Goal: Information Seeking & Learning: Check status

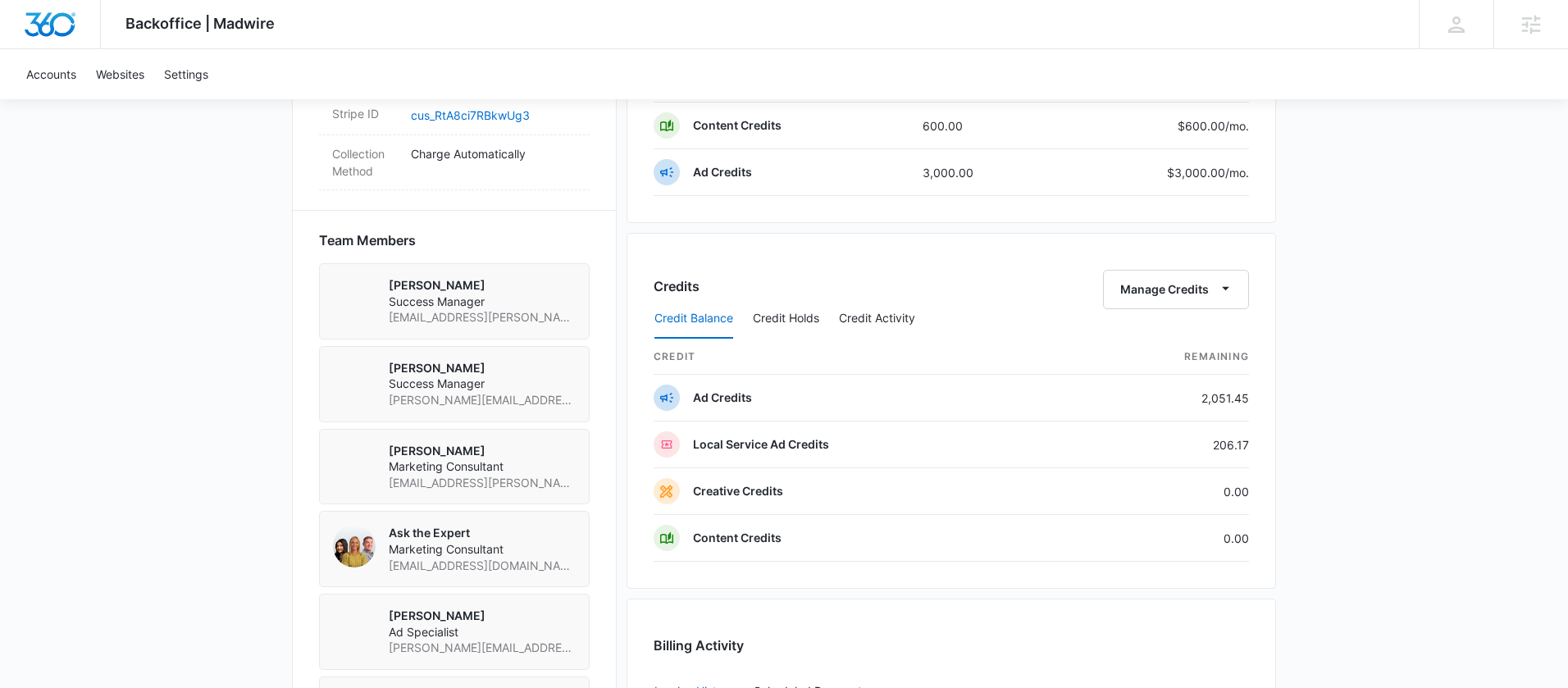
scroll to position [1085, 0]
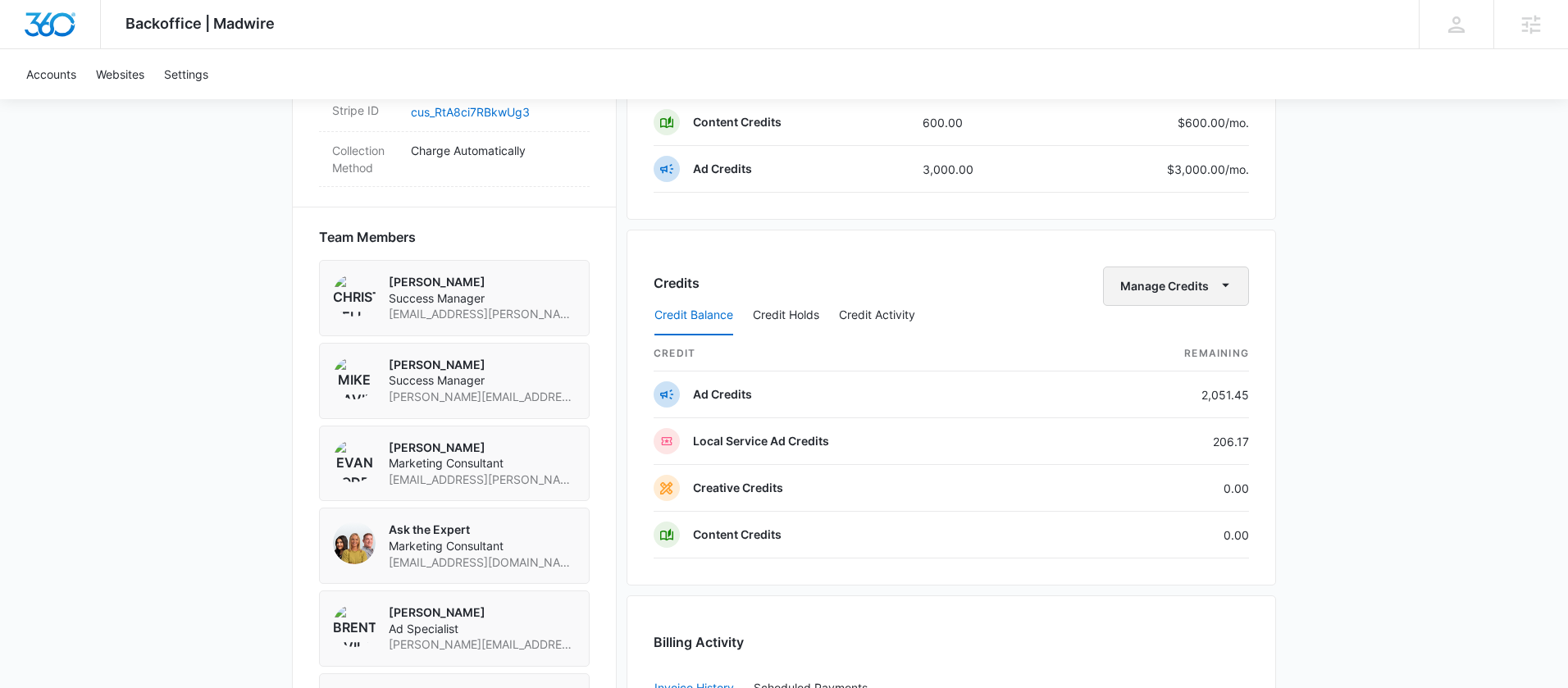
click at [1203, 286] on button "Manage Credits" at bounding box center [1176, 286] width 146 height 39
click at [1189, 338] on div "Transfer Credits" at bounding box center [1167, 339] width 86 height 12
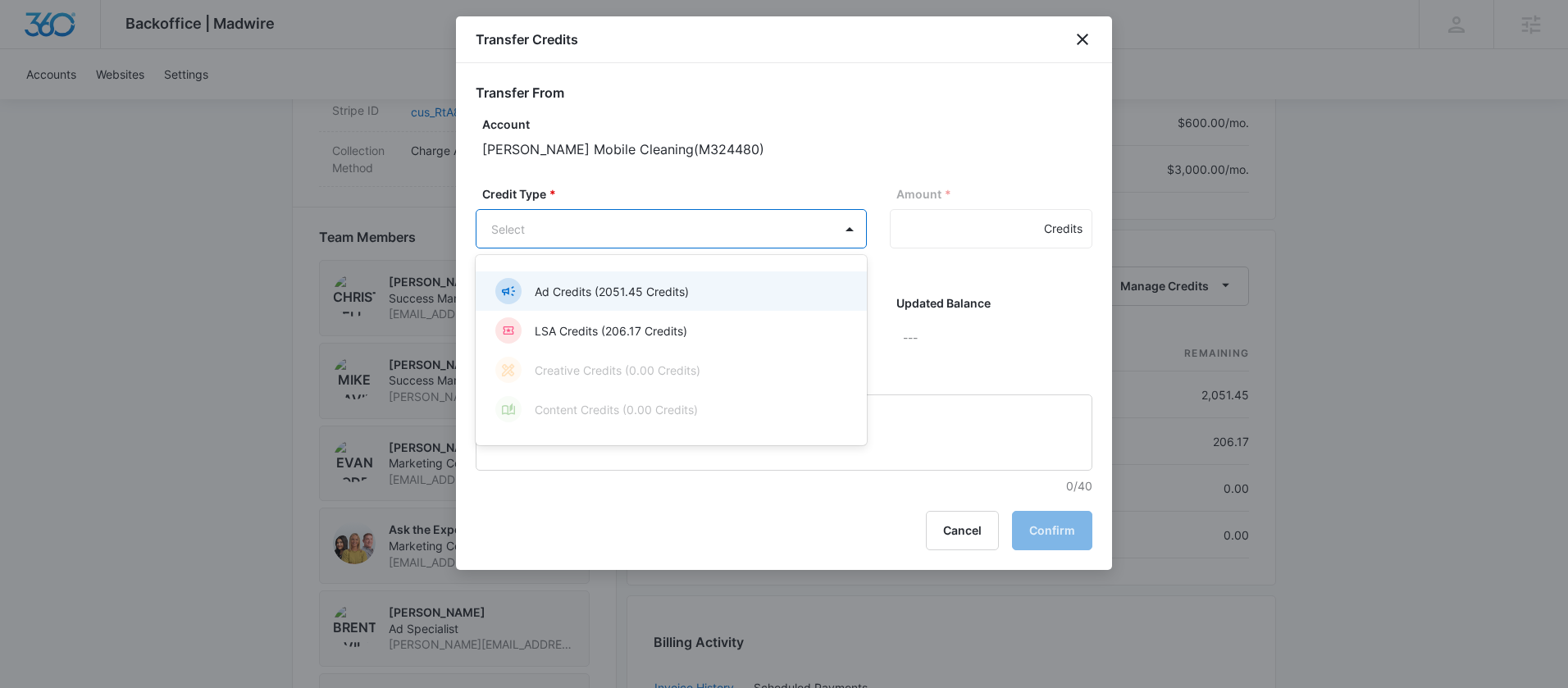
click at [845, 248] on body "Backoffice | Madwire Apps Settings MD Mike Davin Mike.Davin@madwire.com My Prof…" at bounding box center [784, 70] width 1568 height 2312
click at [705, 299] on div "Ad Credits (2051.45 Credits)" at bounding box center [670, 291] width 349 height 26
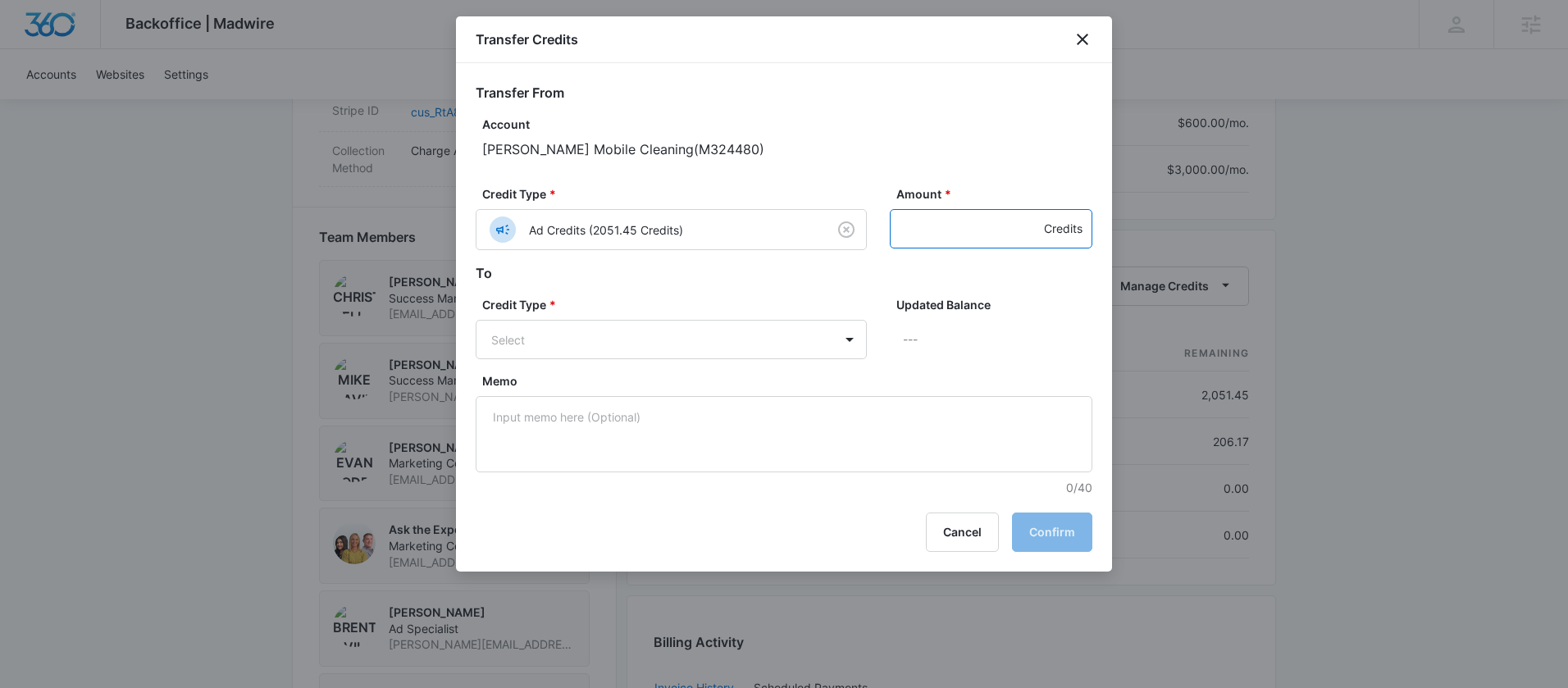
click at [925, 229] on input "Amount *" at bounding box center [991, 229] width 203 height 39
type input "1000"
click at [821, 331] on body "Backoffice | Madwire Apps Settings MD Mike Davin Mike.Davin@madwire.com My Prof…" at bounding box center [784, 70] width 1568 height 2312
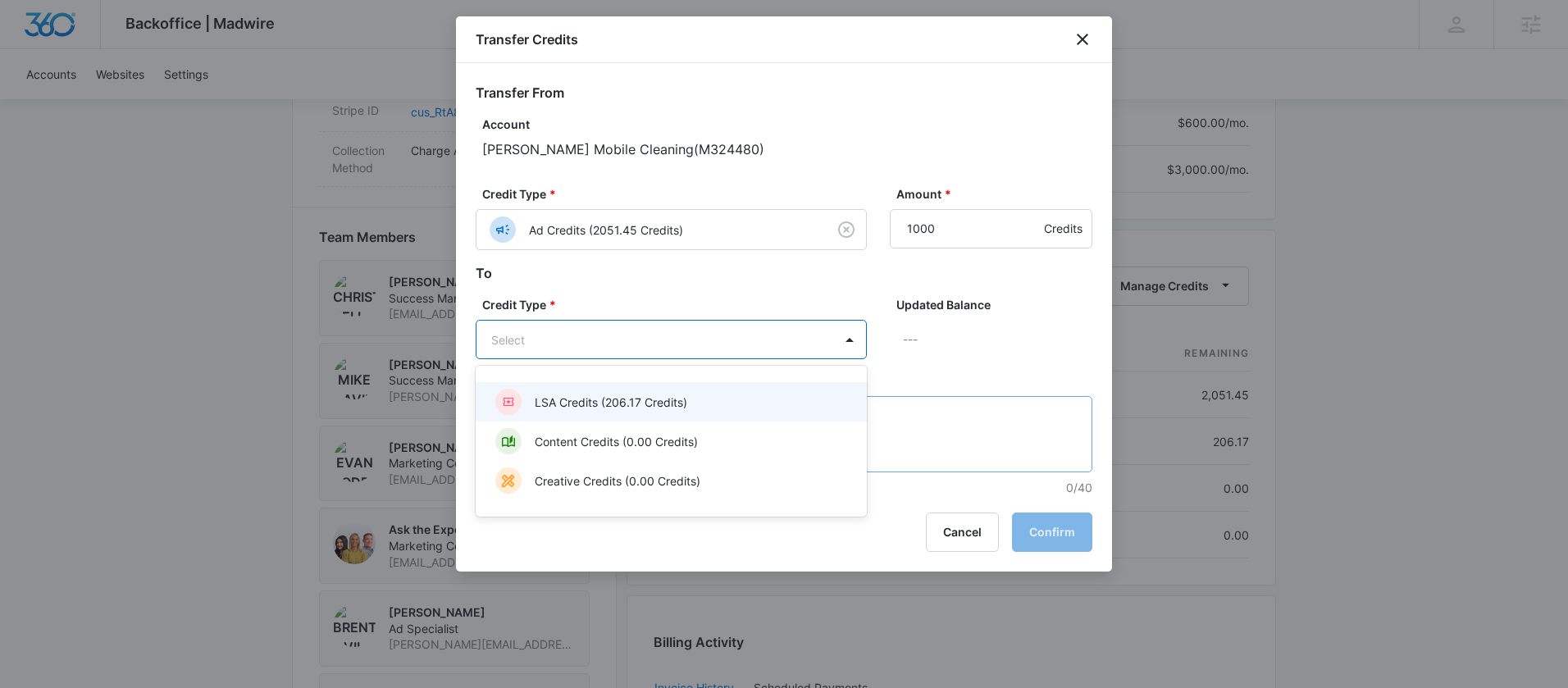
click at [670, 402] on p "LSA Credits (206.17 Credits)" at bounding box center [611, 402] width 153 height 18
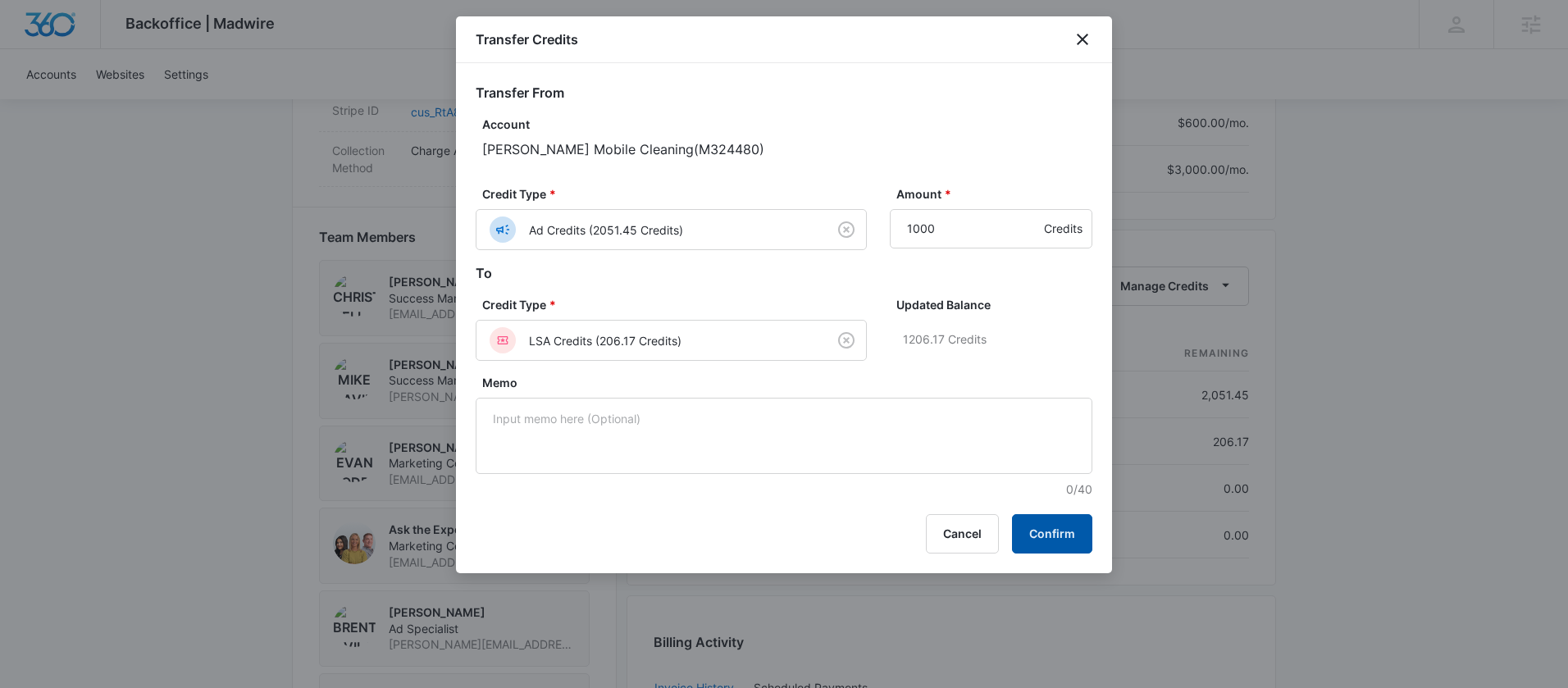
click at [1041, 544] on button "Confirm" at bounding box center [1053, 534] width 80 height 39
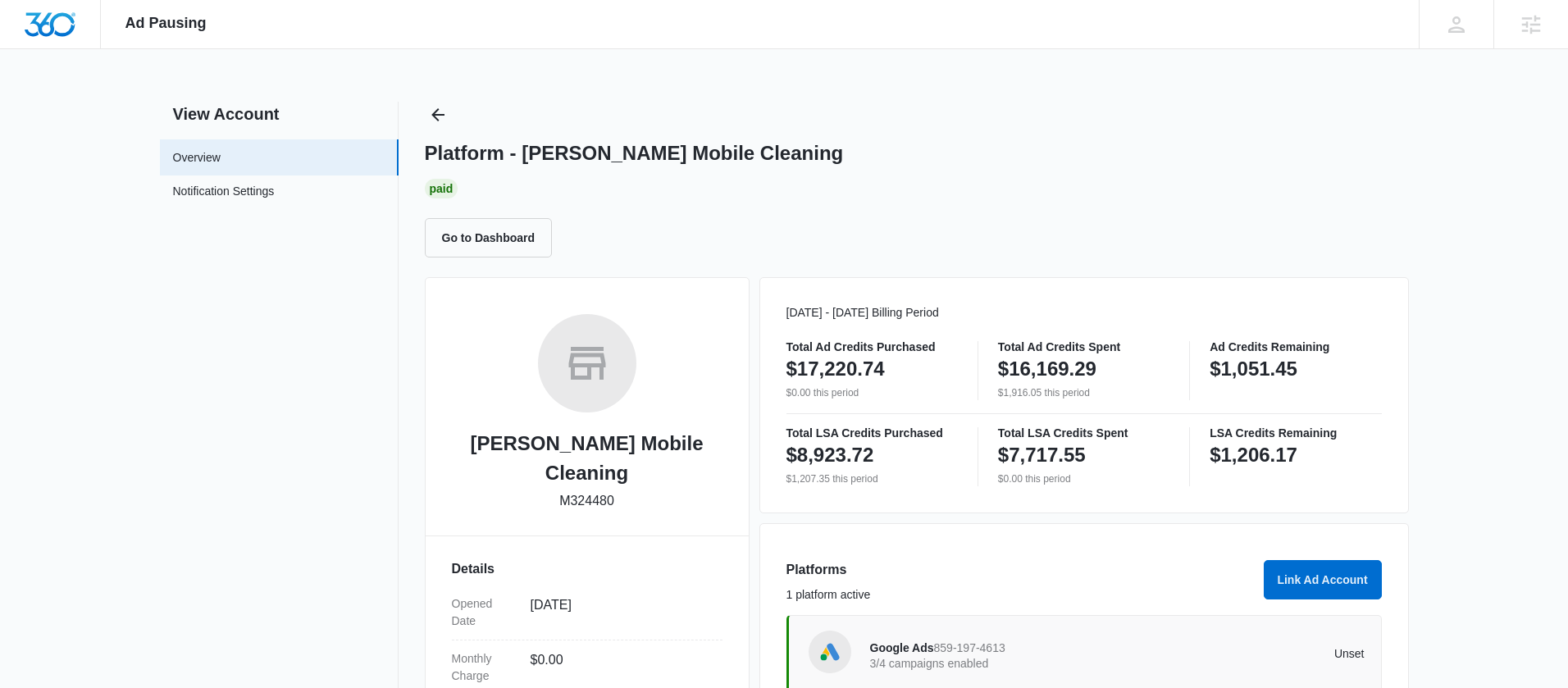
scroll to position [287, 0]
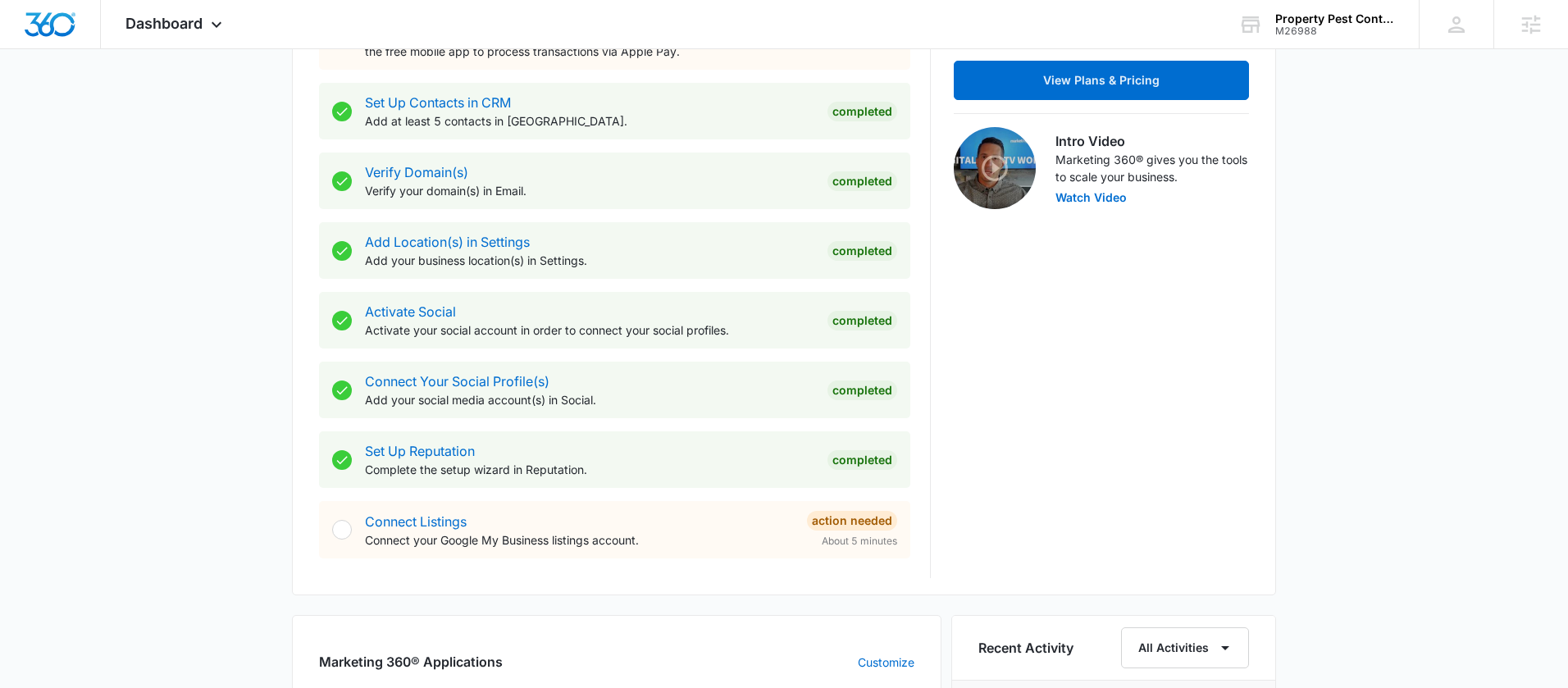
scroll to position [774, 0]
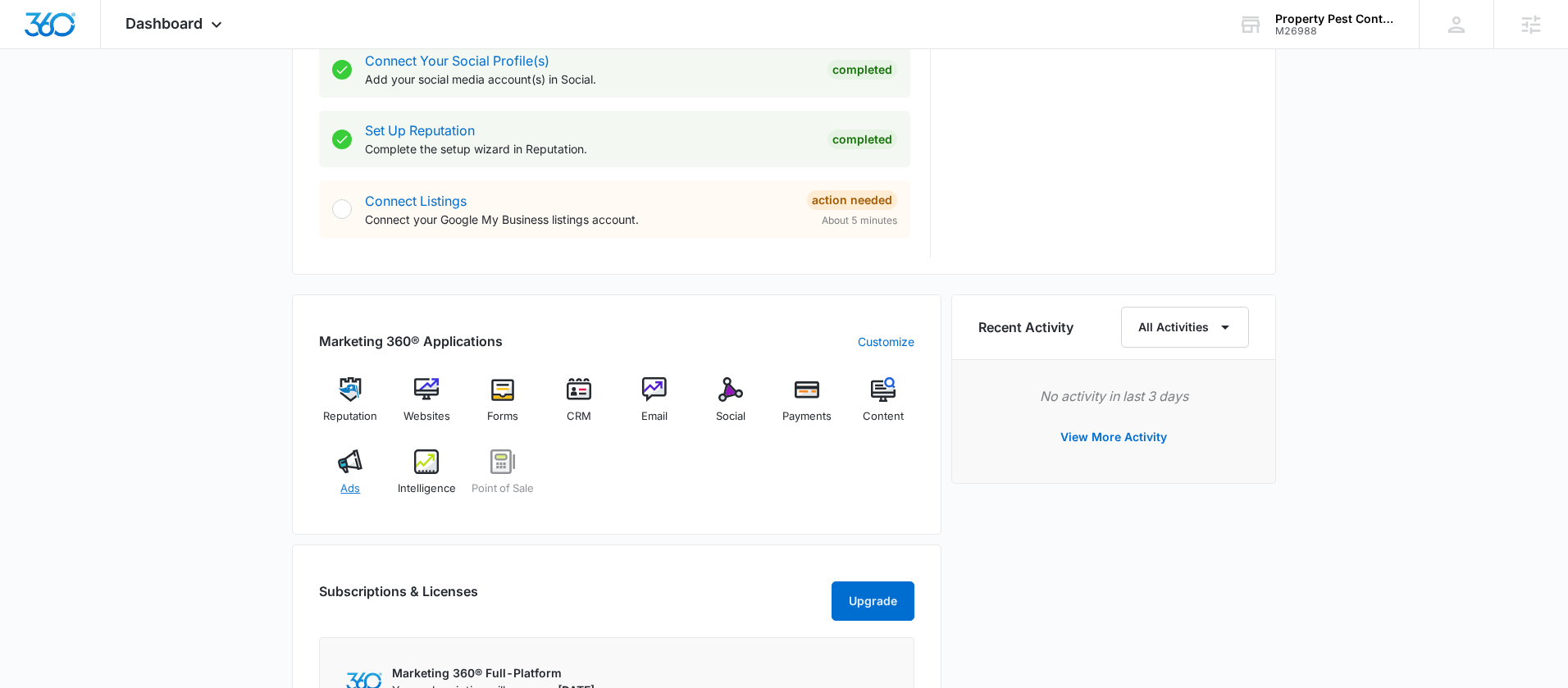
click at [360, 462] on img at bounding box center [349, 461] width 24 height 24
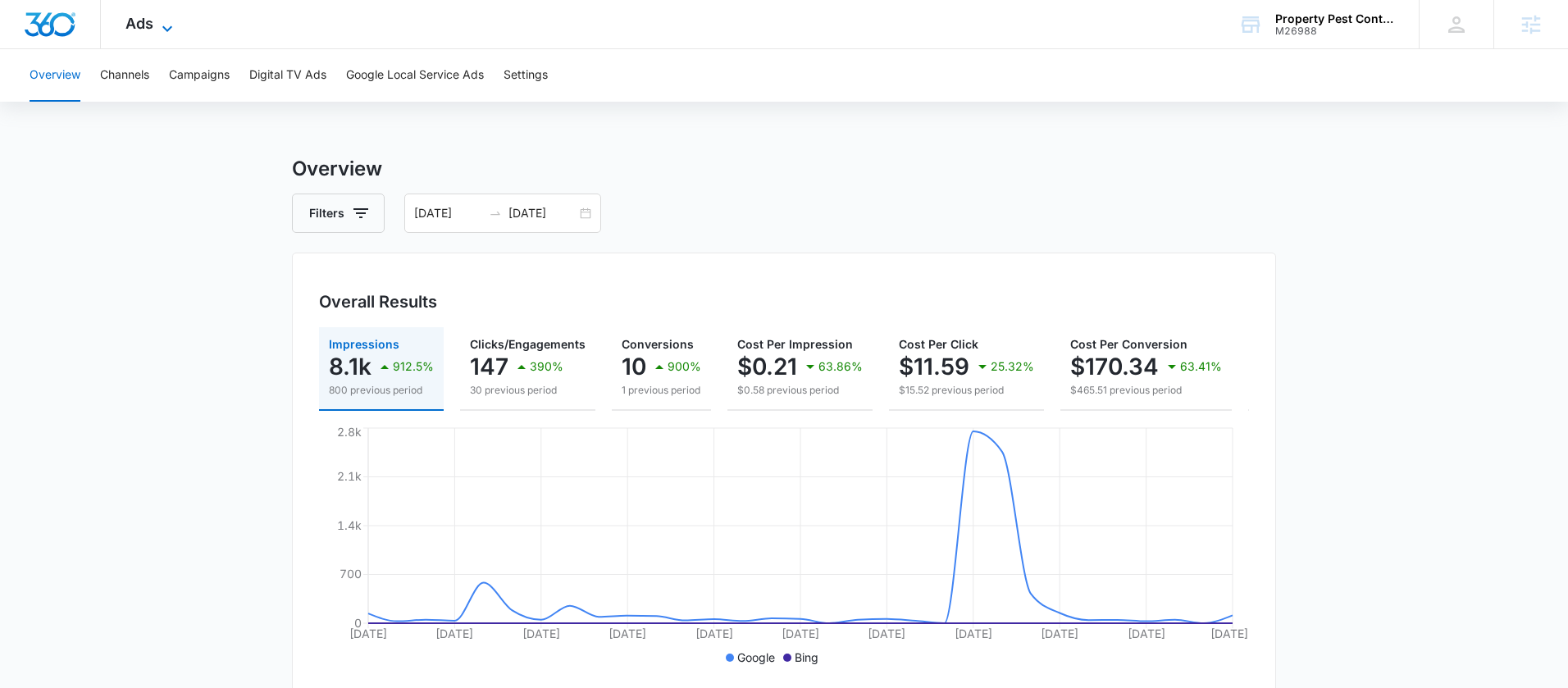
click at [160, 31] on icon at bounding box center [167, 28] width 19 height 19
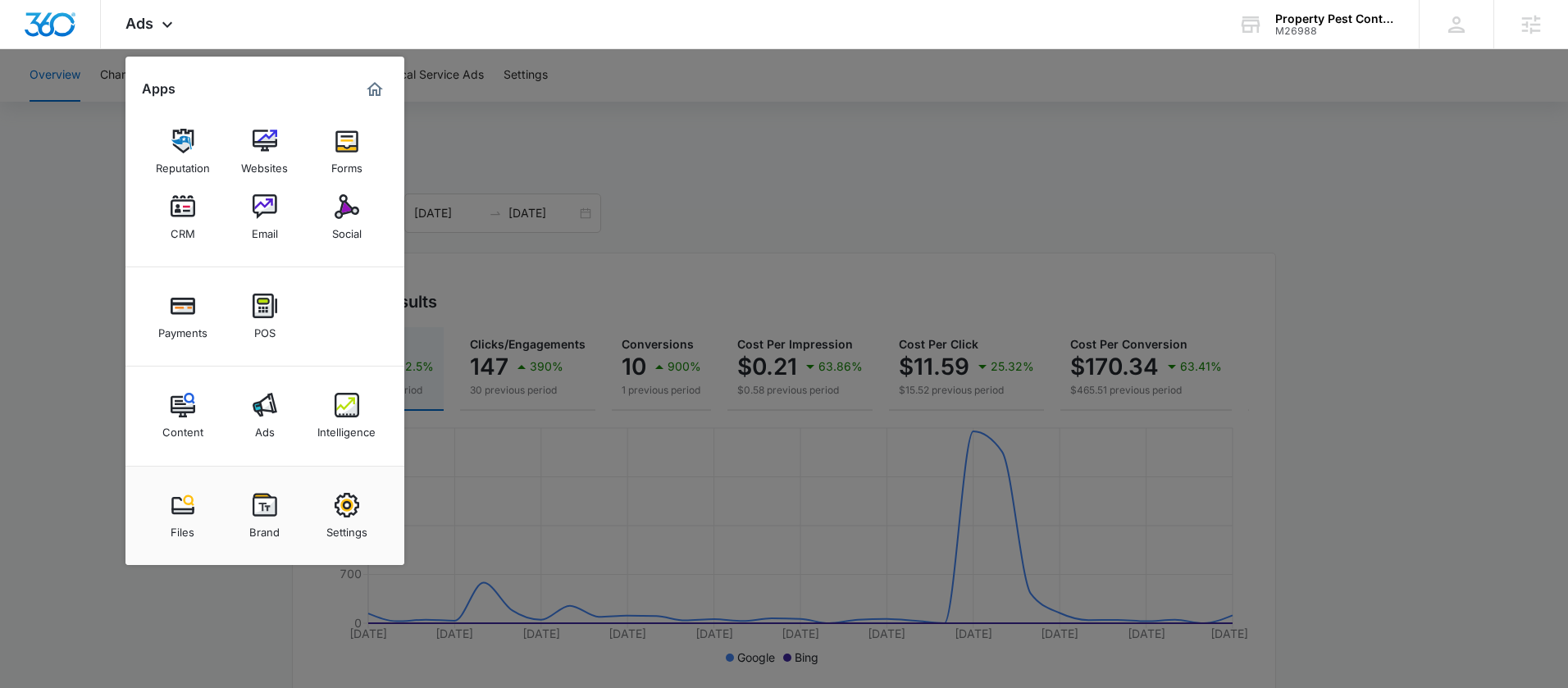
click at [339, 401] on img at bounding box center [346, 405] width 24 height 24
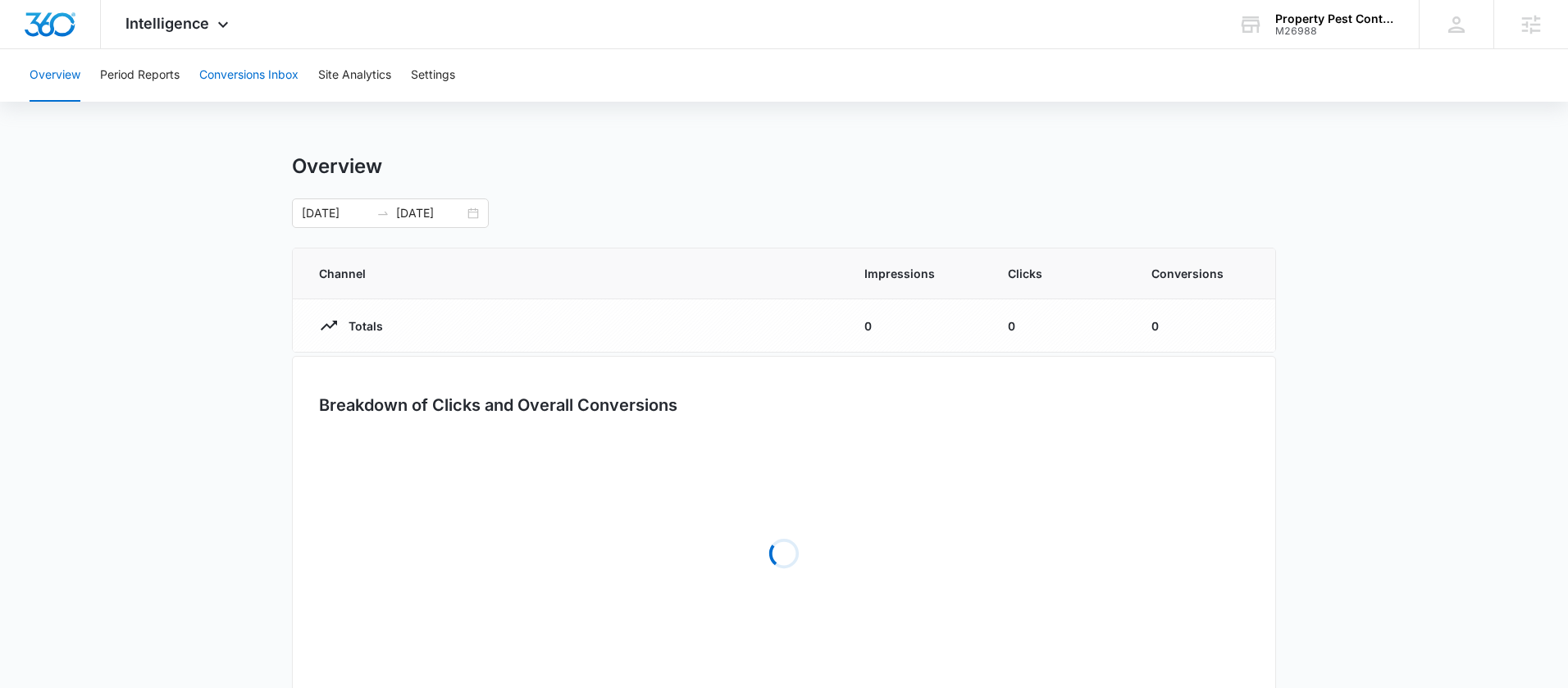
click at [256, 91] on button "Conversions Inbox" at bounding box center [249, 75] width 99 height 53
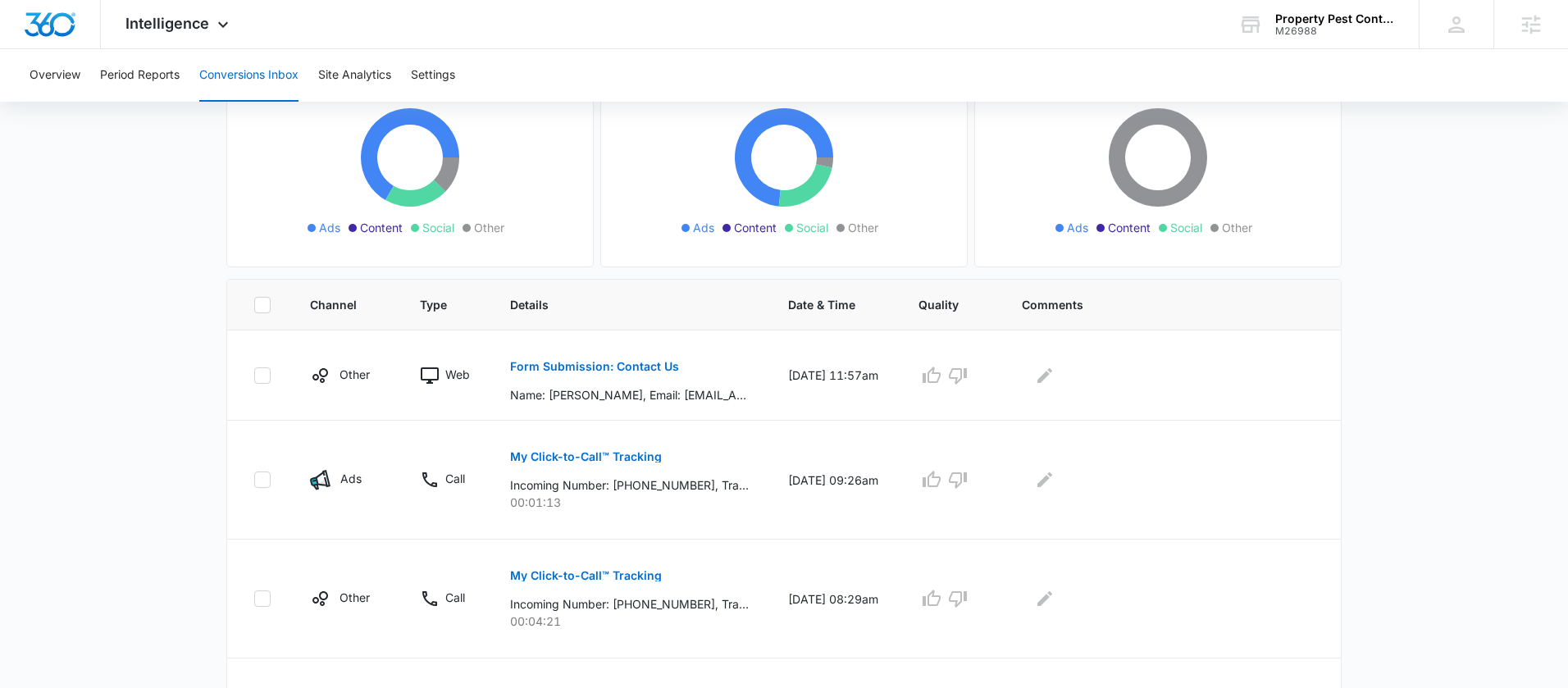
scroll to position [189, 0]
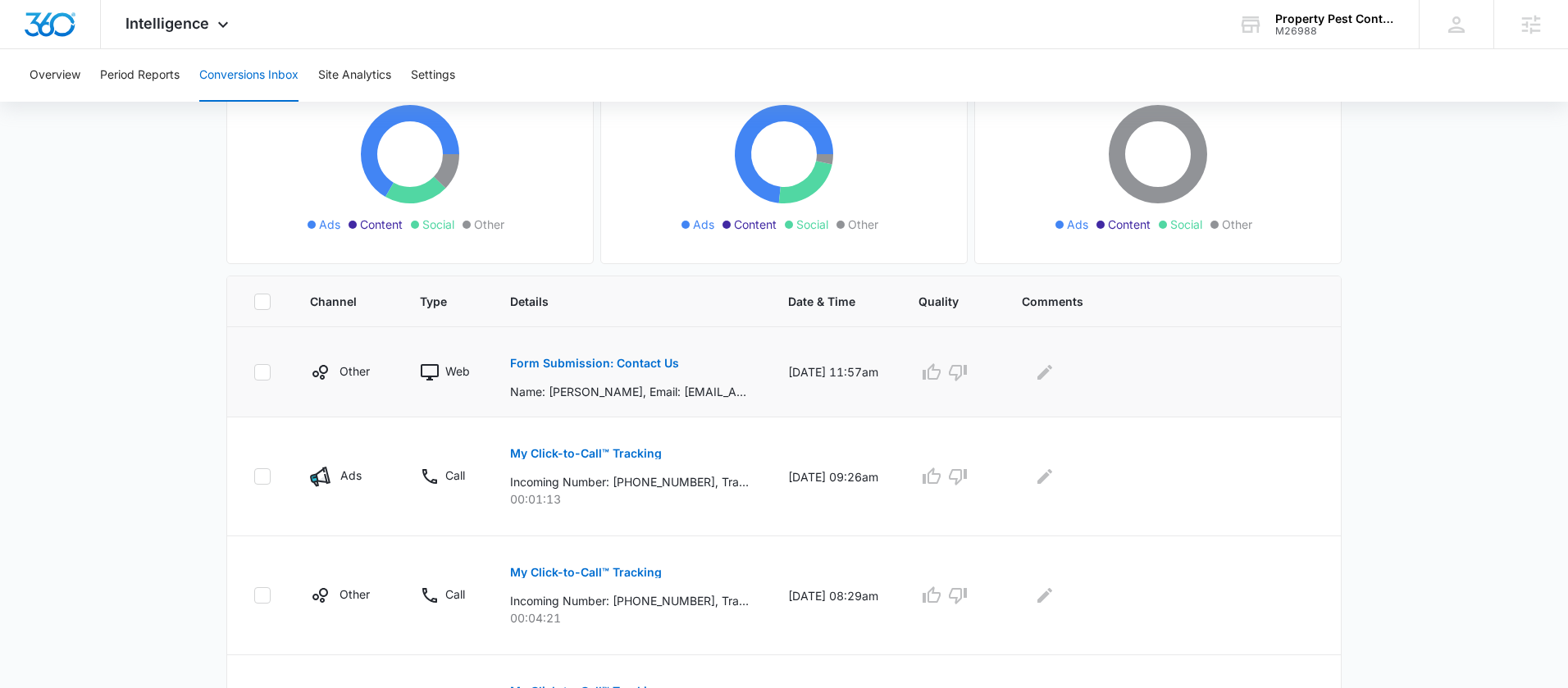
click at [582, 360] on p "Form Submission: Contact Us" at bounding box center [595, 364] width 169 height 12
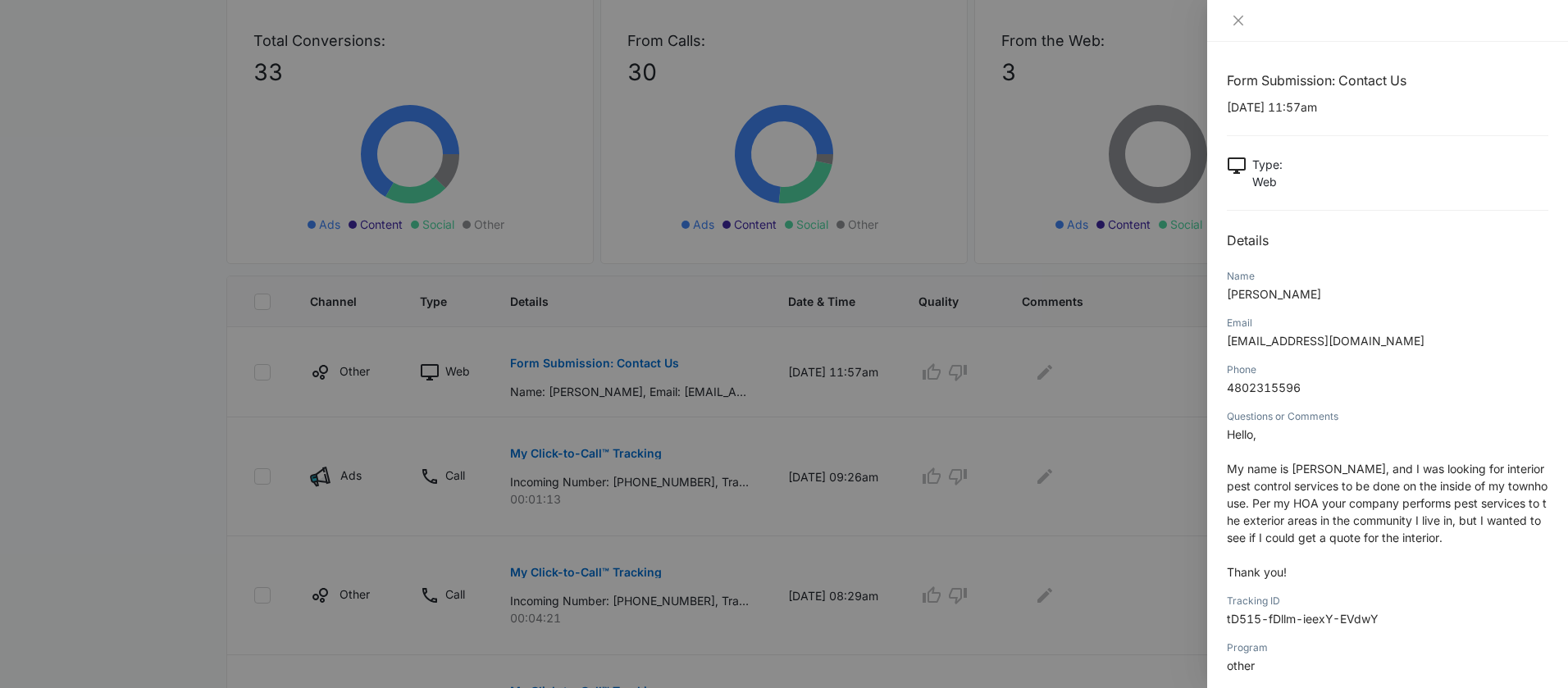
click at [901, 371] on div at bounding box center [784, 344] width 1568 height 688
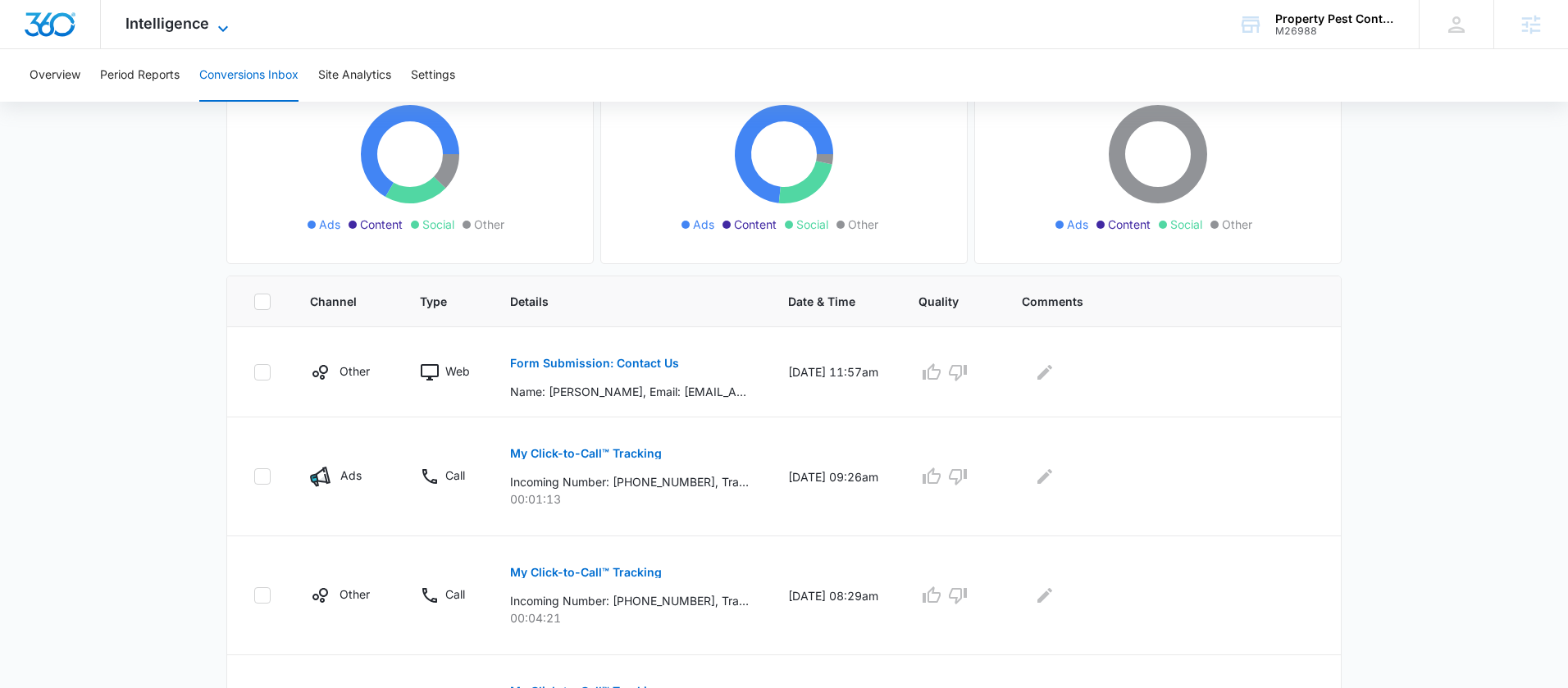
click at [198, 25] on span "Intelligence" at bounding box center [168, 23] width 84 height 18
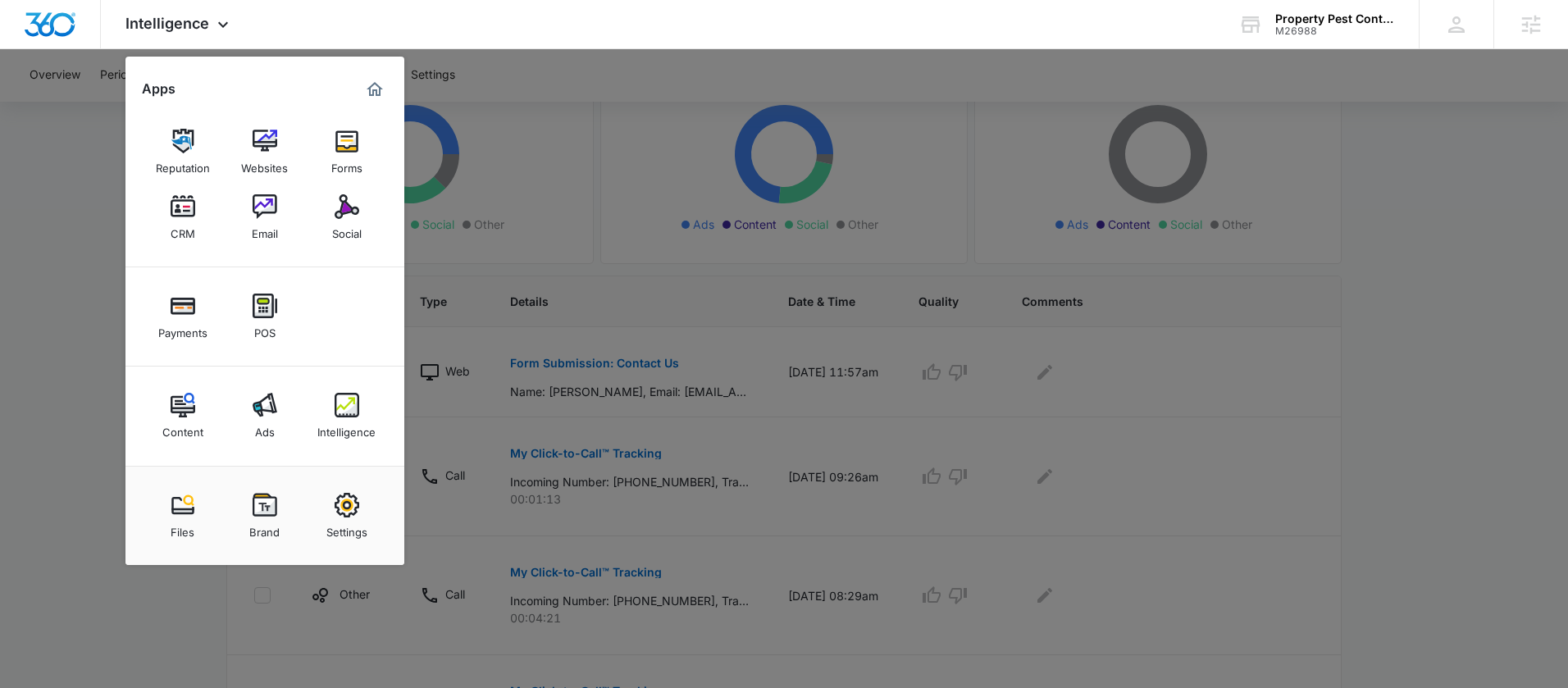
click at [188, 416] on img at bounding box center [183, 405] width 24 height 24
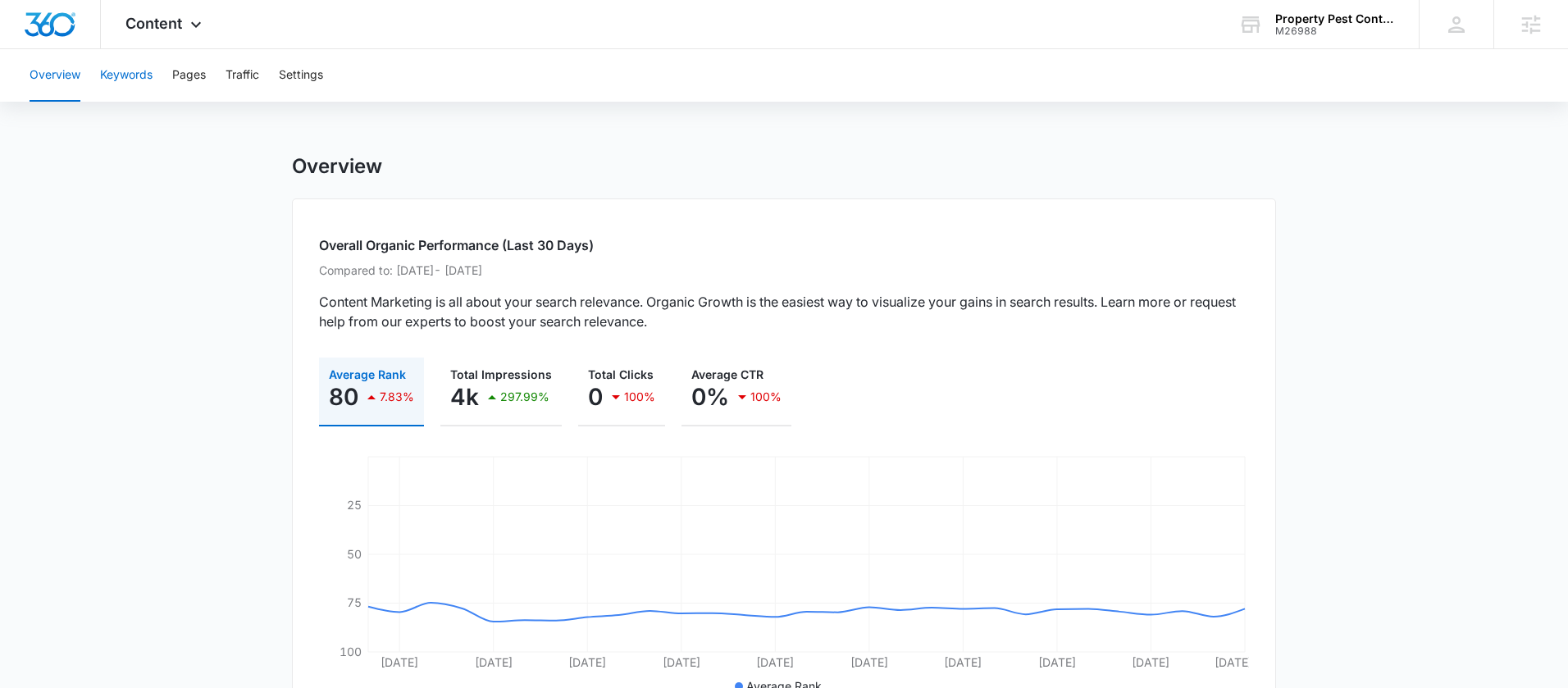
click at [129, 84] on button "Keywords" at bounding box center [126, 75] width 53 height 53
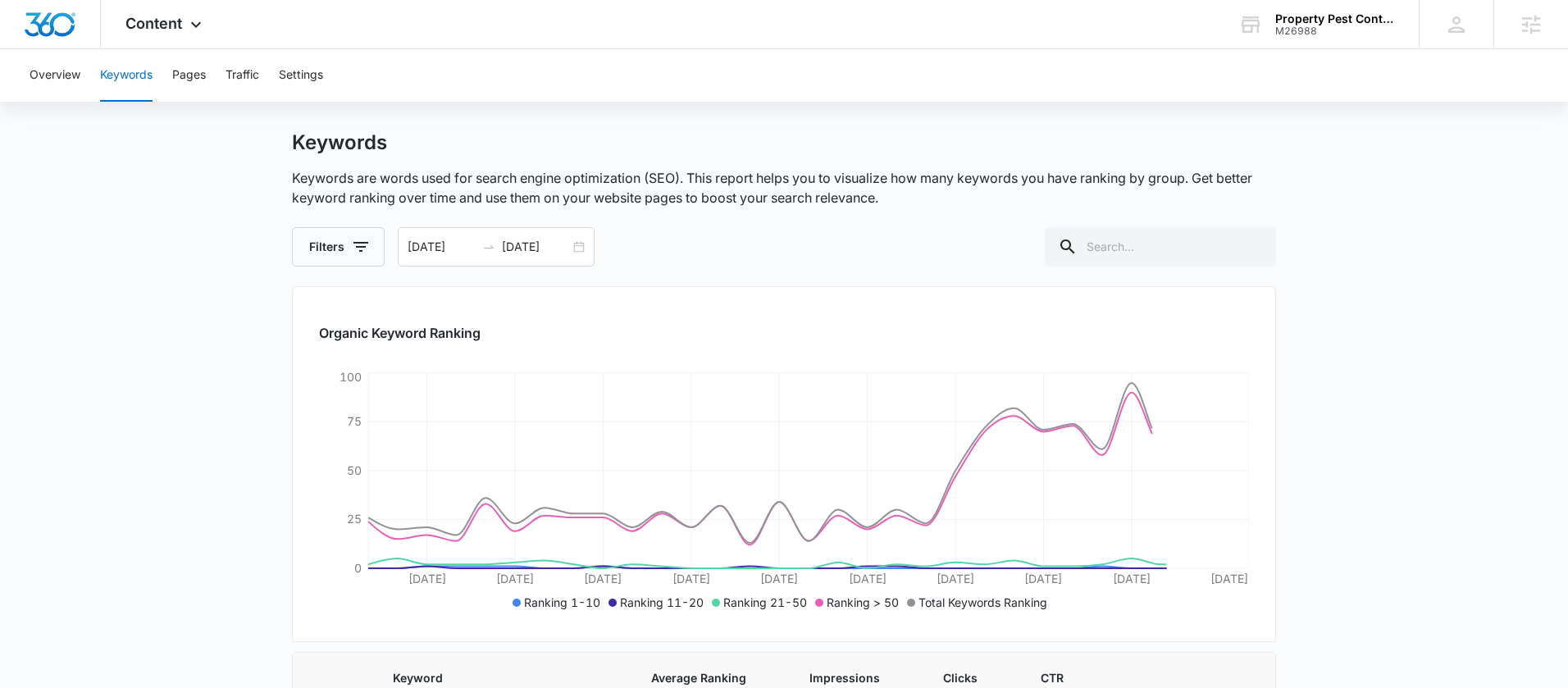
scroll to position [43, 0]
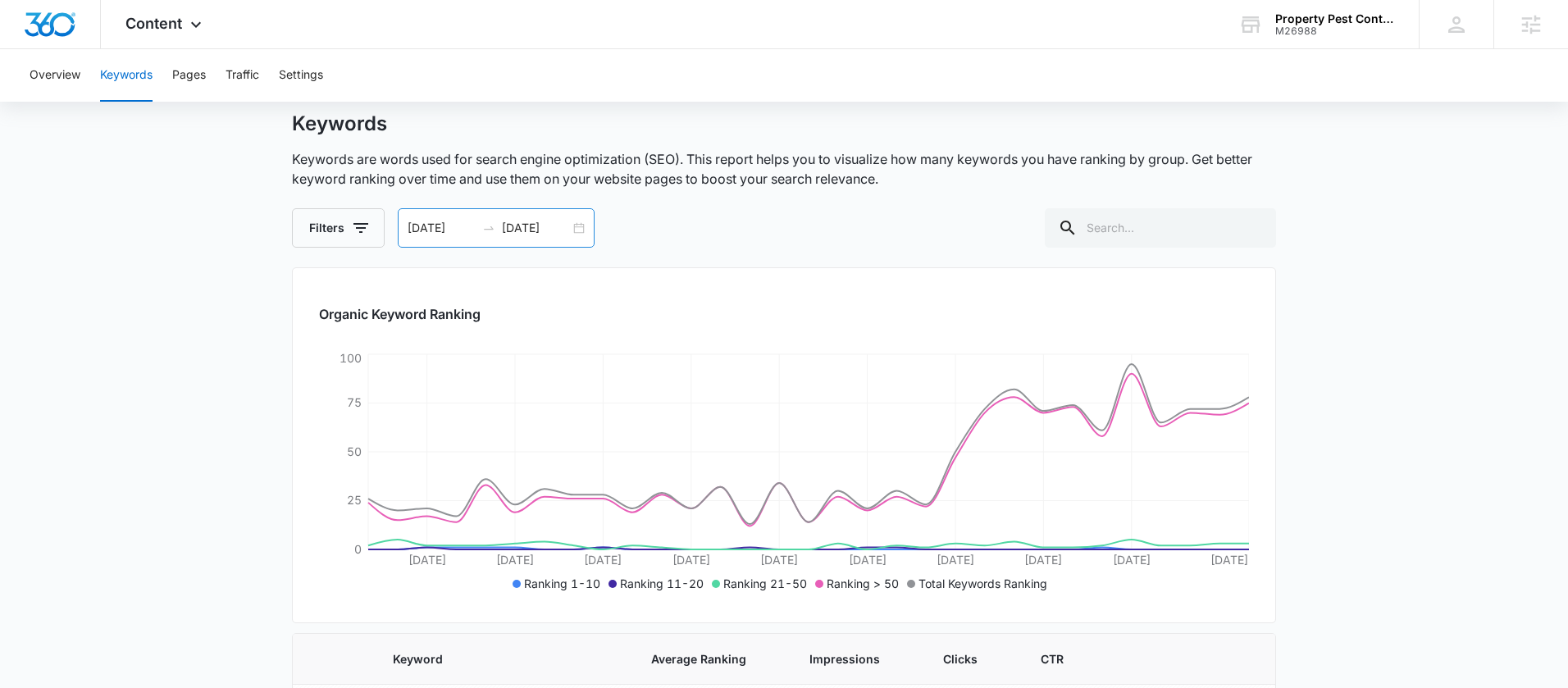
click at [578, 226] on div "07/19/2025 08/18/2025" at bounding box center [496, 228] width 197 height 39
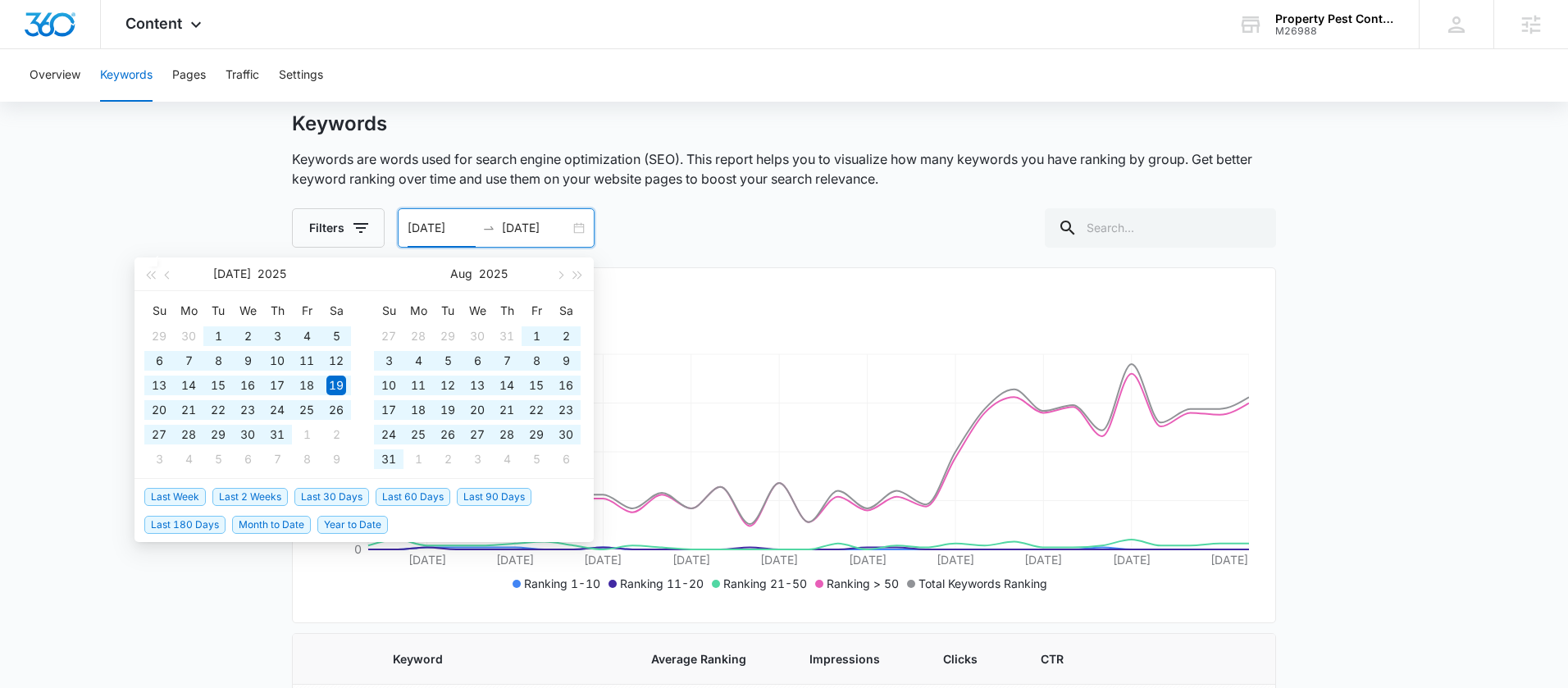
click at [336, 525] on span "Year to Date" at bounding box center [353, 525] width 70 height 18
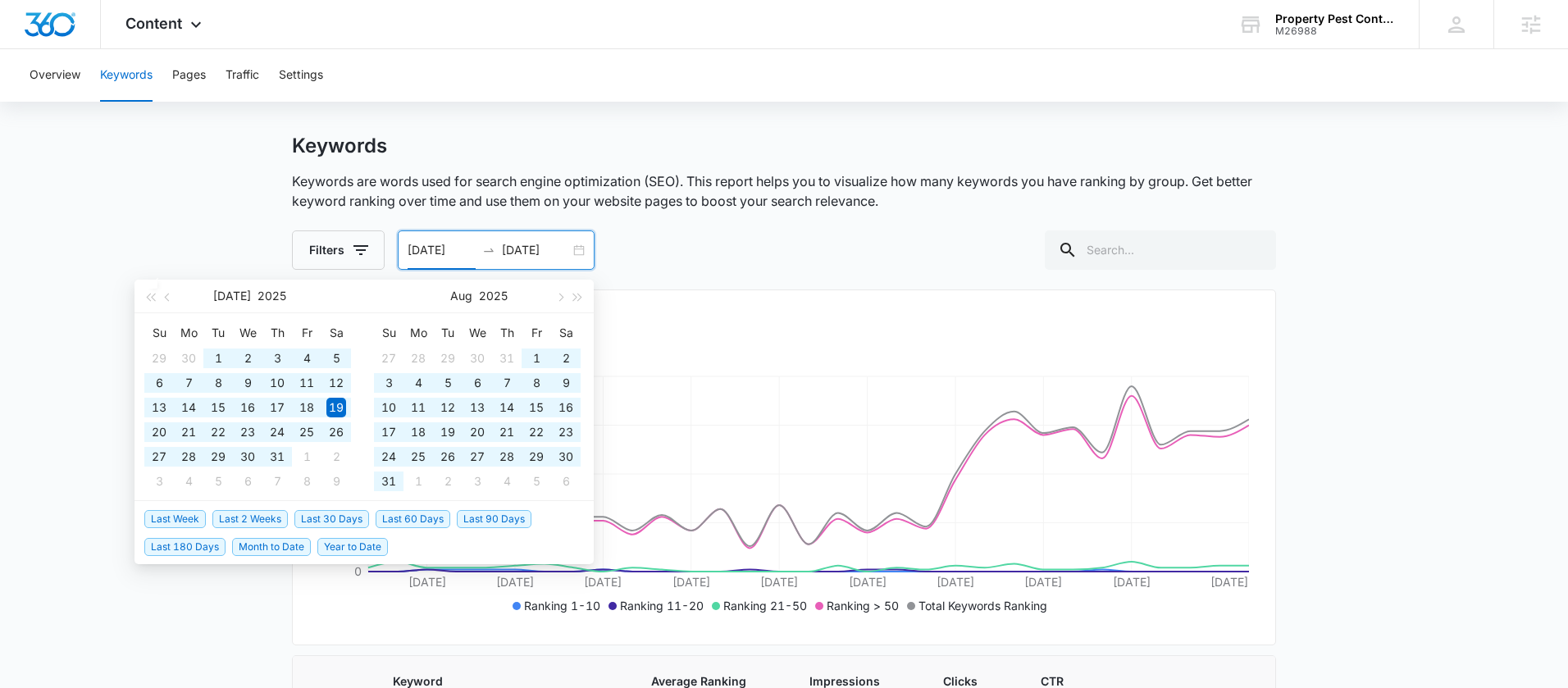
type input "01/01/2025"
type input "09/01/2025"
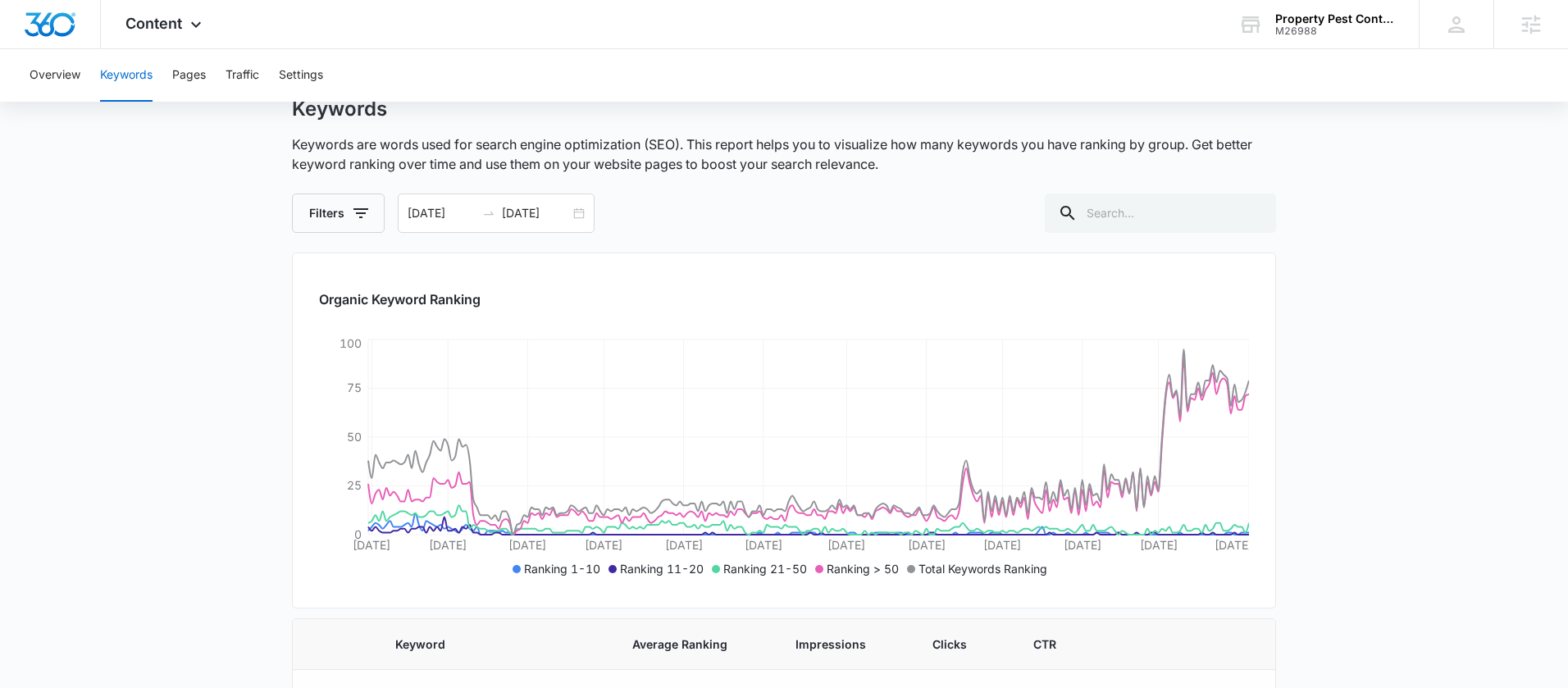
scroll to position [0, 0]
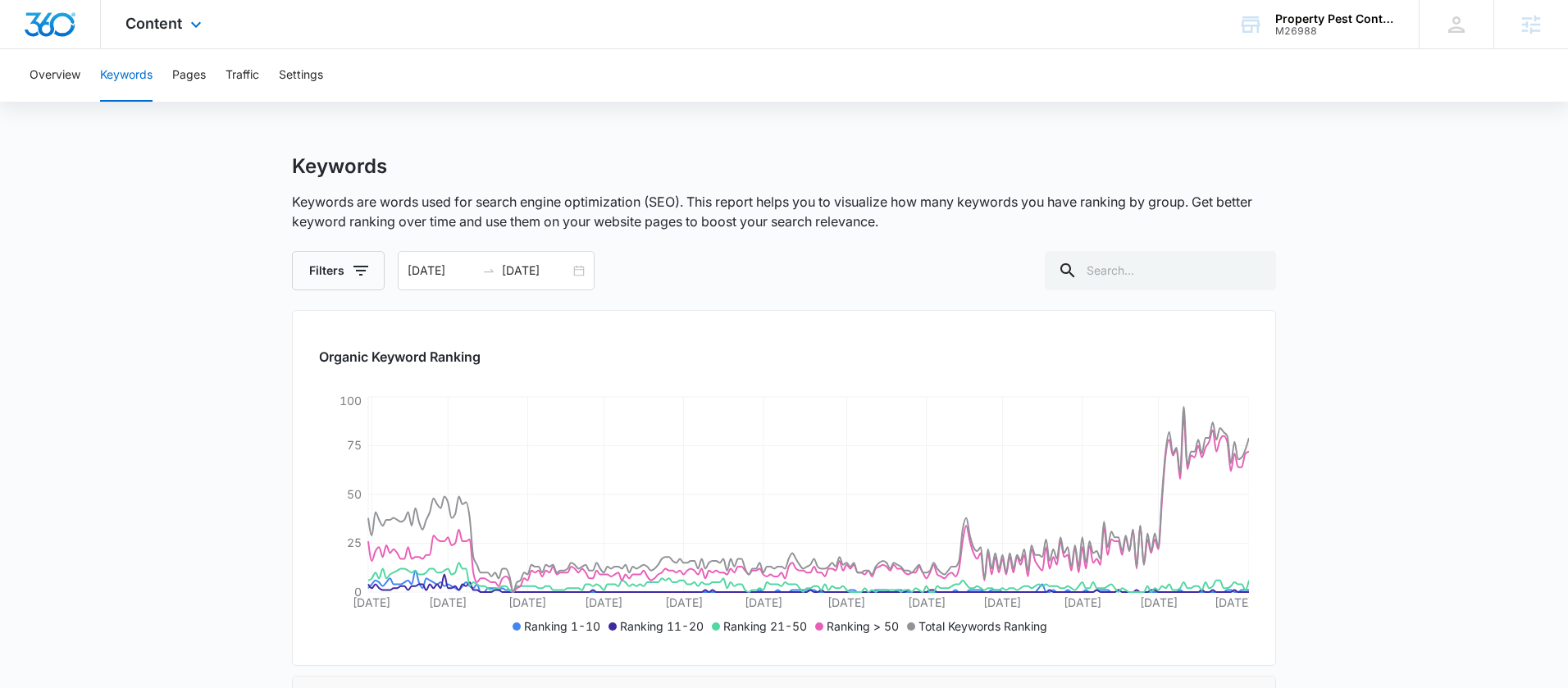
click at [176, 33] on div "Content Apps Reputation Websites Forms CRM Email Social Payments POS Content Ad…" at bounding box center [165, 24] width 130 height 49
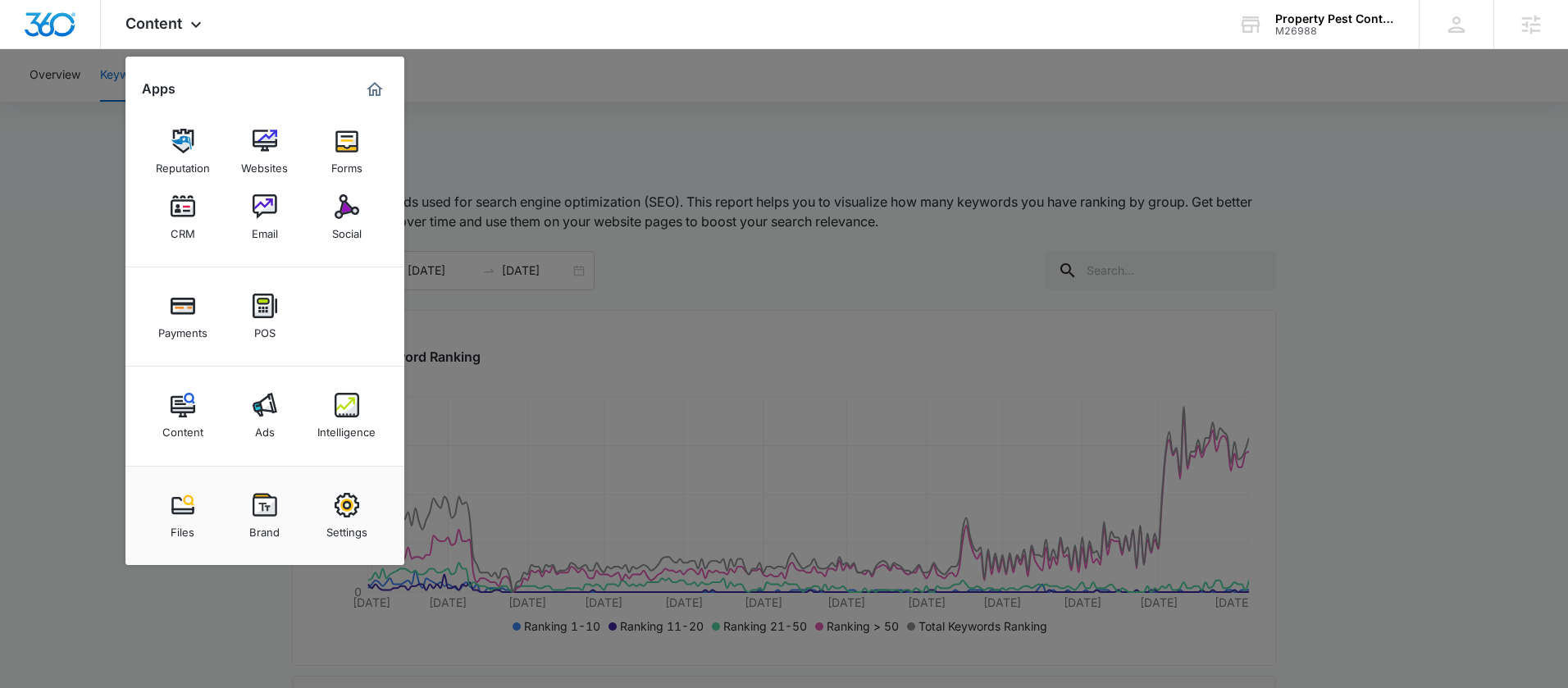
click at [521, 197] on div at bounding box center [784, 344] width 1568 height 688
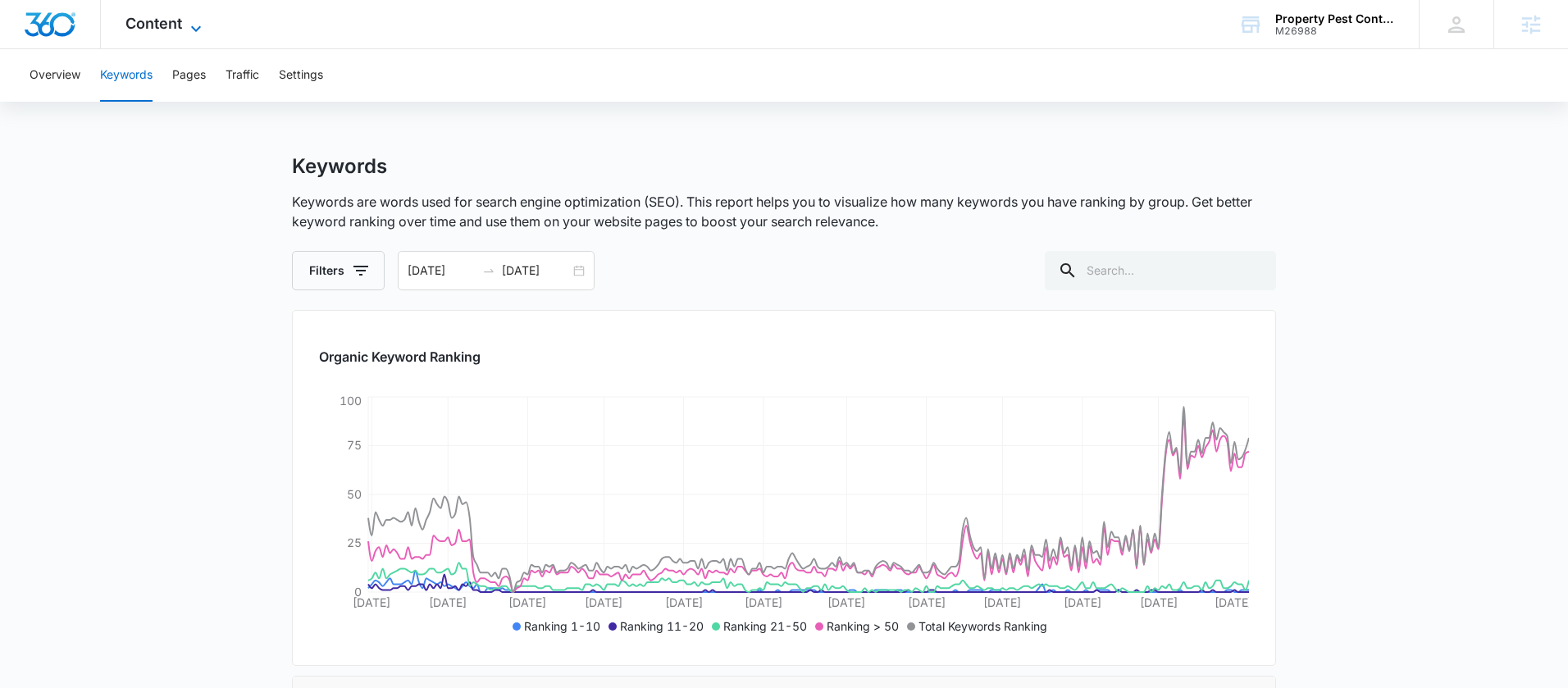
click at [170, 31] on span "Content" at bounding box center [154, 23] width 57 height 18
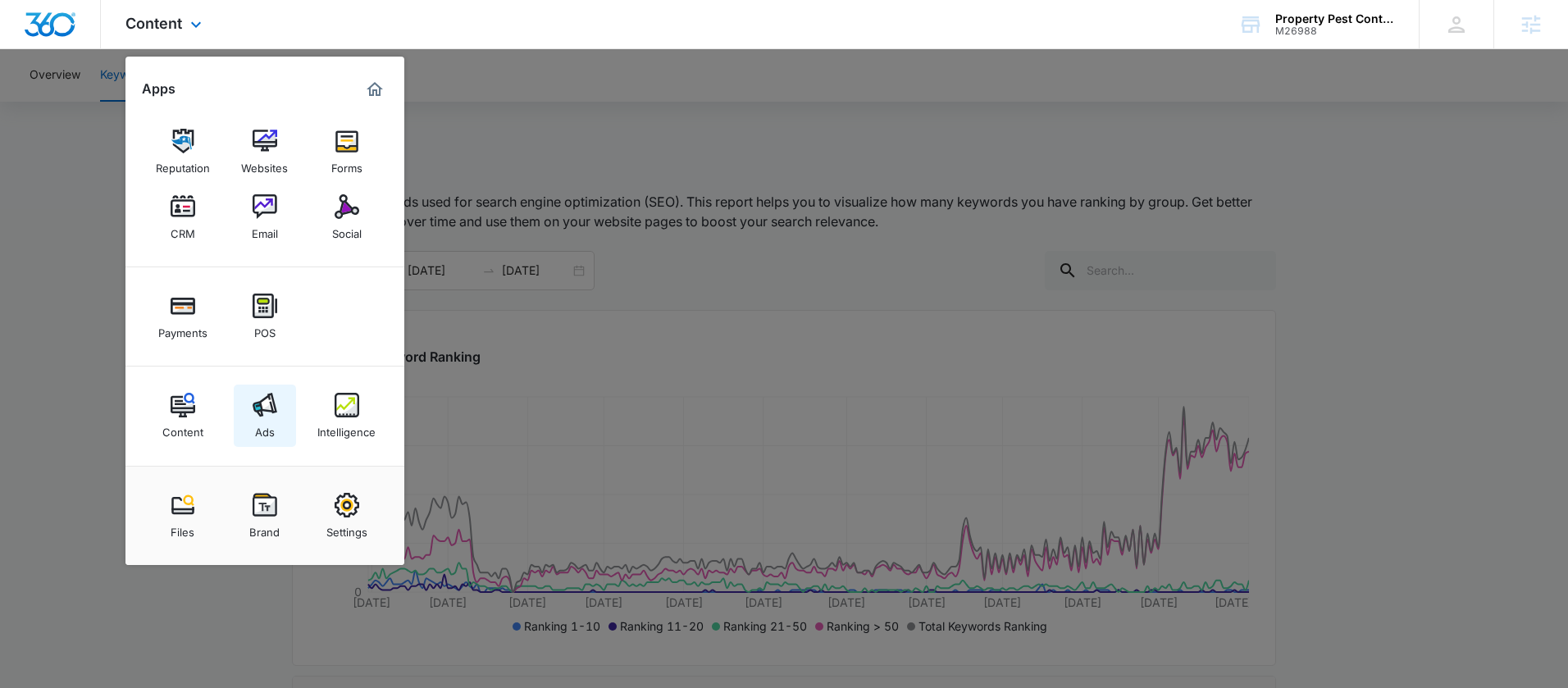
click at [264, 434] on div "Ads" at bounding box center [264, 427] width 19 height 21
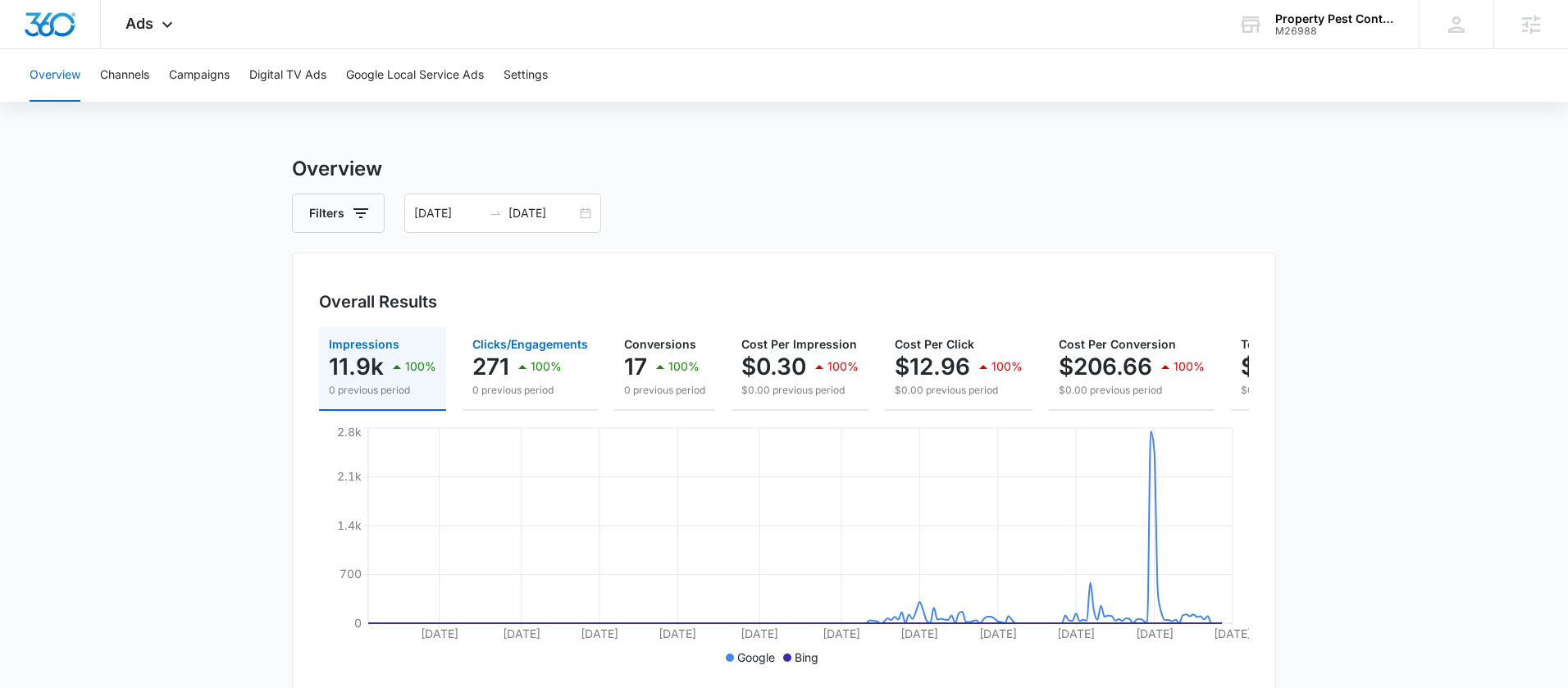
click at [529, 331] on button "Clicks/Engagements 271 100% 0 previous period" at bounding box center [530, 369] width 135 height 84
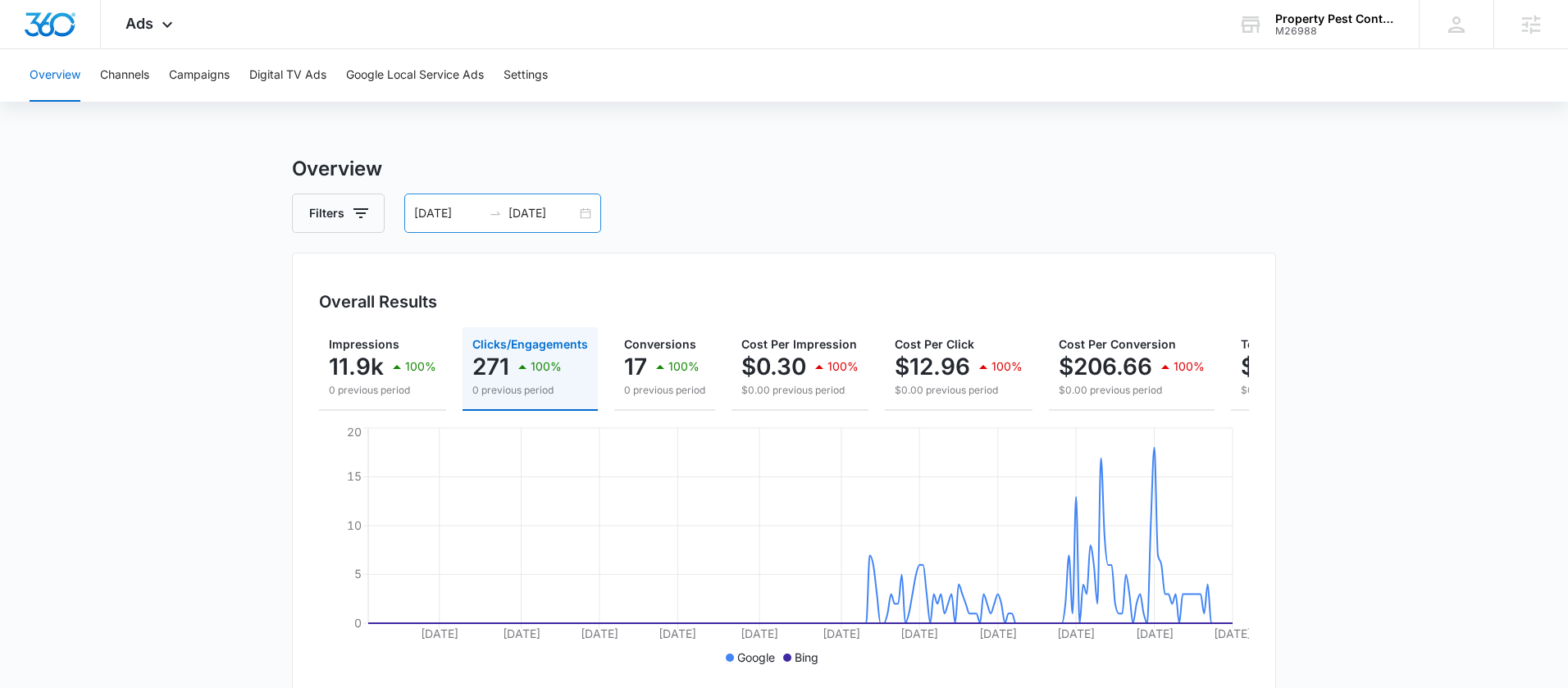
click at [586, 213] on div "01/01/2025 09/01/2025" at bounding box center [502, 213] width 197 height 39
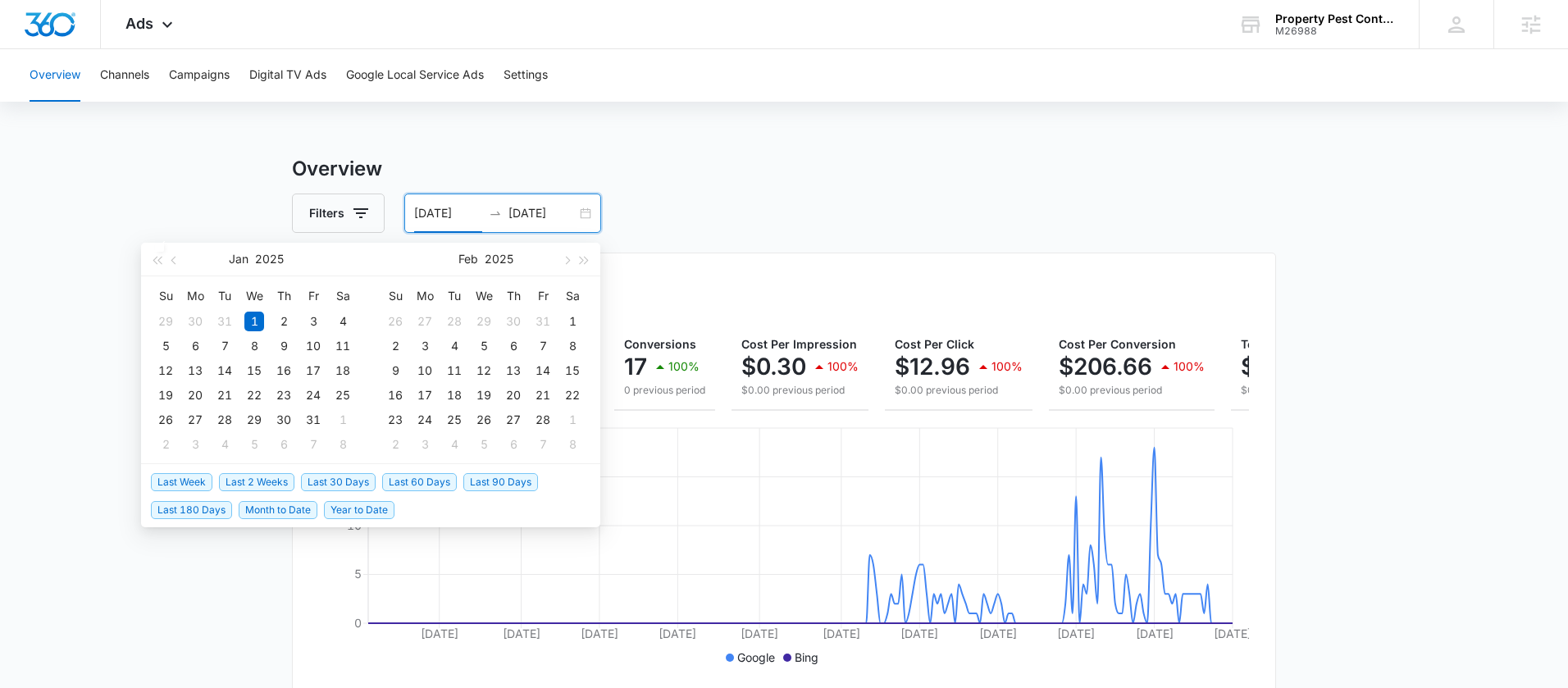
click at [338, 484] on span "Last 30 Days" at bounding box center [338, 483] width 75 height 18
type input "[DATE]"
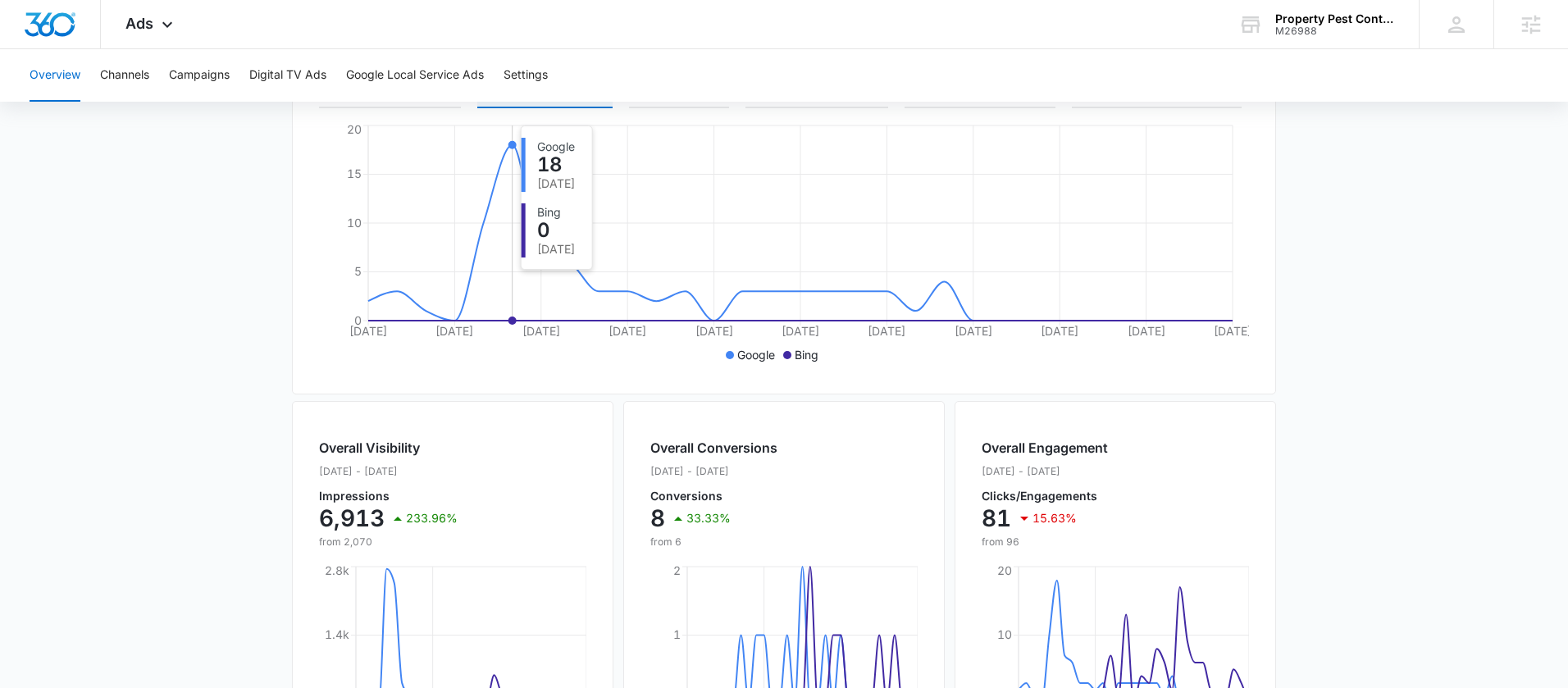
scroll to position [105, 0]
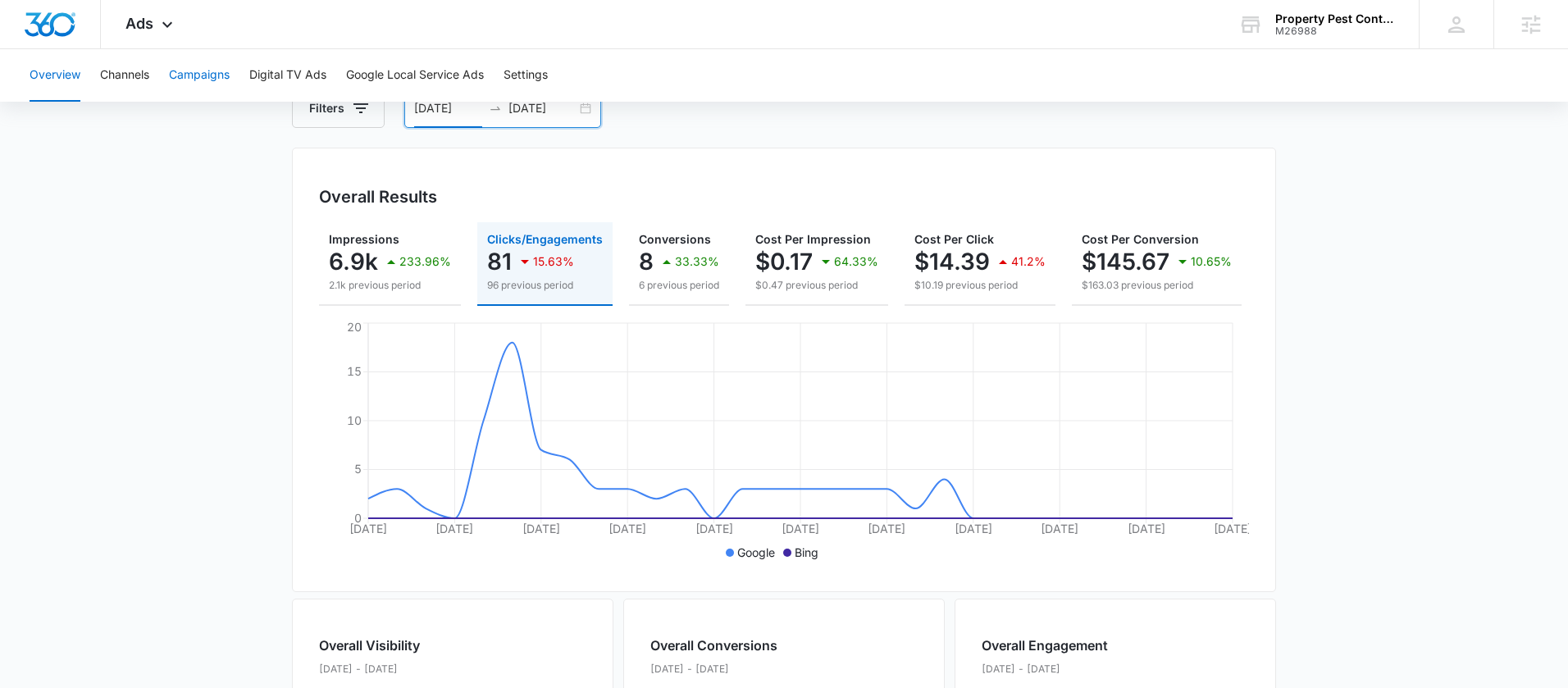
click at [198, 67] on button "Campaigns" at bounding box center [199, 75] width 60 height 53
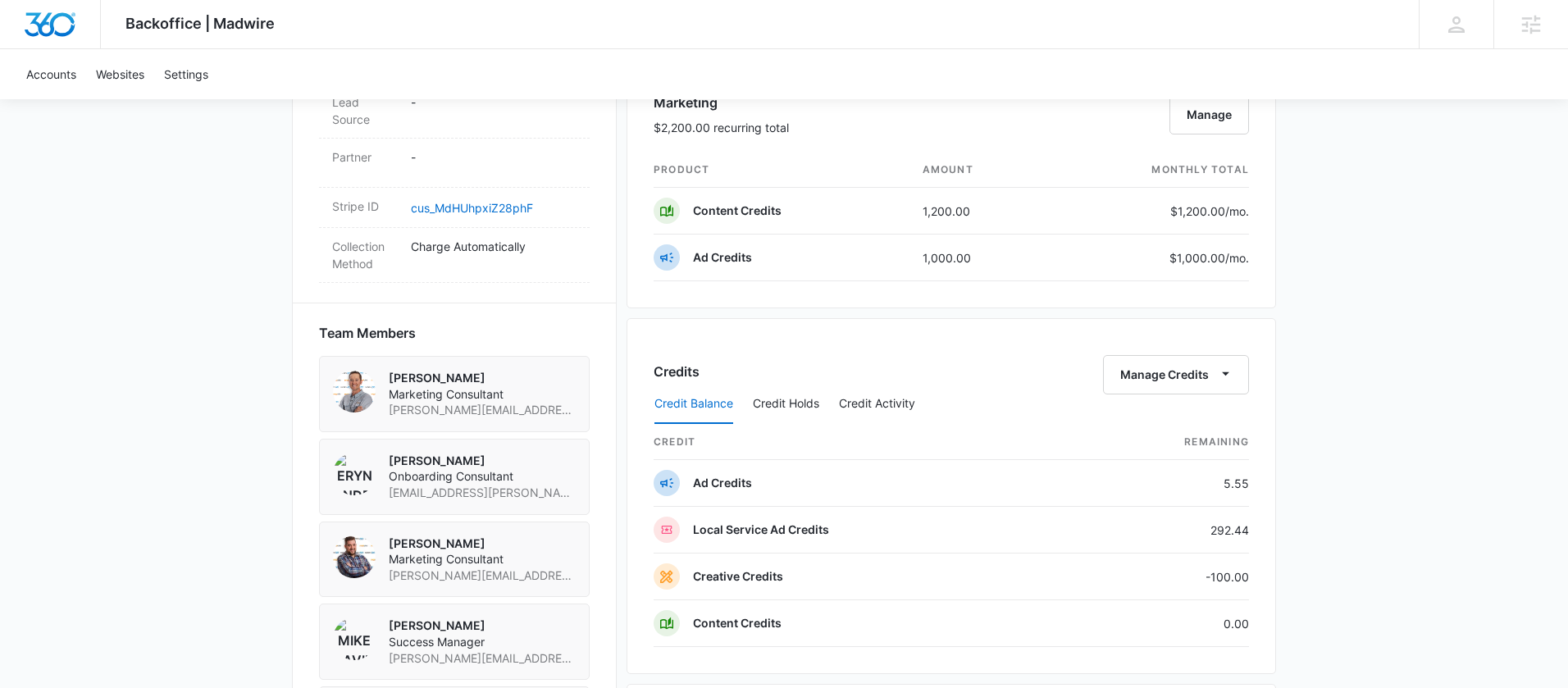
scroll to position [1006, 0]
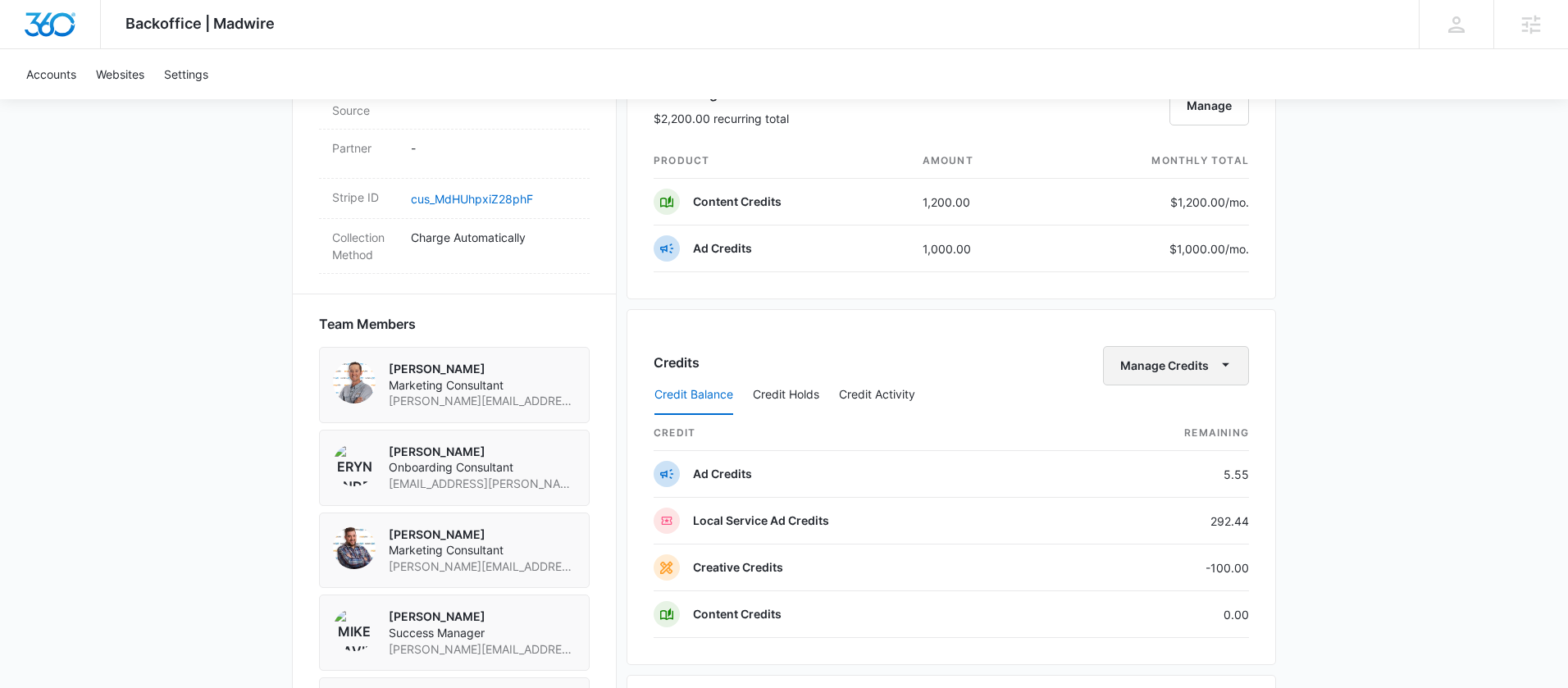
click at [1203, 371] on button "Manage Credits" at bounding box center [1176, 365] width 146 height 39
click at [1204, 412] on div "Transfer Credits" at bounding box center [1167, 418] width 86 height 12
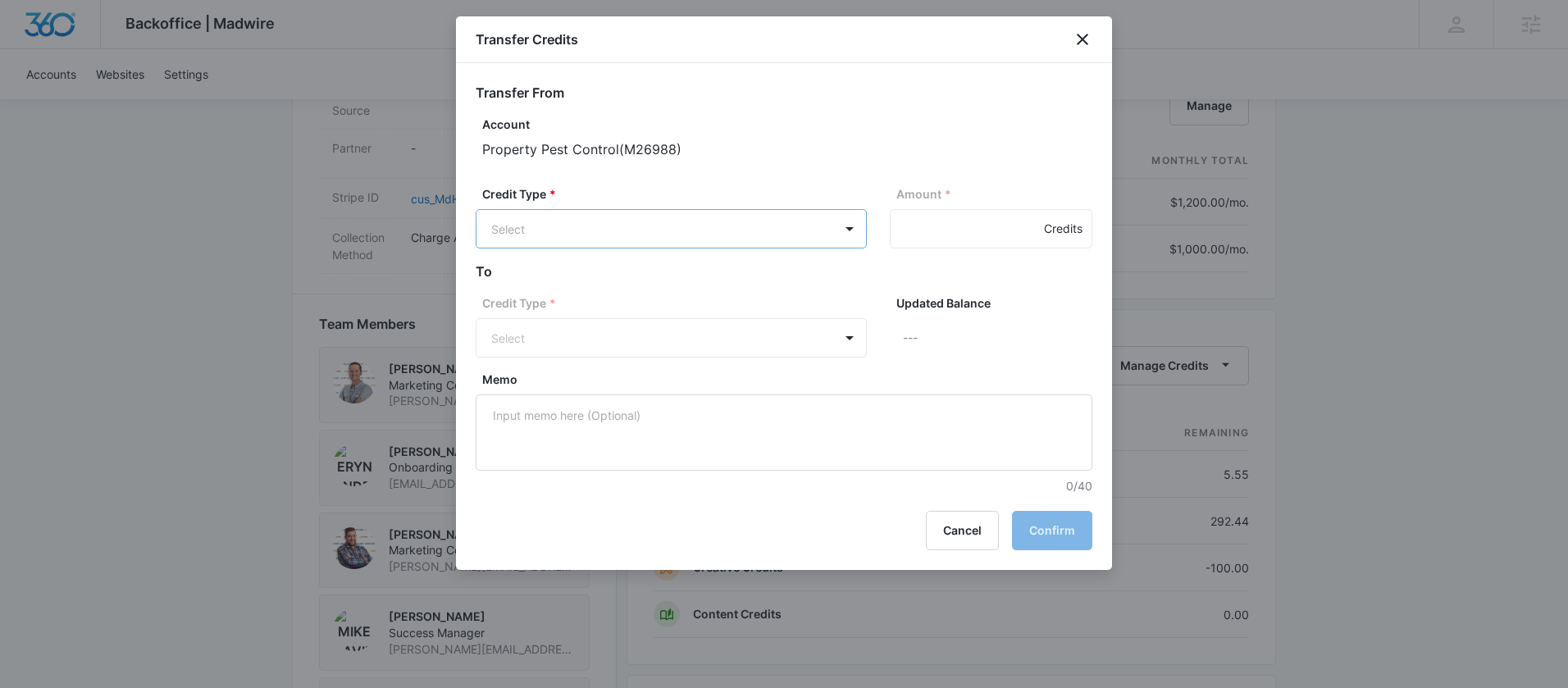
click at [765, 221] on body "Backoffice | Madwire Apps Settings MD Mike Davin Mike.Davin@madwire.com My Prof…" at bounding box center [784, 122] width 1568 height 2257
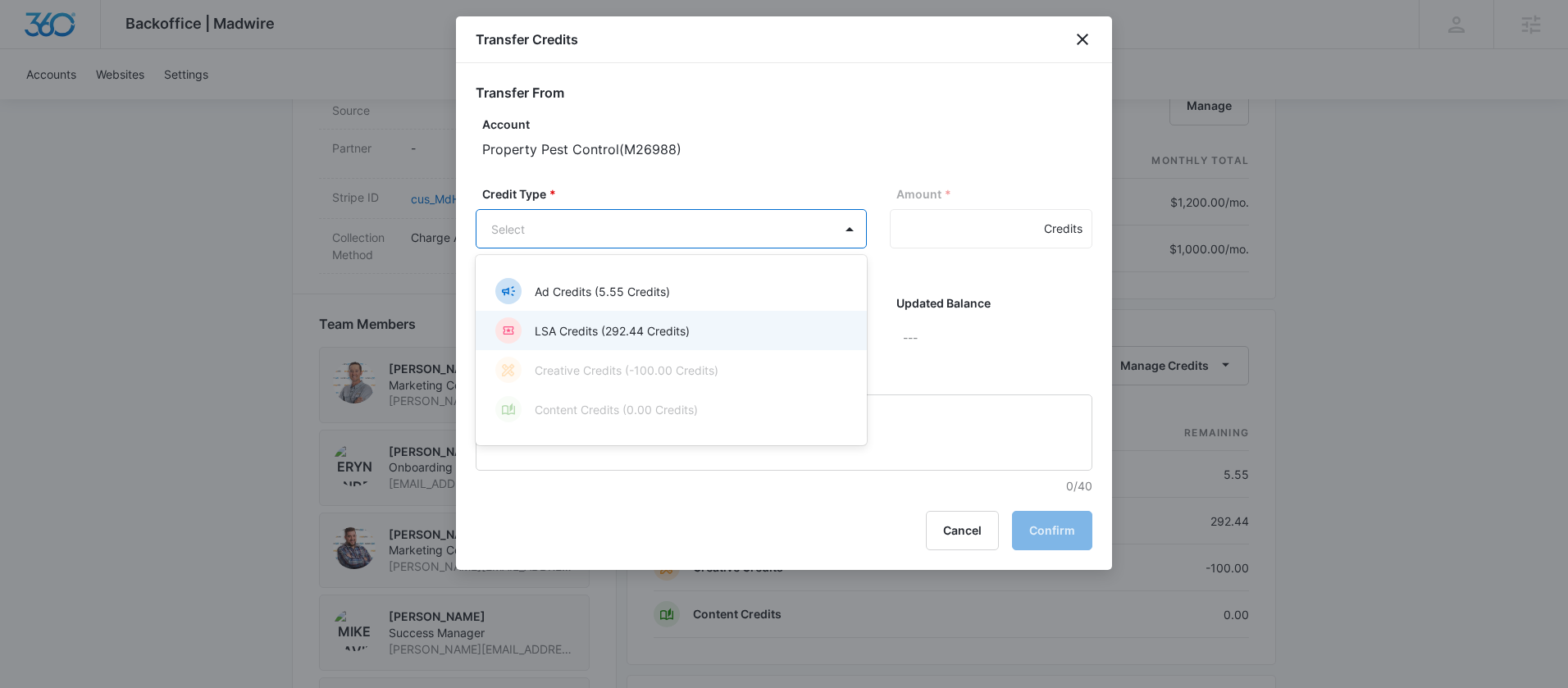
drag, startPoint x: 677, startPoint y: 326, endPoint x: 789, endPoint y: 289, distance: 118.0
click at [678, 326] on p "LSA Credits (292.44 Credits)" at bounding box center [612, 331] width 155 height 18
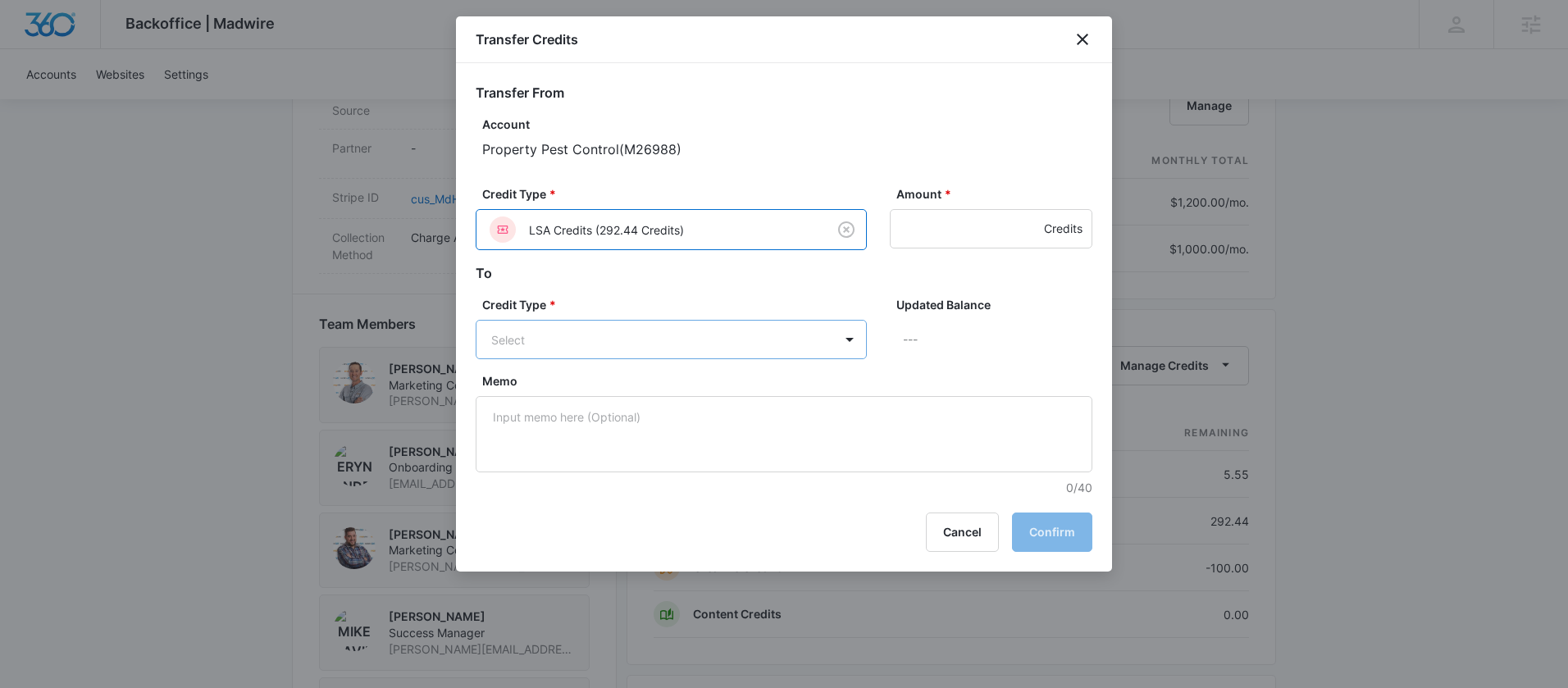
click at [753, 335] on body "Backoffice | Madwire Apps Settings MD Mike Davin Mike.Davin@madwire.com My Prof…" at bounding box center [784, 122] width 1568 height 2257
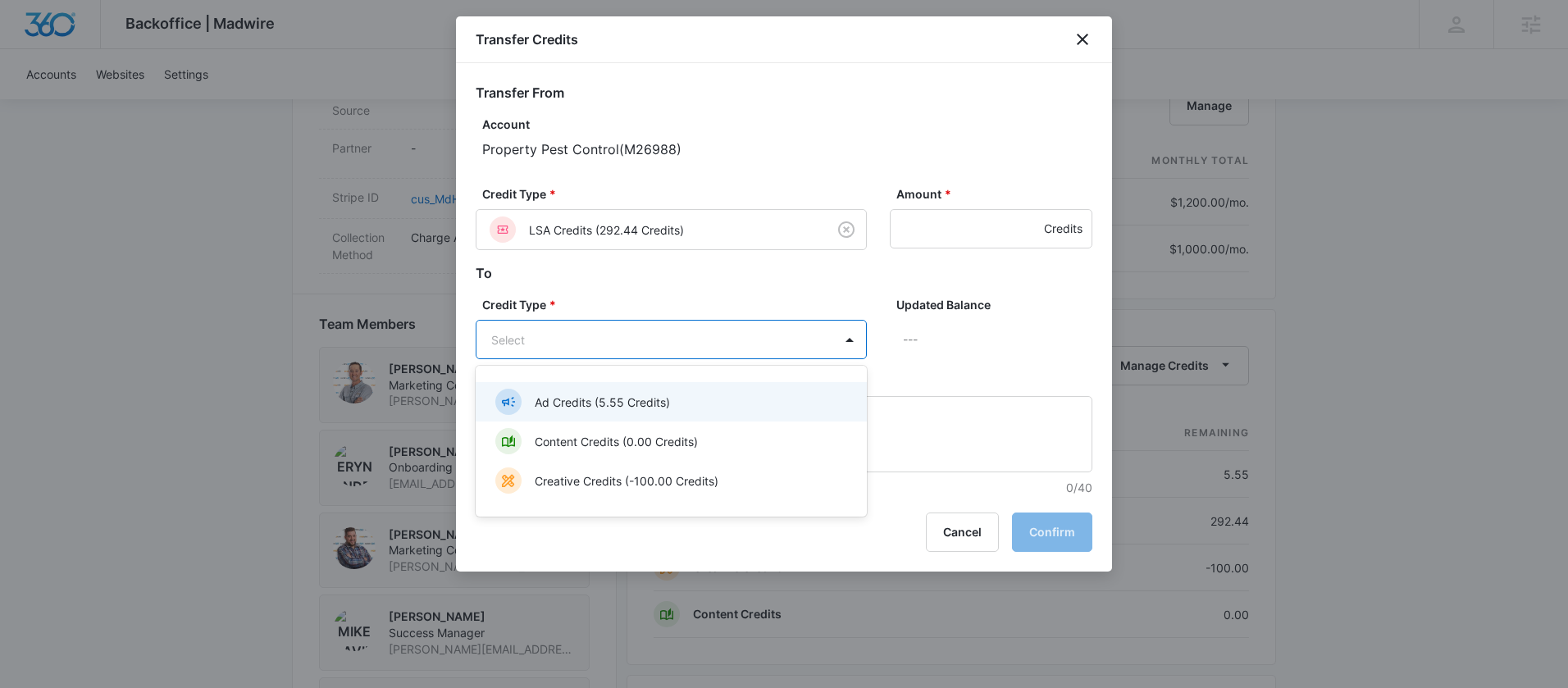
click at [691, 397] on div "Ad Credits (5.55 Credits)" at bounding box center [670, 401] width 349 height 26
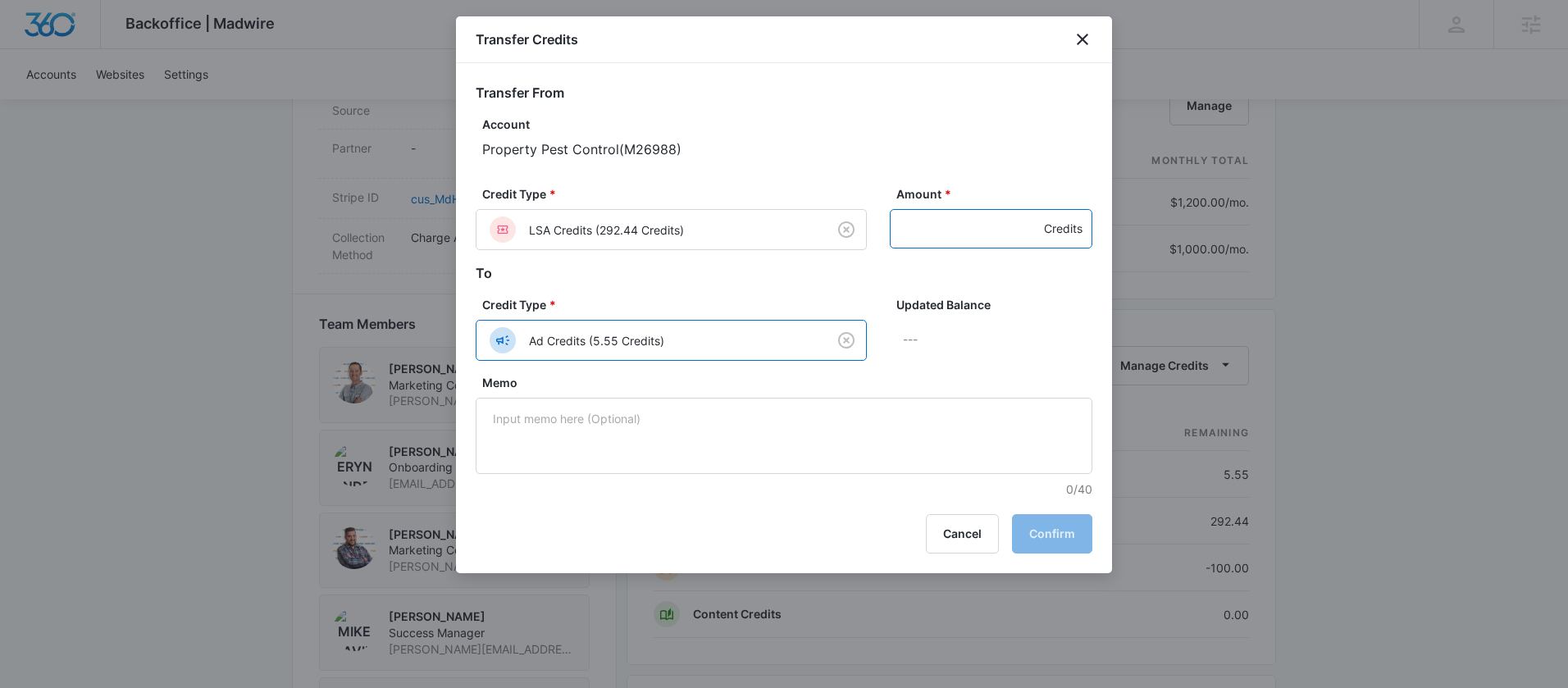
click at [922, 230] on input "Amount *" at bounding box center [991, 229] width 203 height 39
type input "292.44"
click at [1038, 541] on button "Confirm" at bounding box center [1053, 534] width 80 height 39
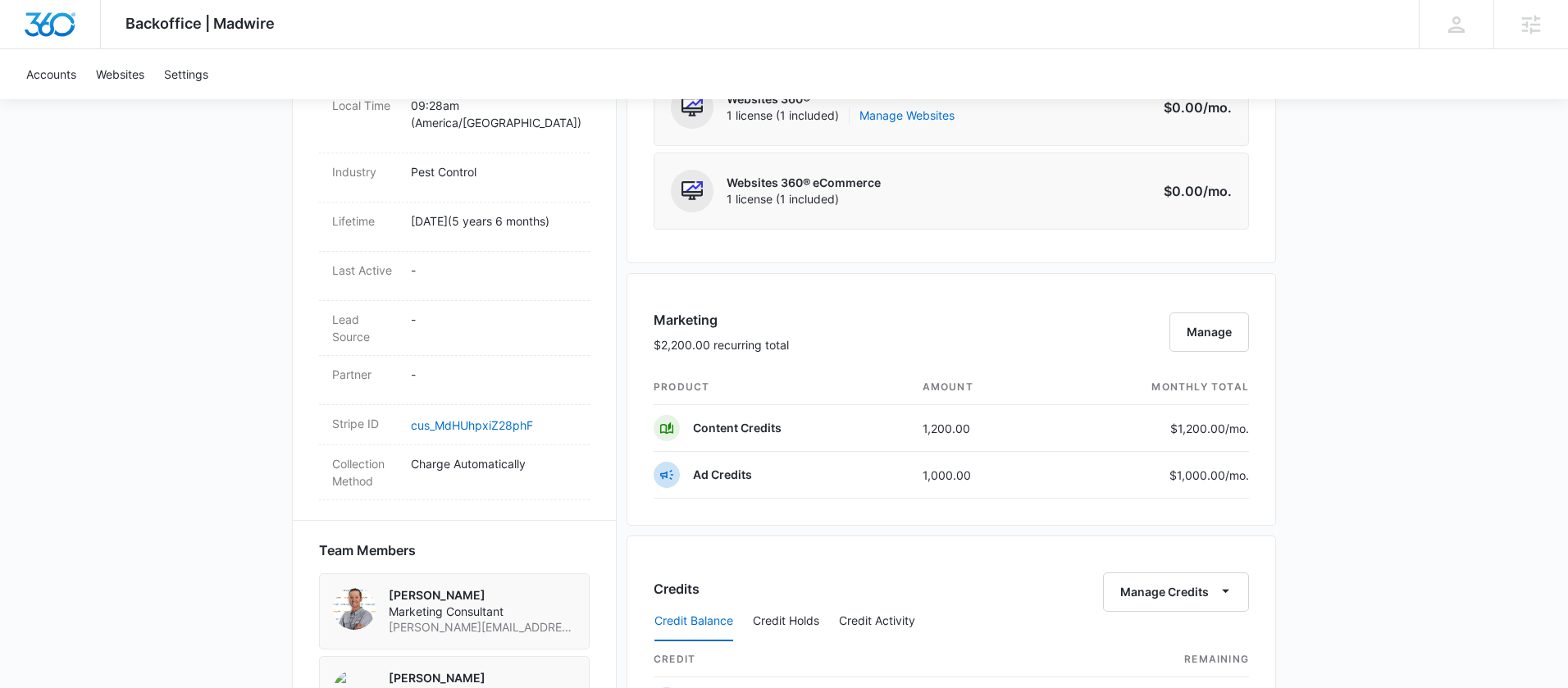
scroll to position [768, 0]
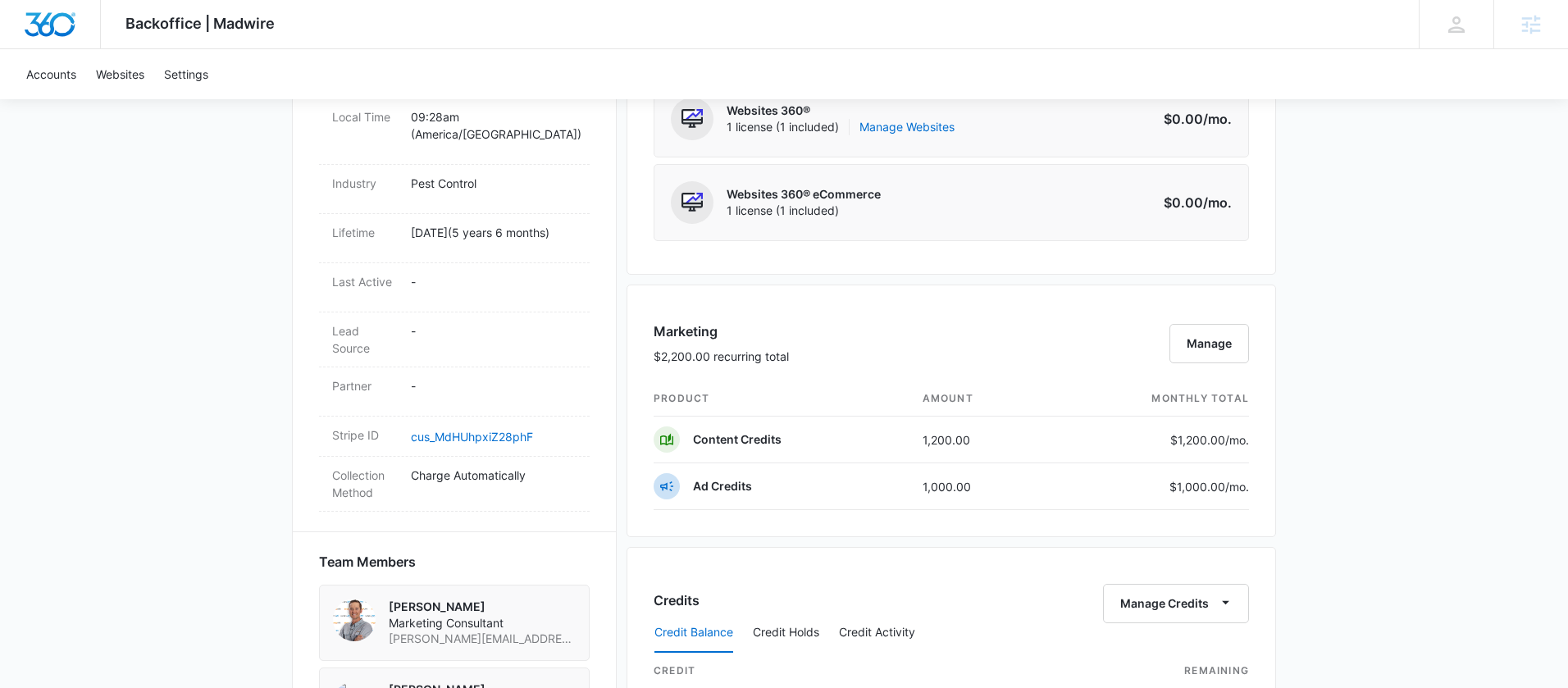
click at [36, 24] on img "Dashboard" at bounding box center [49, 24] width 53 height 24
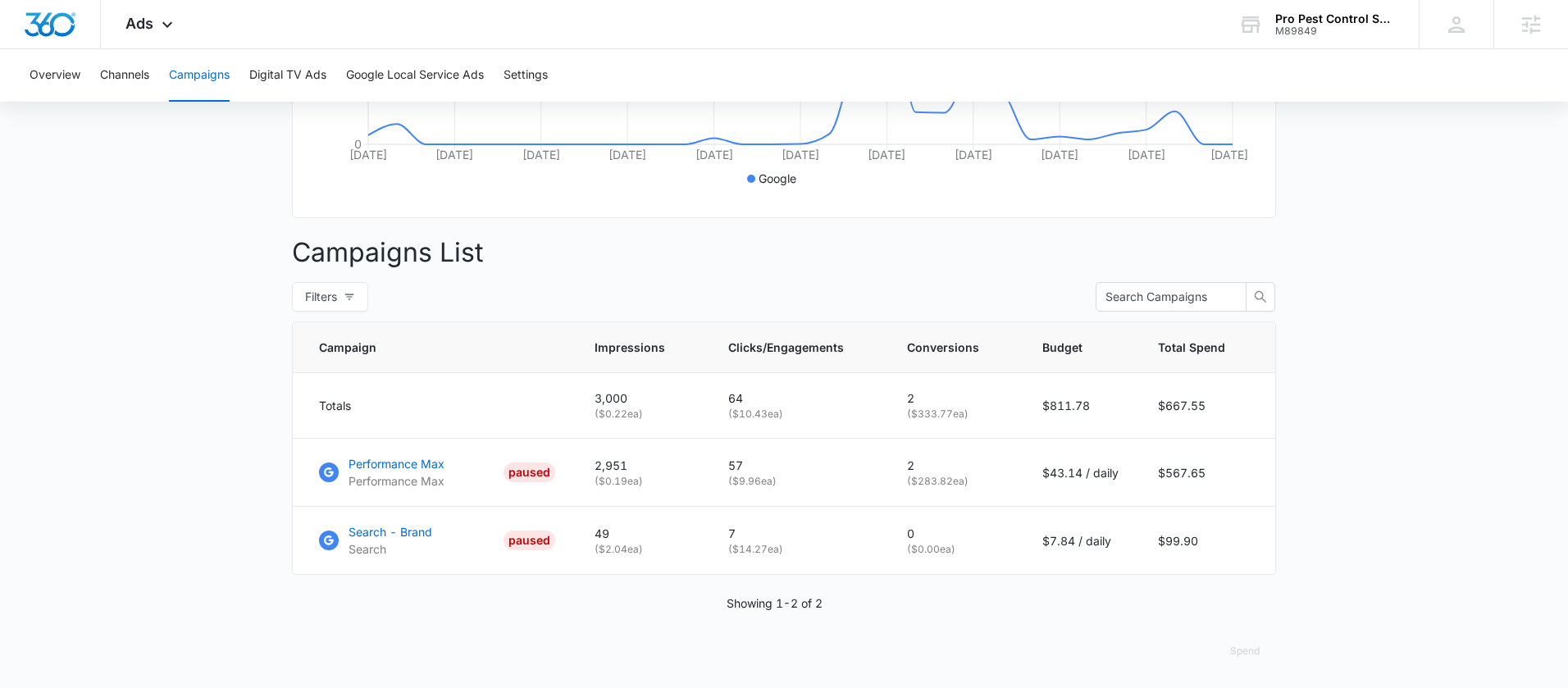
scroll to position [481, 0]
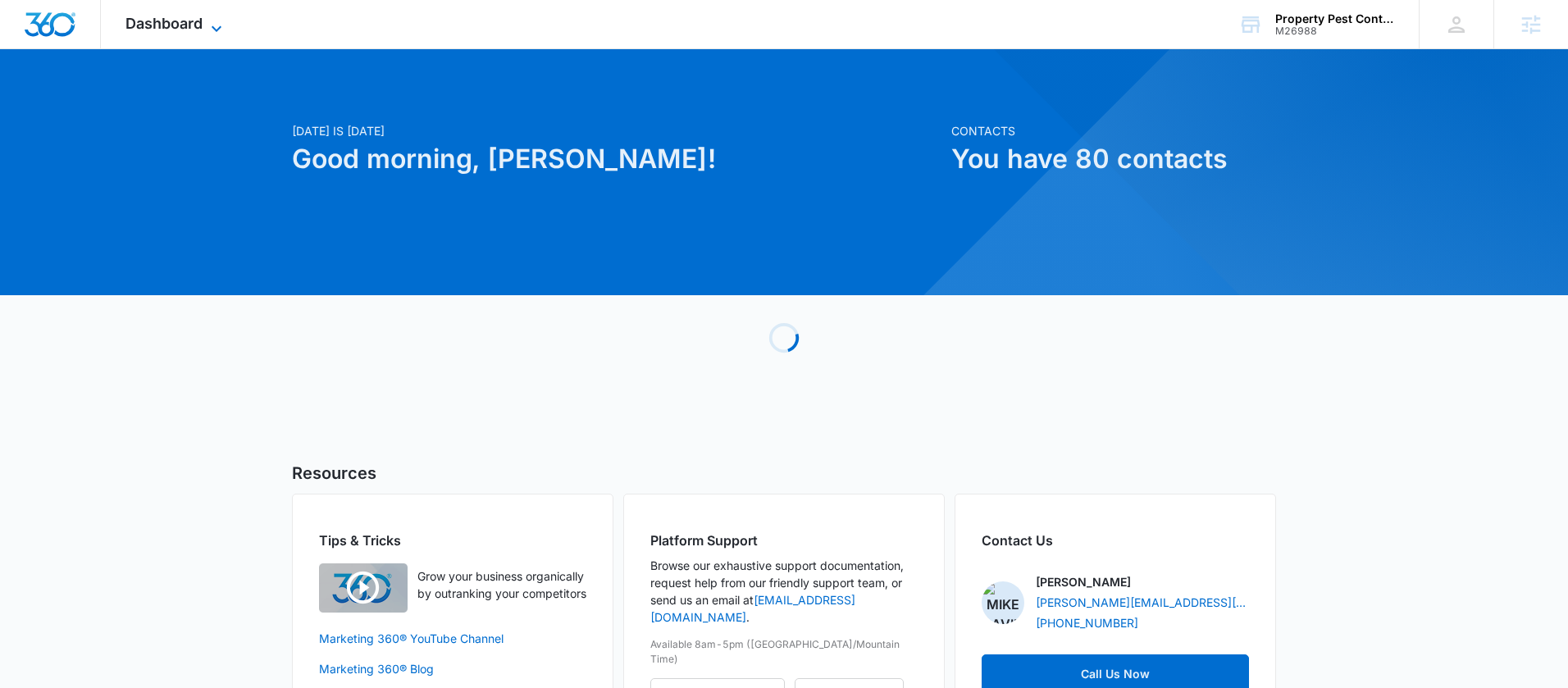
click at [222, 19] on icon at bounding box center [216, 28] width 19 height 19
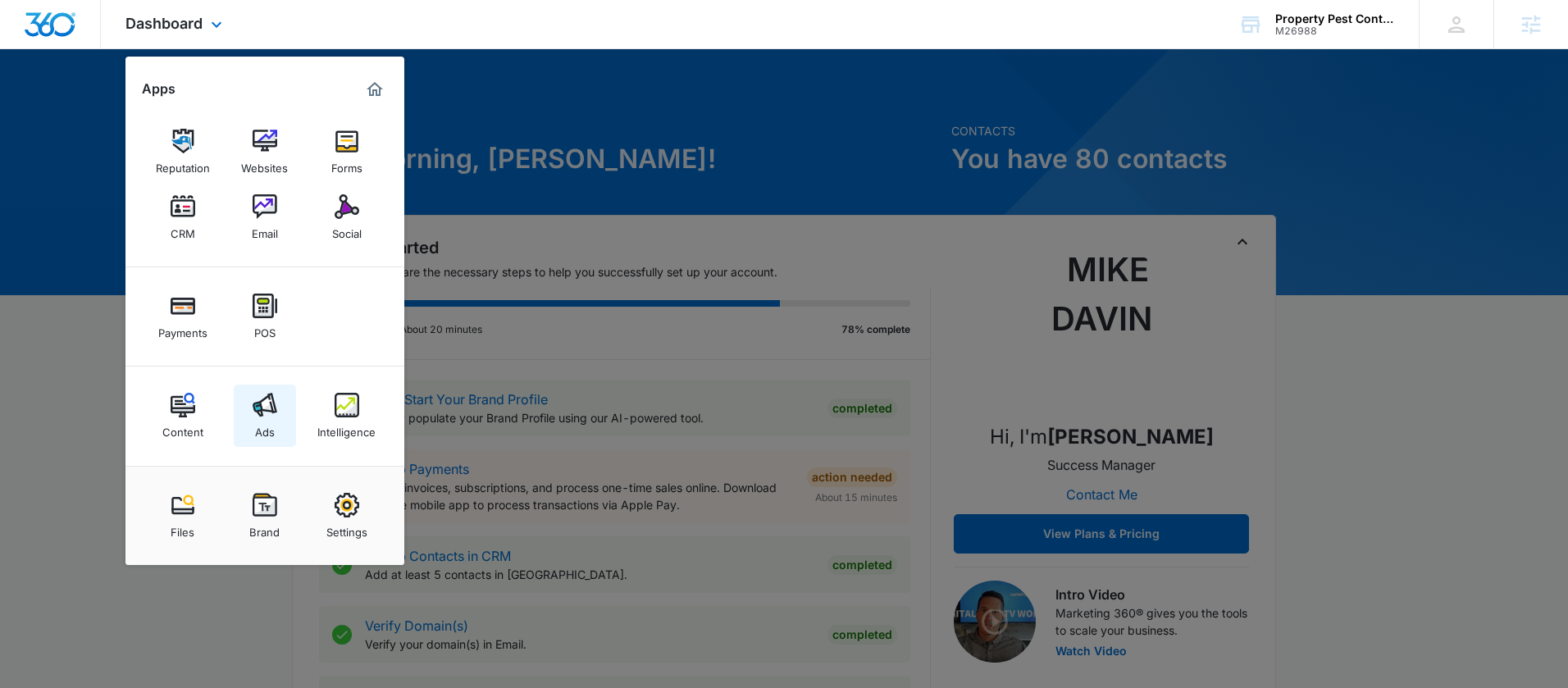
click at [244, 418] on link "Ads" at bounding box center [265, 416] width 62 height 62
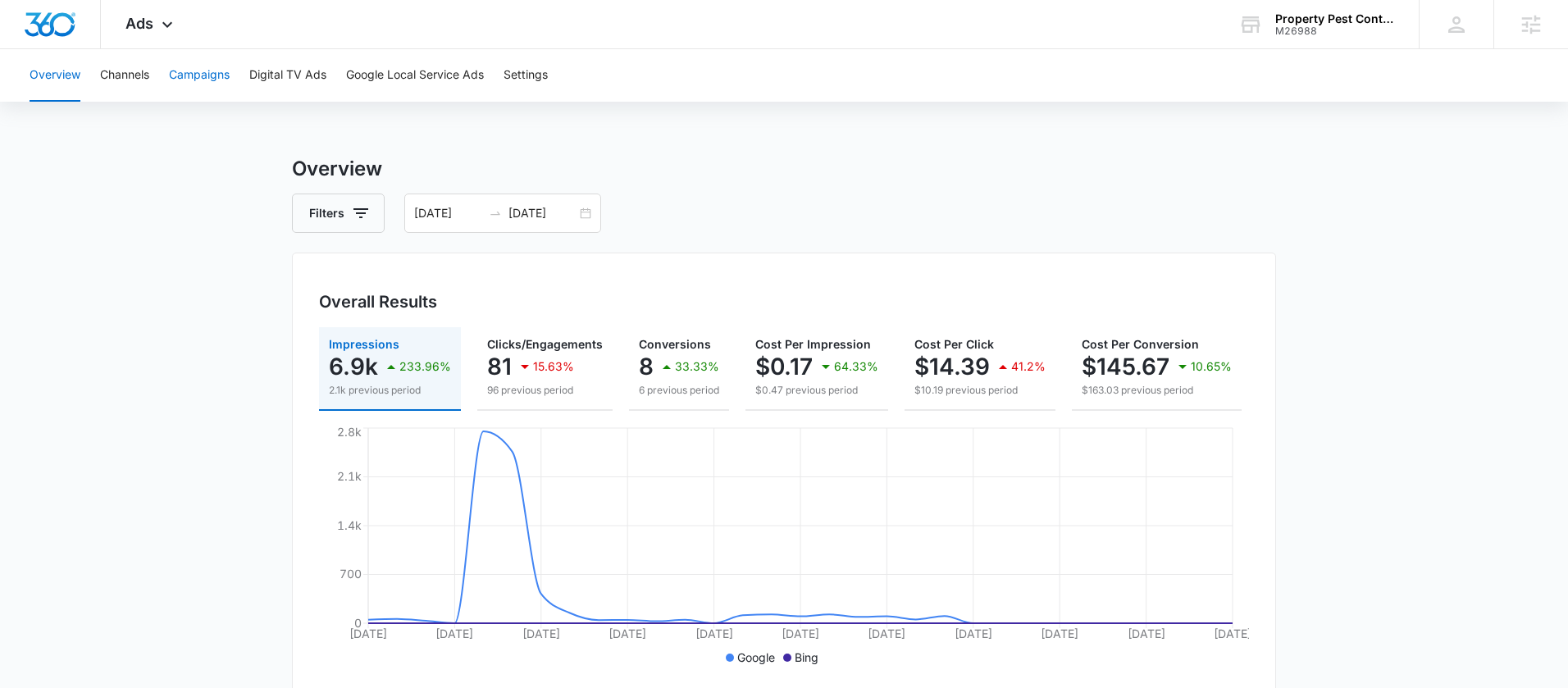
click at [225, 84] on button "Campaigns" at bounding box center [199, 75] width 60 height 53
click at [504, 379] on p "81" at bounding box center [499, 366] width 24 height 26
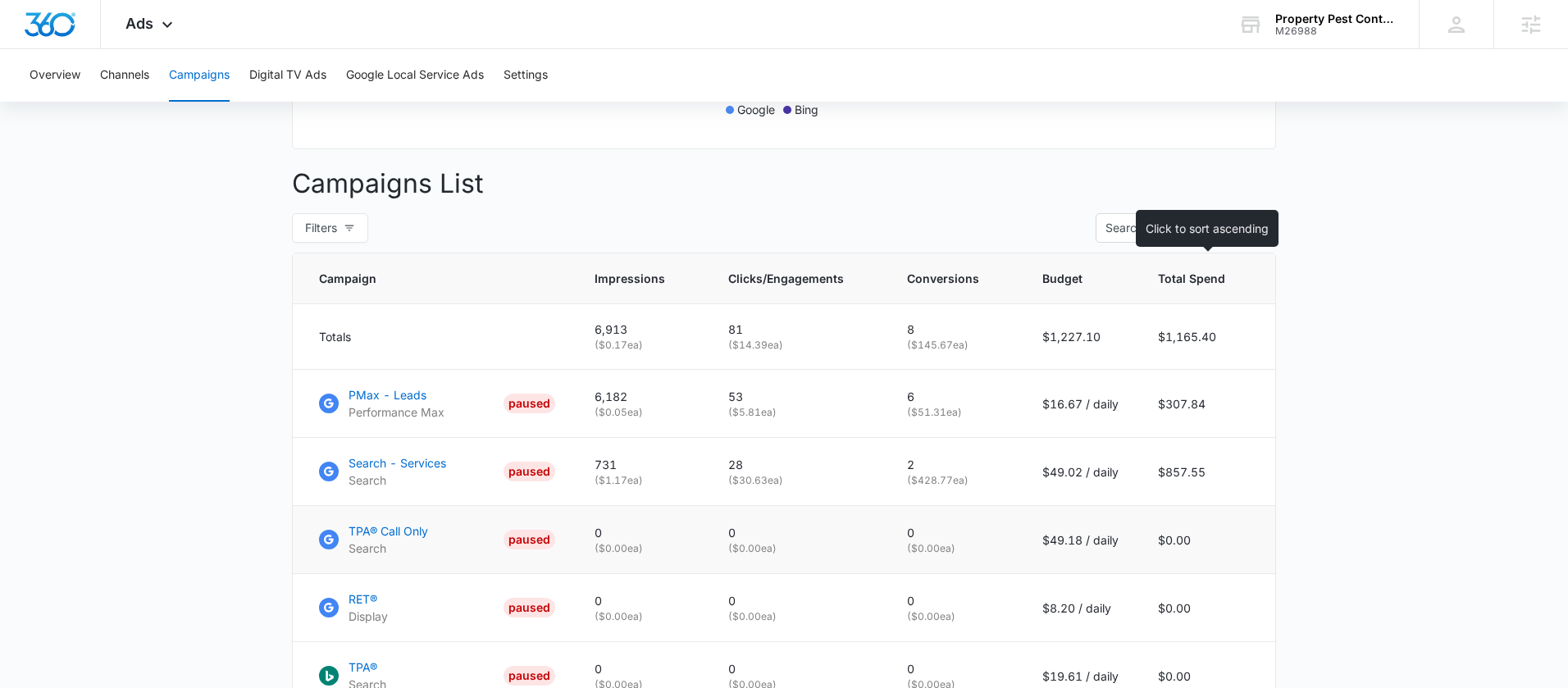
scroll to position [557, 0]
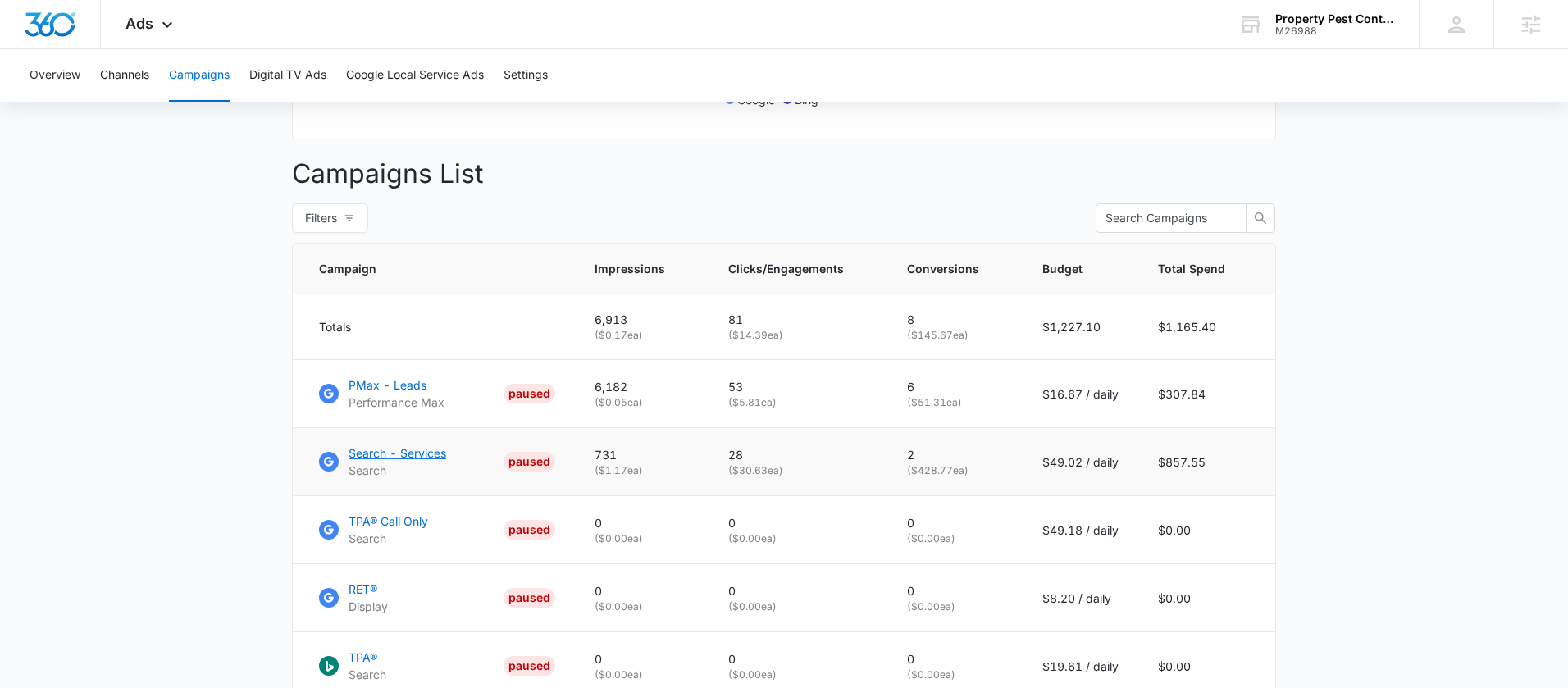
click at [432, 452] on p "Search - Services" at bounding box center [397, 453] width 97 height 18
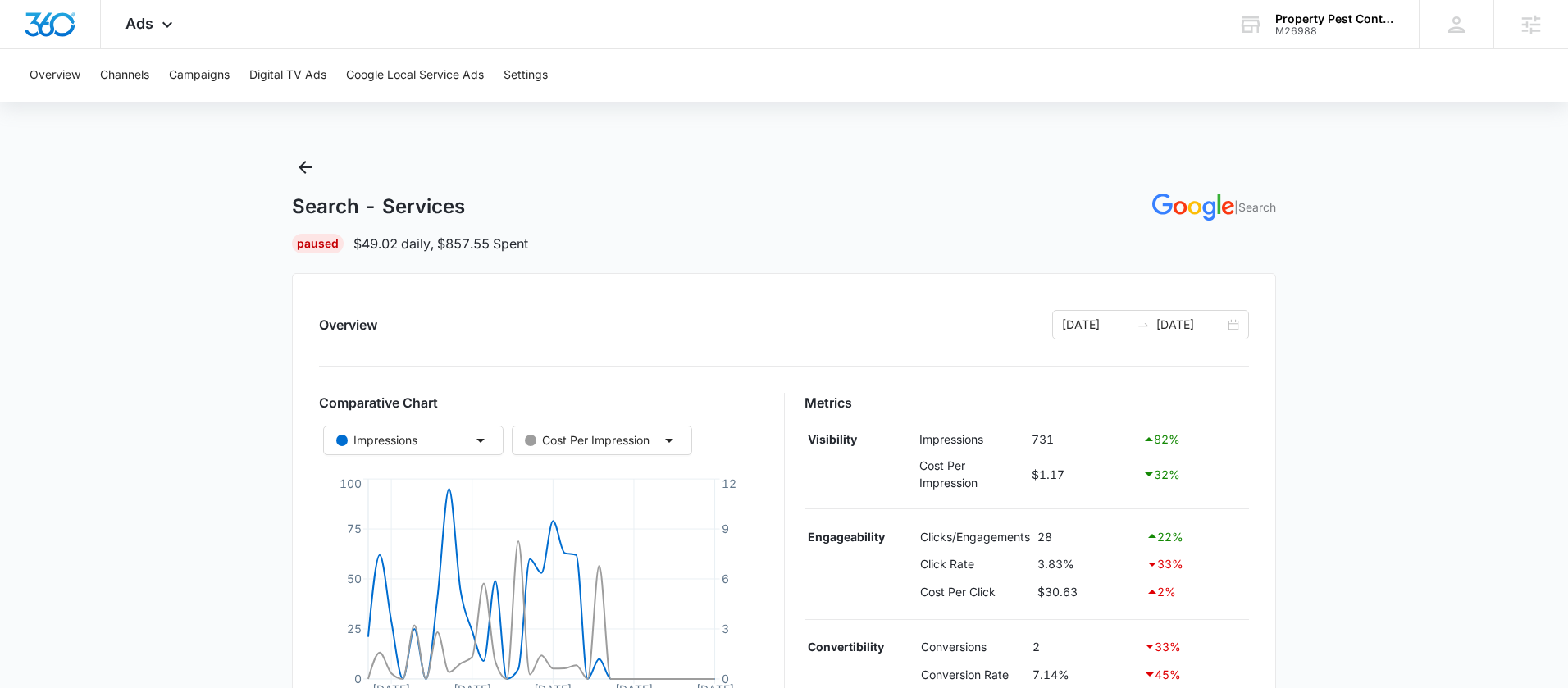
scroll to position [137, 0]
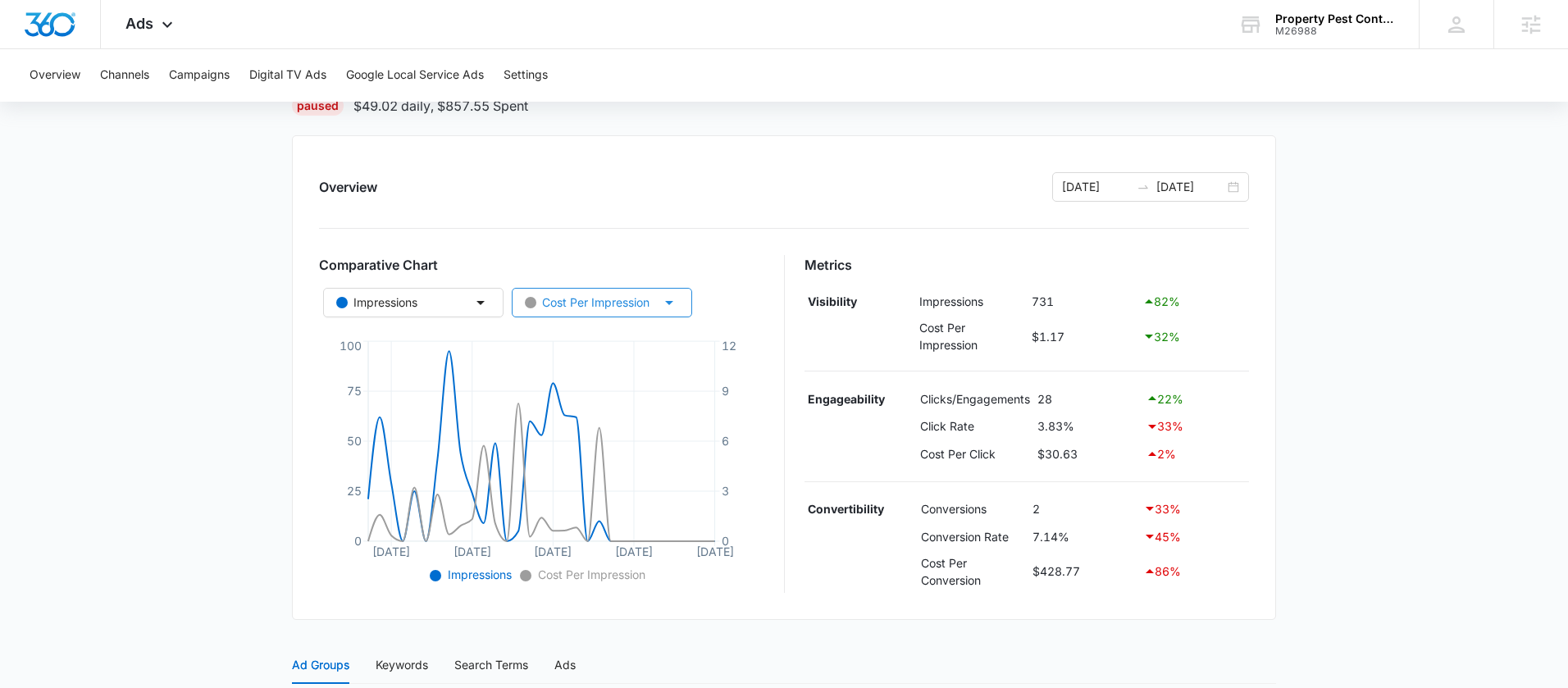
click at [585, 297] on div "Cost Per Impression" at bounding box center [587, 303] width 125 height 18
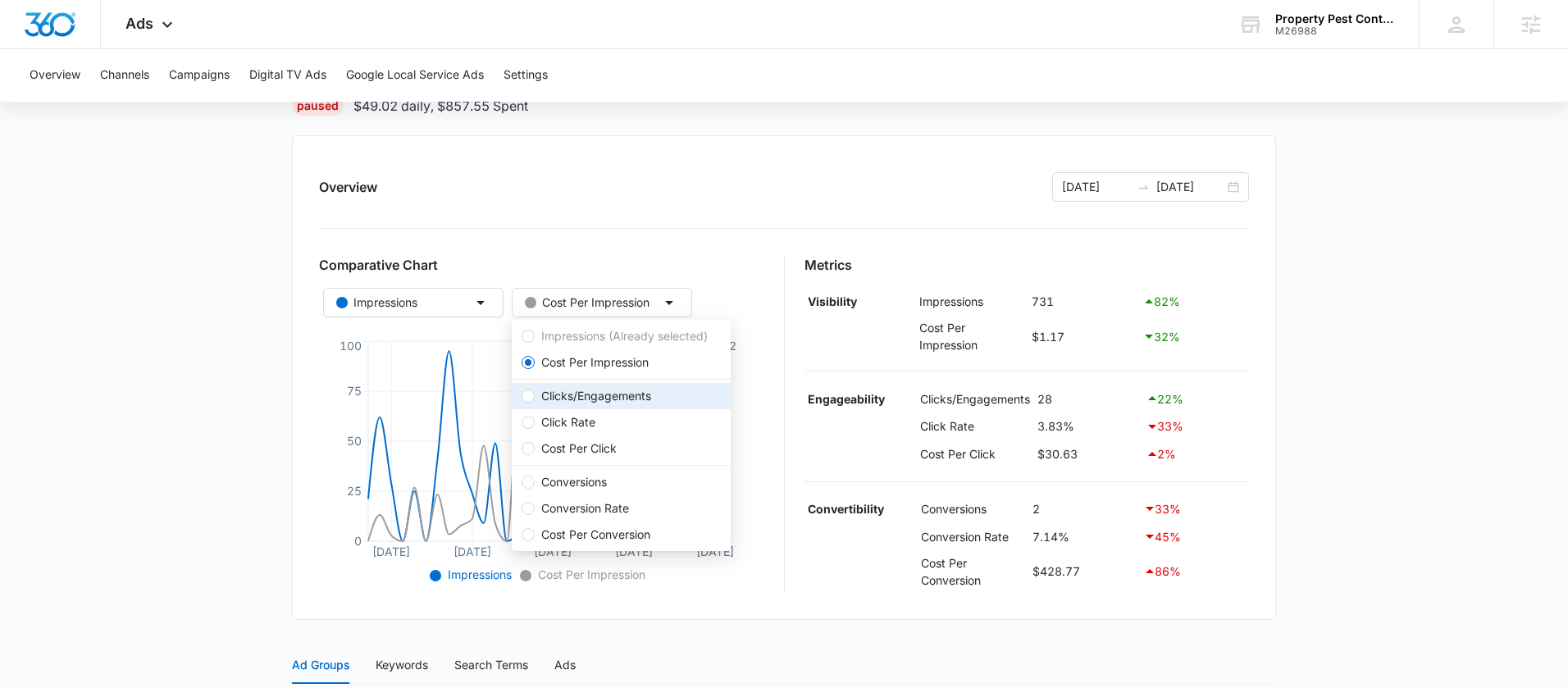
click at [587, 401] on span "Clicks/Engagements" at bounding box center [596, 396] width 123 height 18
click at [535, 401] on input "Clicks/Engagements" at bounding box center [528, 396] width 13 height 13
radio input "false"
radio input "true"
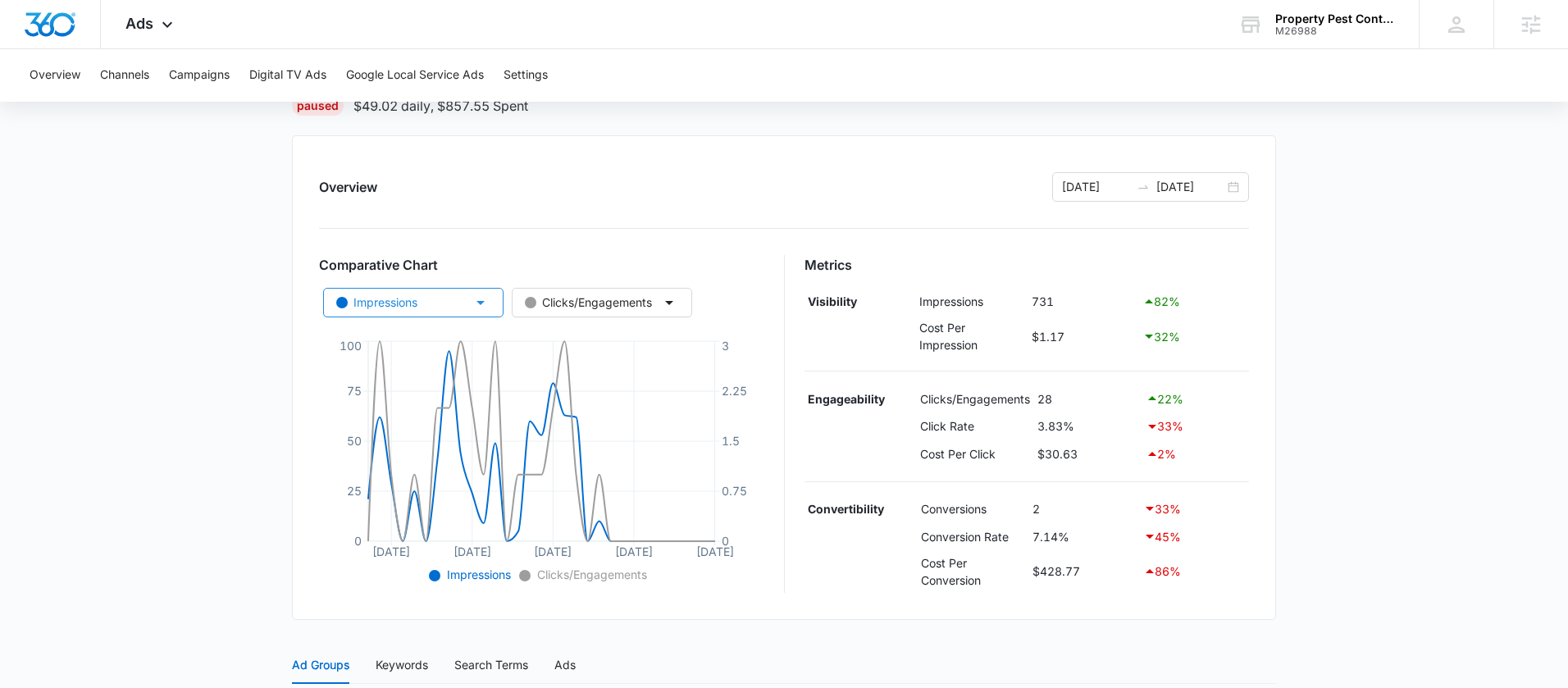
click at [478, 300] on icon "button" at bounding box center [480, 302] width 19 height 19
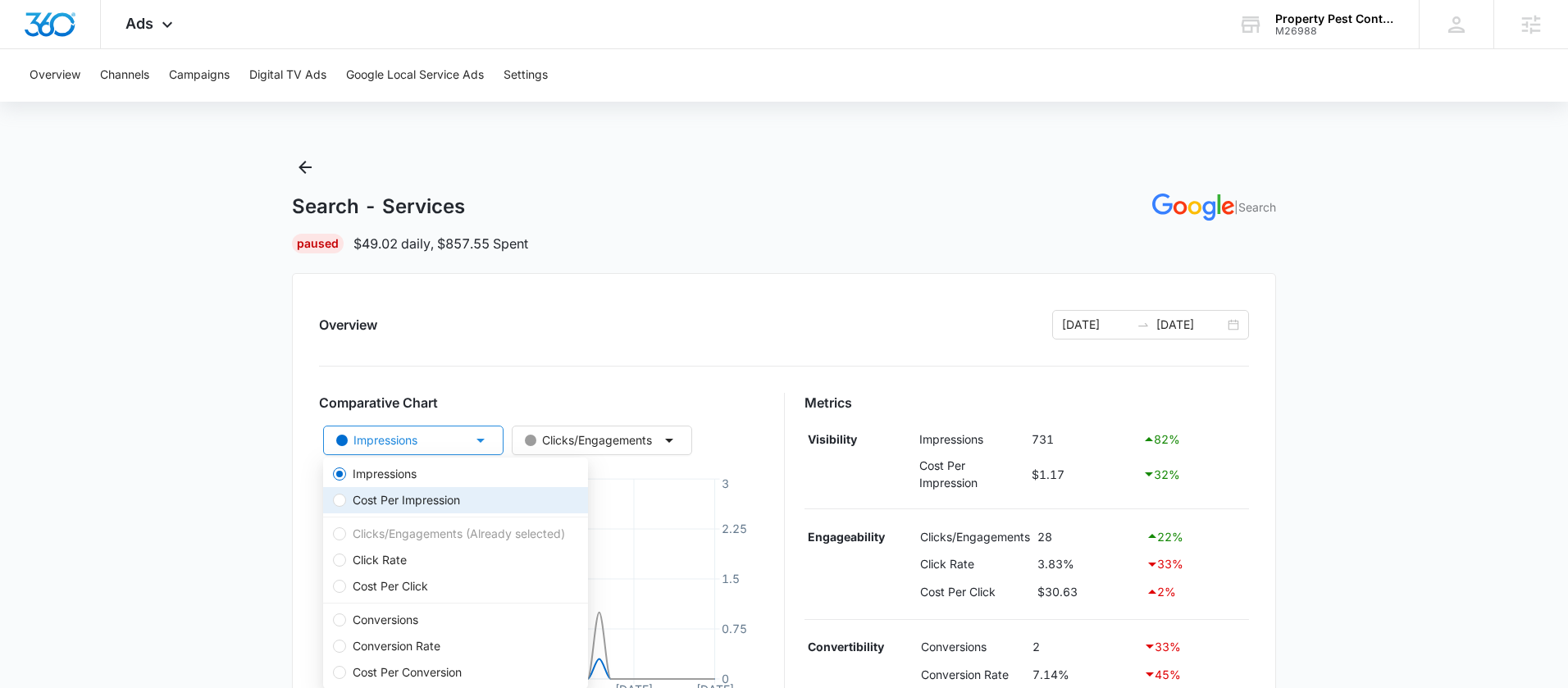
scroll to position [135, 0]
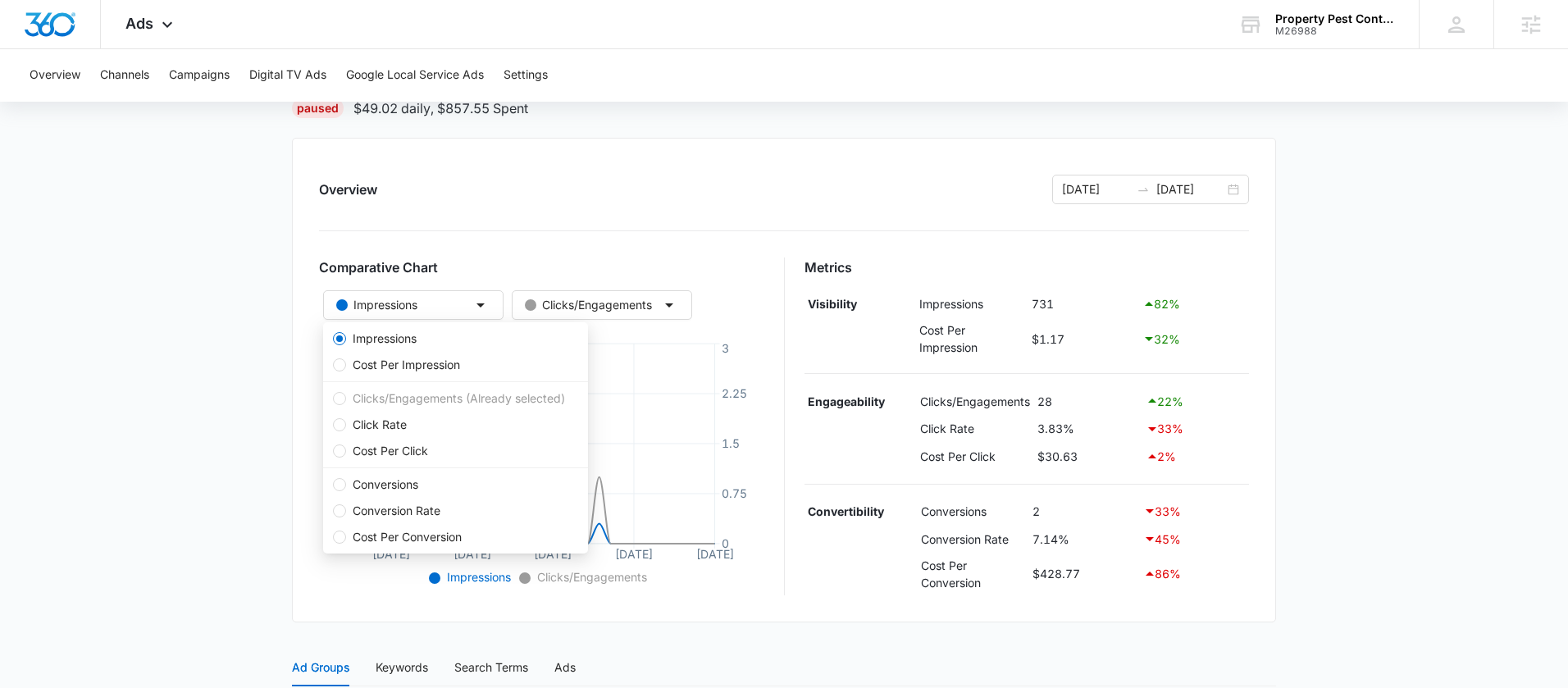
click at [651, 230] on hr at bounding box center [784, 230] width 930 height 1
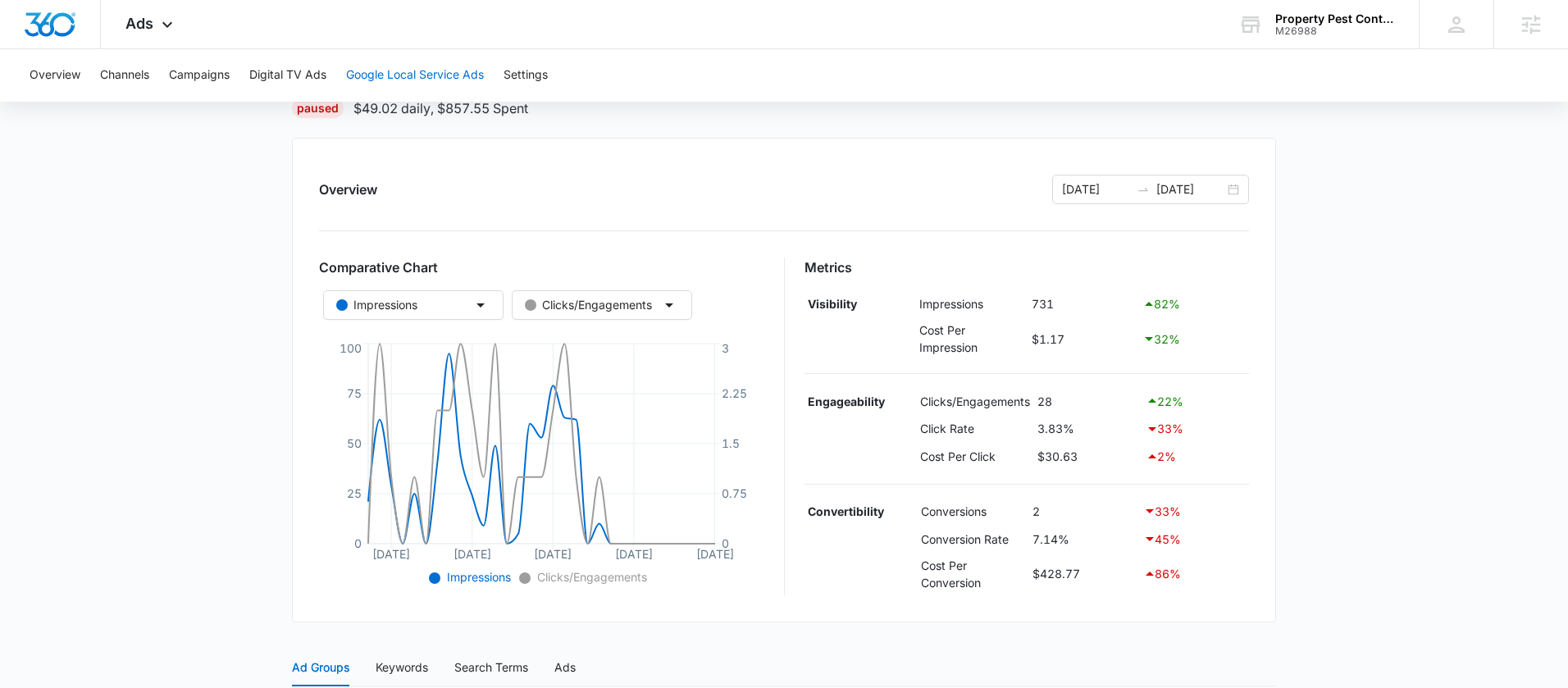
click at [458, 81] on button "Google Local Service Ads" at bounding box center [415, 75] width 137 height 53
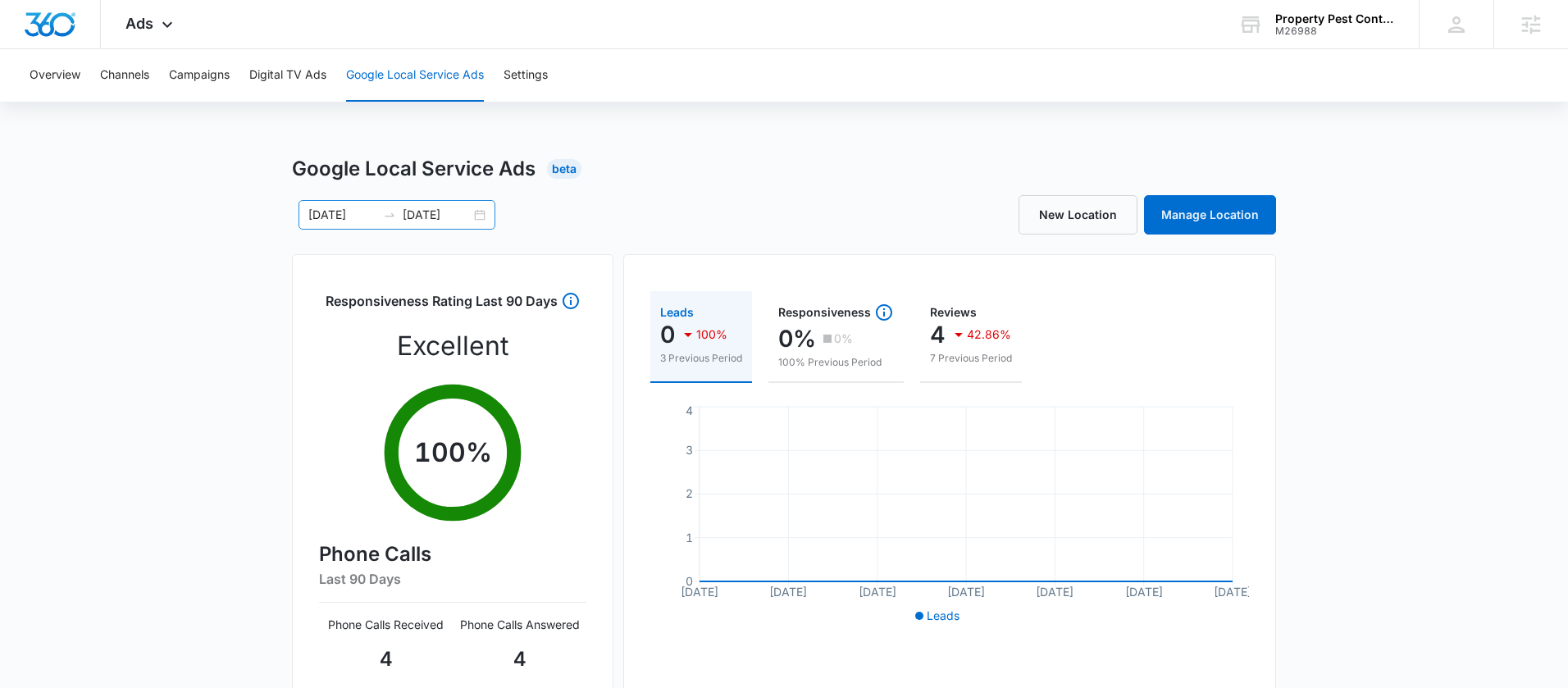
click at [478, 210] on div "[DATE] [DATE]" at bounding box center [396, 215] width 197 height 29
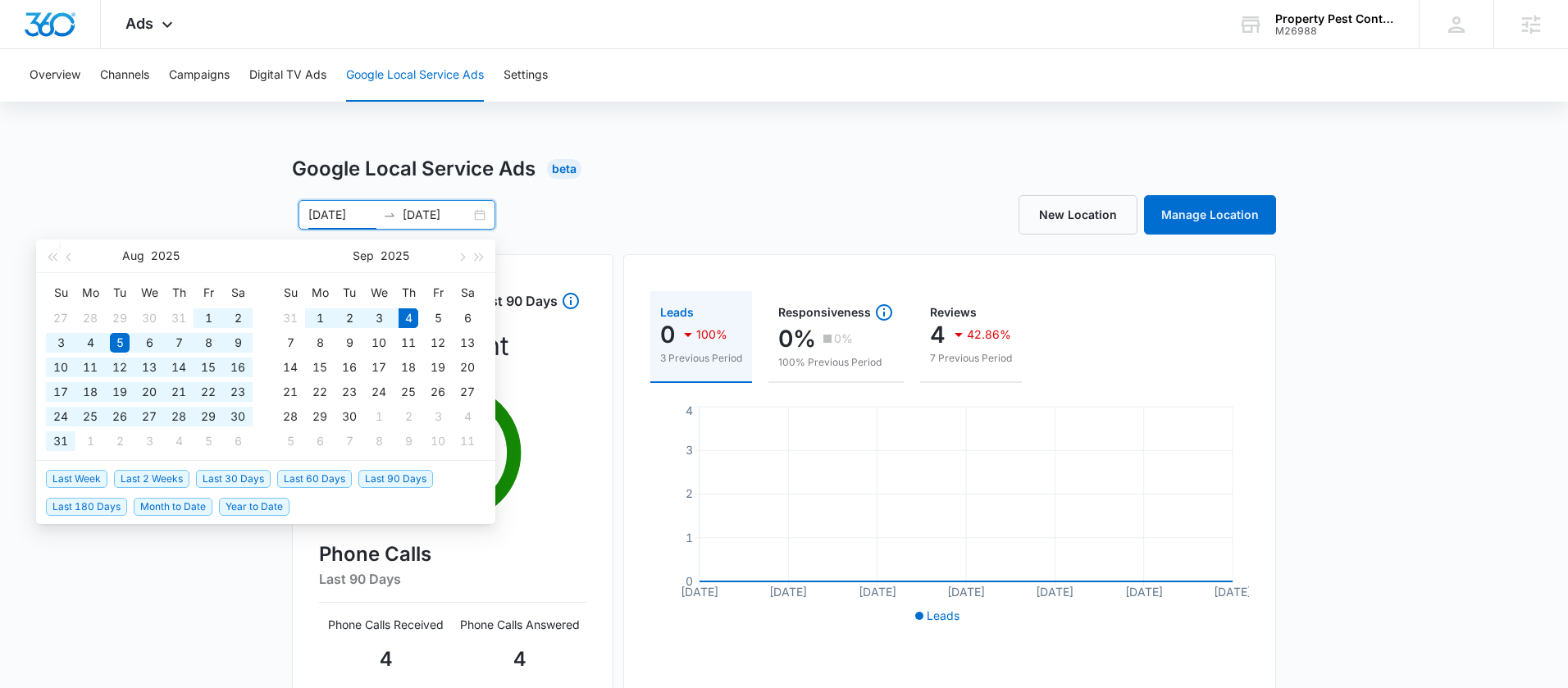
click at [363, 479] on span "Last 90 Days" at bounding box center [396, 479] width 75 height 18
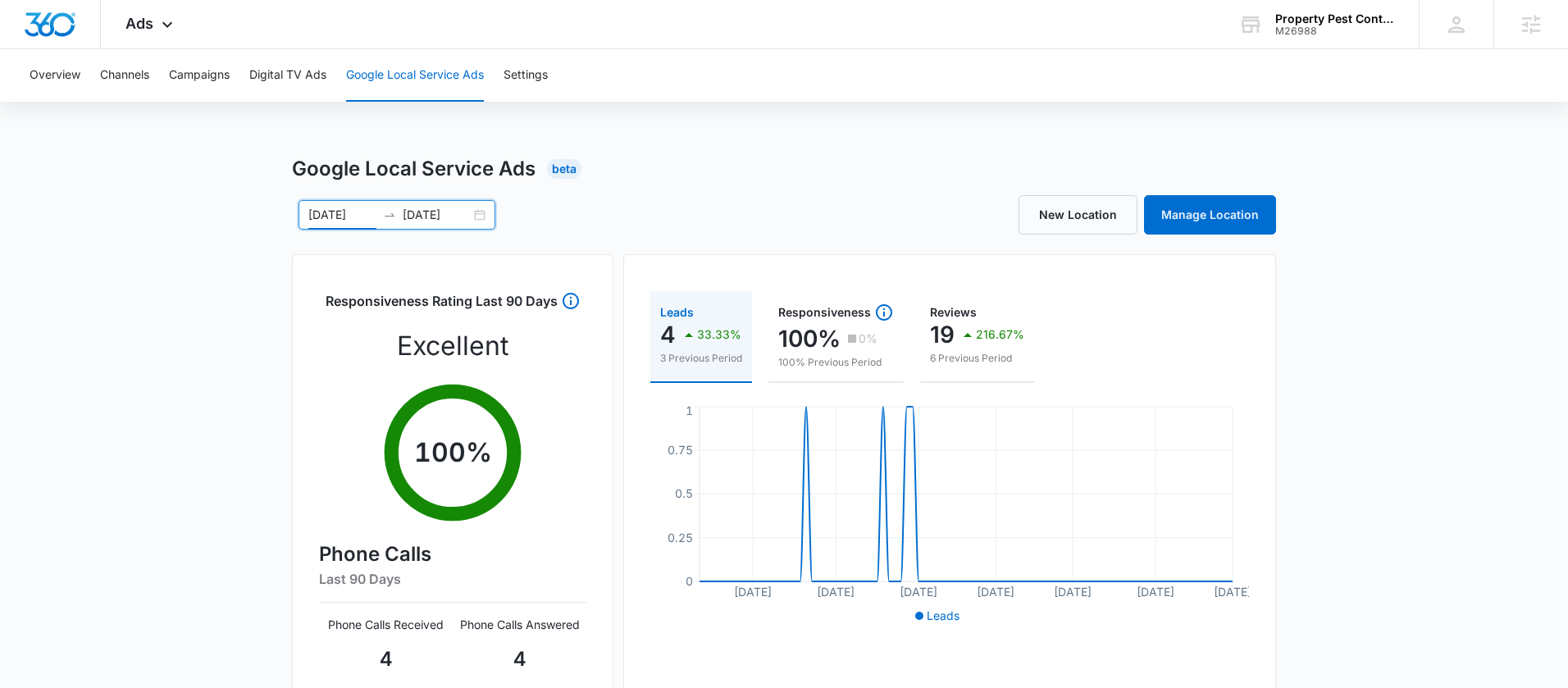
click at [477, 220] on div "[DATE] [DATE]" at bounding box center [396, 215] width 197 height 29
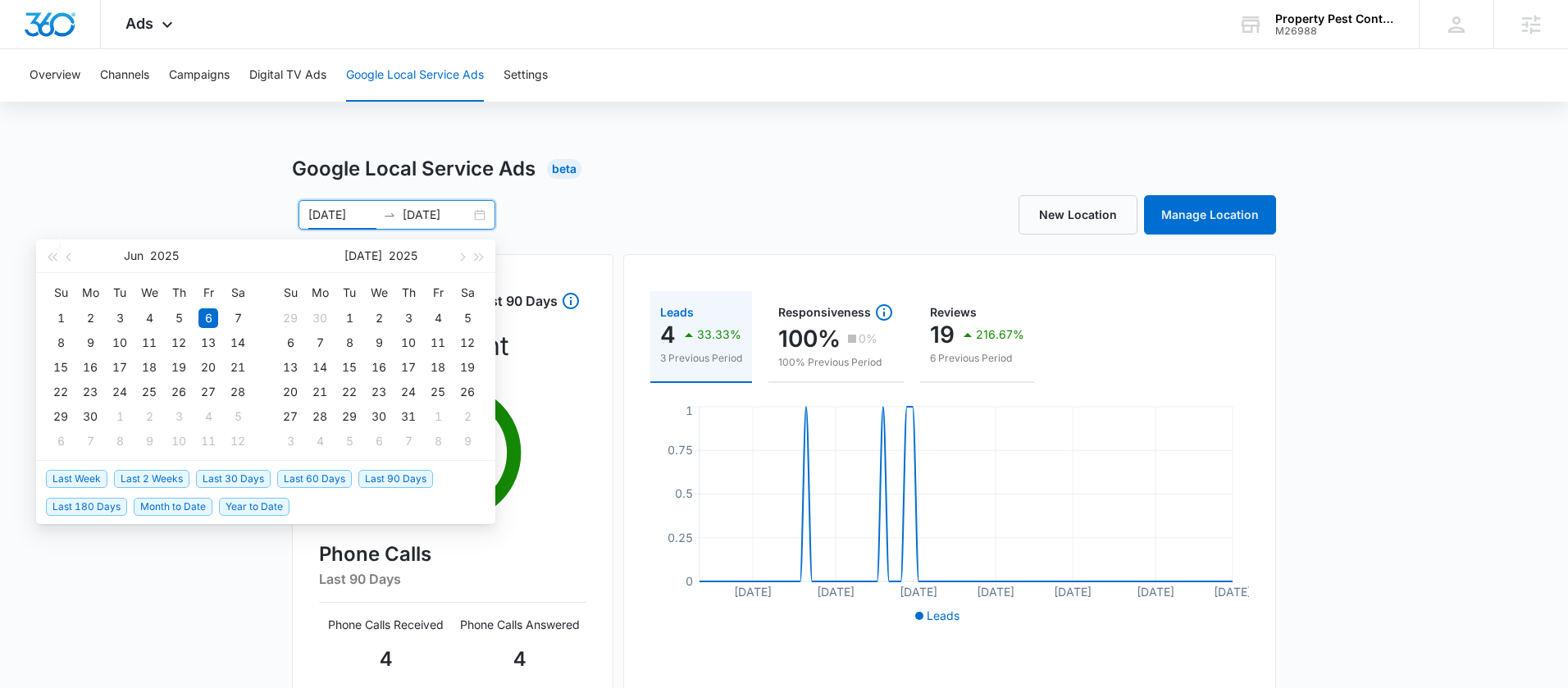
click at [219, 506] on span "Year to Date" at bounding box center [254, 507] width 70 height 18
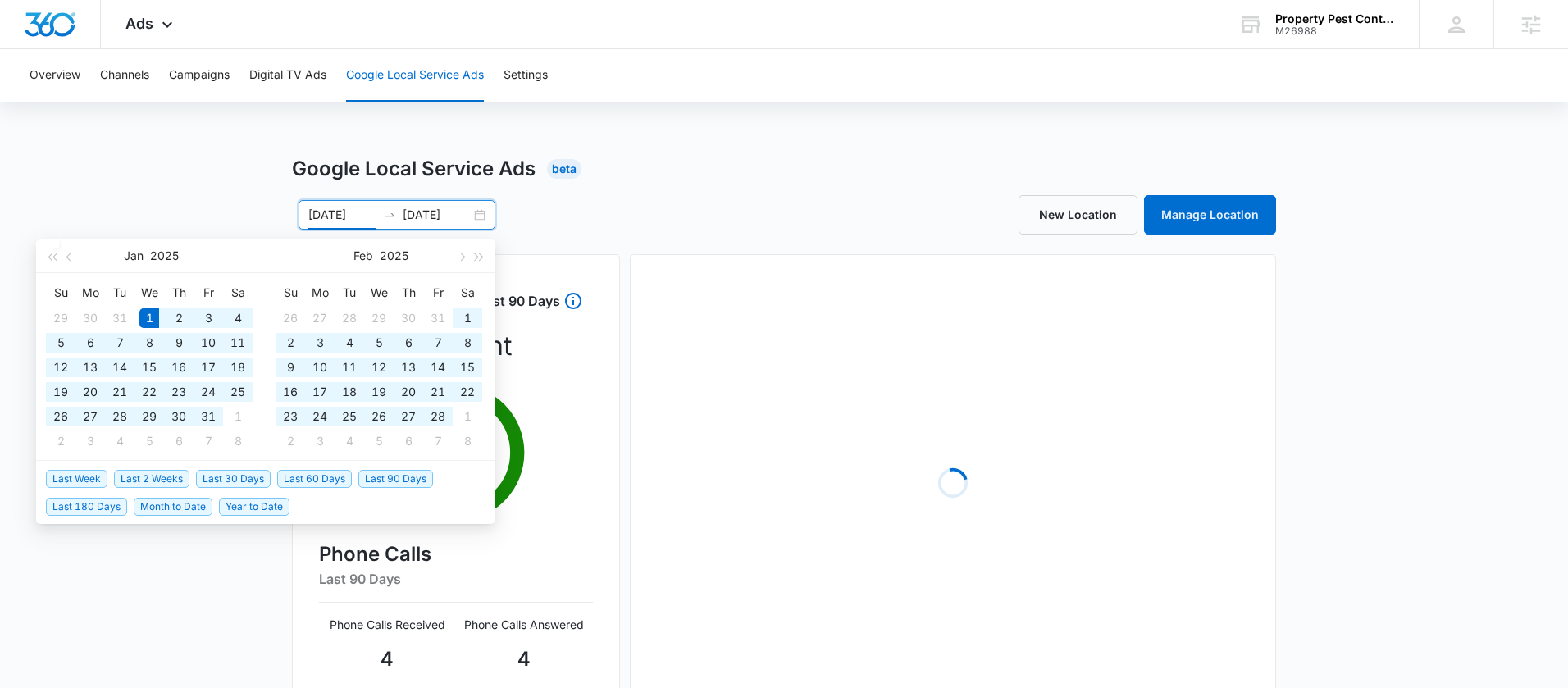
type input "01/01/2025"
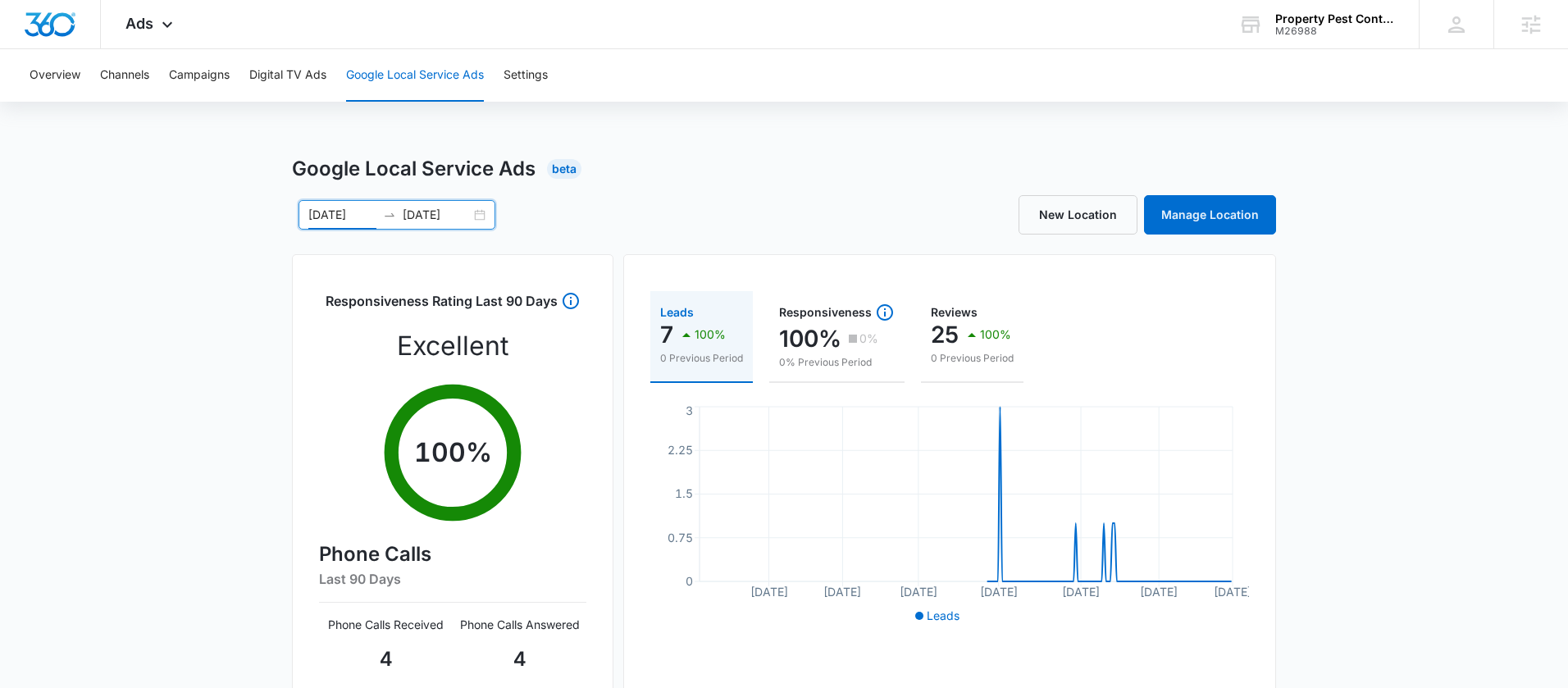
click at [1482, 411] on div "Google Local Service Ads Beta 01/01/2025 09/04/2025 Jan 2025 Su Mo Tu We Th Fr …" at bounding box center [784, 581] width 1568 height 854
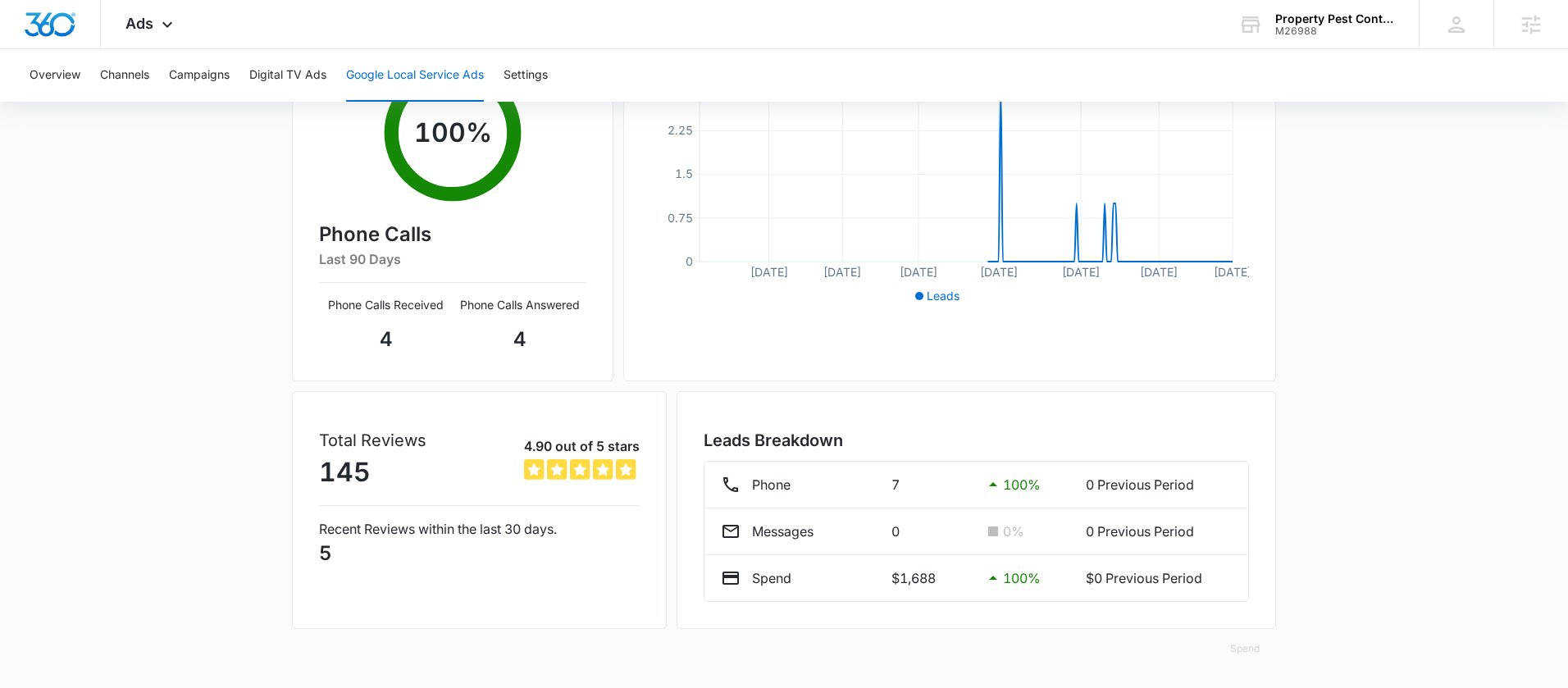
click at [233, 70] on div "Overview Channels Campaigns Digital TV Ads Google Local Service Ads Settings" at bounding box center [784, 75] width 1529 height 53
click at [153, 27] on div "Ads Apps Reputation Websites Forms CRM Email Social Payments POS Content Ads In…" at bounding box center [151, 24] width 101 height 49
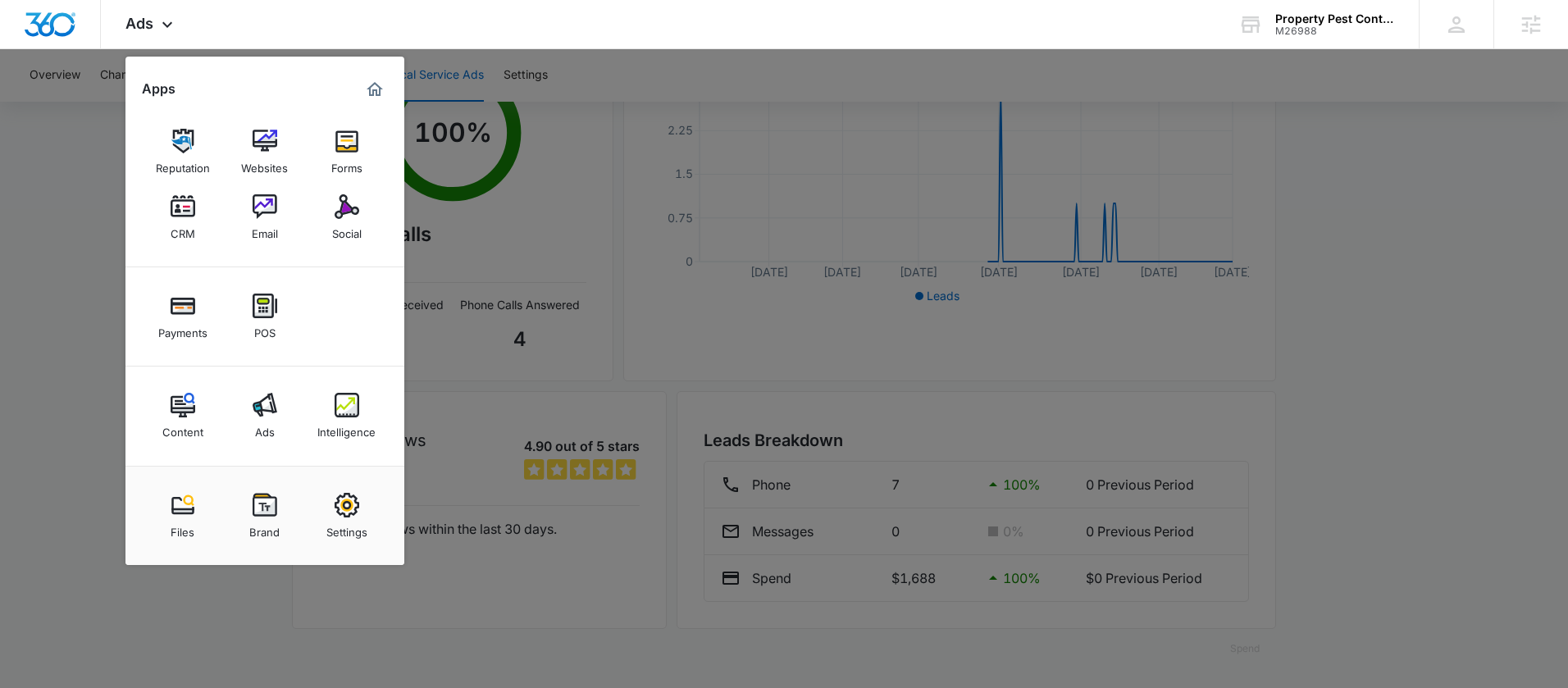
click at [351, 401] on img at bounding box center [346, 405] width 24 height 24
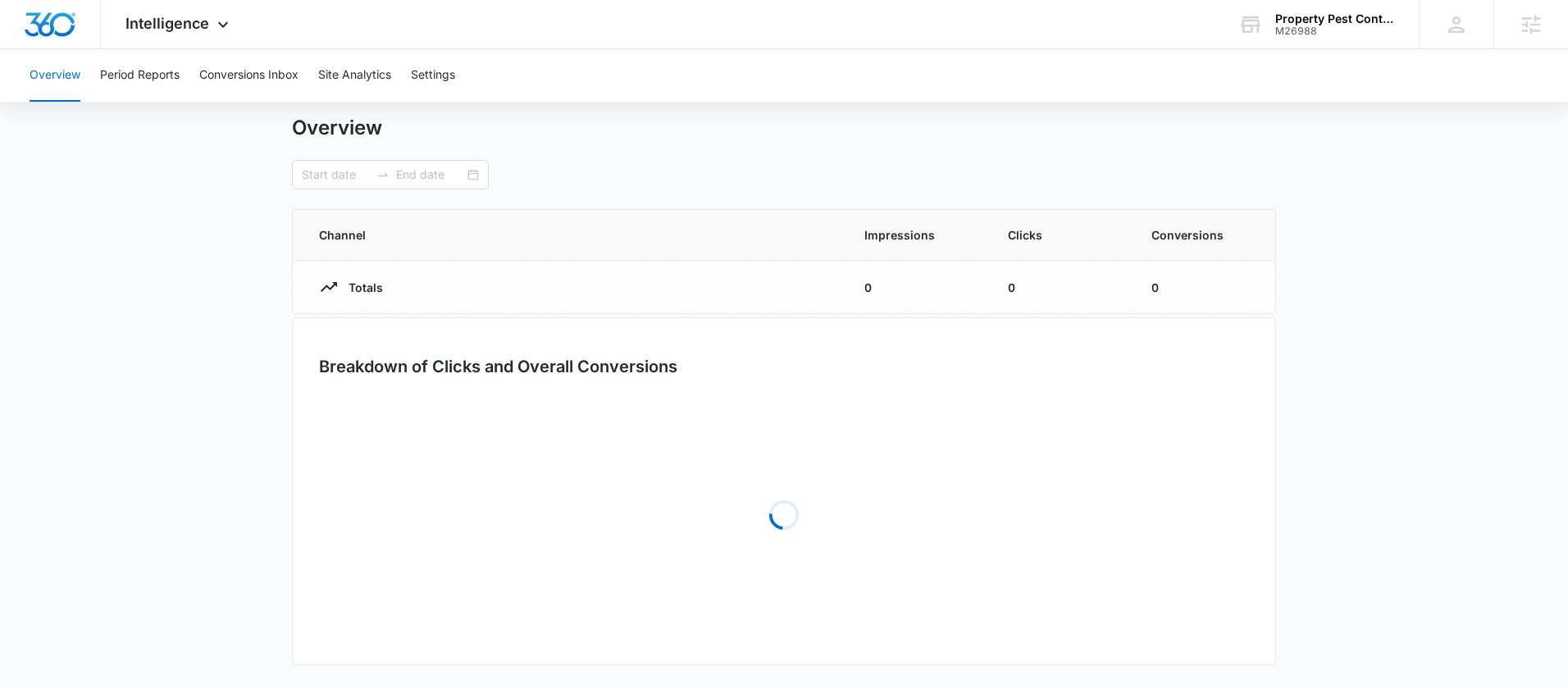
type input "01/01/2025"
type input "09/04/2025"
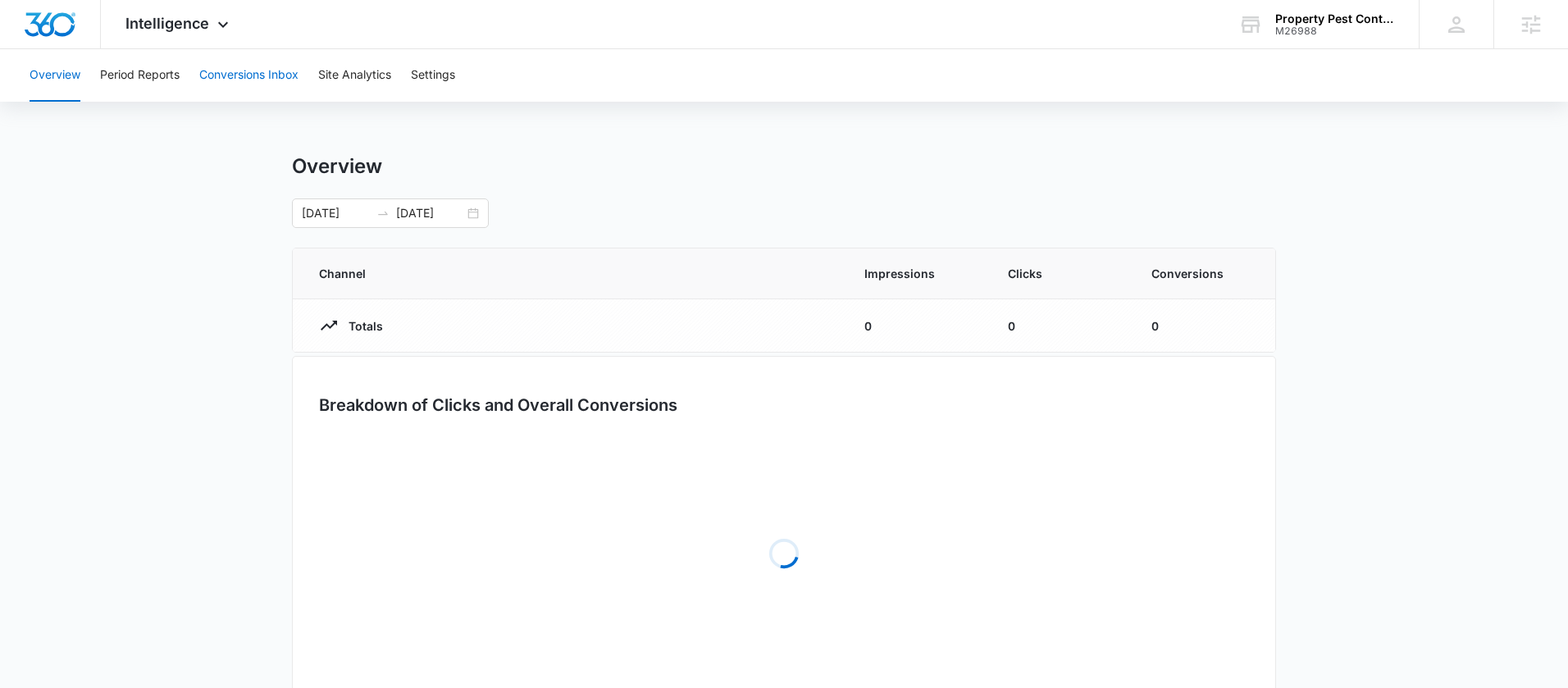
click at [250, 66] on button "Conversions Inbox" at bounding box center [249, 75] width 99 height 53
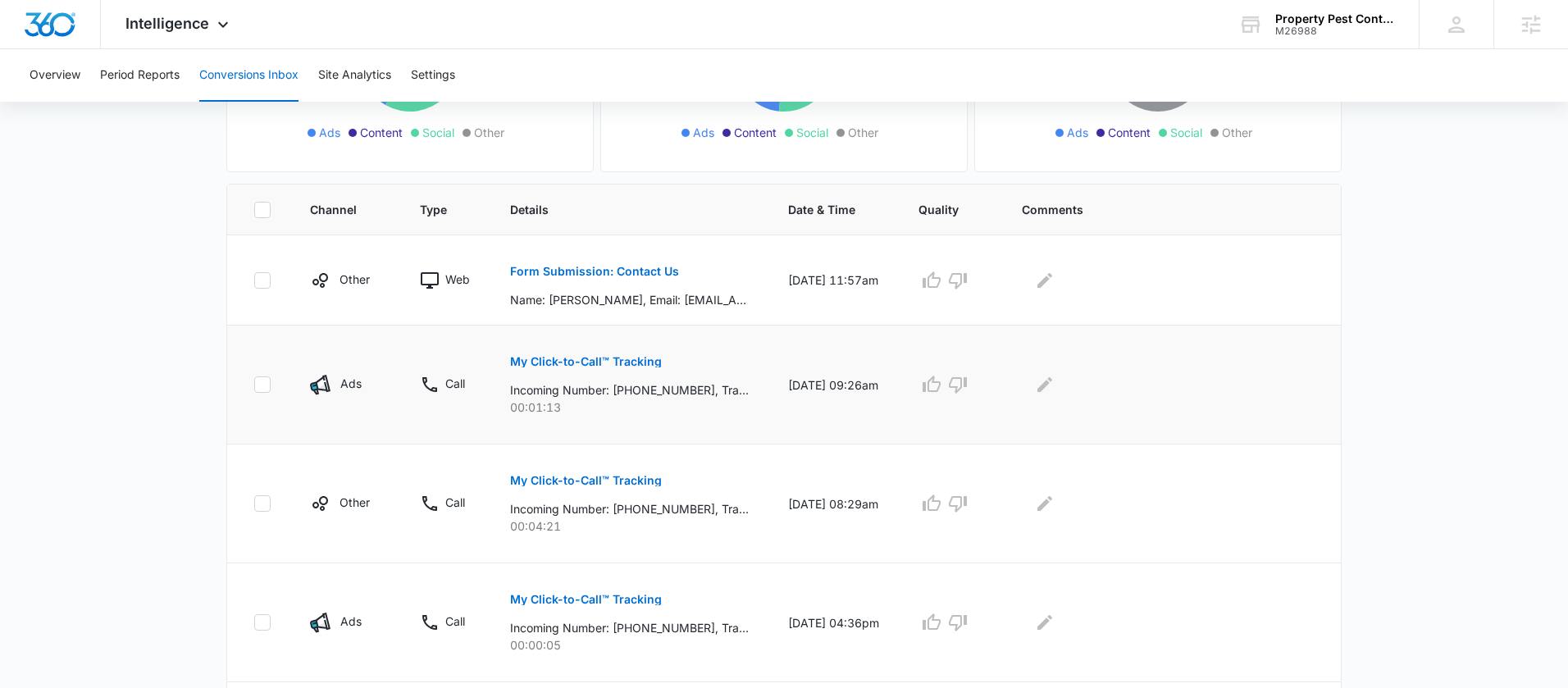
scroll to position [285, 0]
click at [622, 347] on button "My Click-to-Call™ Tracking" at bounding box center [586, 358] width 152 height 39
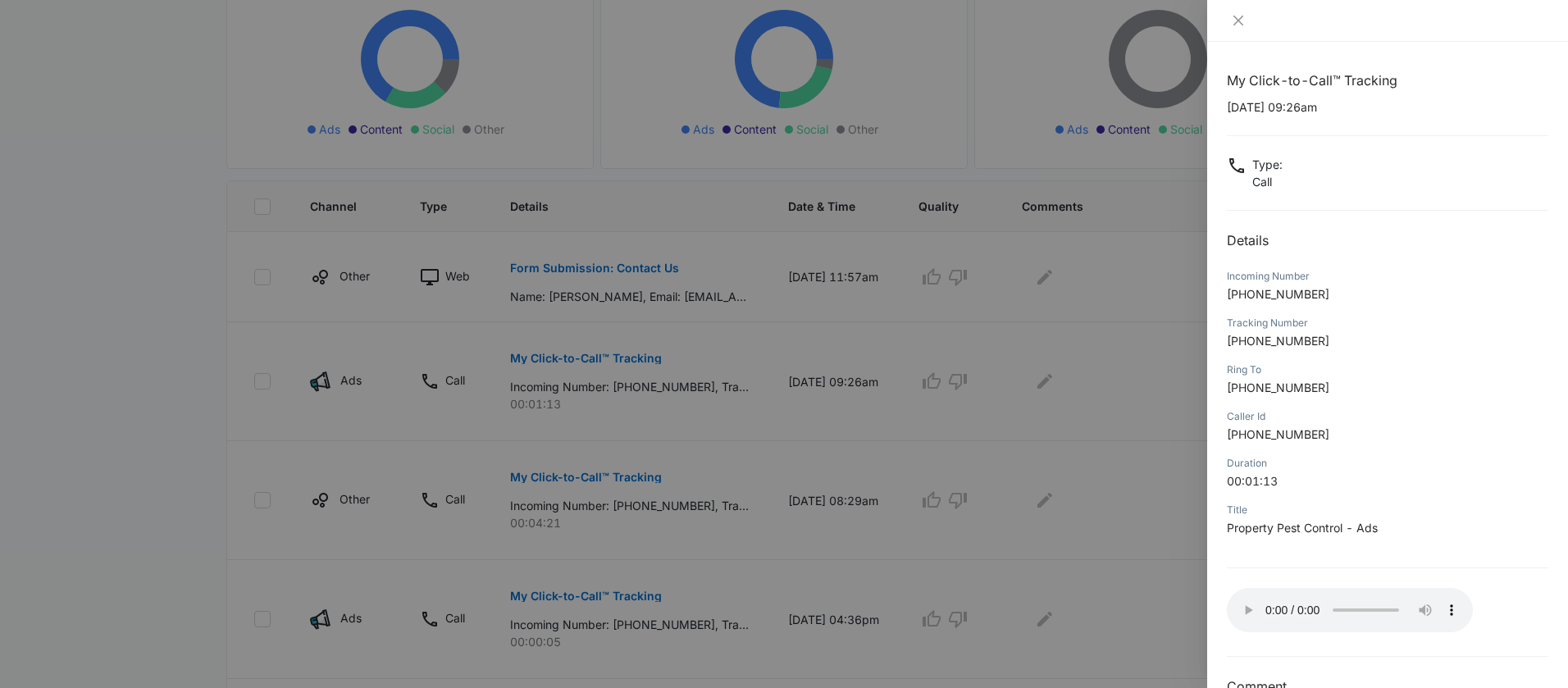
click at [1064, 487] on div at bounding box center [784, 344] width 1568 height 688
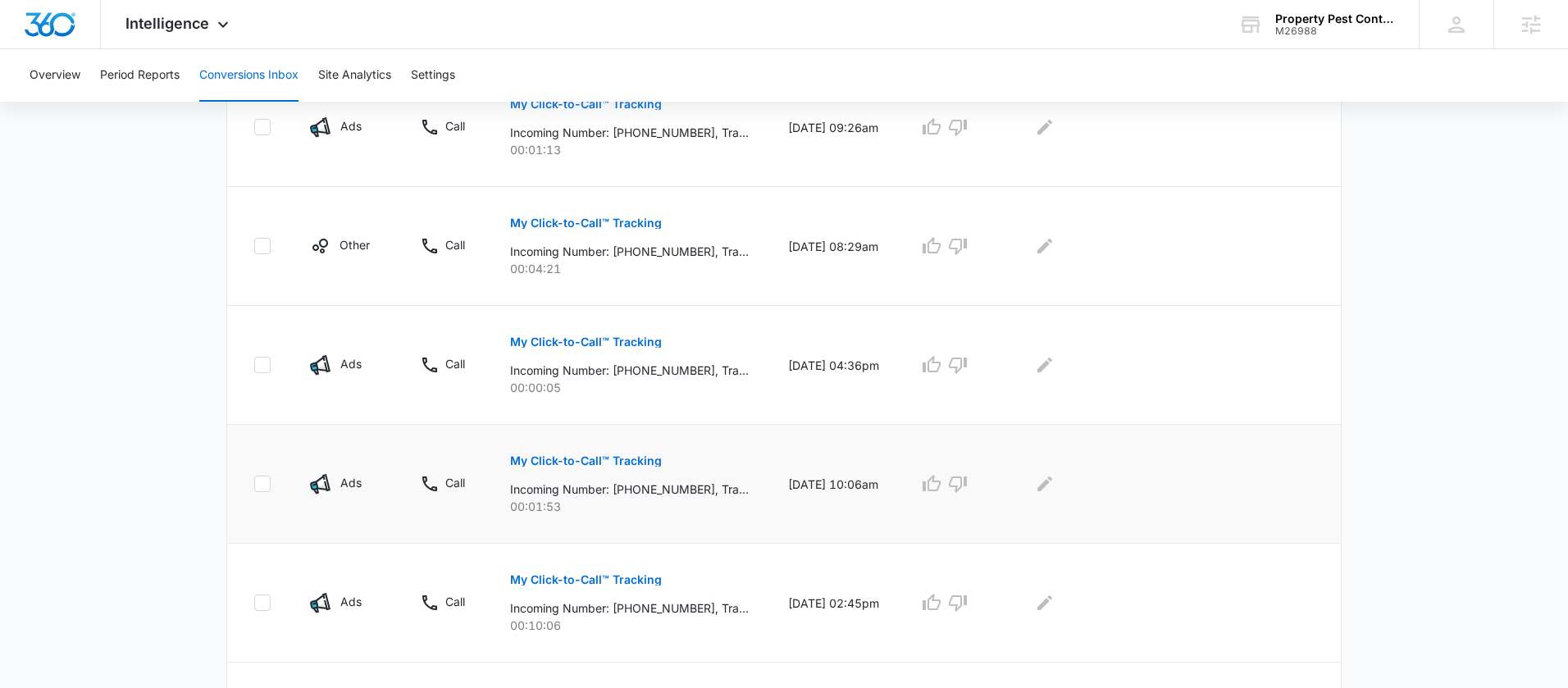
scroll to position [555, 0]
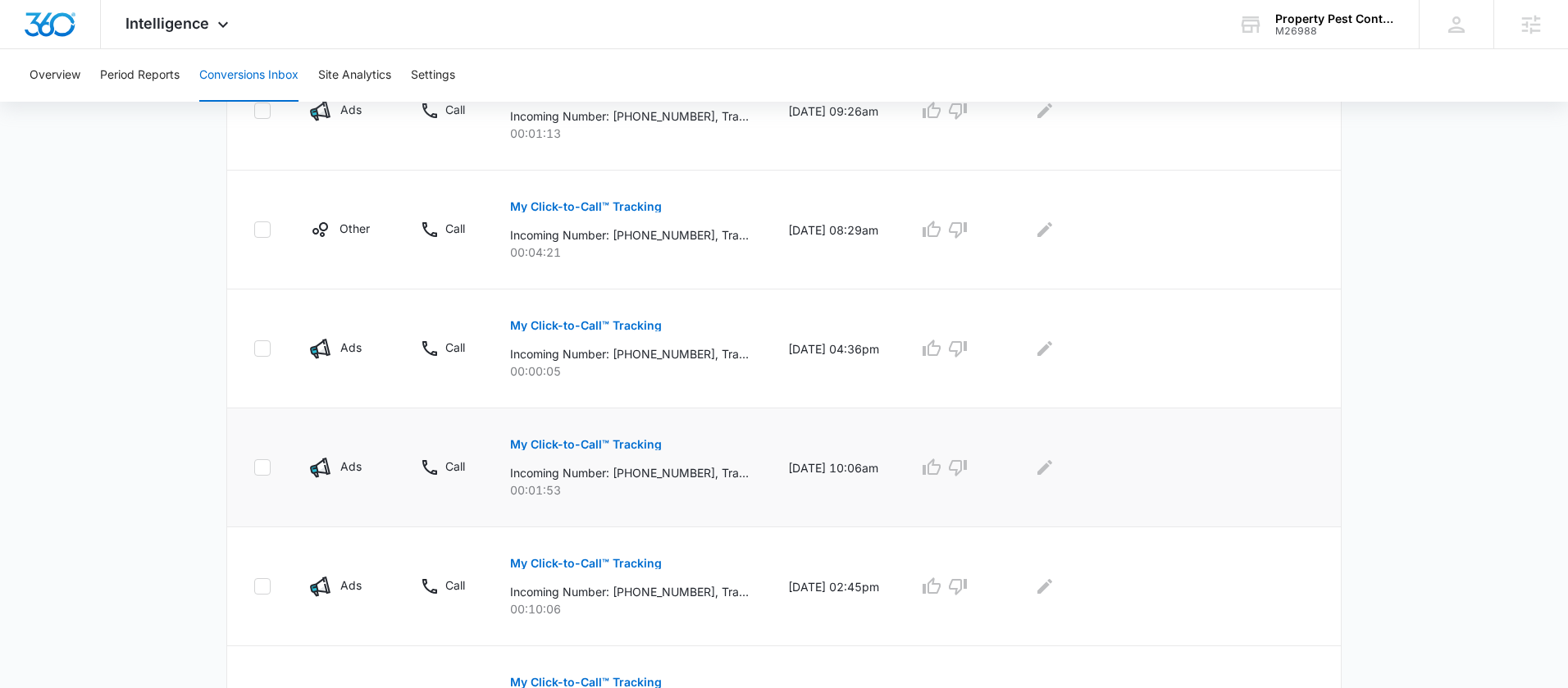
click at [629, 442] on p "My Click-to-Call™ Tracking" at bounding box center [586, 445] width 152 height 12
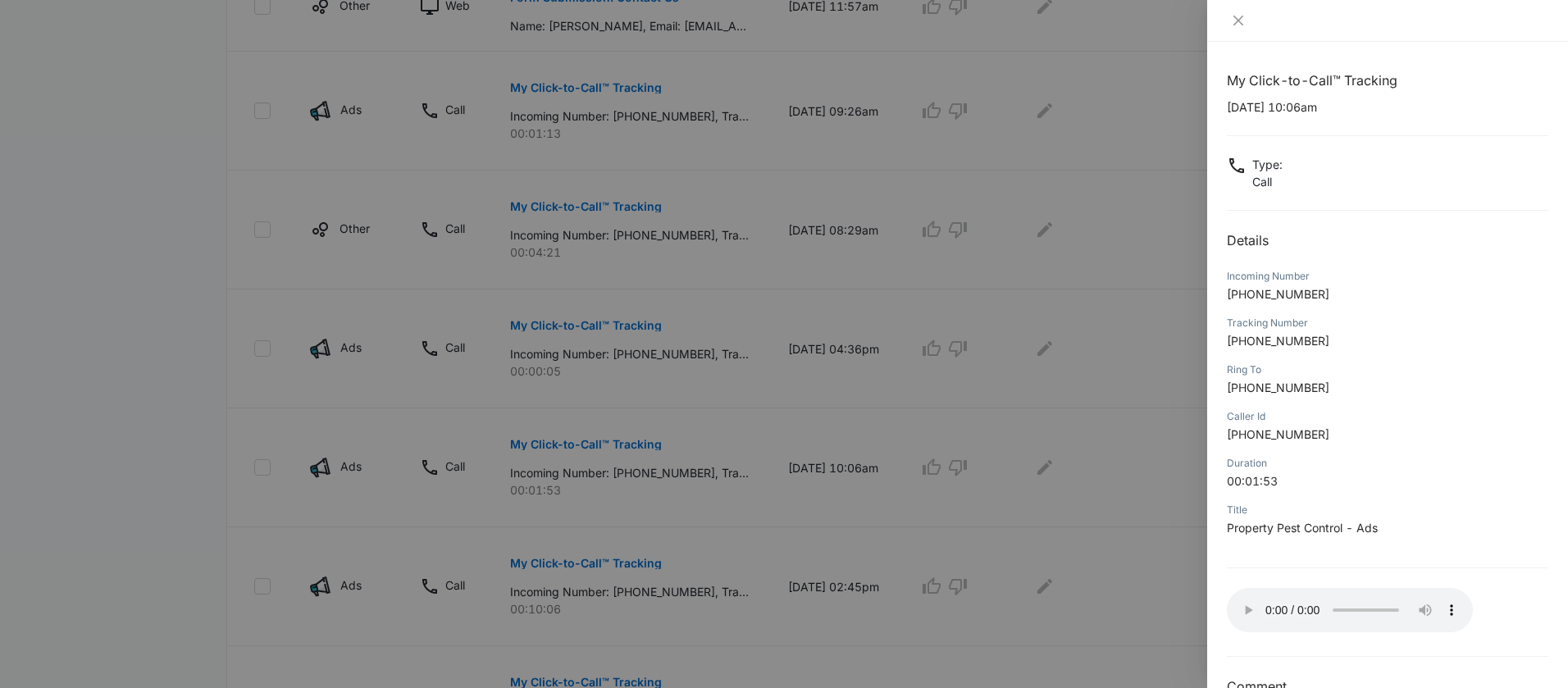
click at [981, 353] on div at bounding box center [784, 344] width 1568 height 688
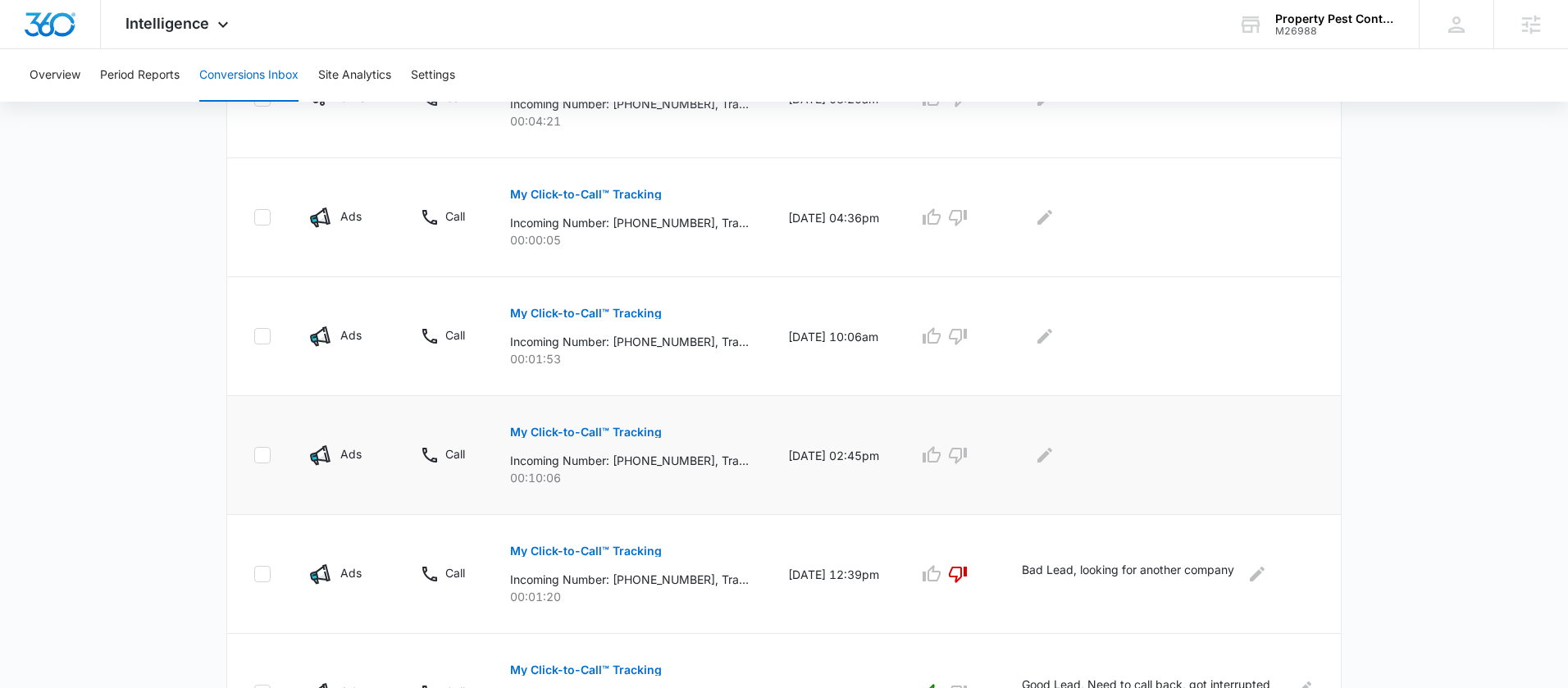
scroll to position [699, 0]
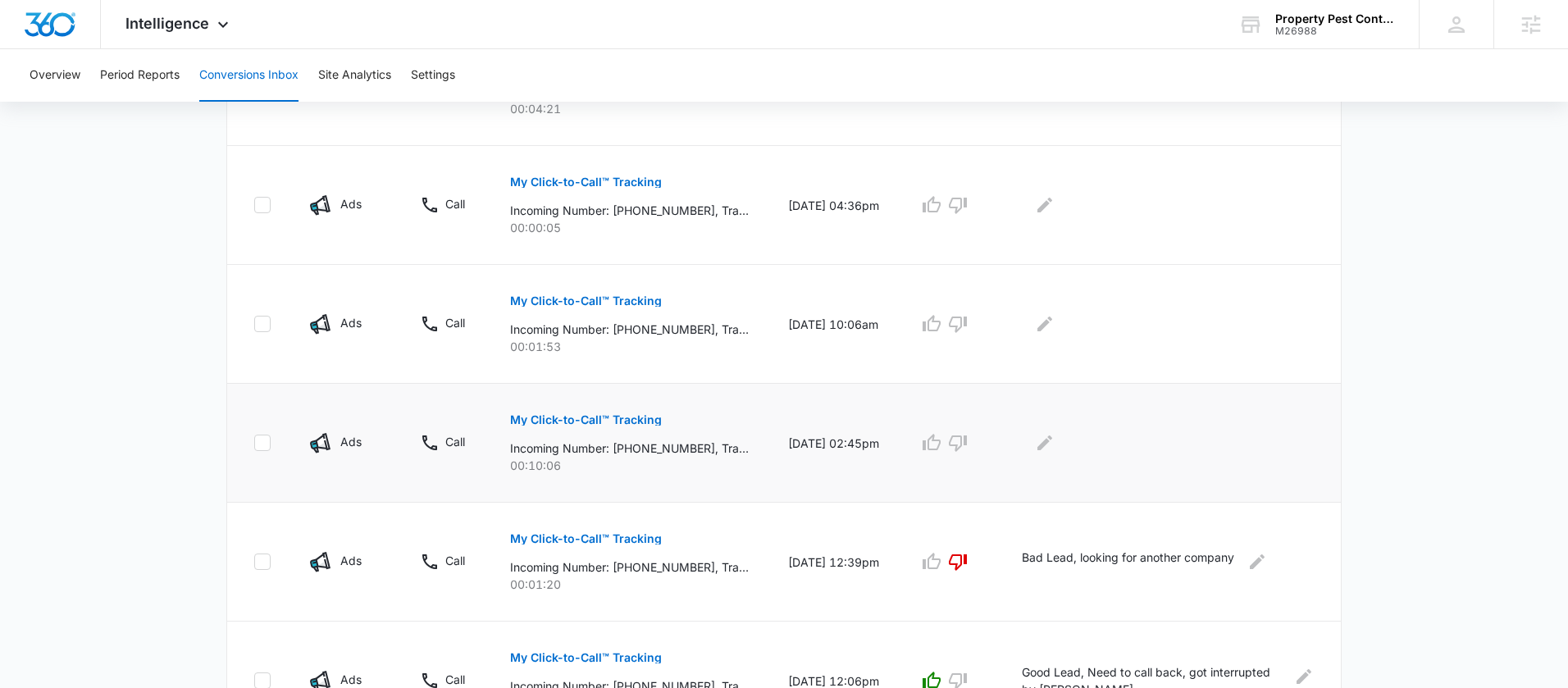
click at [593, 415] on p "My Click-to-Call™ Tracking" at bounding box center [586, 420] width 152 height 12
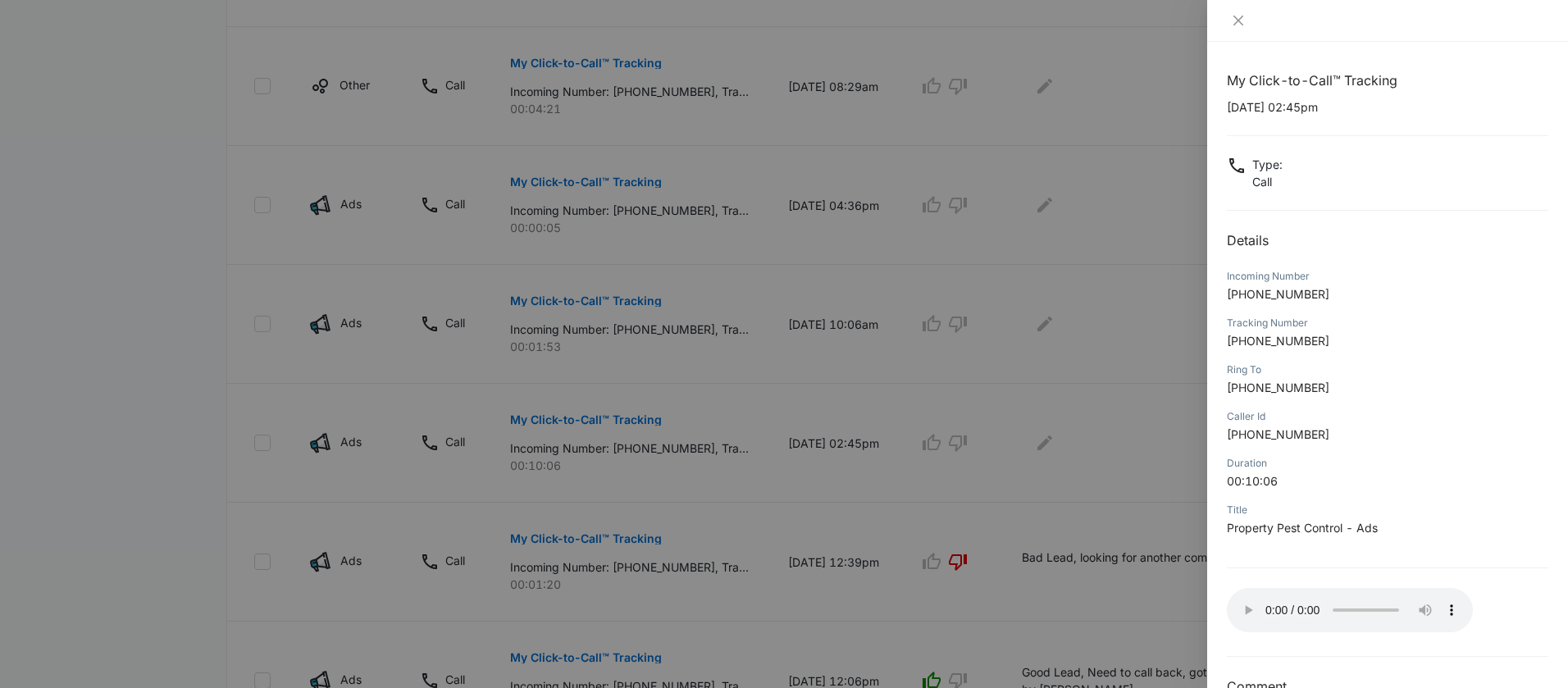
click at [852, 422] on div at bounding box center [784, 344] width 1568 height 688
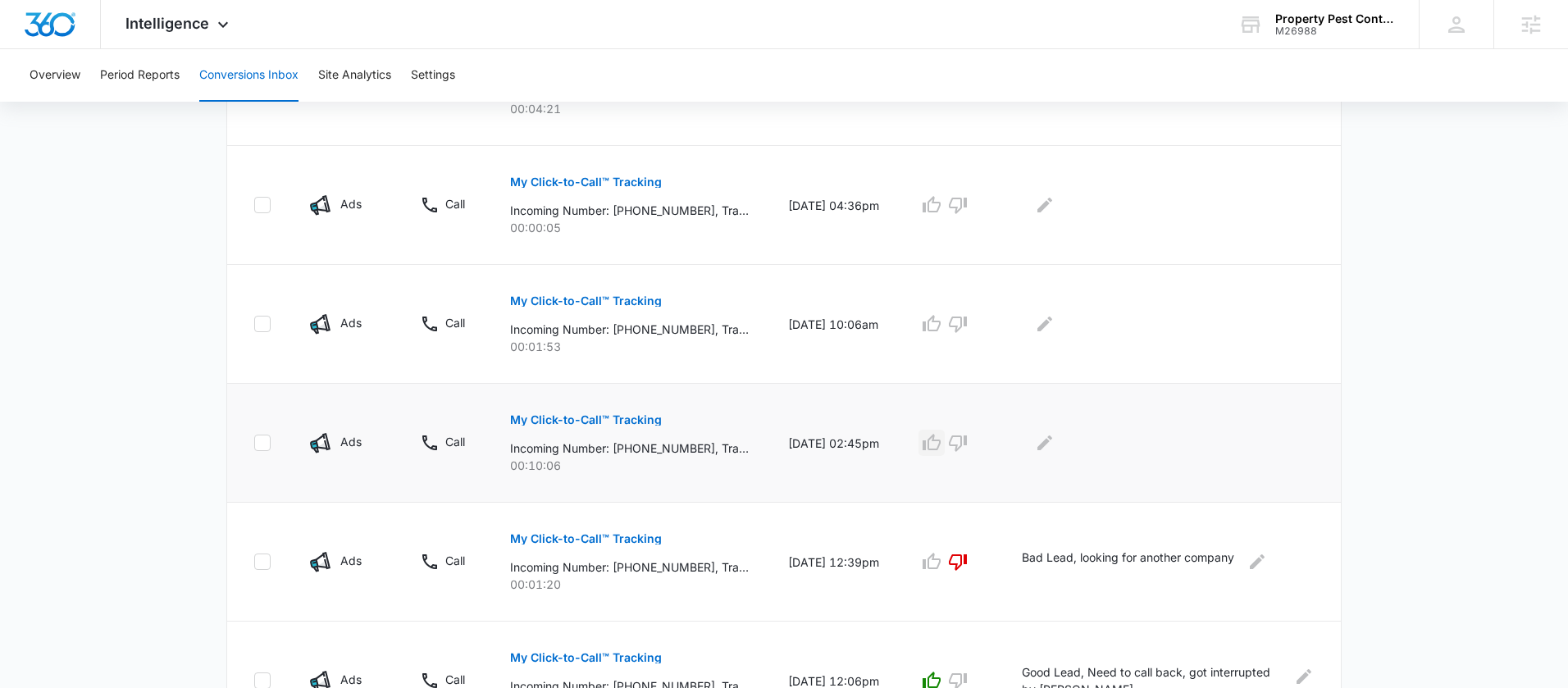
click at [941, 447] on icon "button" at bounding box center [931, 442] width 19 height 19
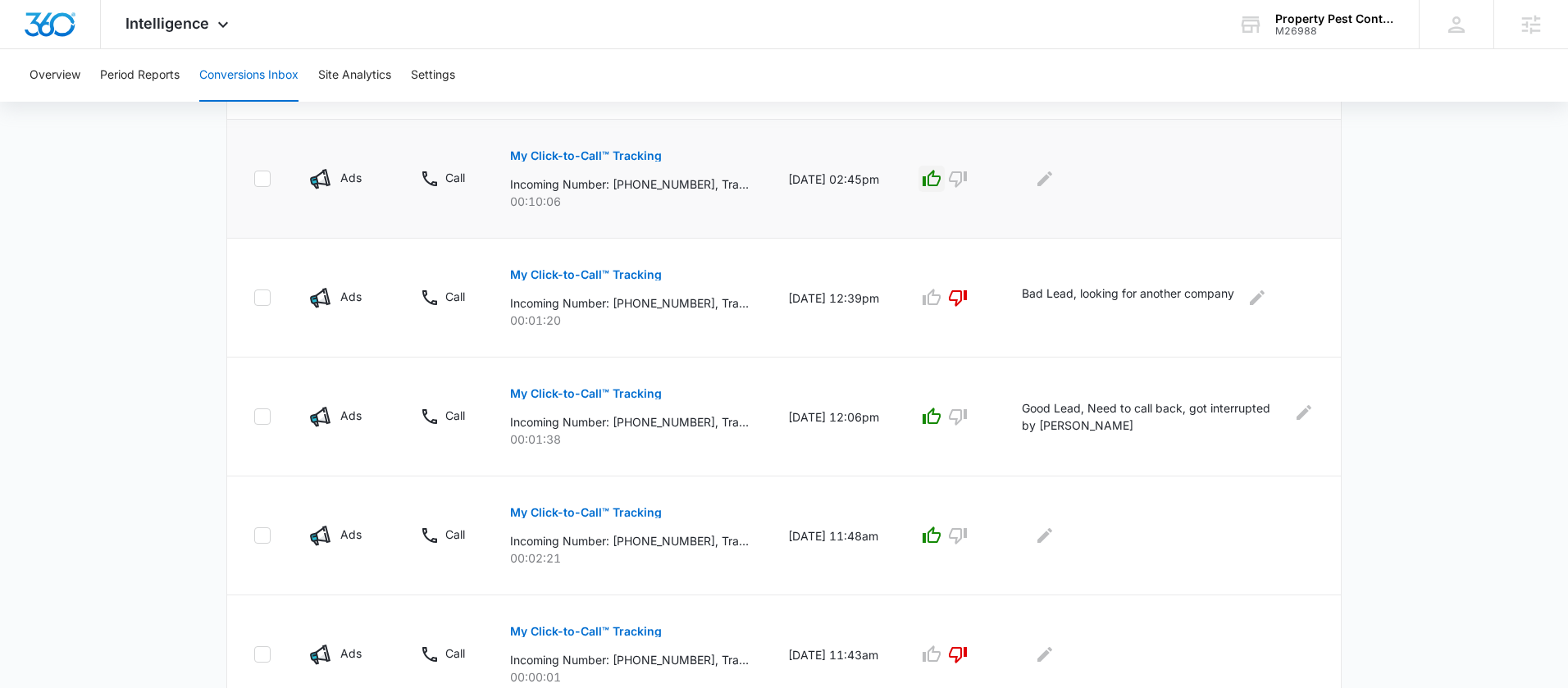
scroll to position [1040, 0]
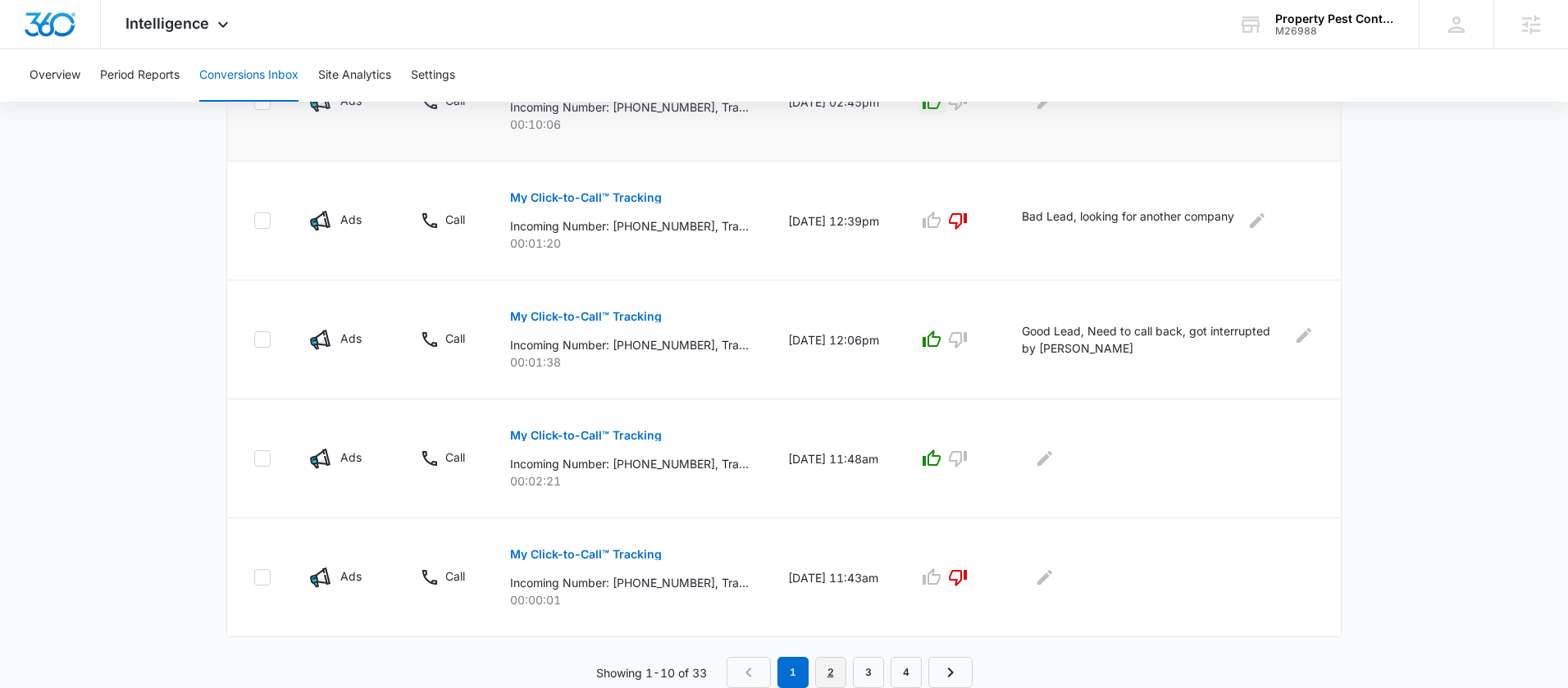
click at [829, 677] on link "2" at bounding box center [831, 672] width 31 height 31
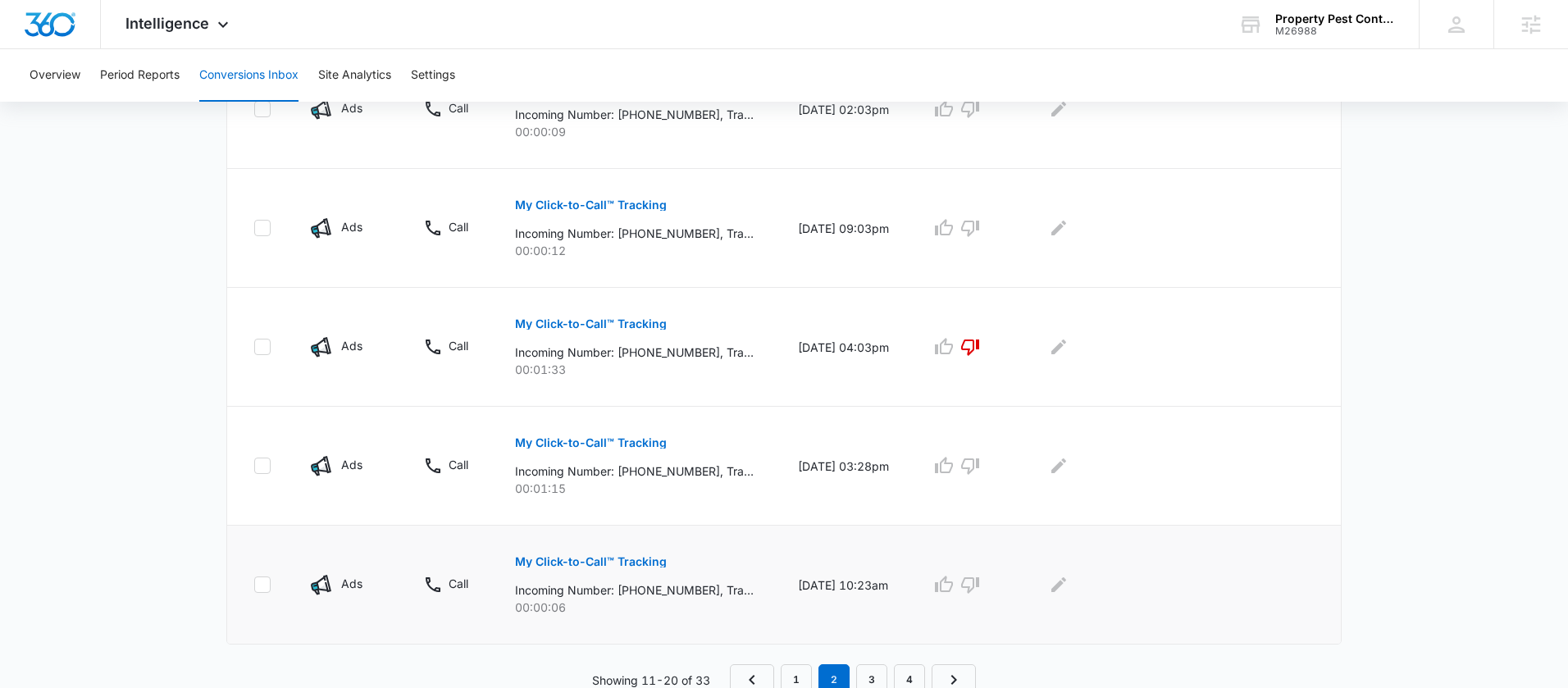
scroll to position [1011, 0]
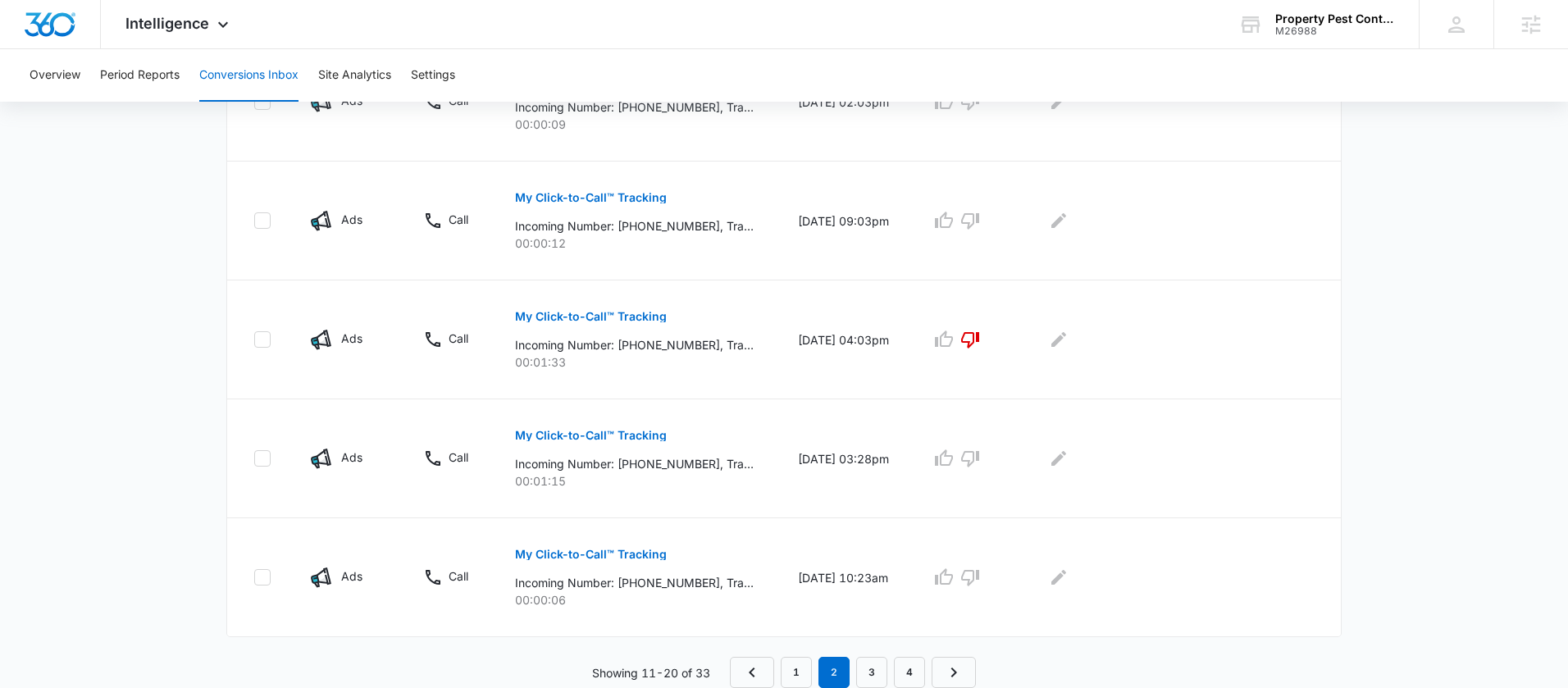
click at [874, 655] on div "Channel Type Details Date & Time Quality Comments Other Web Form Submission: Co…" at bounding box center [784, 70] width 1115 height 1234
click at [870, 674] on link "3" at bounding box center [872, 672] width 31 height 31
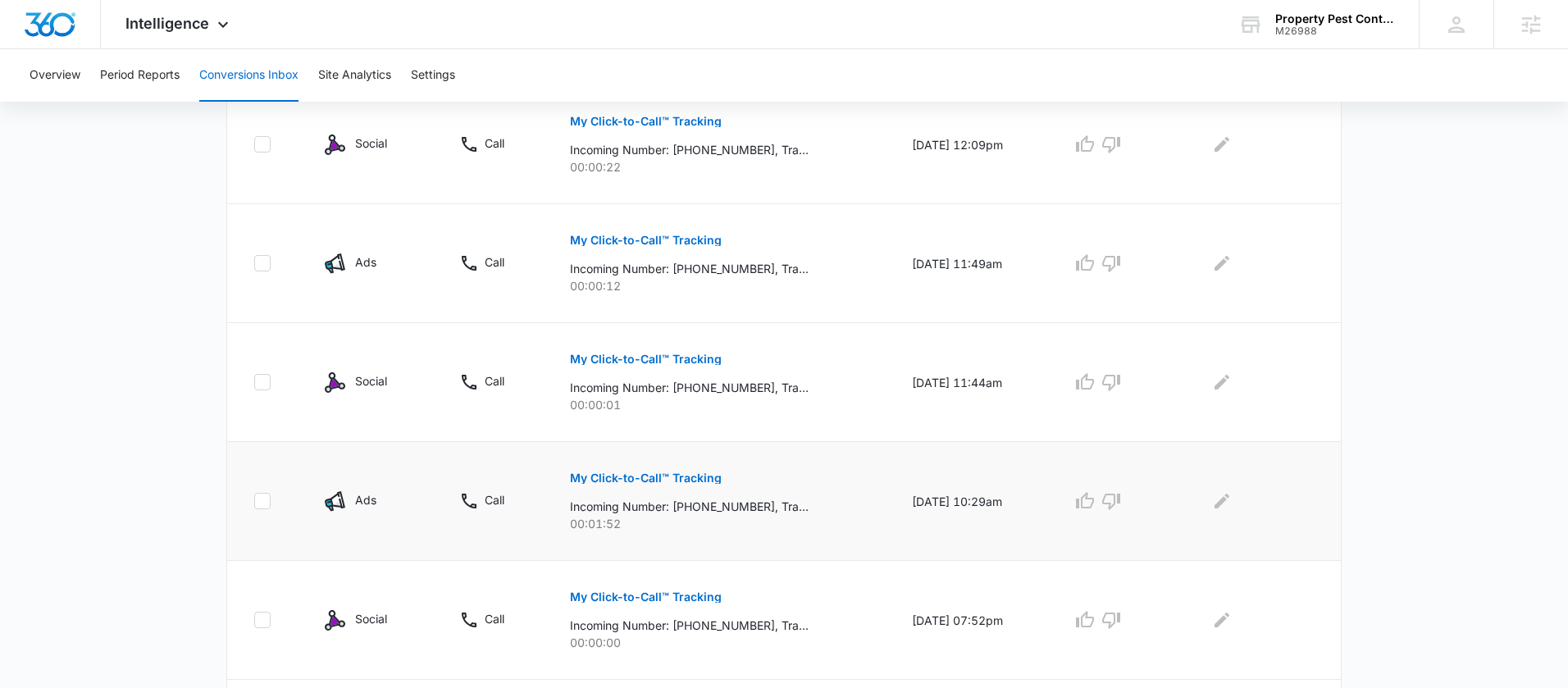
scroll to position [446, 0]
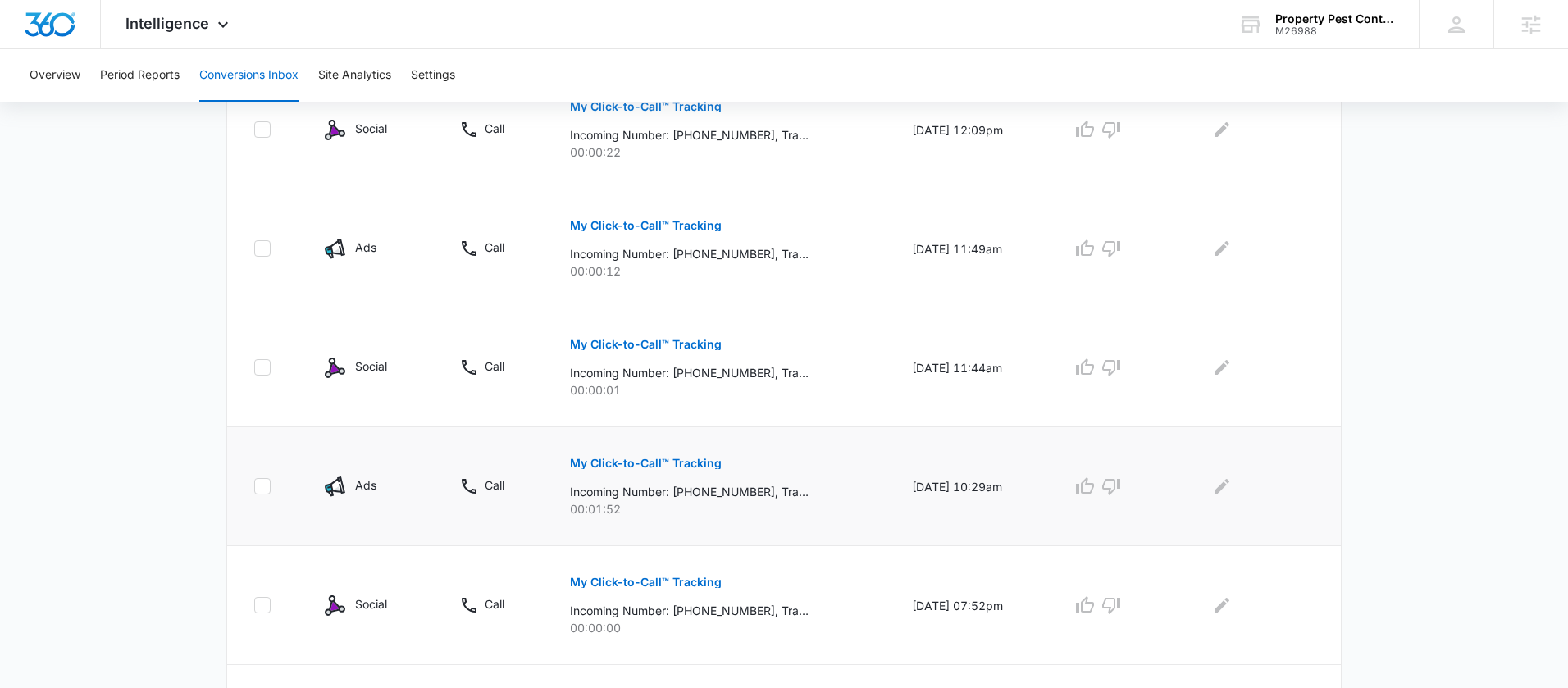
click at [664, 463] on p "My Click-to-Call™ Tracking" at bounding box center [645, 463] width 152 height 12
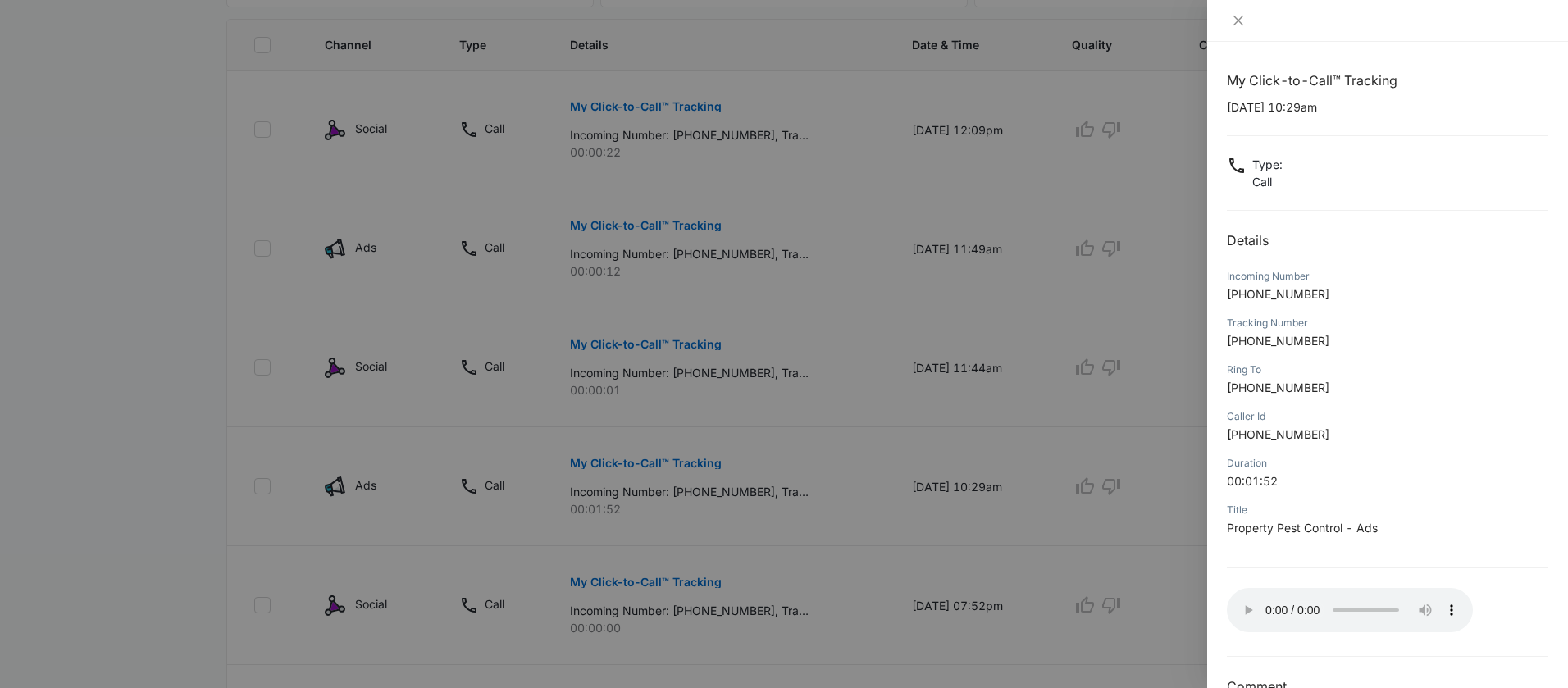
click at [938, 470] on div at bounding box center [784, 344] width 1568 height 688
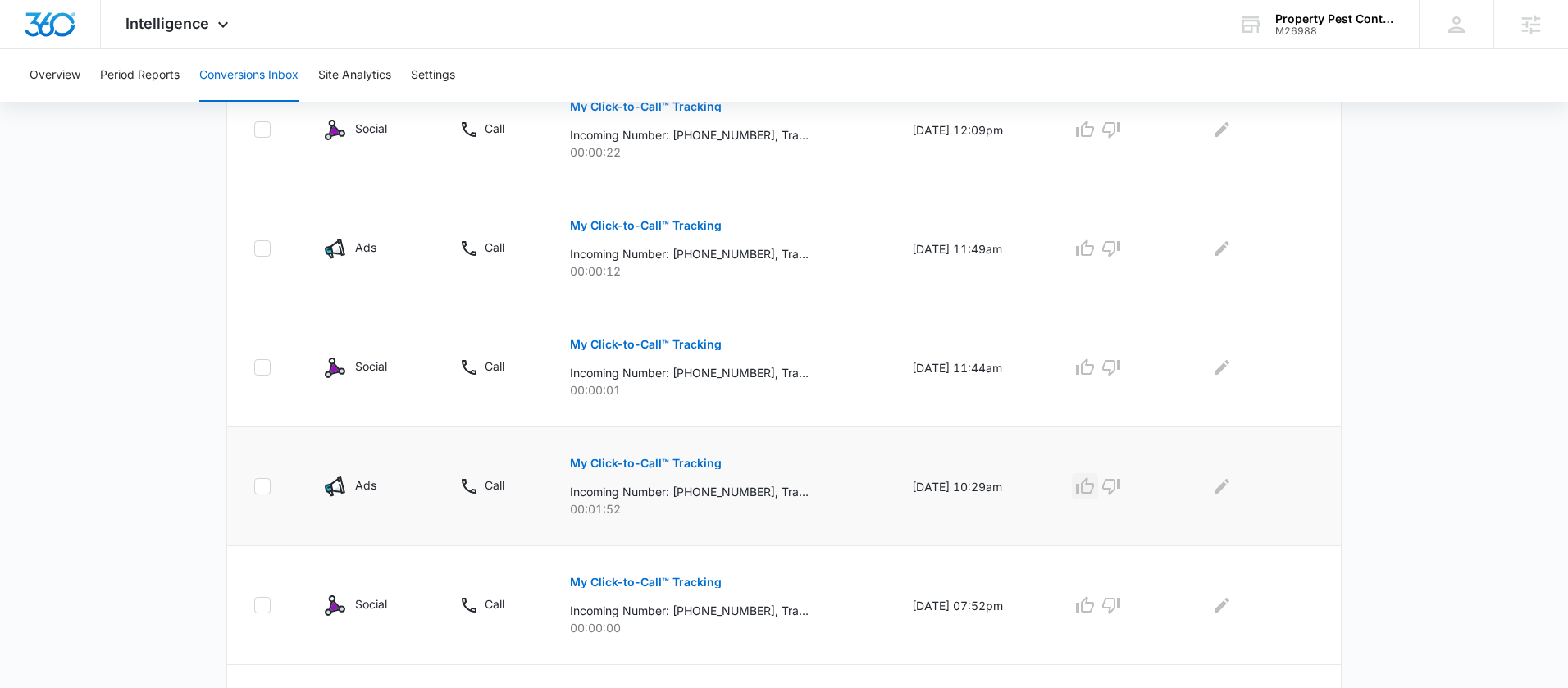
click at [1087, 492] on icon "button" at bounding box center [1085, 486] width 18 height 17
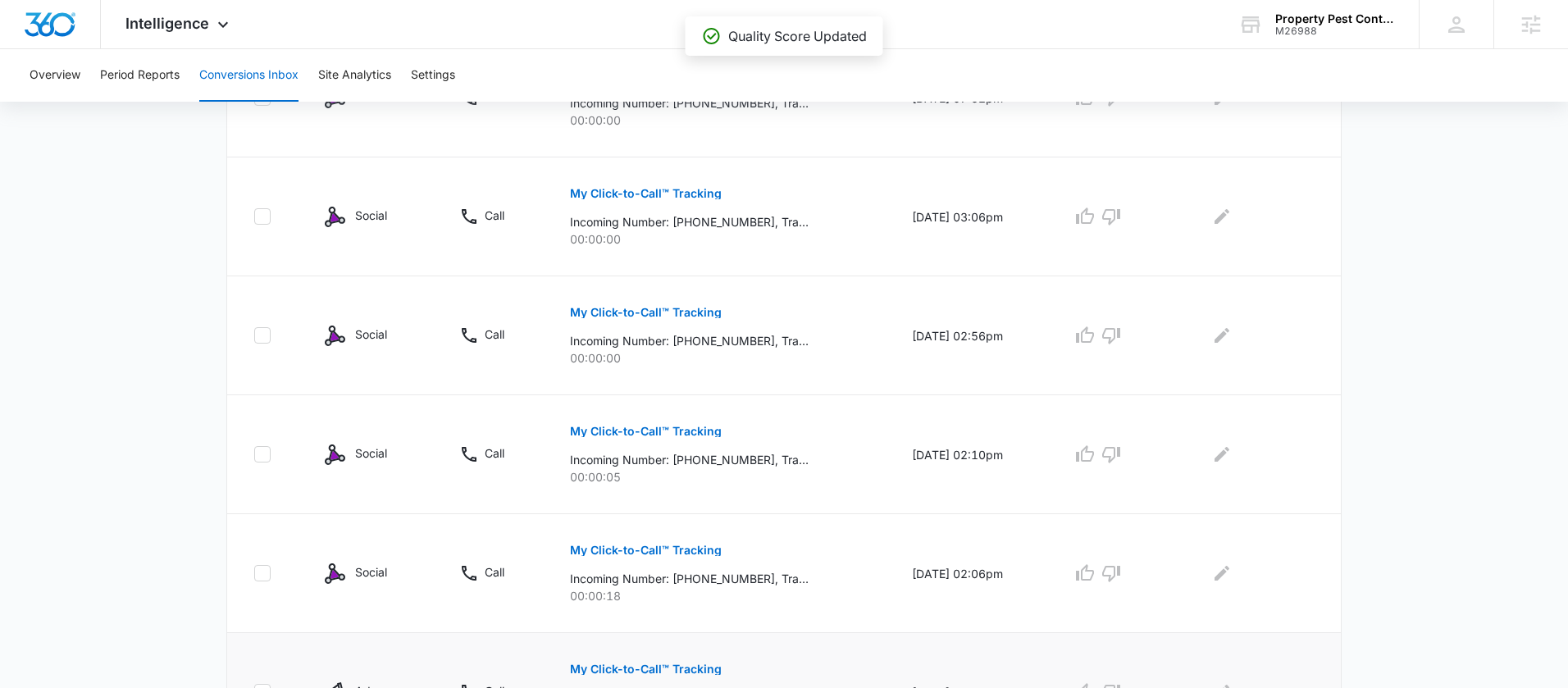
scroll to position [1068, 0]
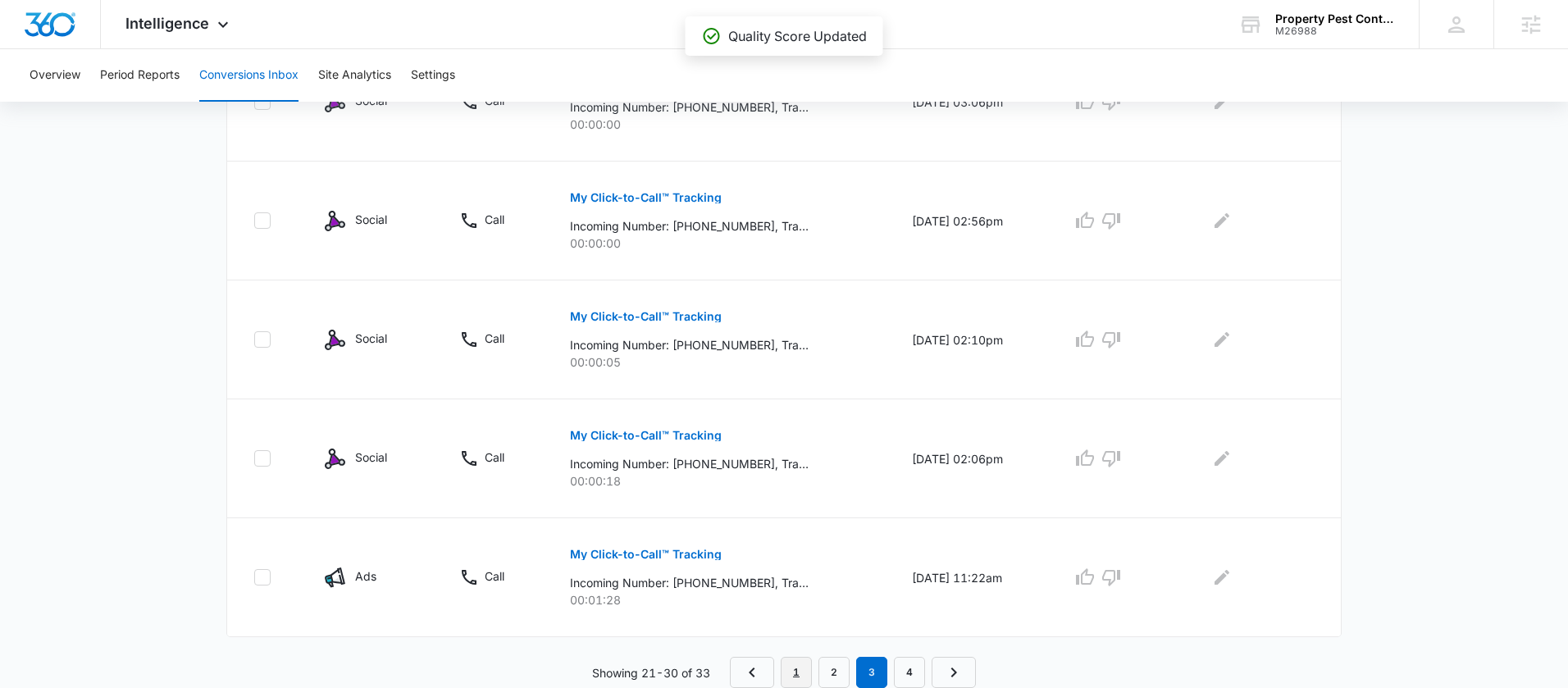
click at [805, 682] on link "1" at bounding box center [796, 672] width 31 height 31
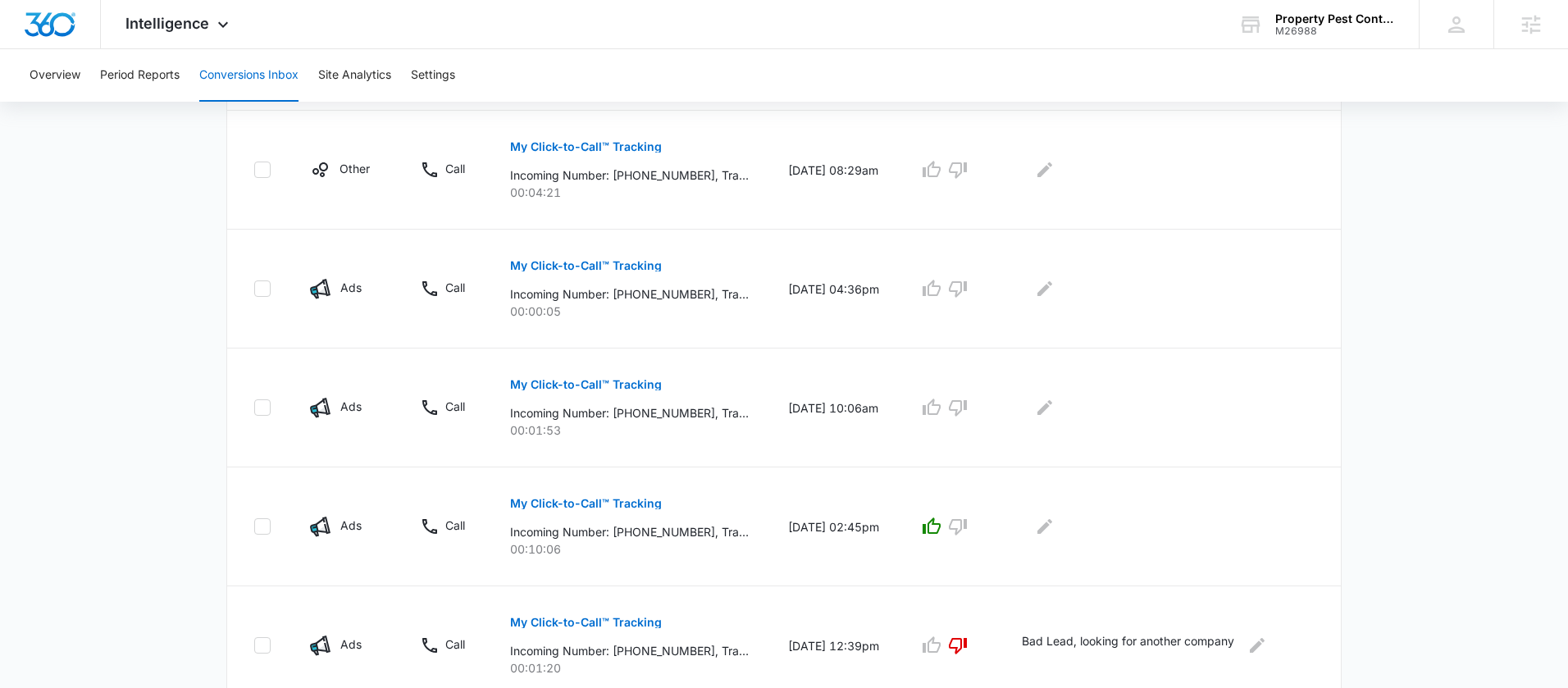
scroll to position [619, 0]
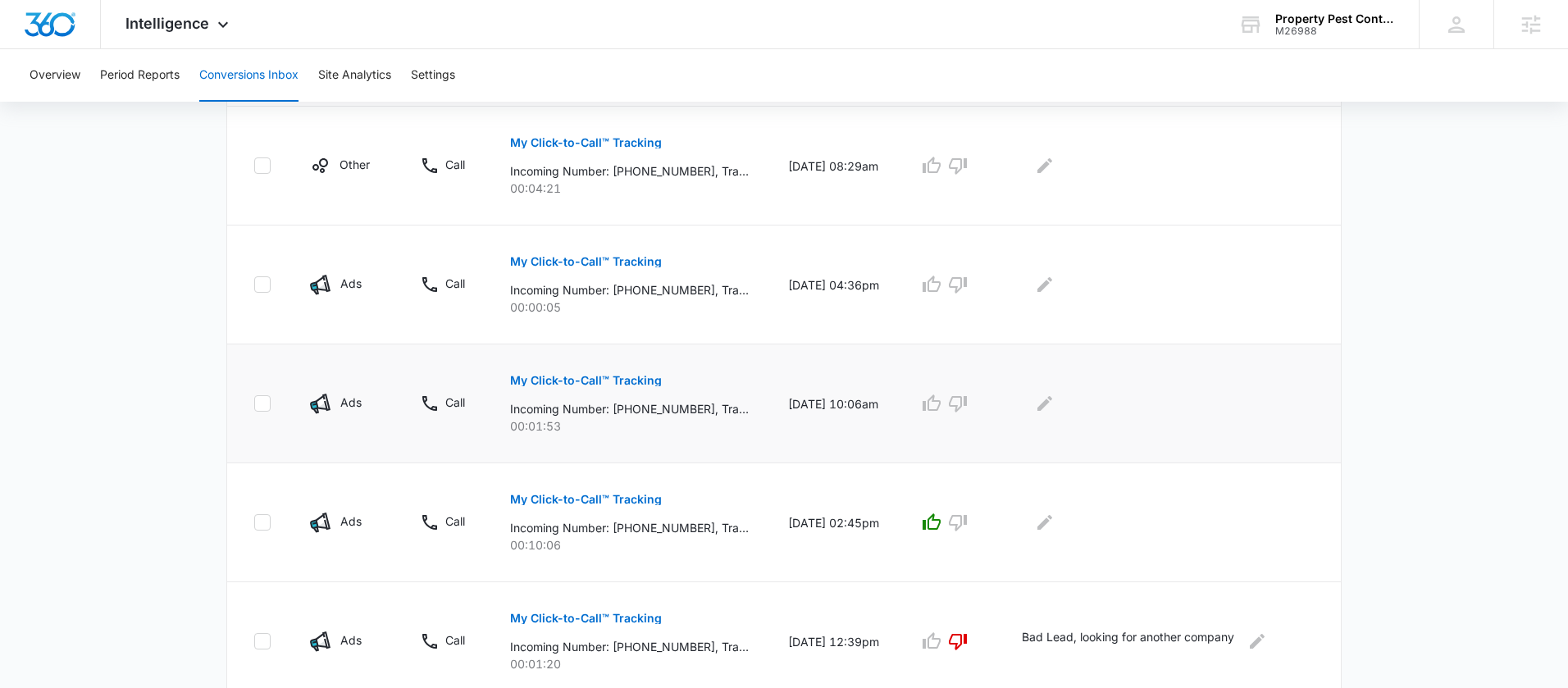
click at [611, 380] on p "My Click-to-Call™ Tracking" at bounding box center [586, 380] width 152 height 12
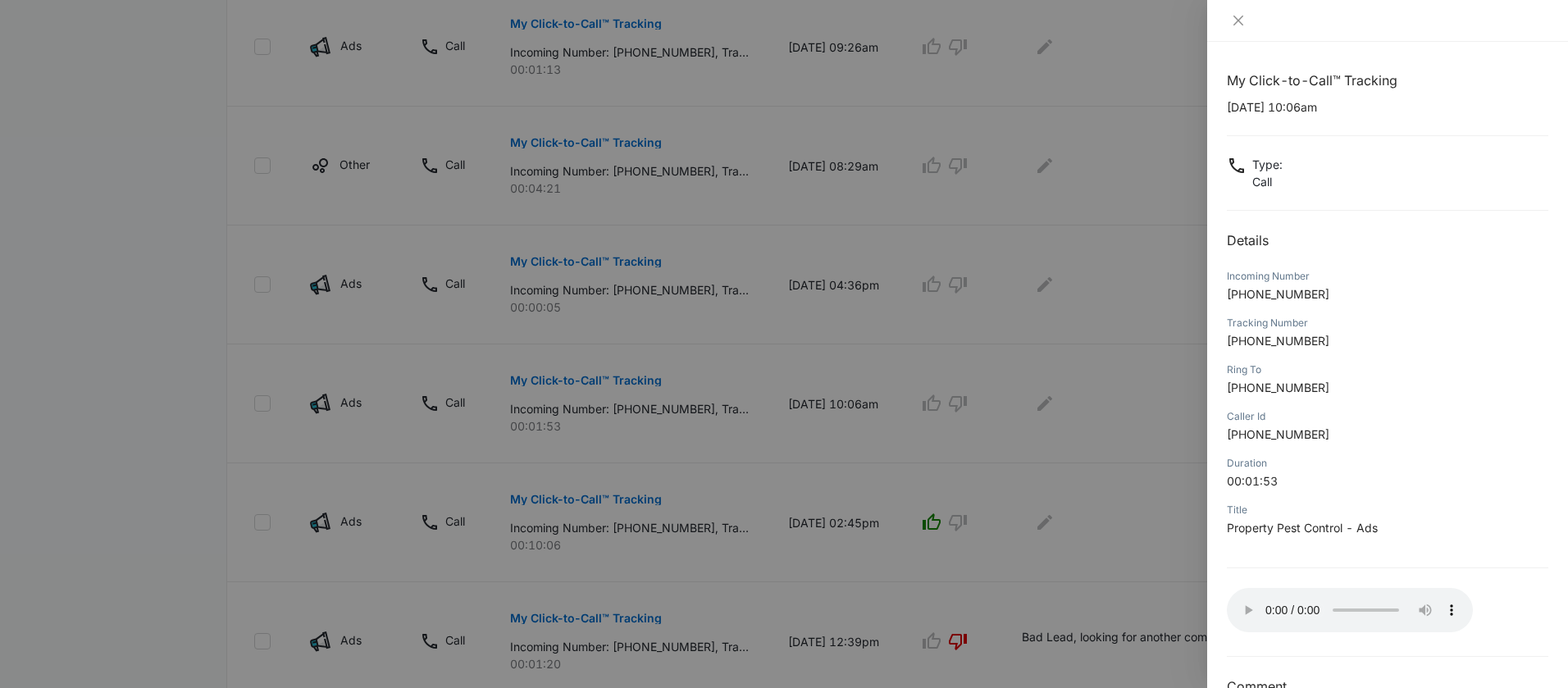
click at [1017, 425] on div at bounding box center [784, 344] width 1568 height 688
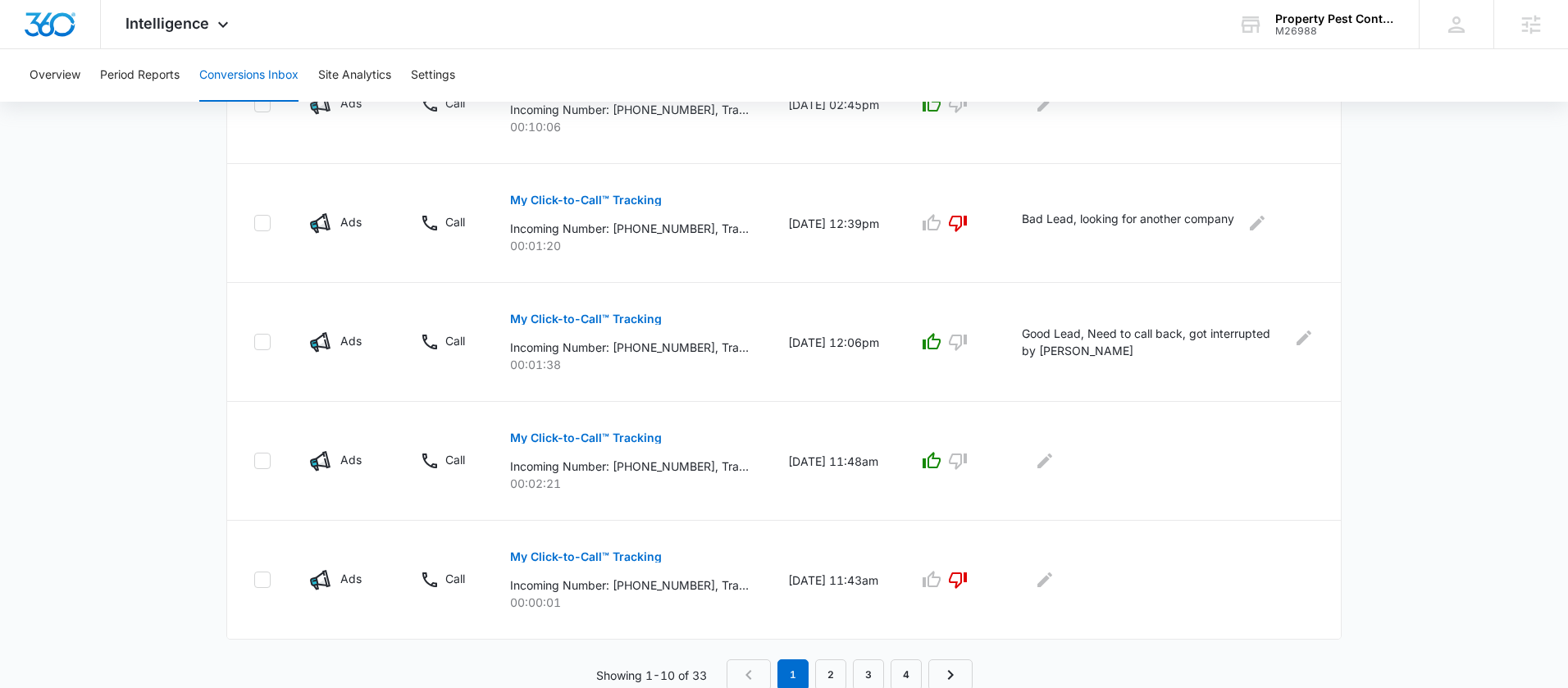
scroll to position [1040, 0]
click at [825, 673] on link "2" at bounding box center [831, 672] width 31 height 31
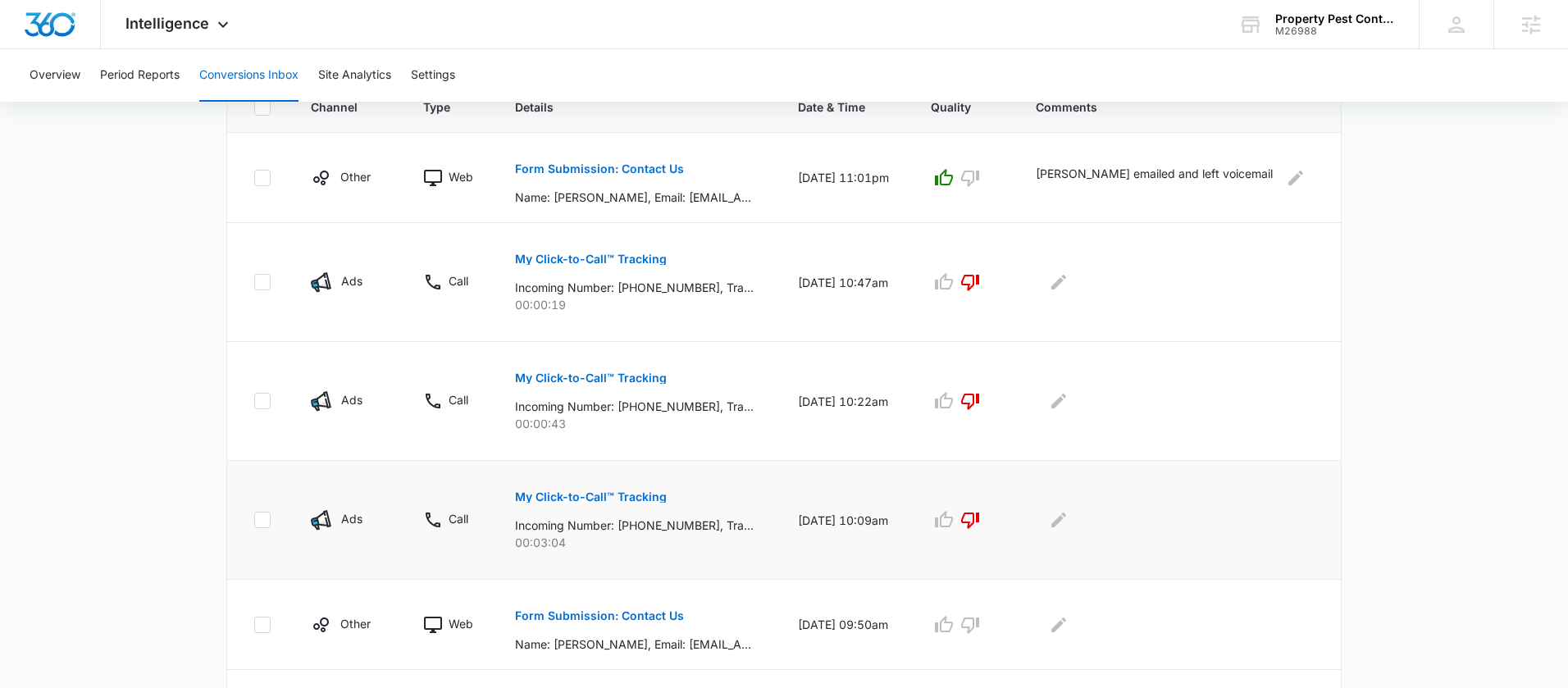
scroll to position [464, 0]
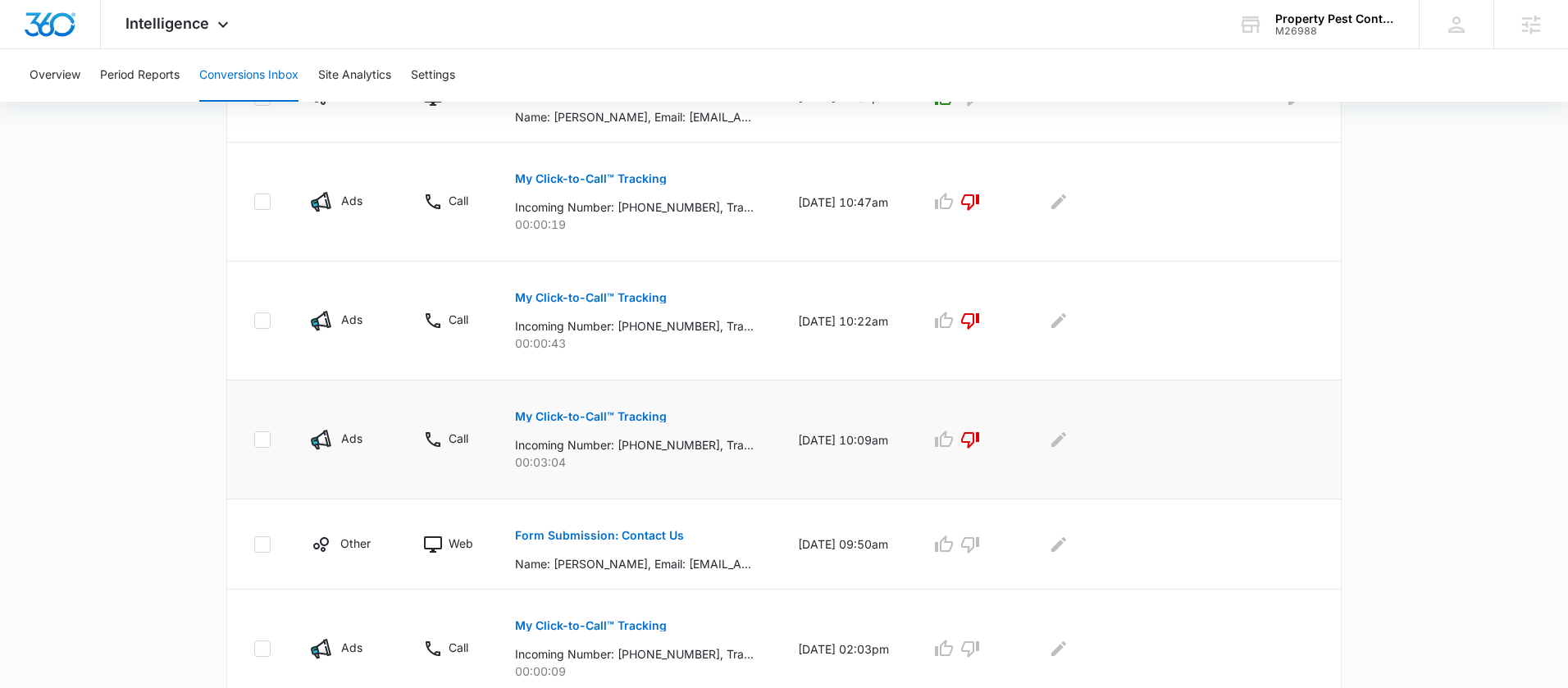
click at [637, 425] on button "My Click-to-Call™ Tracking" at bounding box center [591, 416] width 152 height 39
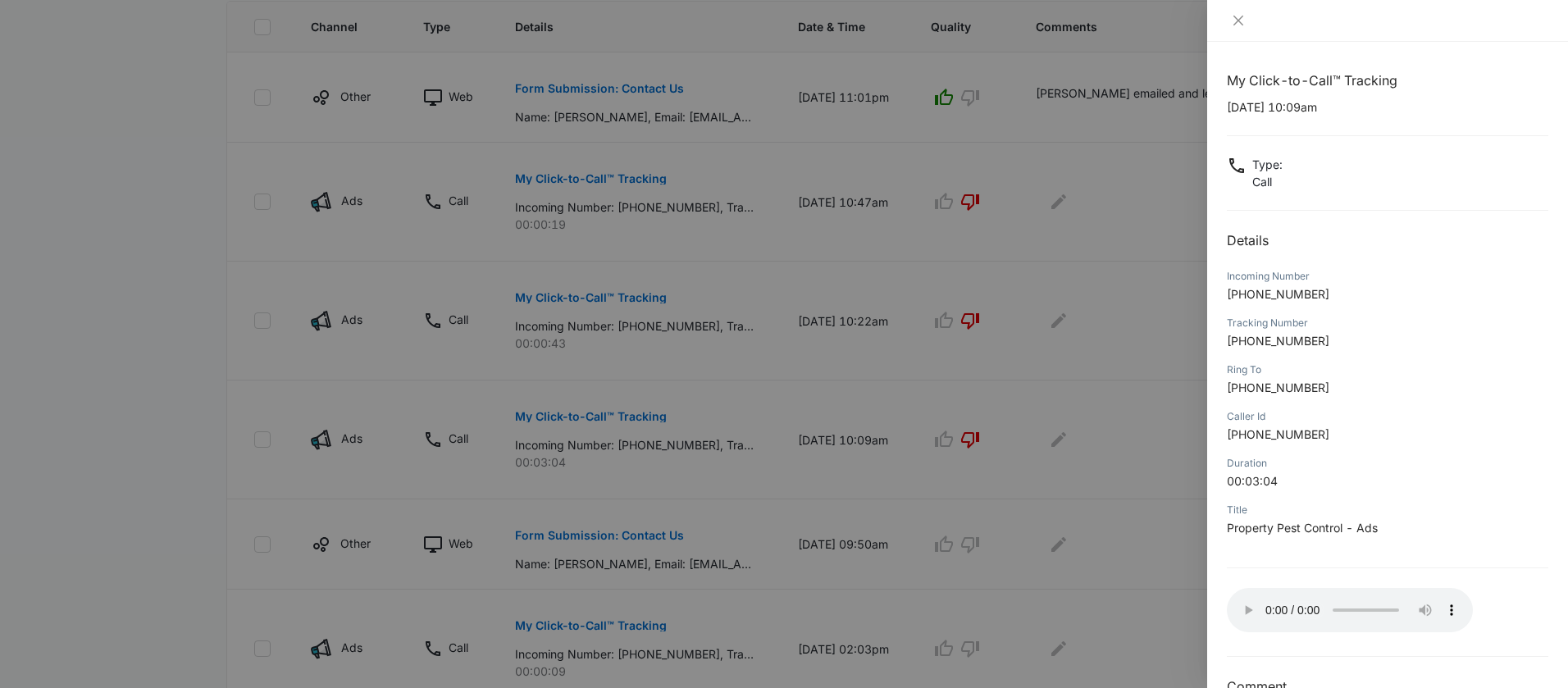
drag, startPoint x: 1042, startPoint y: 373, endPoint x: 1020, endPoint y: 373, distance: 22.0
click at [1019, 375] on div at bounding box center [784, 344] width 1568 height 688
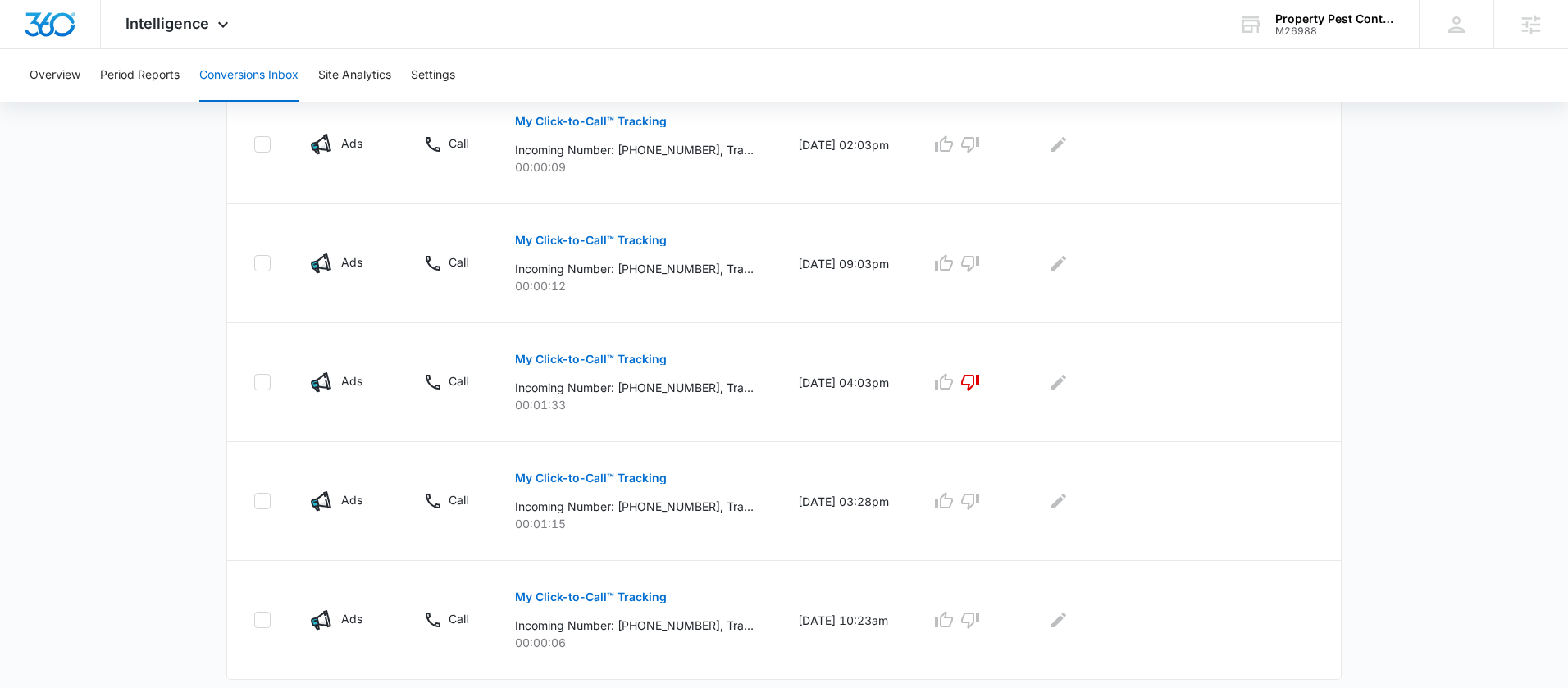
scroll to position [1001, 0]
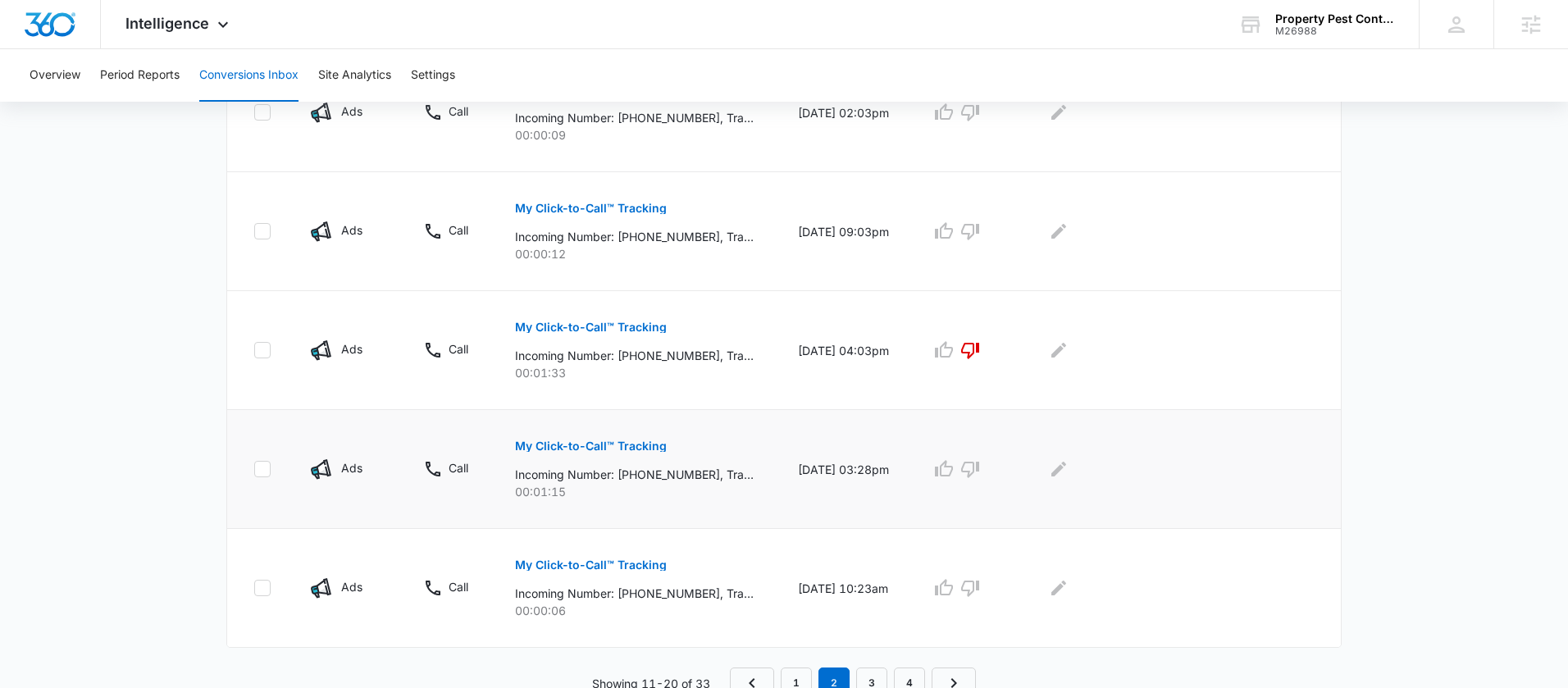
click at [646, 448] on p "My Click-to-Call™ Tracking" at bounding box center [591, 446] width 152 height 12
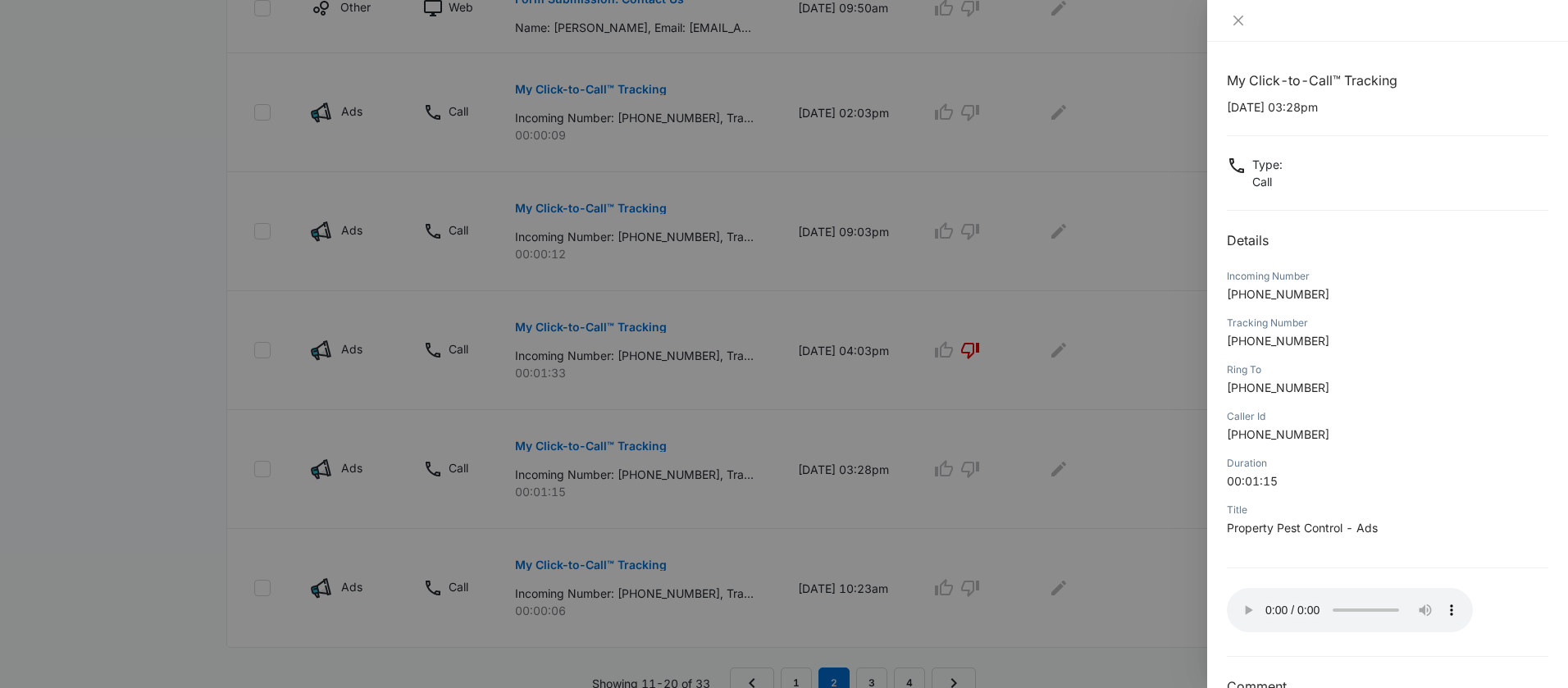
click at [1065, 572] on div at bounding box center [784, 344] width 1568 height 688
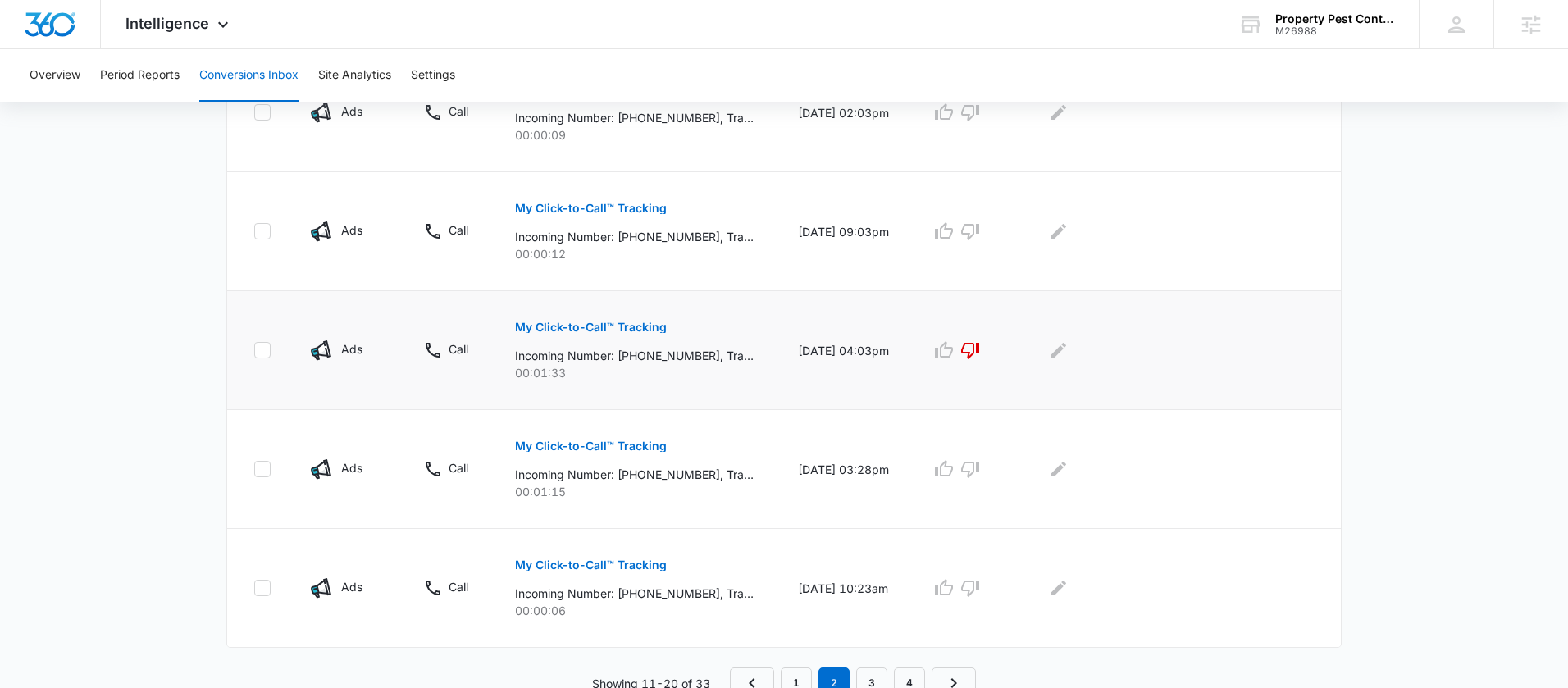
click at [628, 333] on button "My Click-to-Call™ Tracking" at bounding box center [591, 327] width 152 height 39
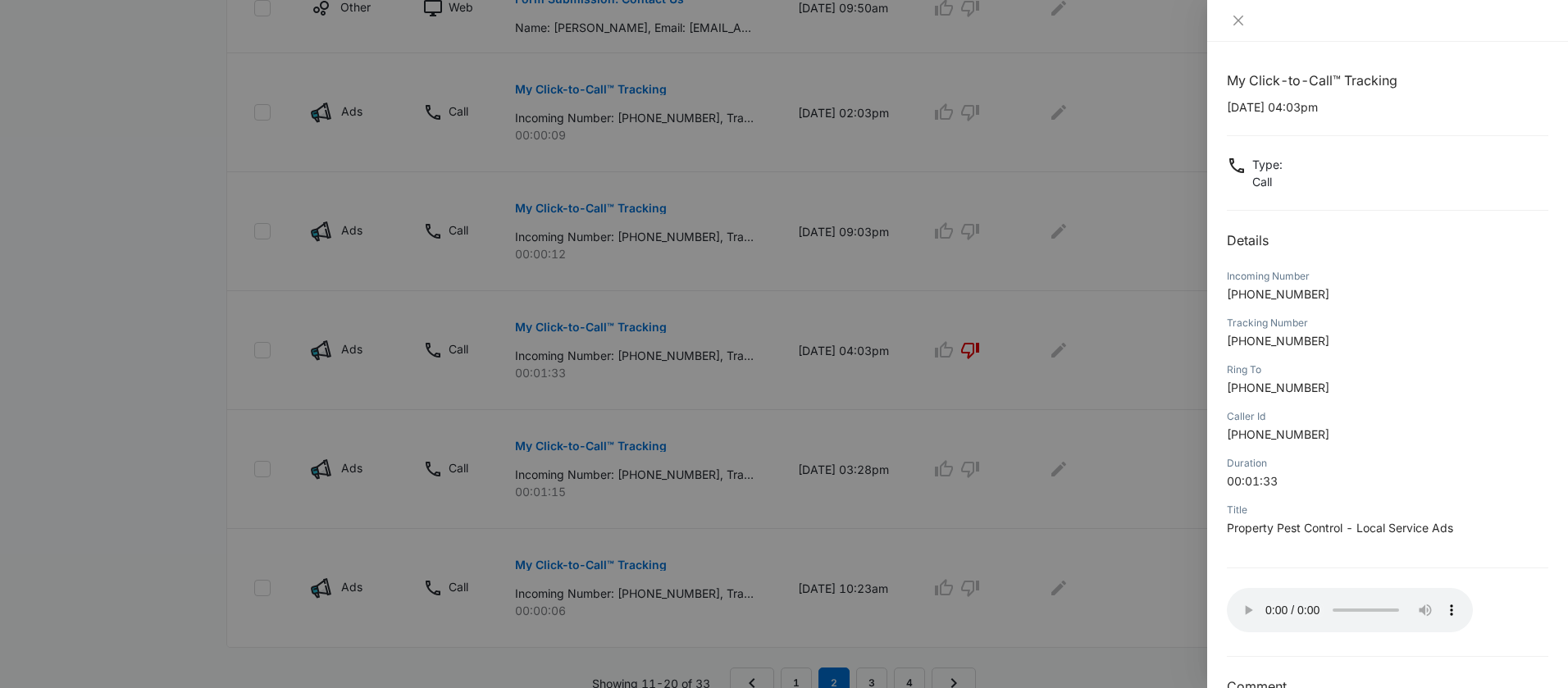
click at [989, 511] on div at bounding box center [784, 344] width 1568 height 688
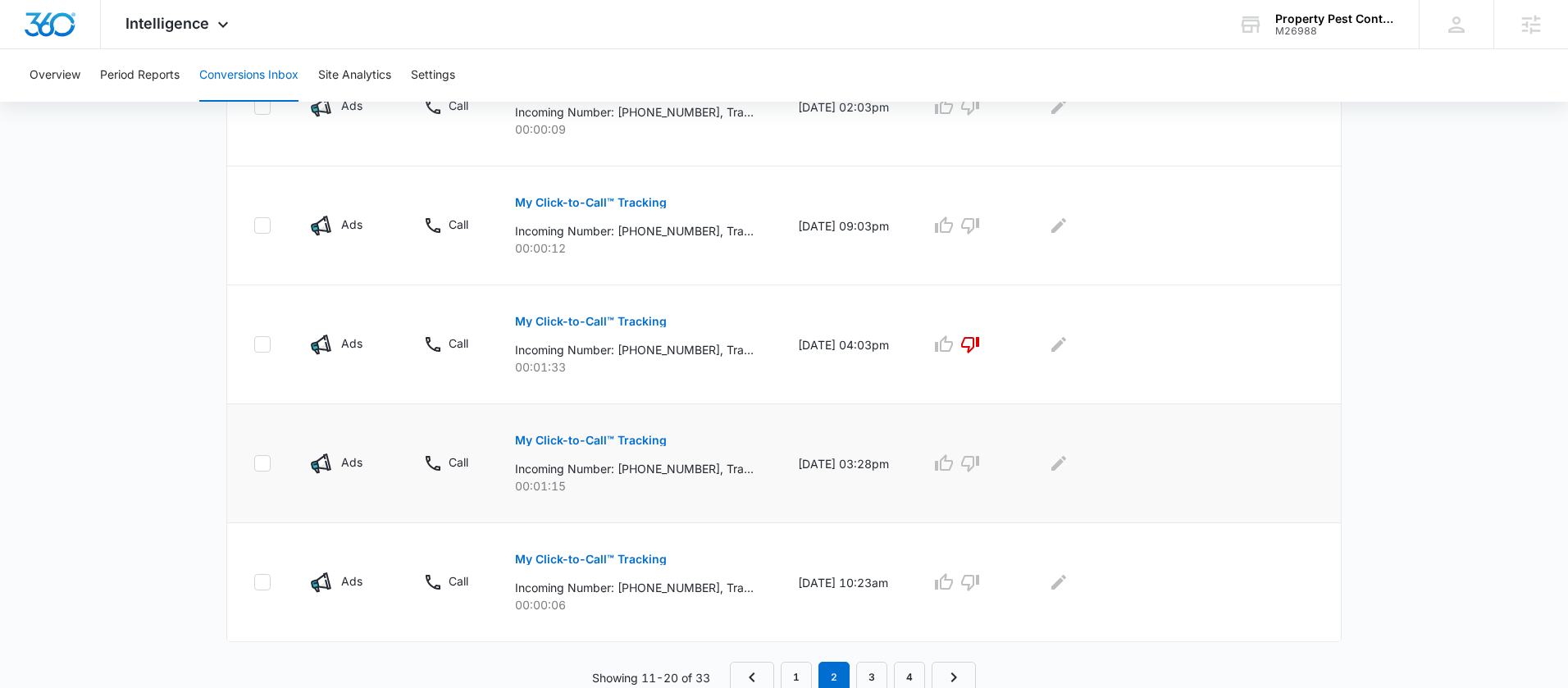
scroll to position [1011, 0]
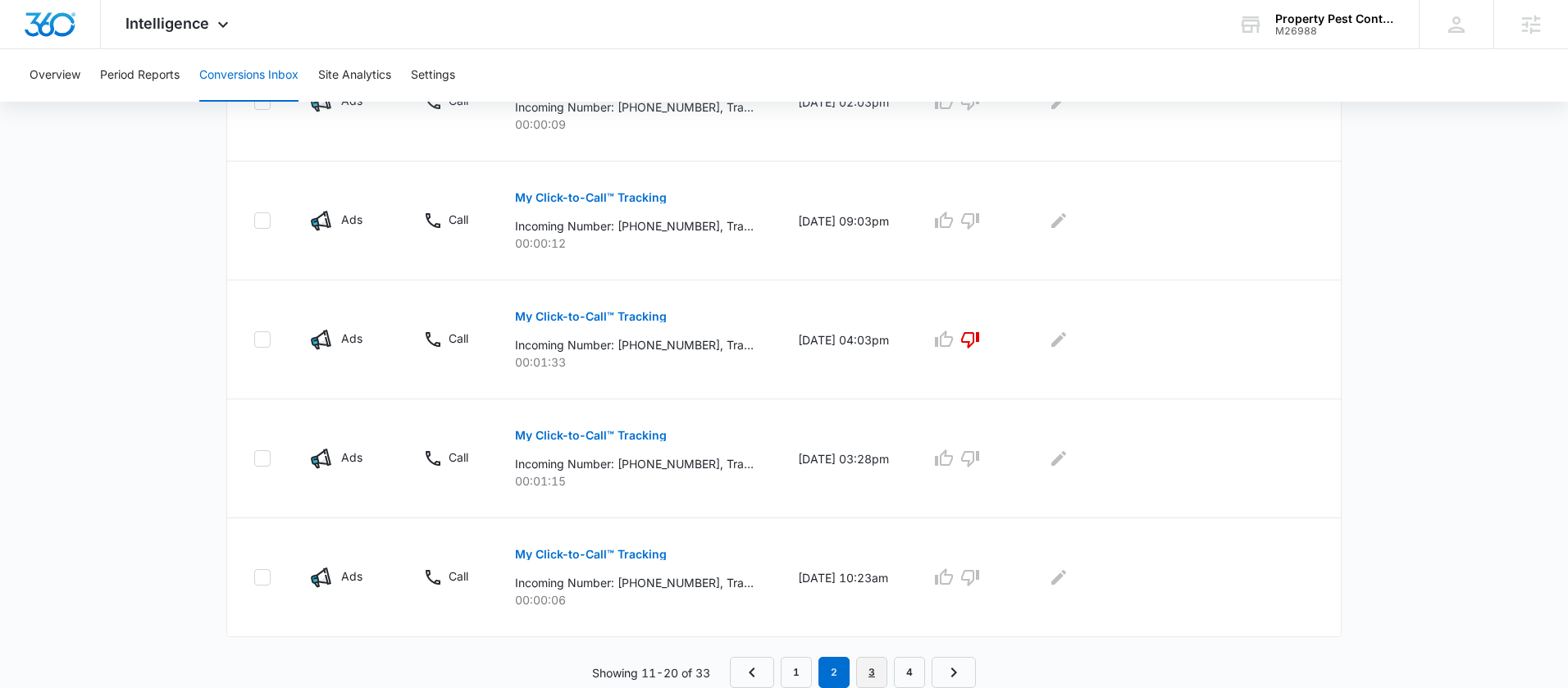
click at [873, 664] on link "3" at bounding box center [872, 672] width 31 height 31
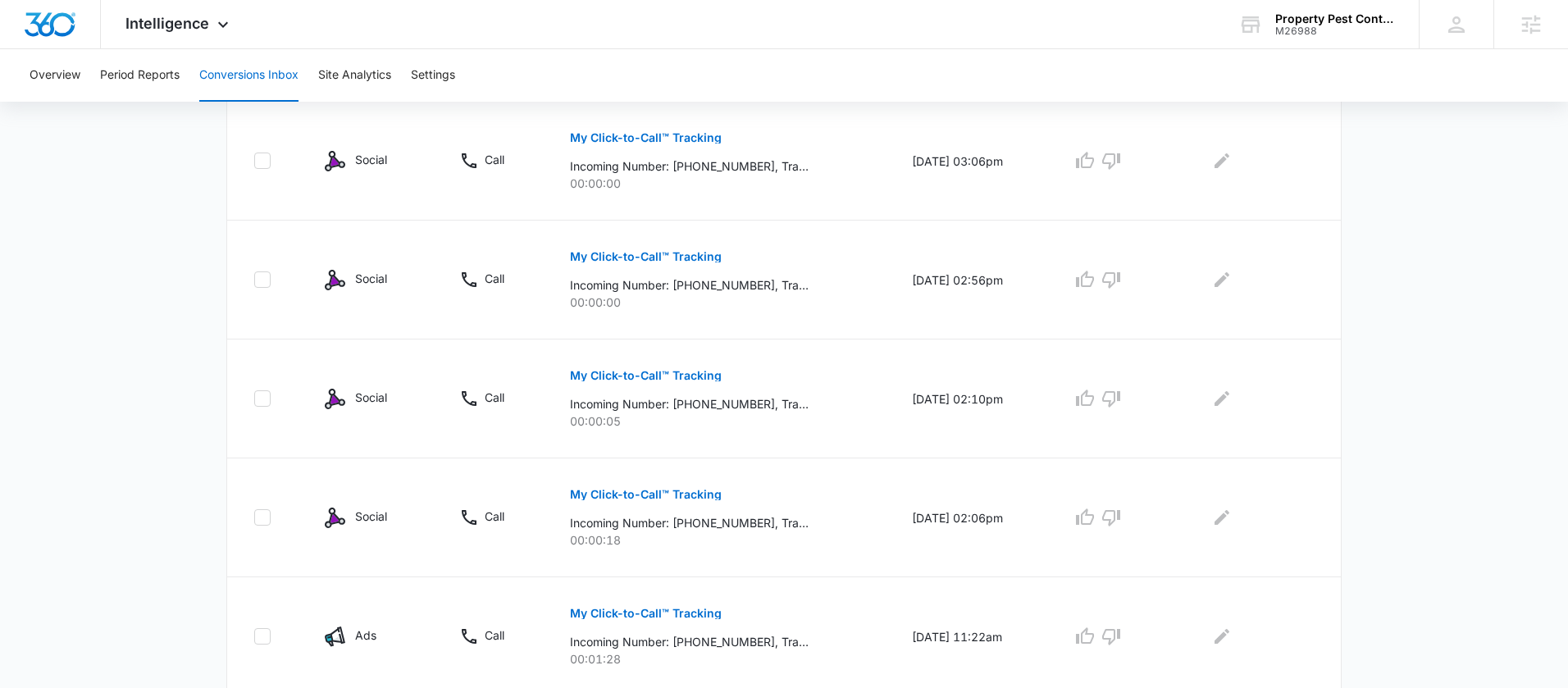
scroll to position [1068, 0]
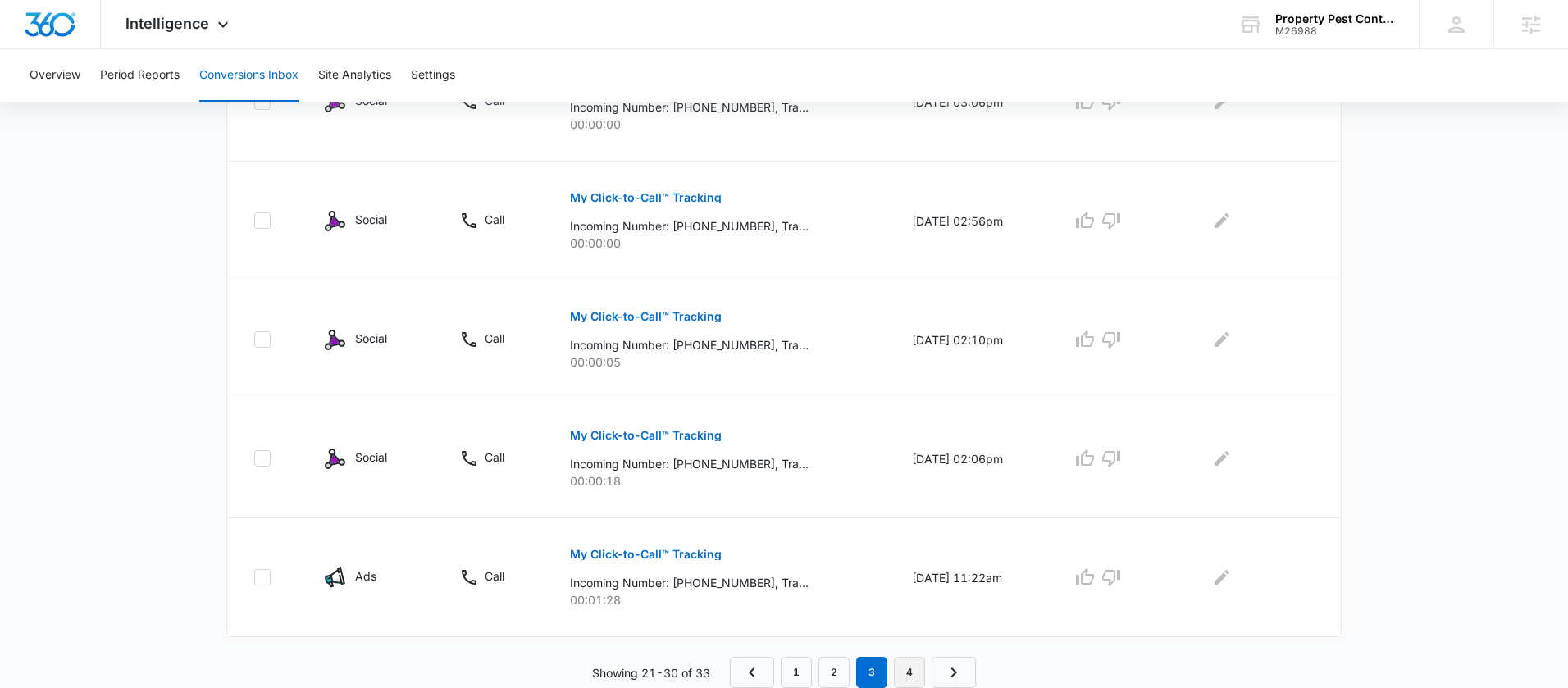
click at [913, 673] on link "4" at bounding box center [909, 672] width 31 height 31
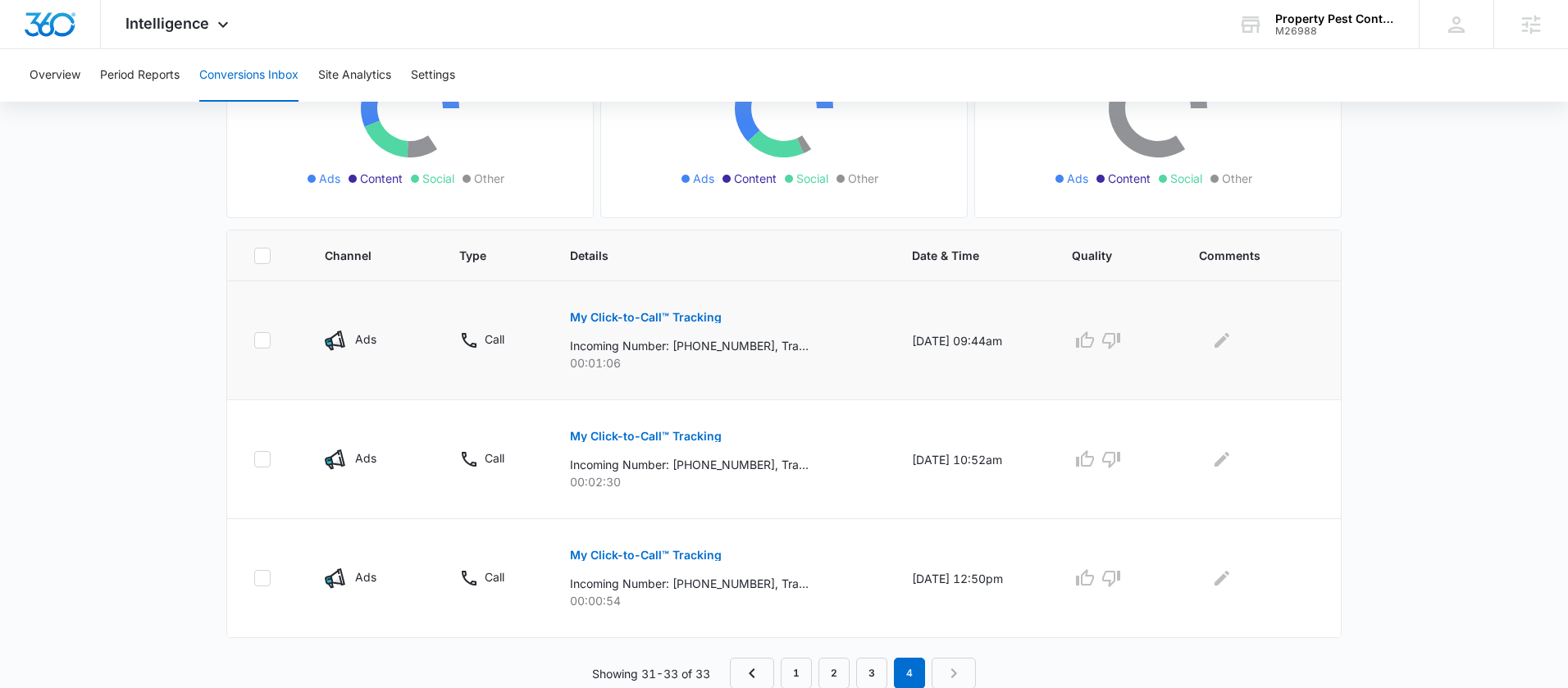
scroll to position [236, 0]
click at [671, 318] on p "My Click-to-Call™ Tracking" at bounding box center [645, 317] width 152 height 12
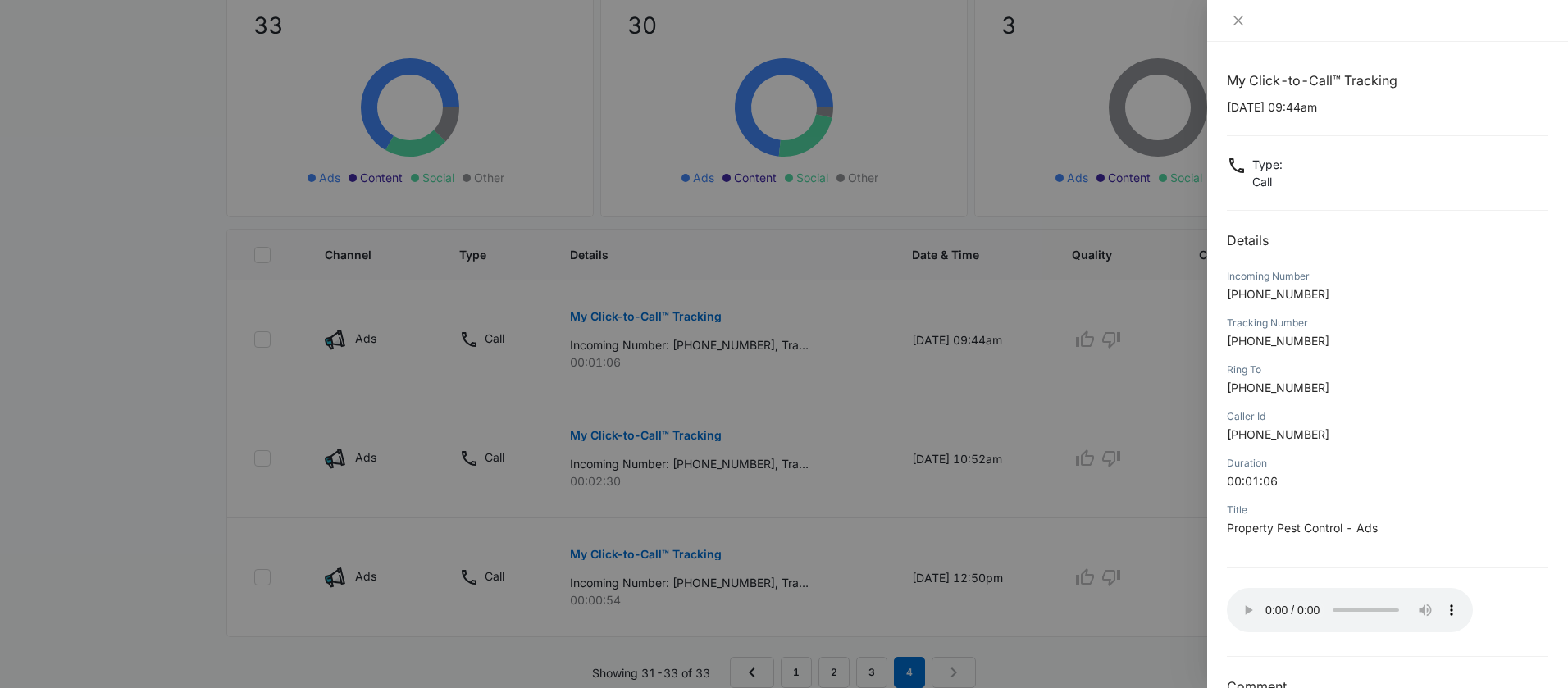
click at [1122, 528] on div at bounding box center [784, 344] width 1568 height 688
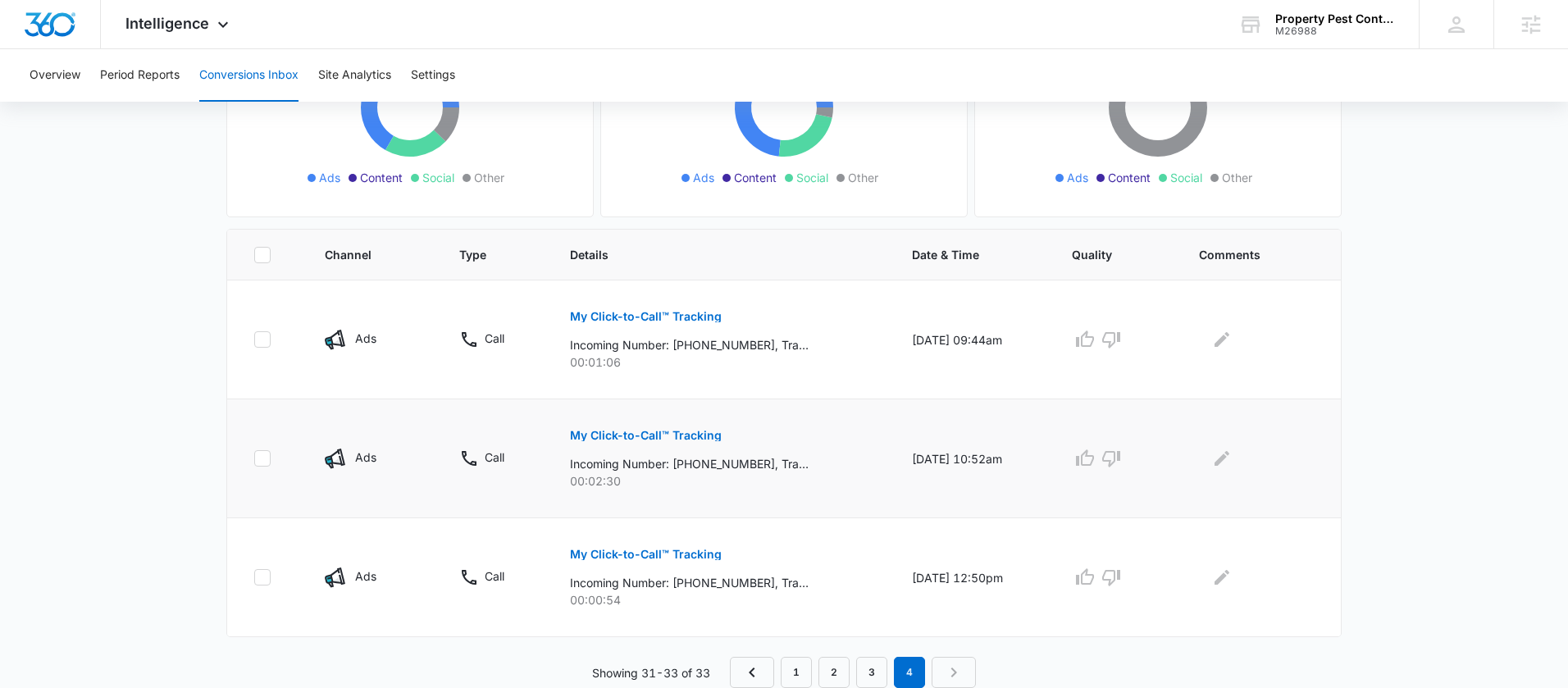
click at [660, 431] on p "My Click-to-Call™ Tracking" at bounding box center [645, 436] width 152 height 12
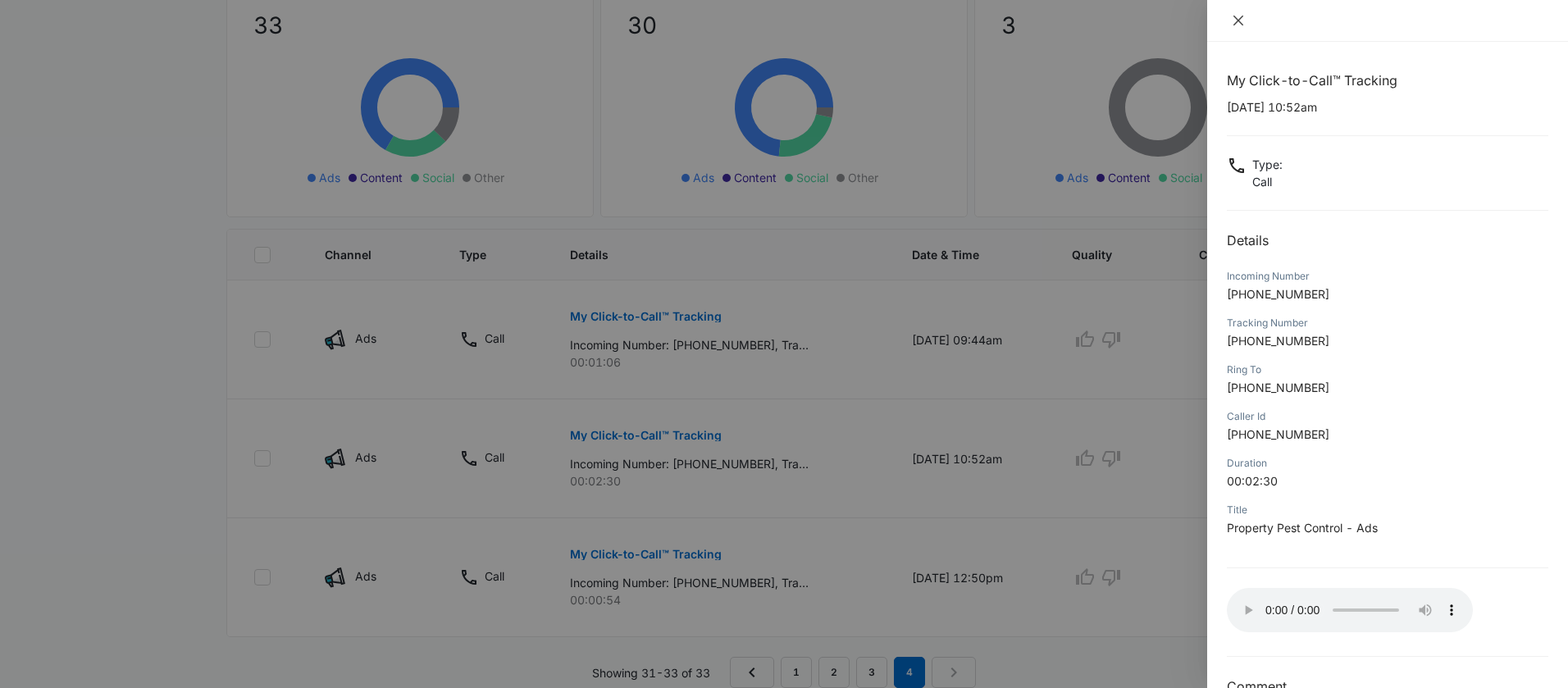
click at [1228, 19] on button "Close" at bounding box center [1238, 21] width 23 height 15
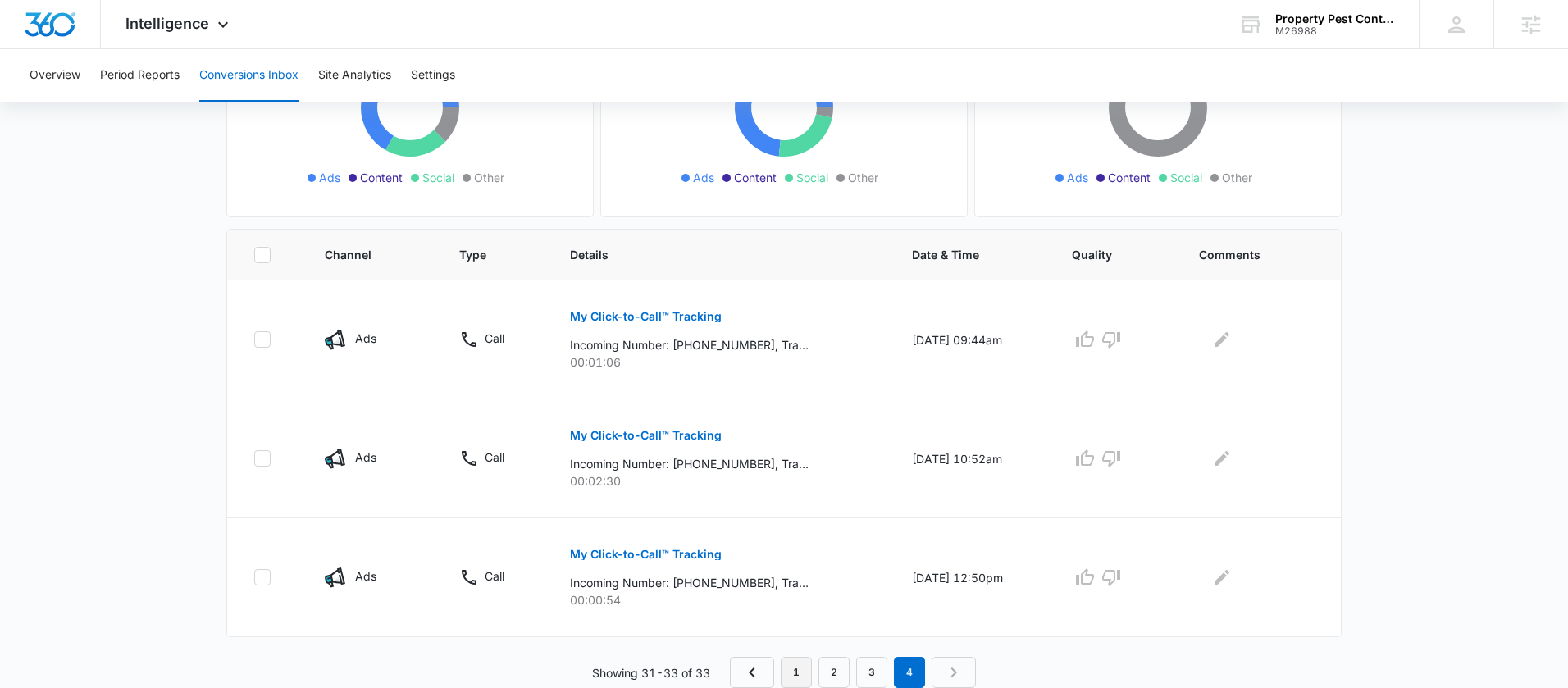
click at [800, 667] on link "1" at bounding box center [796, 672] width 31 height 31
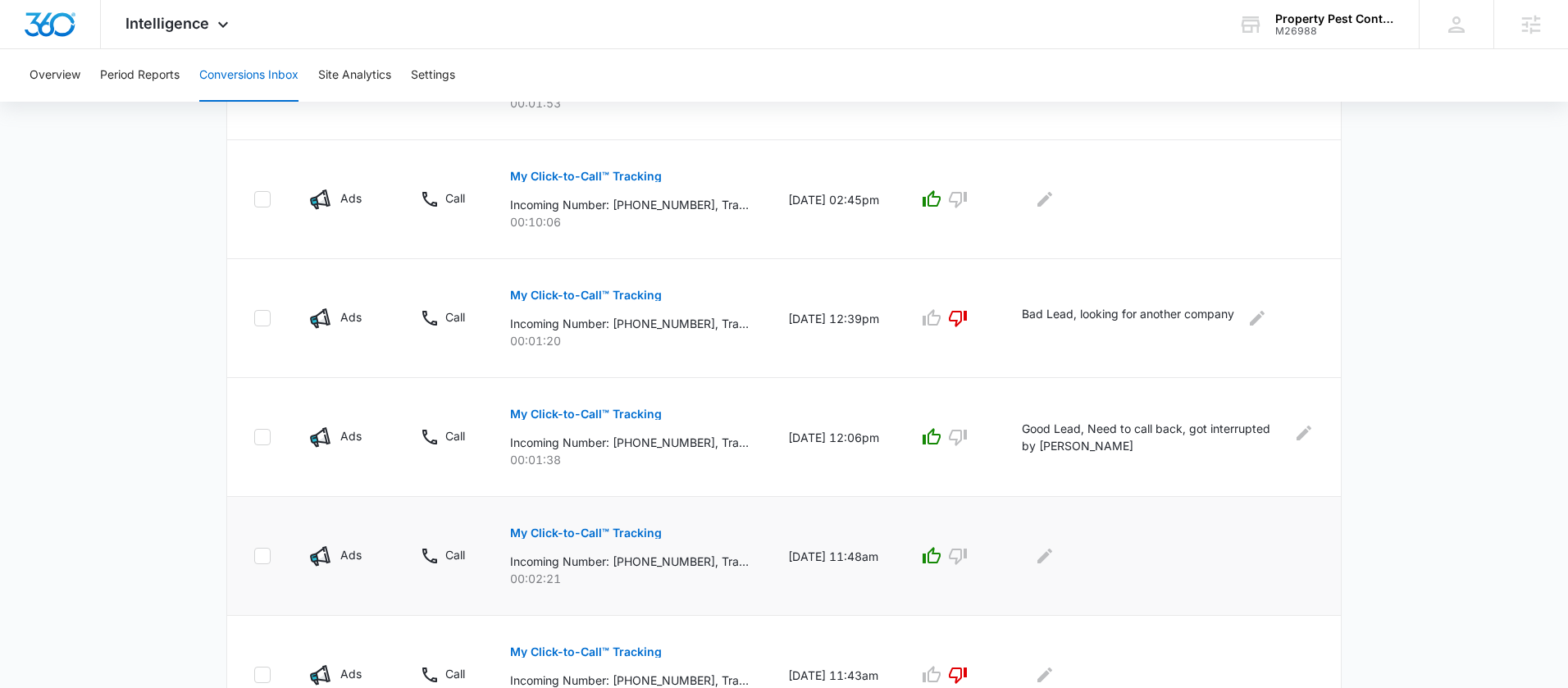
scroll to position [1040, 0]
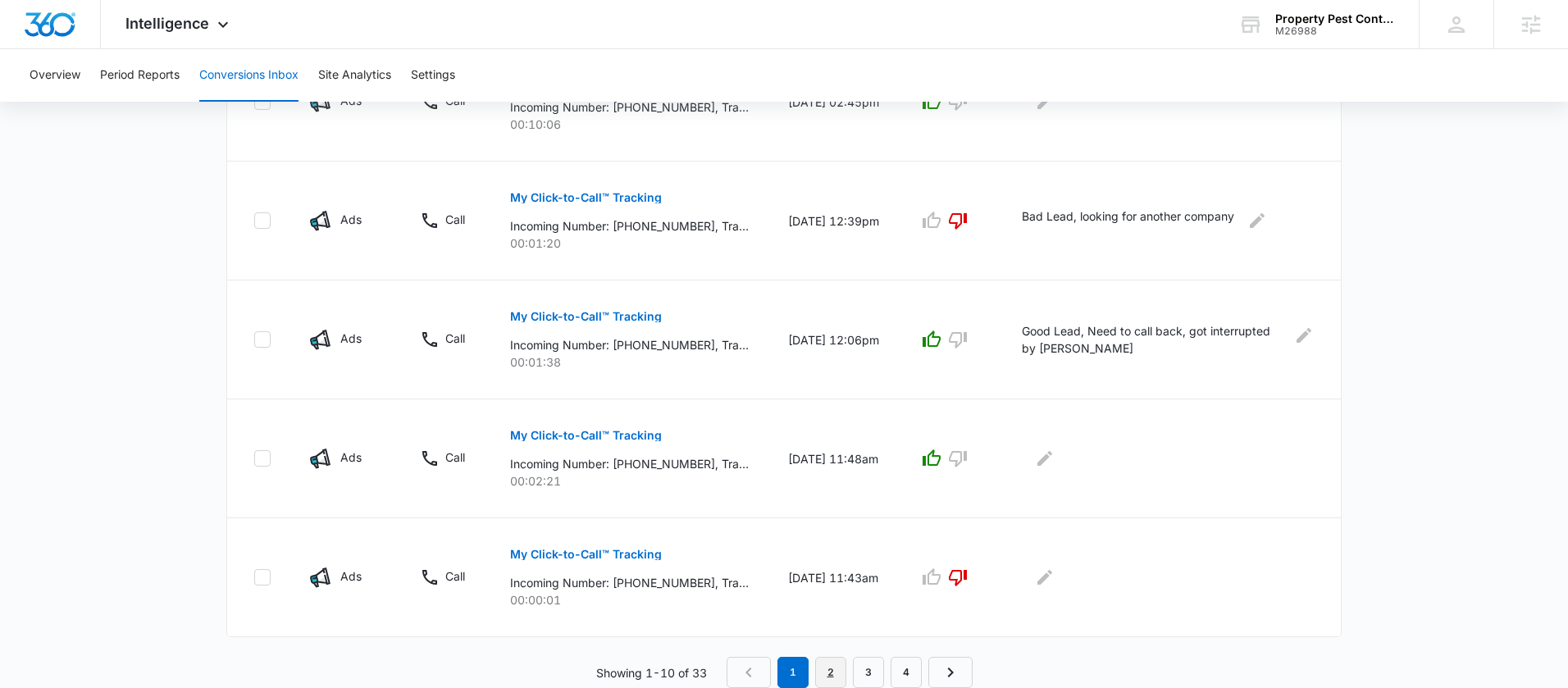
click at [836, 663] on link "2" at bounding box center [831, 672] width 31 height 31
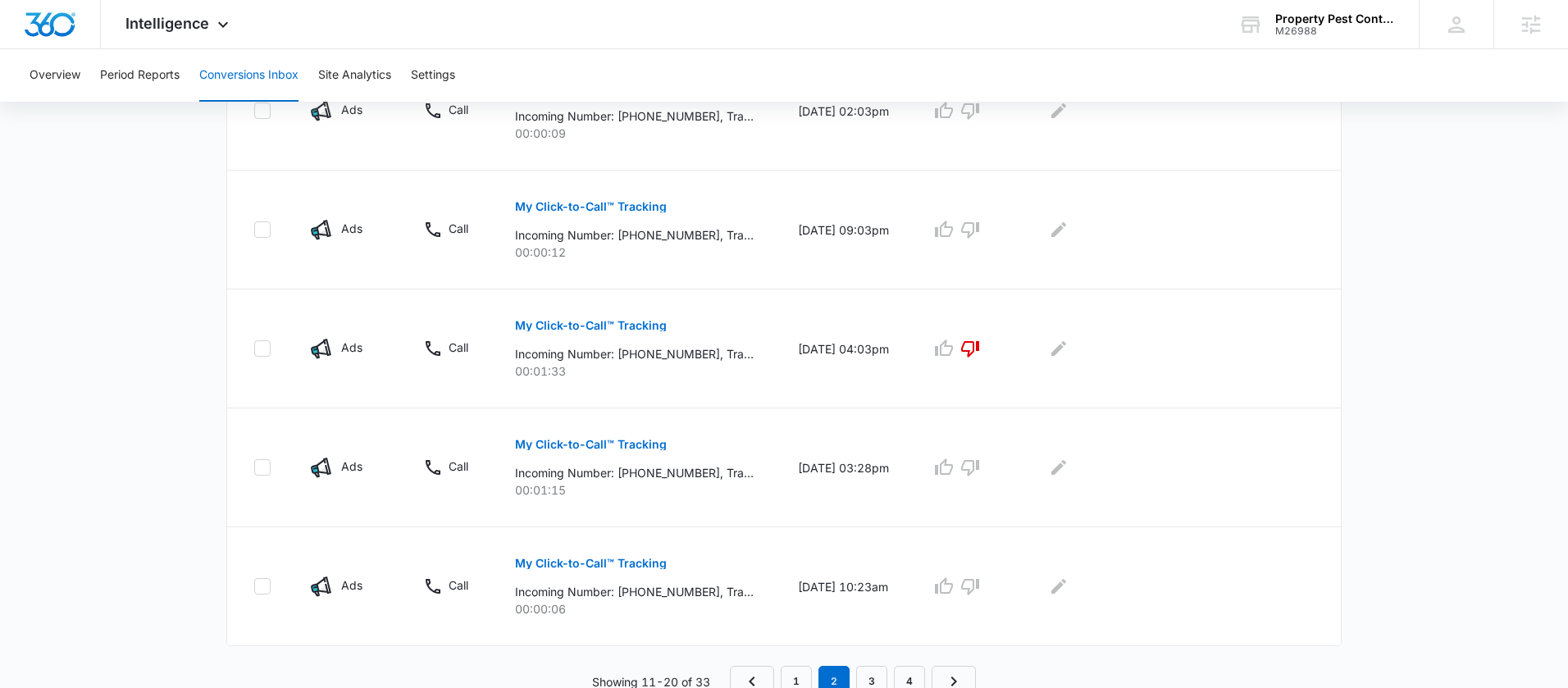
scroll to position [1011, 0]
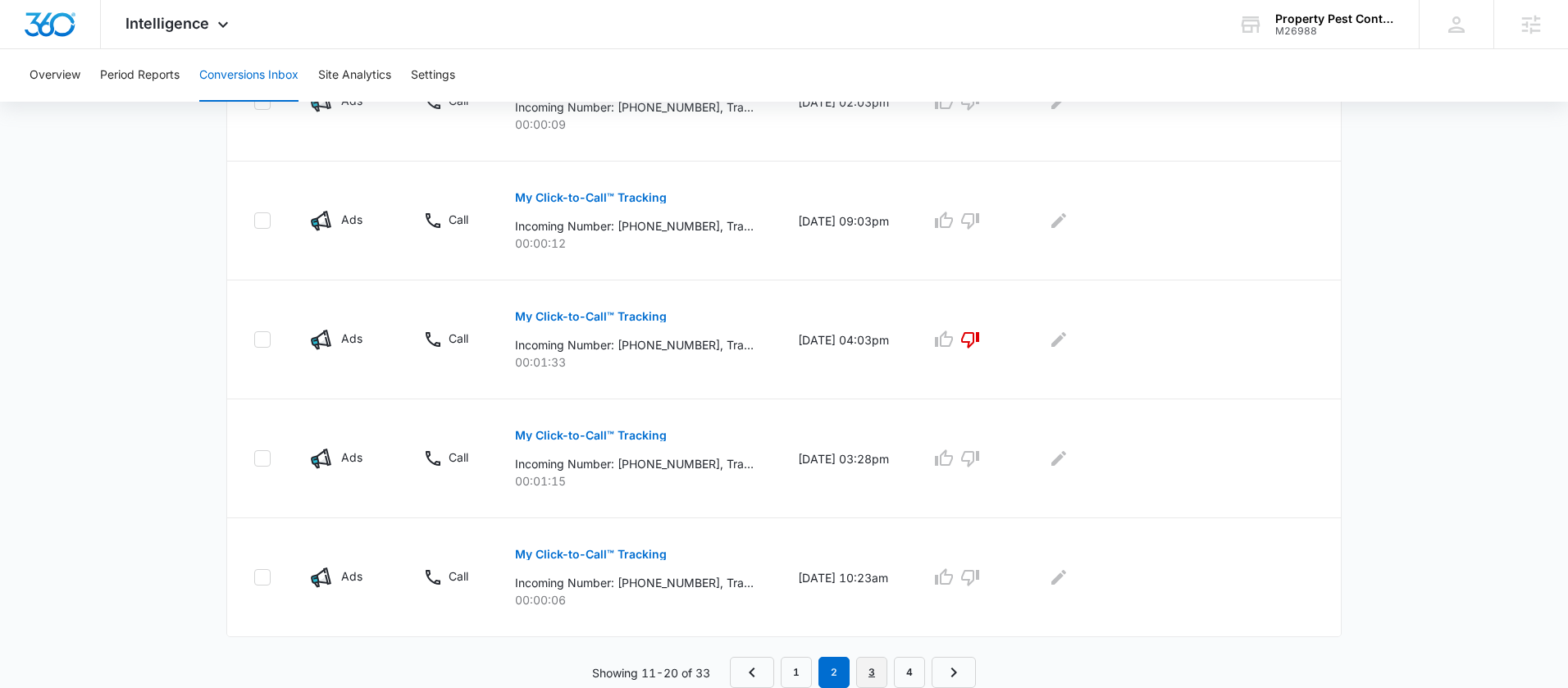
click at [862, 680] on link "3" at bounding box center [872, 672] width 31 height 31
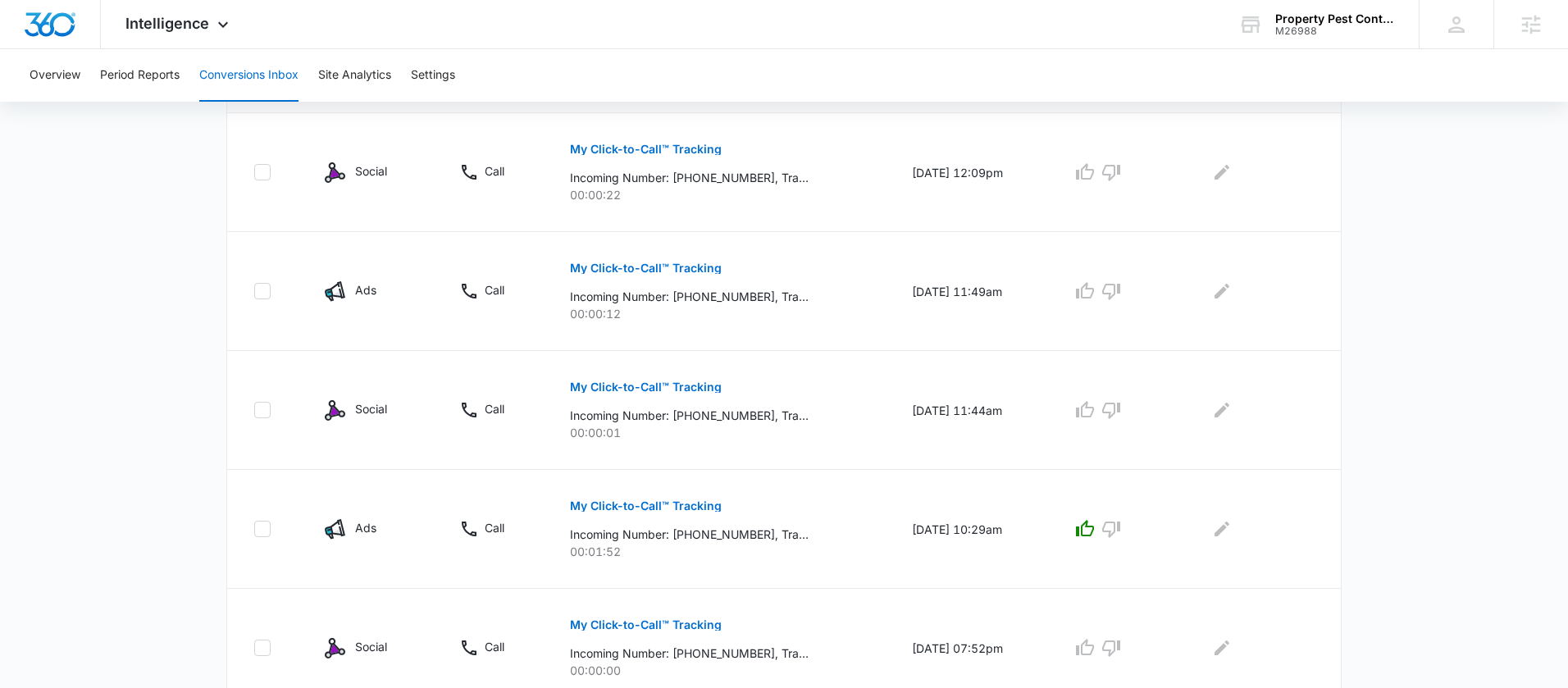
scroll to position [406, 0]
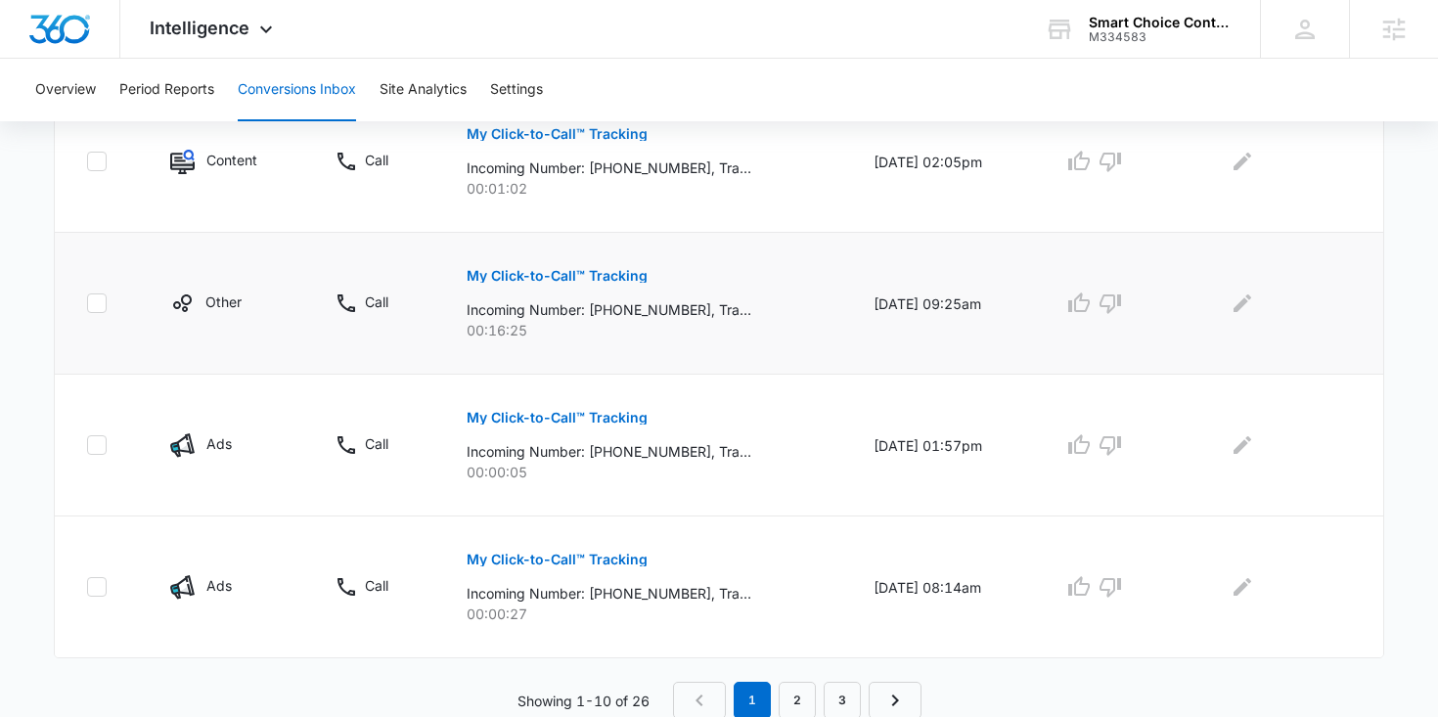
scroll to position [1379, 0]
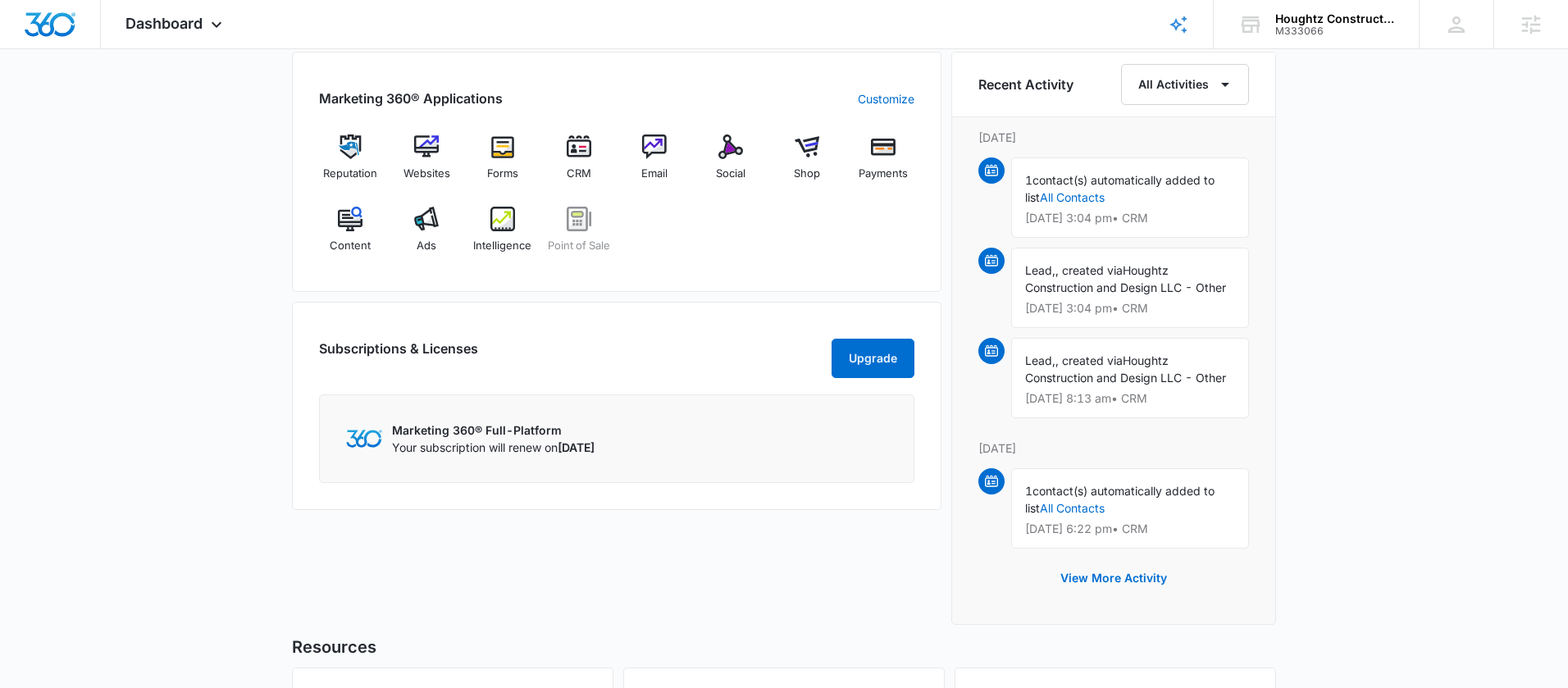
scroll to position [1003, 0]
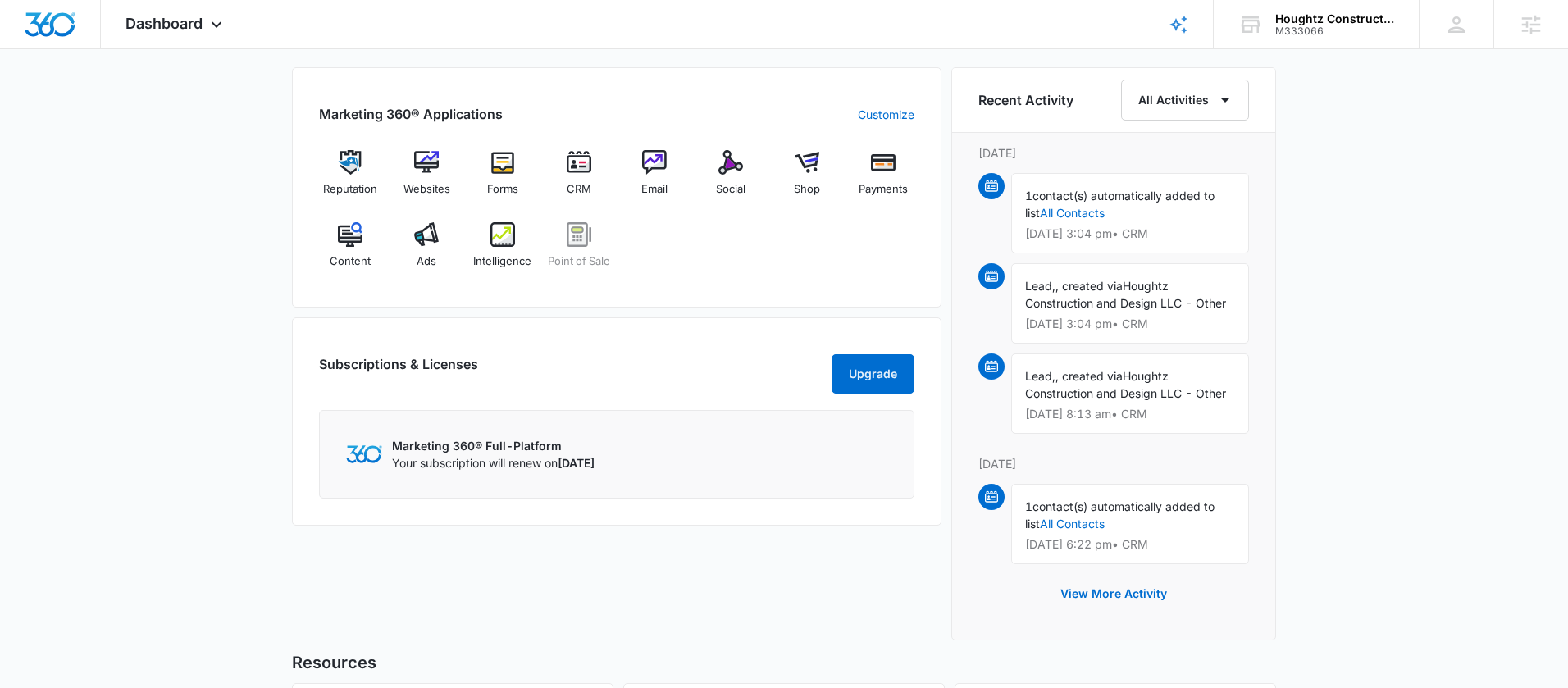
click div "Subscriptions & Licenses Upgrade Marketing 360® Full-Platform Your subscription…"
click img
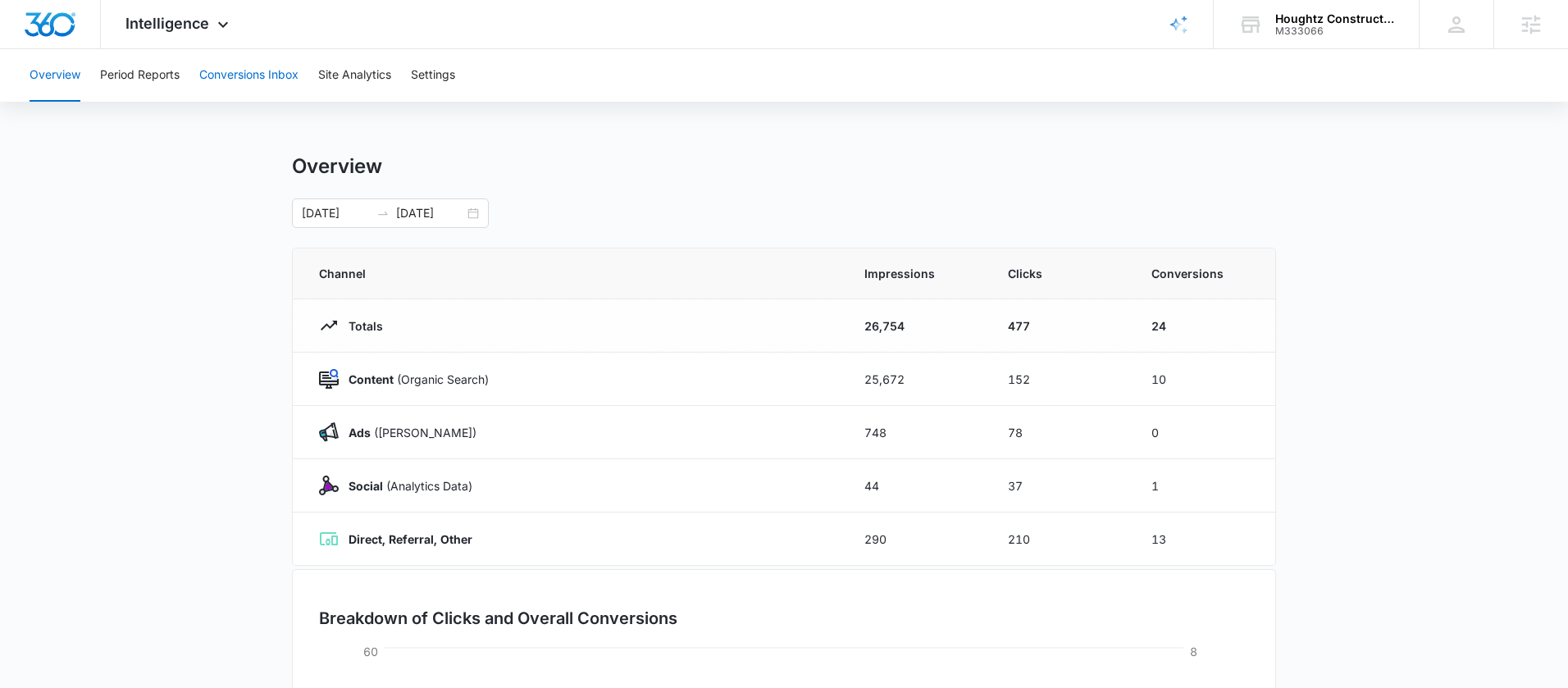
click button "Conversions Inbox"
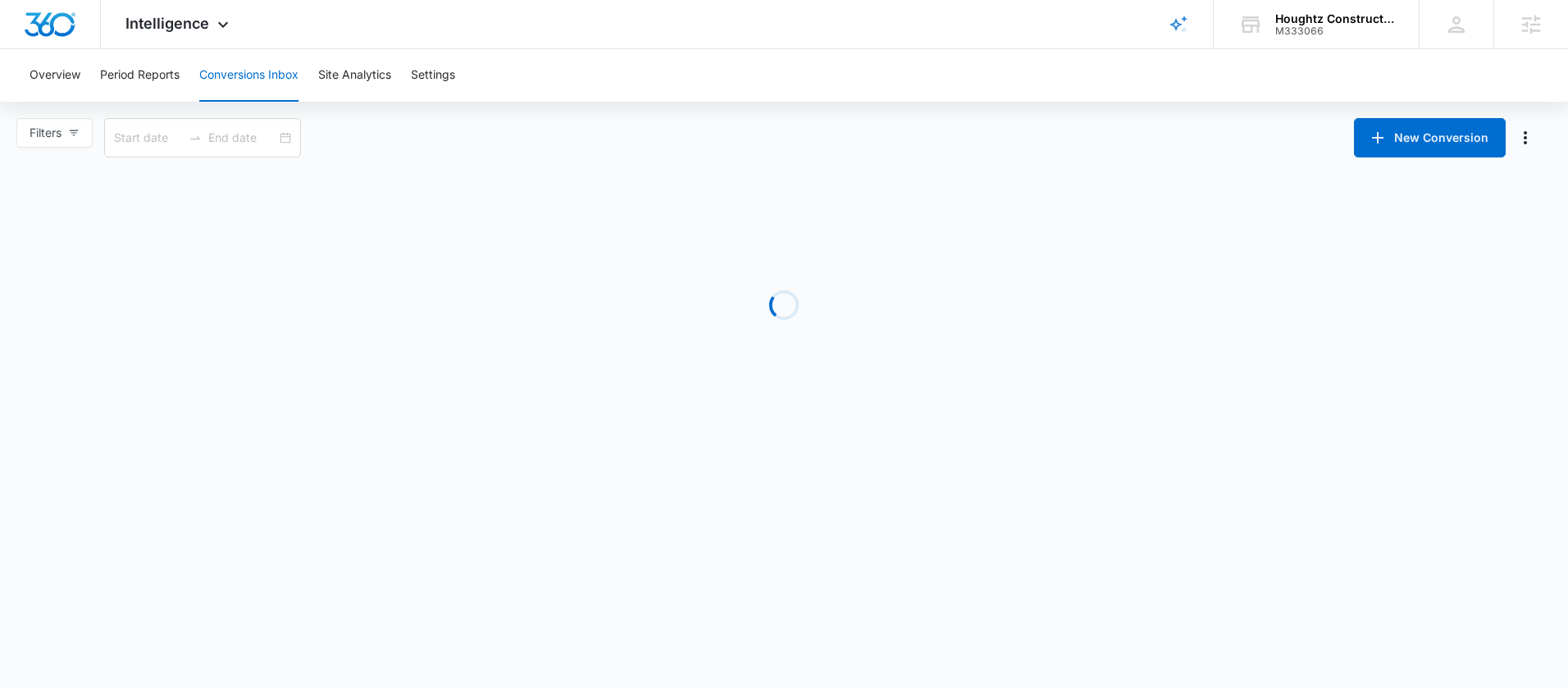
type input "[DATE]"
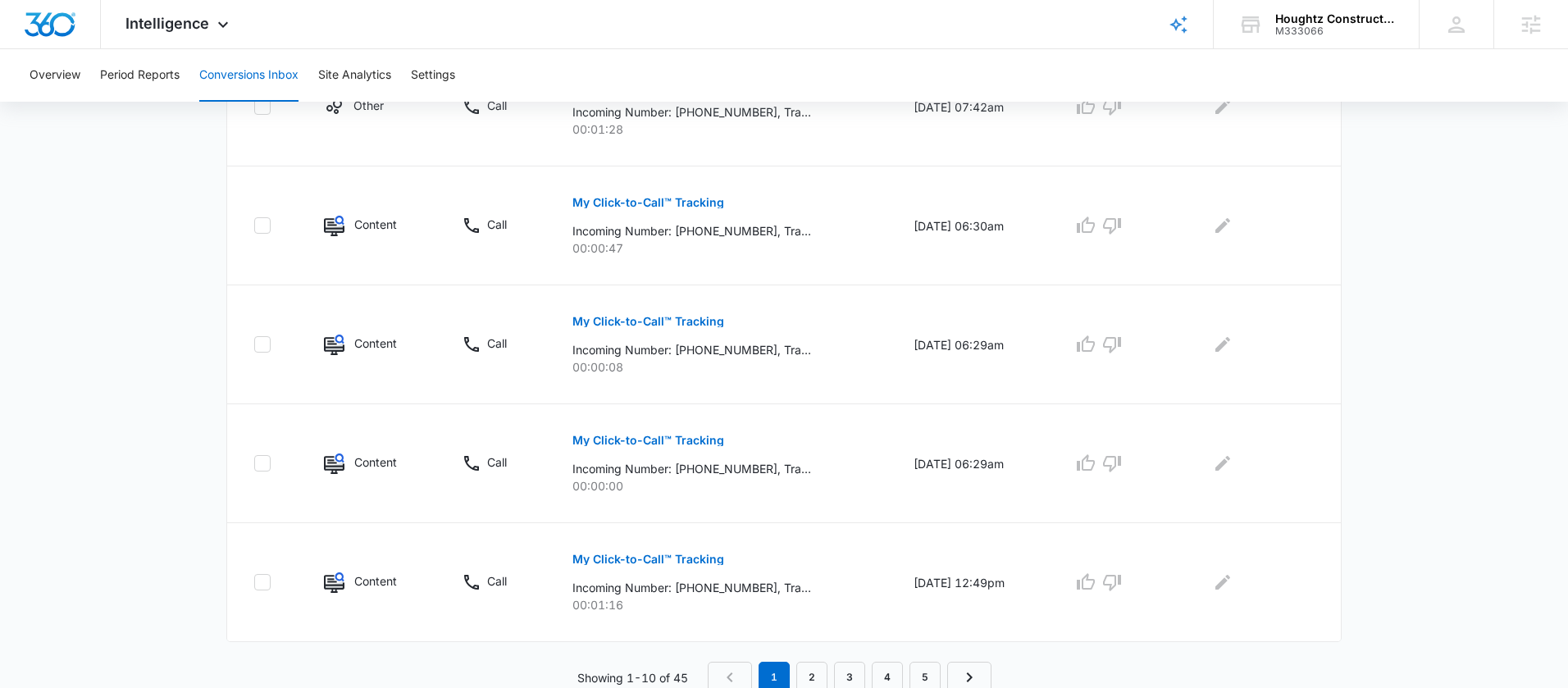
scroll to position [1068, 0]
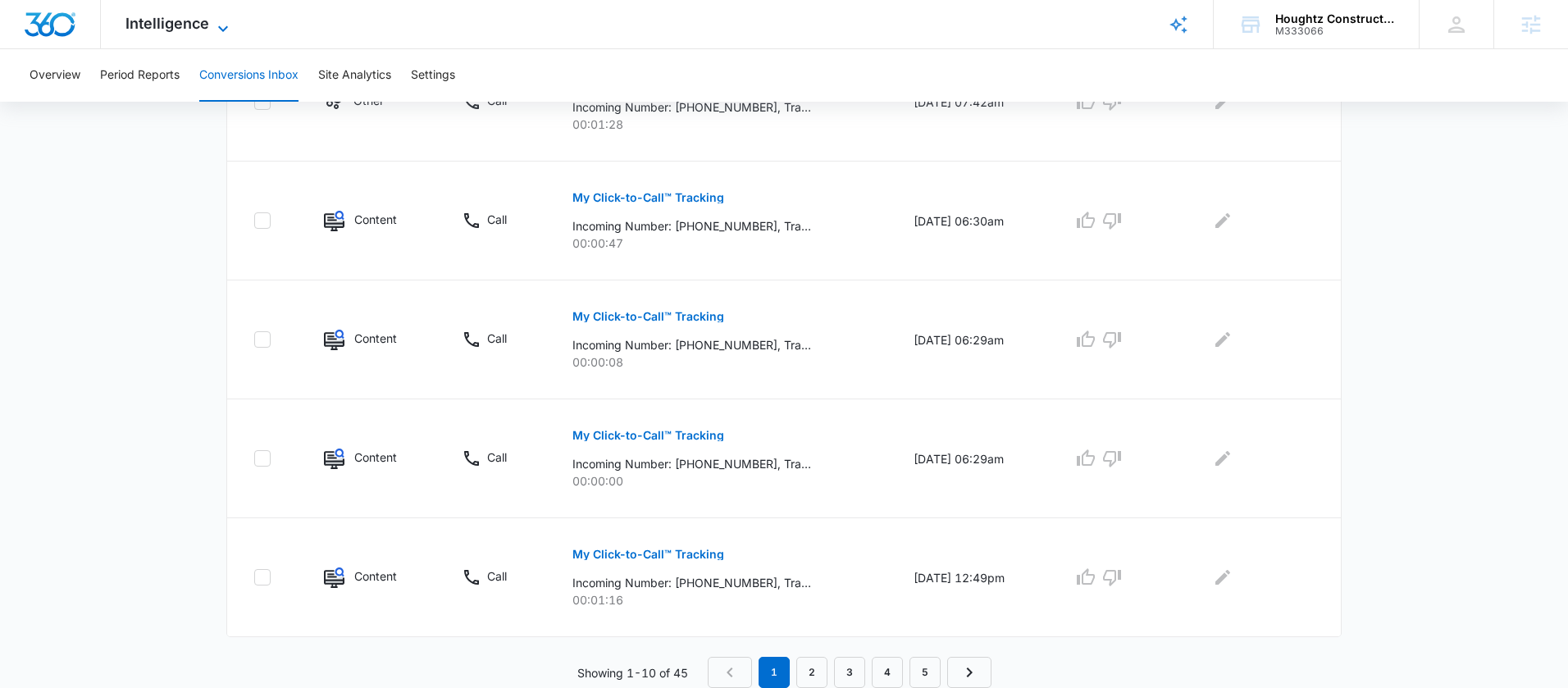
click icon
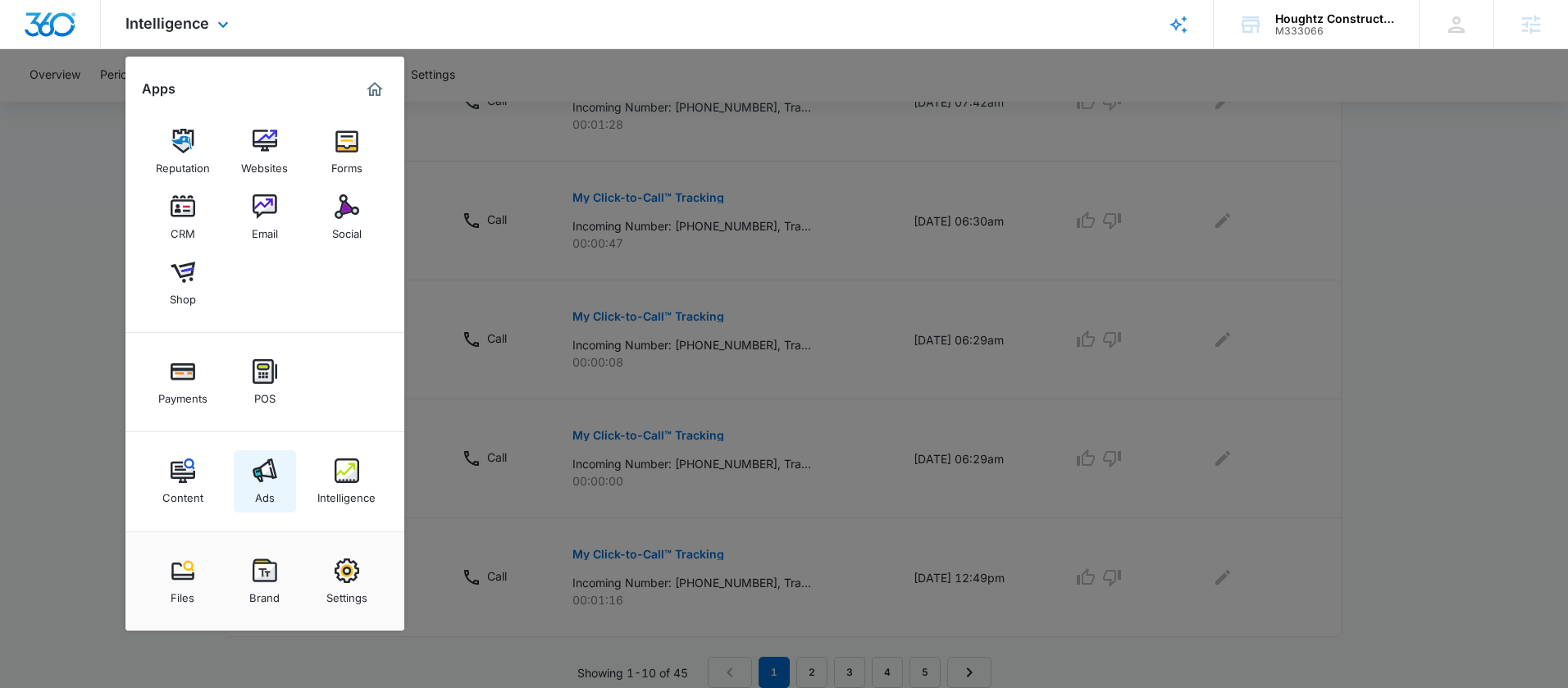
click div "Ads"
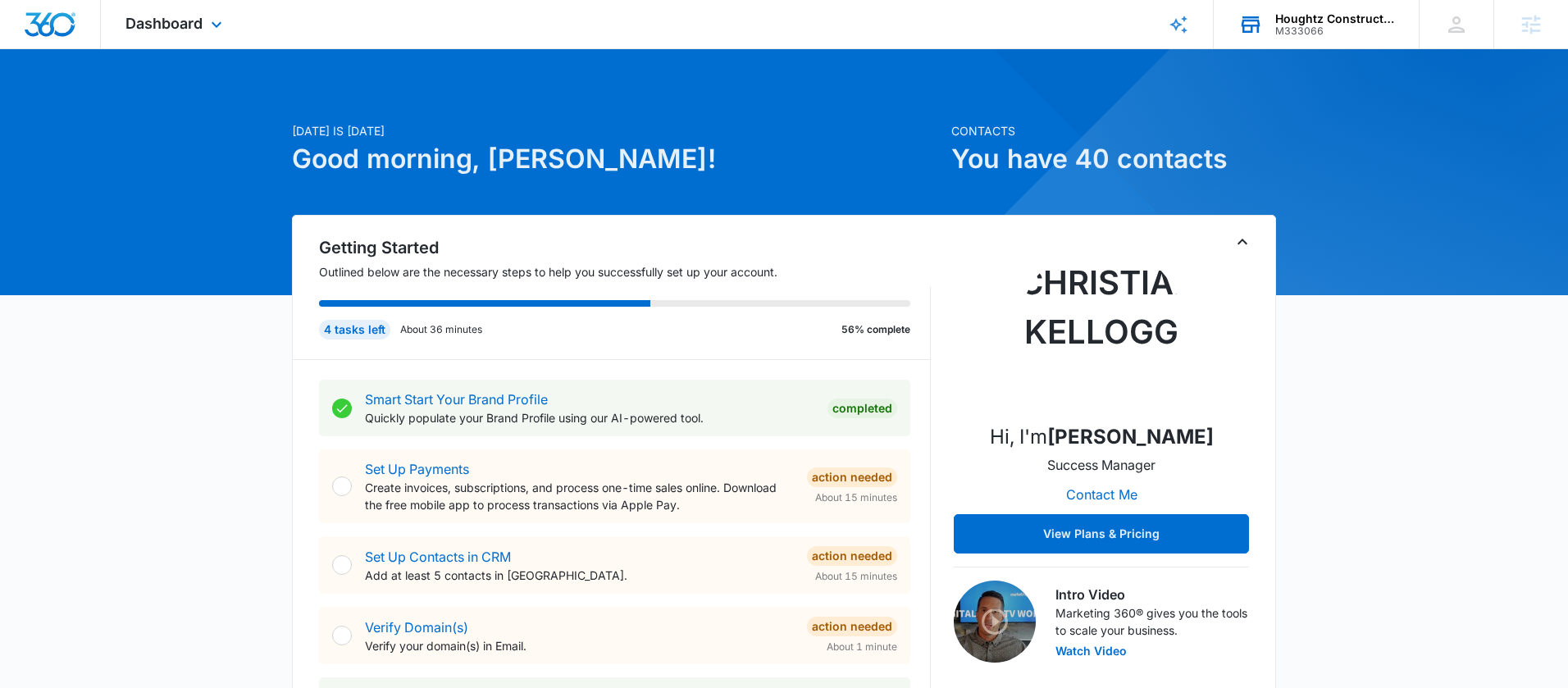
click at [1297, 28] on div "M333066" at bounding box center [1335, 31] width 120 height 12
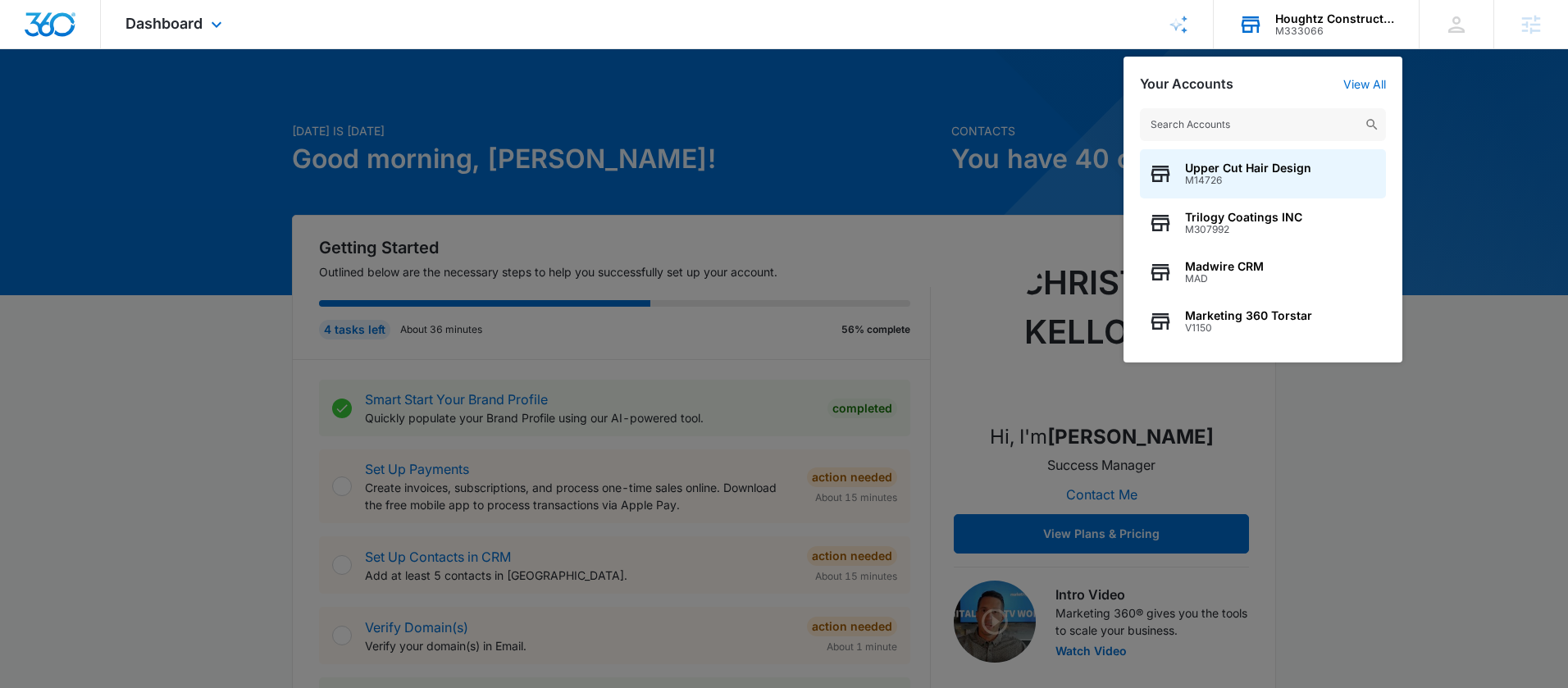
click at [1245, 123] on input "text" at bounding box center [1263, 124] width 246 height 33
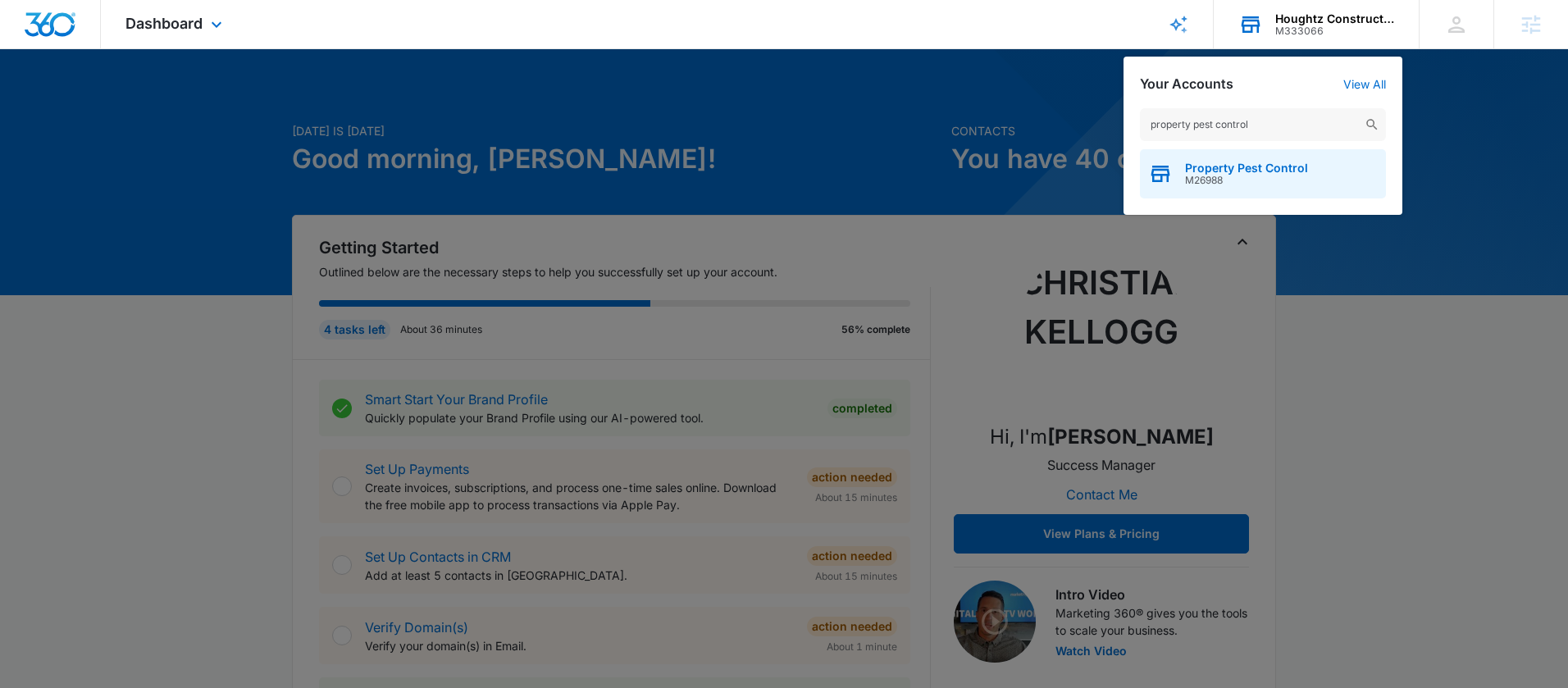
type input "property pest control"
click at [1245, 167] on span "Property Pest Control" at bounding box center [1246, 168] width 123 height 13
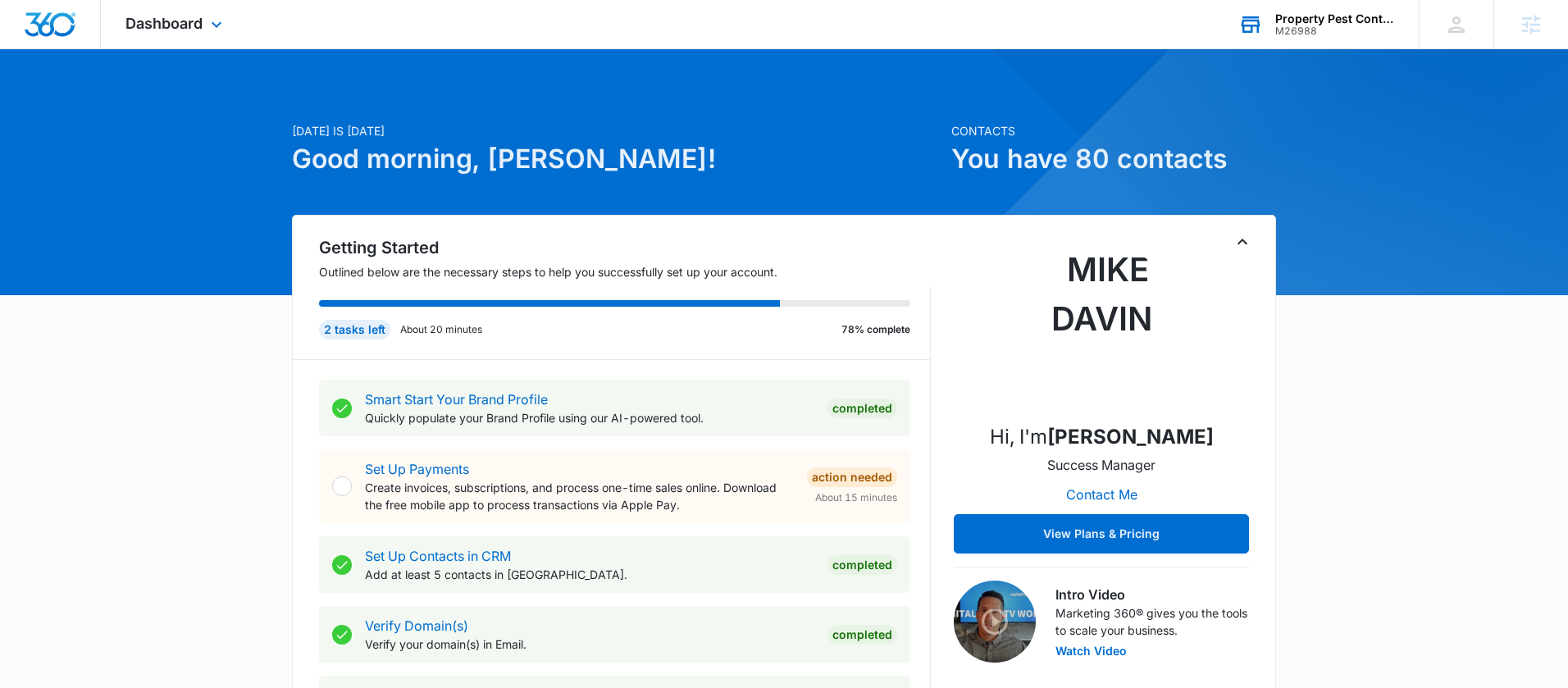
click at [205, 23] on div "Dashboard Apps Reputation Websites Forms CRM Email Social Payments POS Content …" at bounding box center [175, 24] width 150 height 49
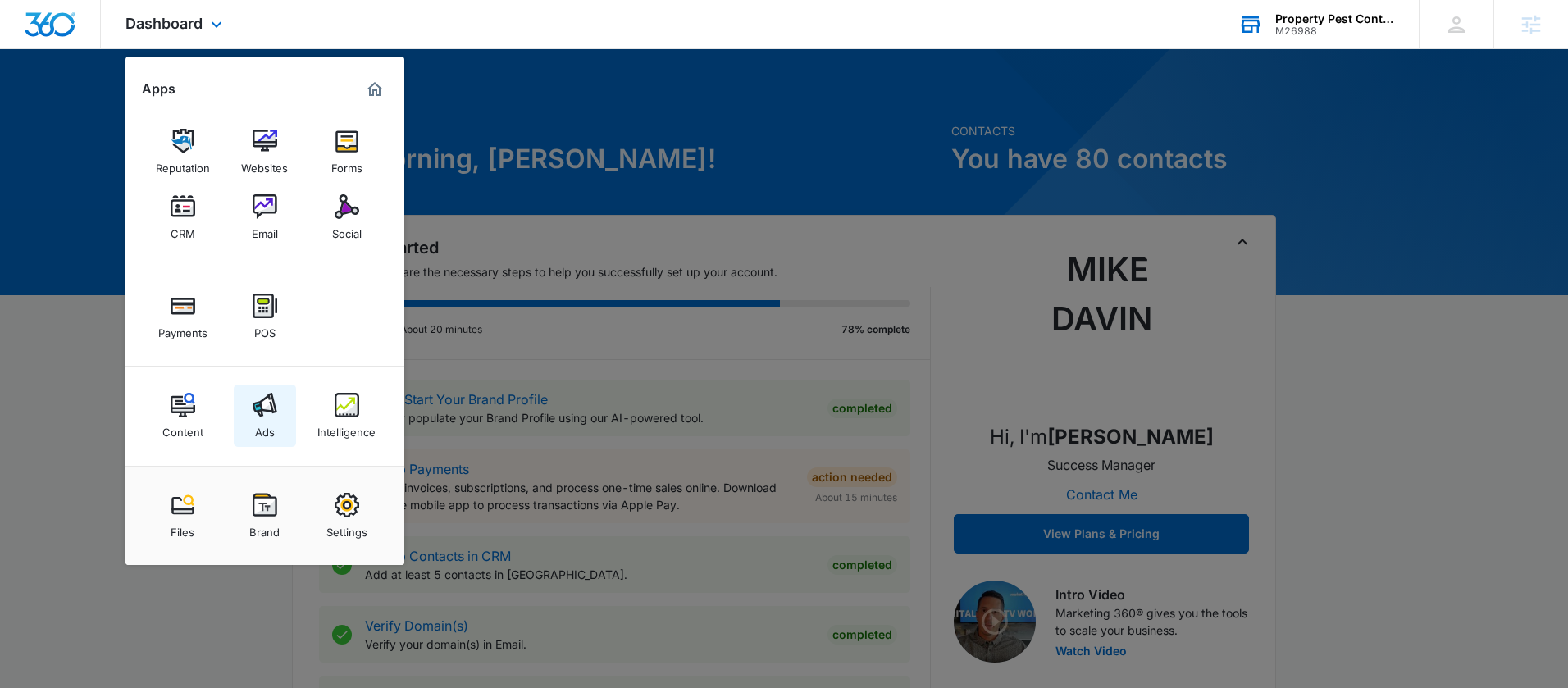
click at [275, 406] on img at bounding box center [264, 405] width 24 height 24
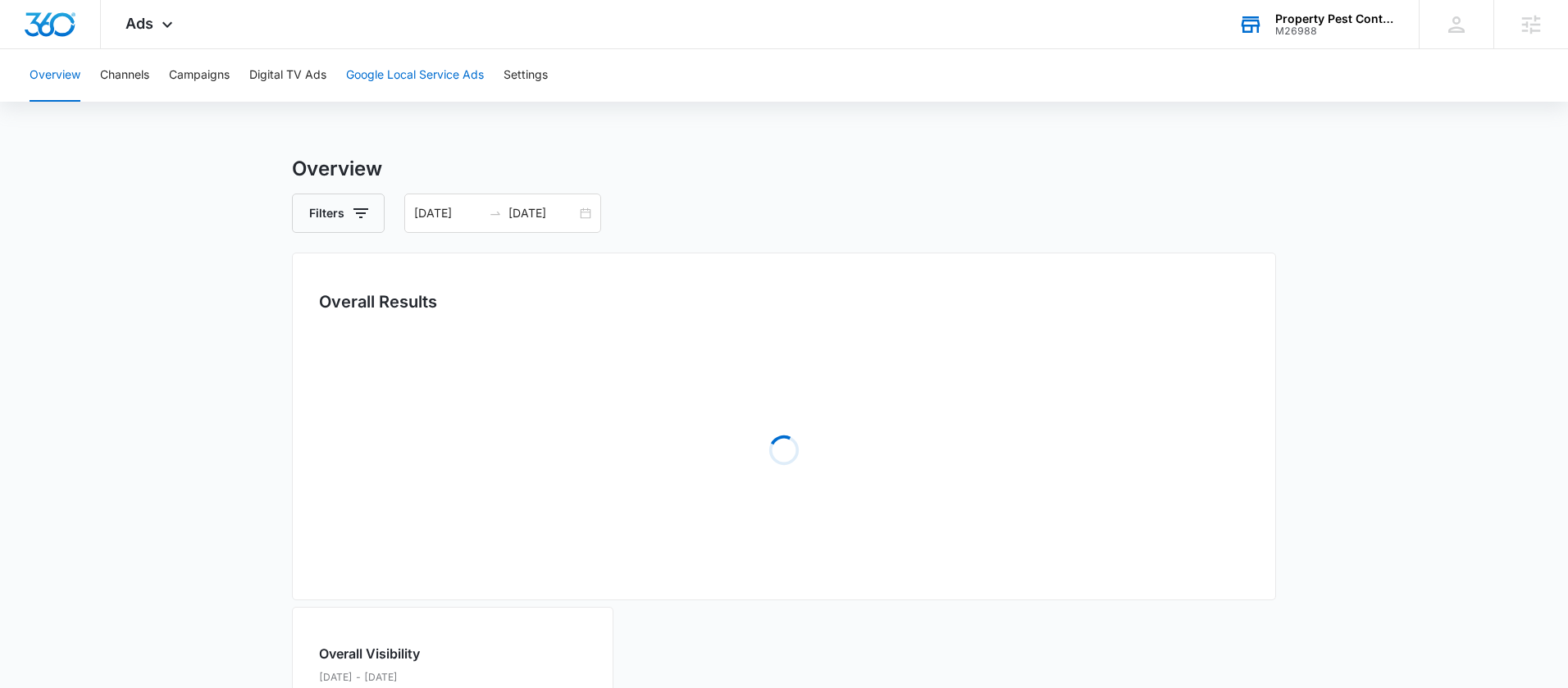
click at [413, 84] on button "Google Local Service Ads" at bounding box center [415, 75] width 137 height 53
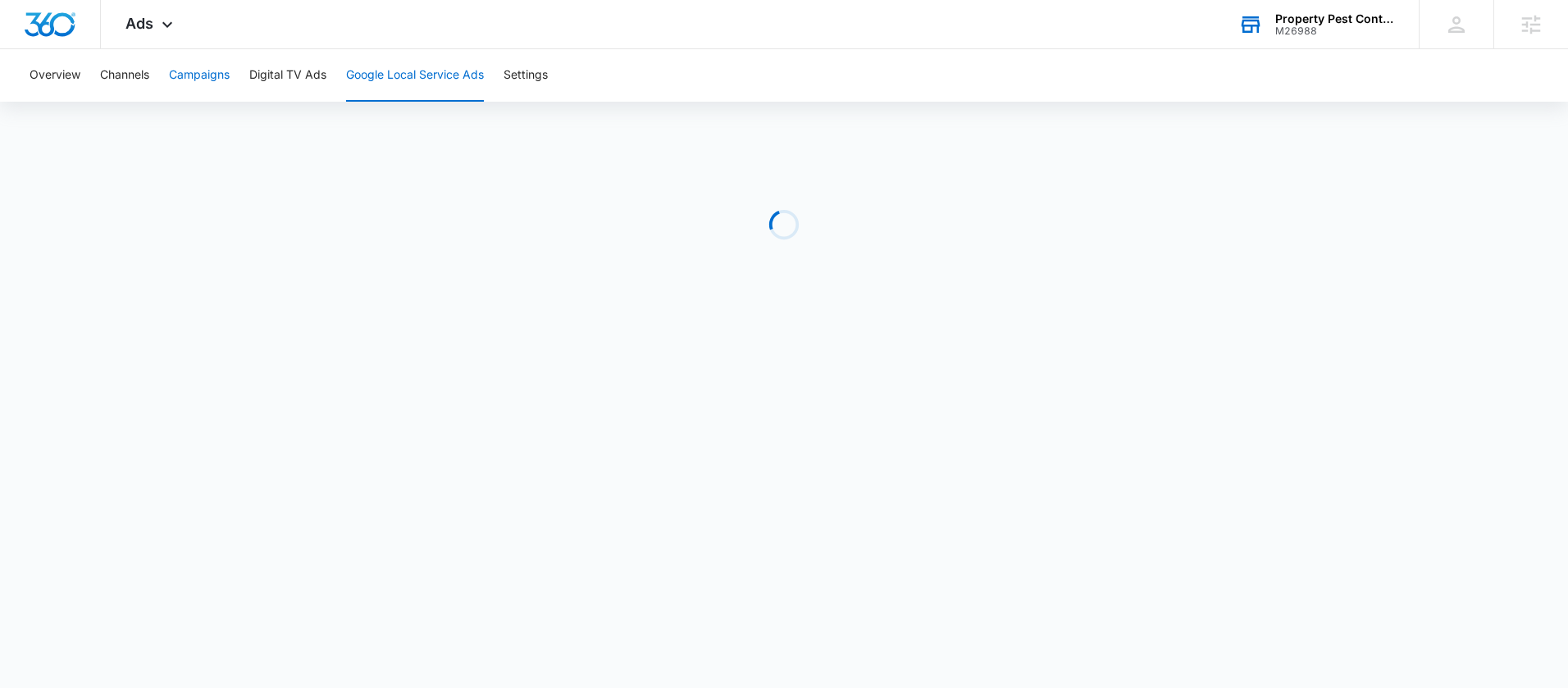
click at [201, 82] on button "Campaigns" at bounding box center [199, 75] width 60 height 53
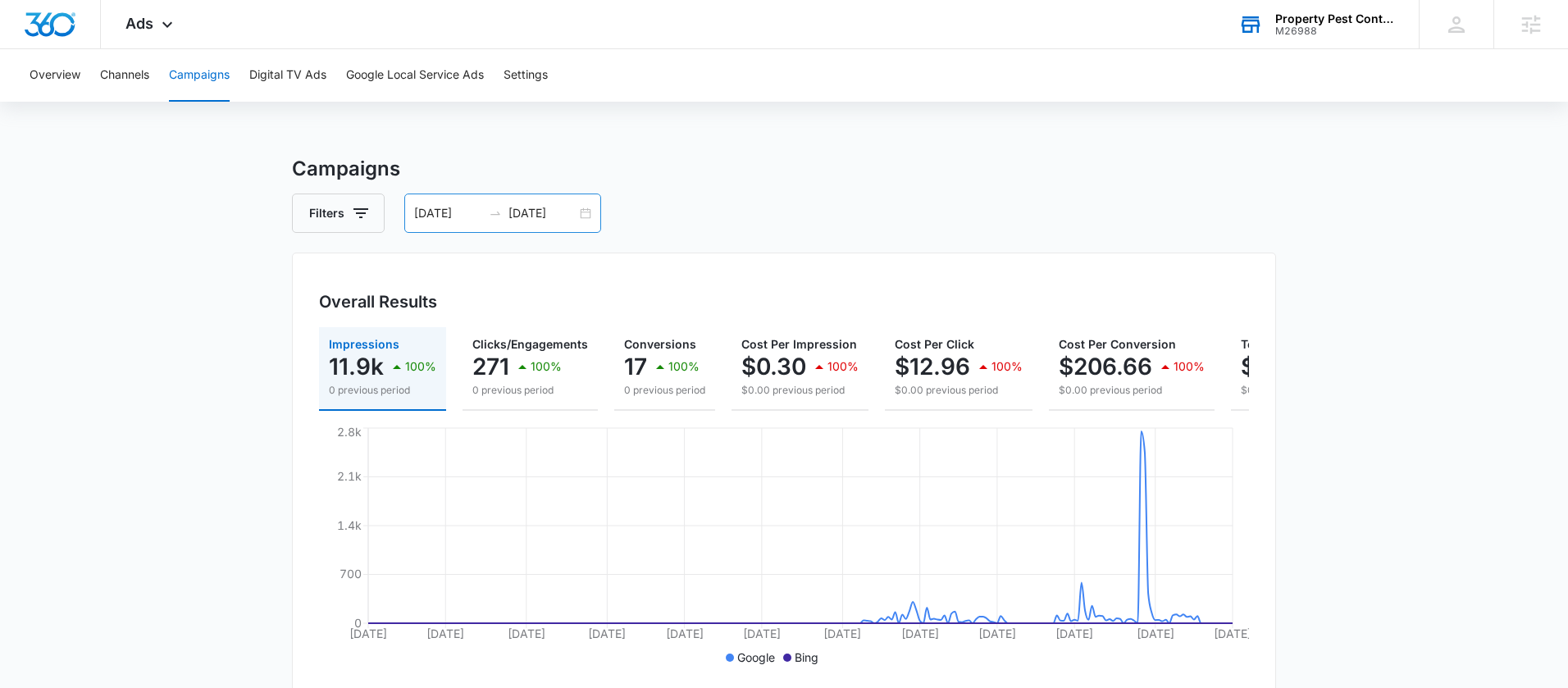
click at [585, 218] on div "[DATE] [DATE]" at bounding box center [502, 213] width 197 height 39
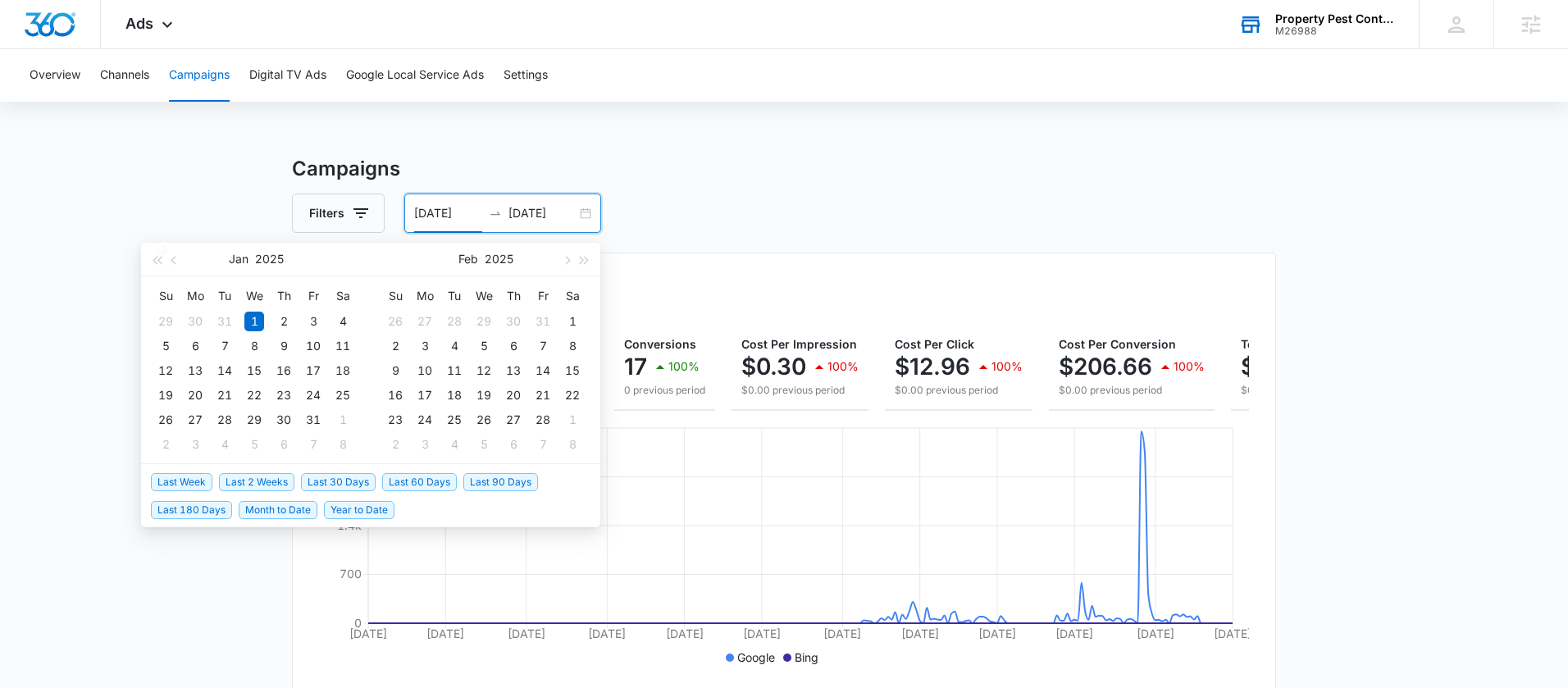
click at [318, 486] on span "Last 30 Days" at bounding box center [338, 483] width 75 height 18
type input "[DATE]"
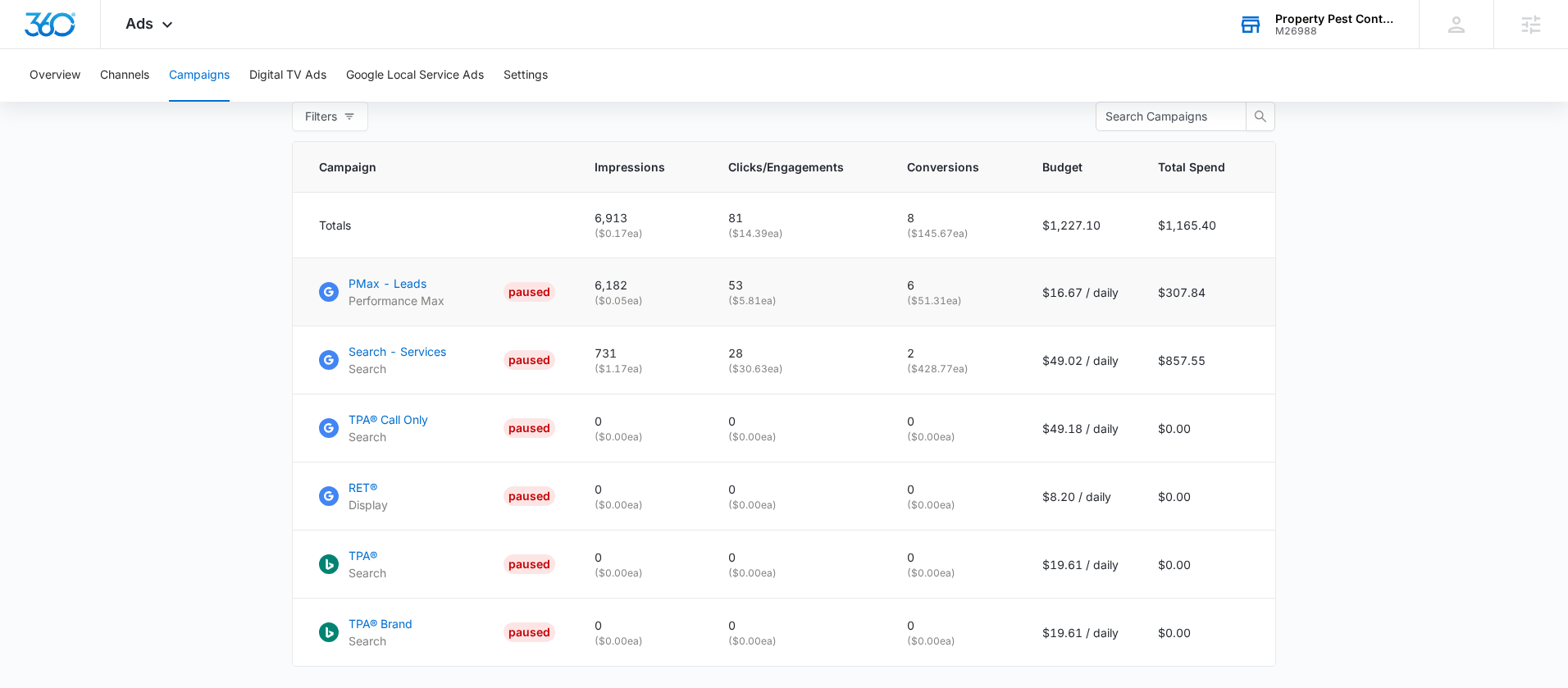
scroll to position [651, 0]
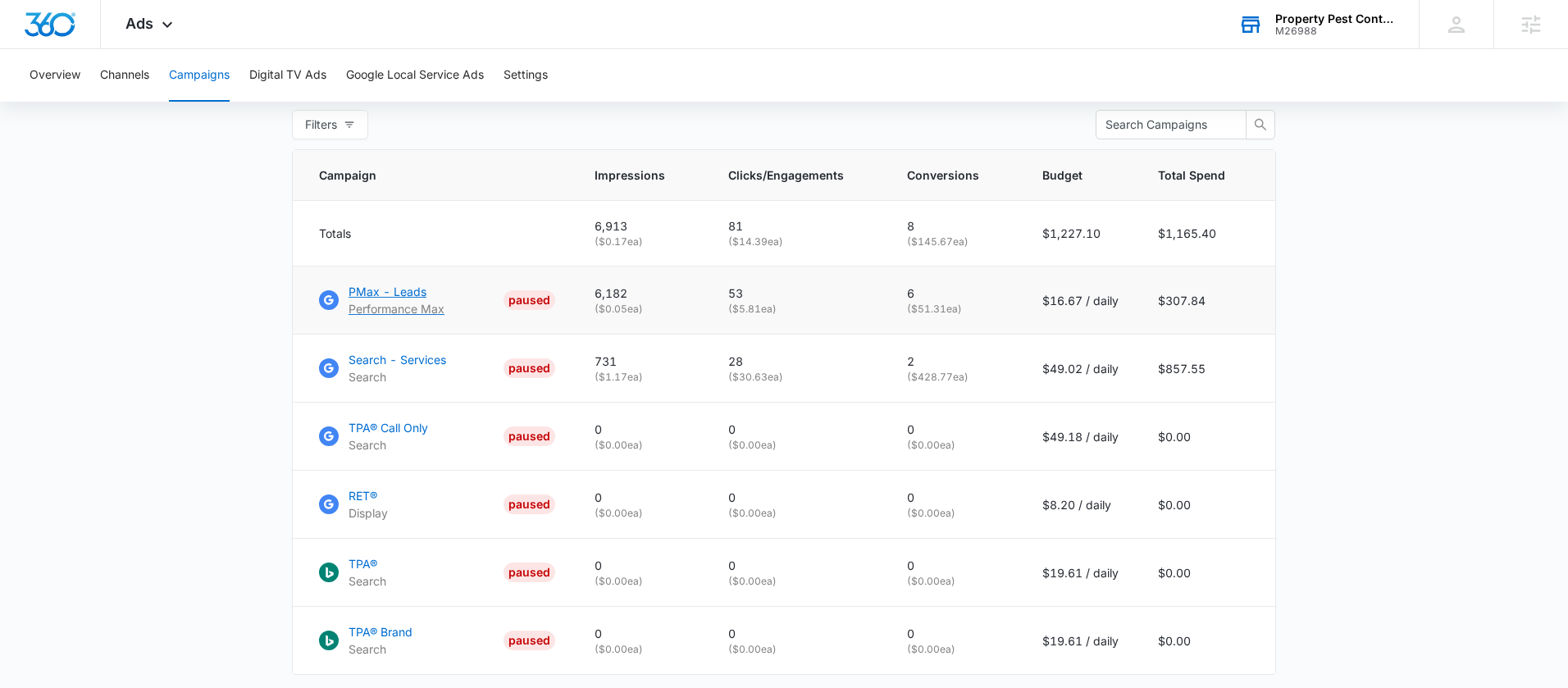
click at [396, 297] on p "PMax - Leads" at bounding box center [396, 292] width 96 height 18
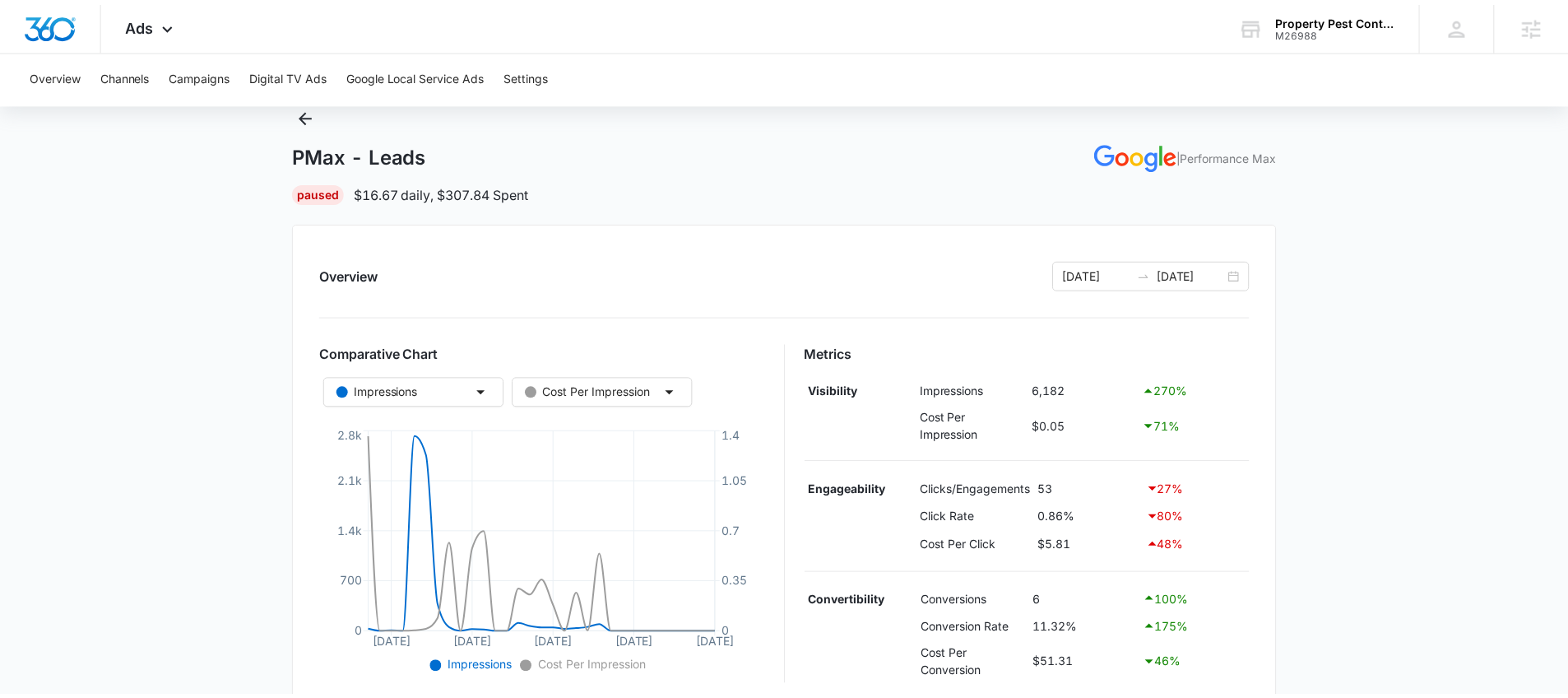
scroll to position [53, 0]
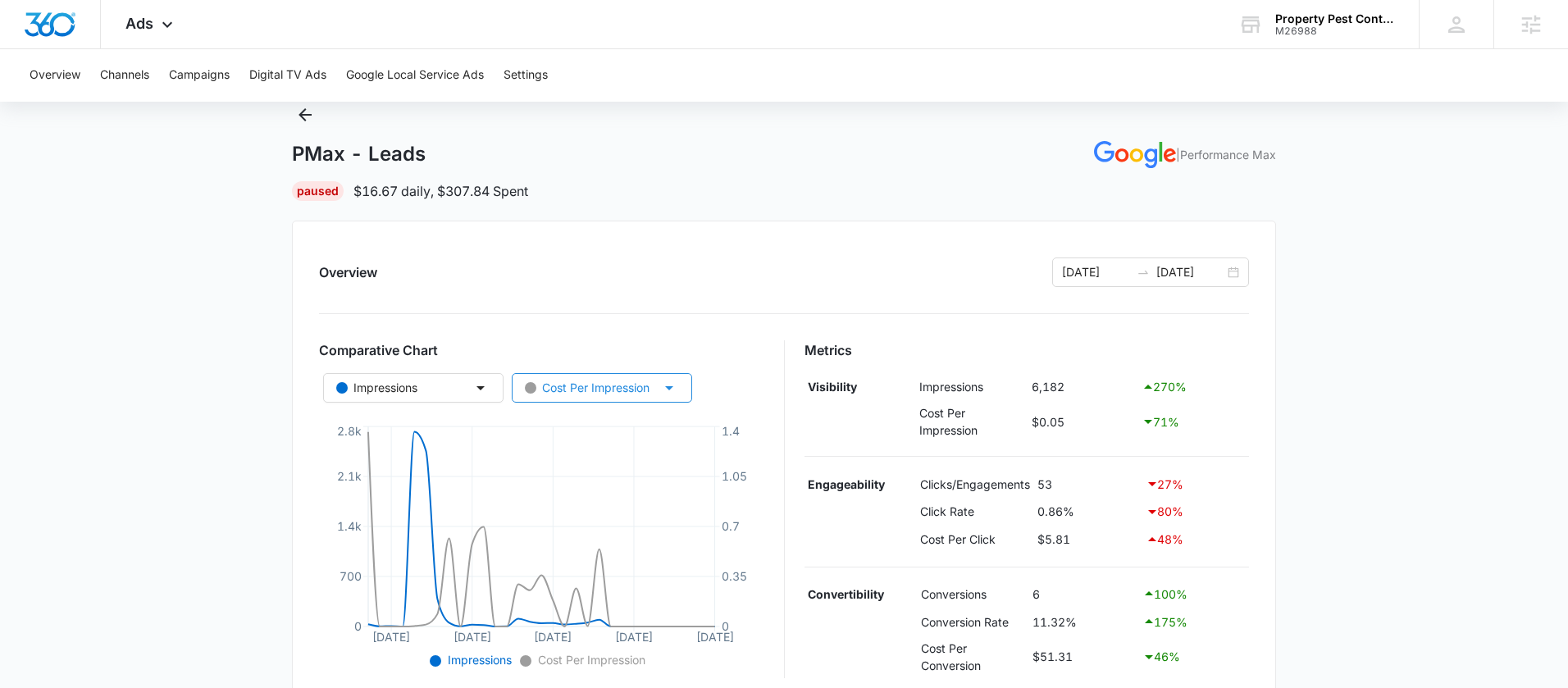
click at [582, 386] on div "Cost Per Impression" at bounding box center [587, 388] width 125 height 18
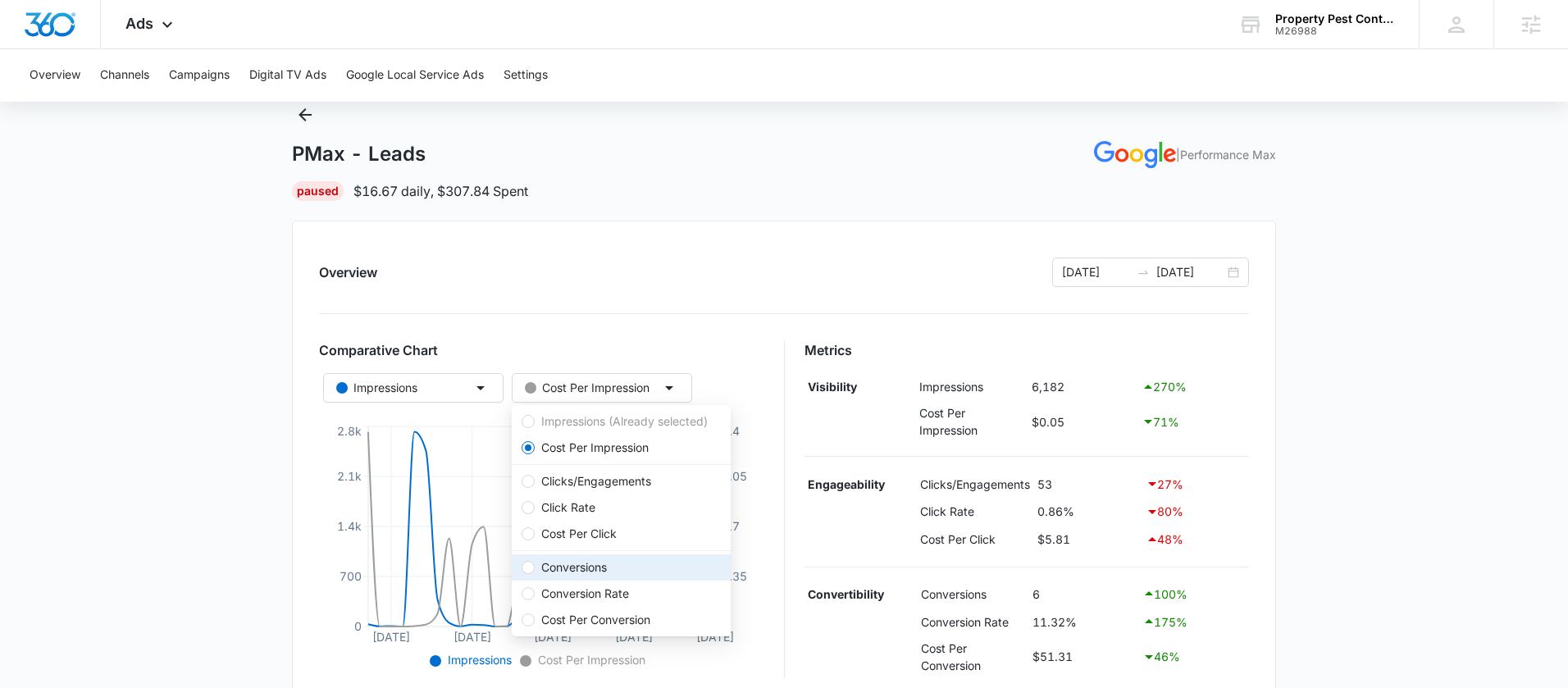
click at [603, 572] on span "Conversions" at bounding box center [574, 567] width 79 height 18
click at [535, 572] on input "Conversions" at bounding box center [528, 567] width 13 height 13
radio input "false"
radio input "true"
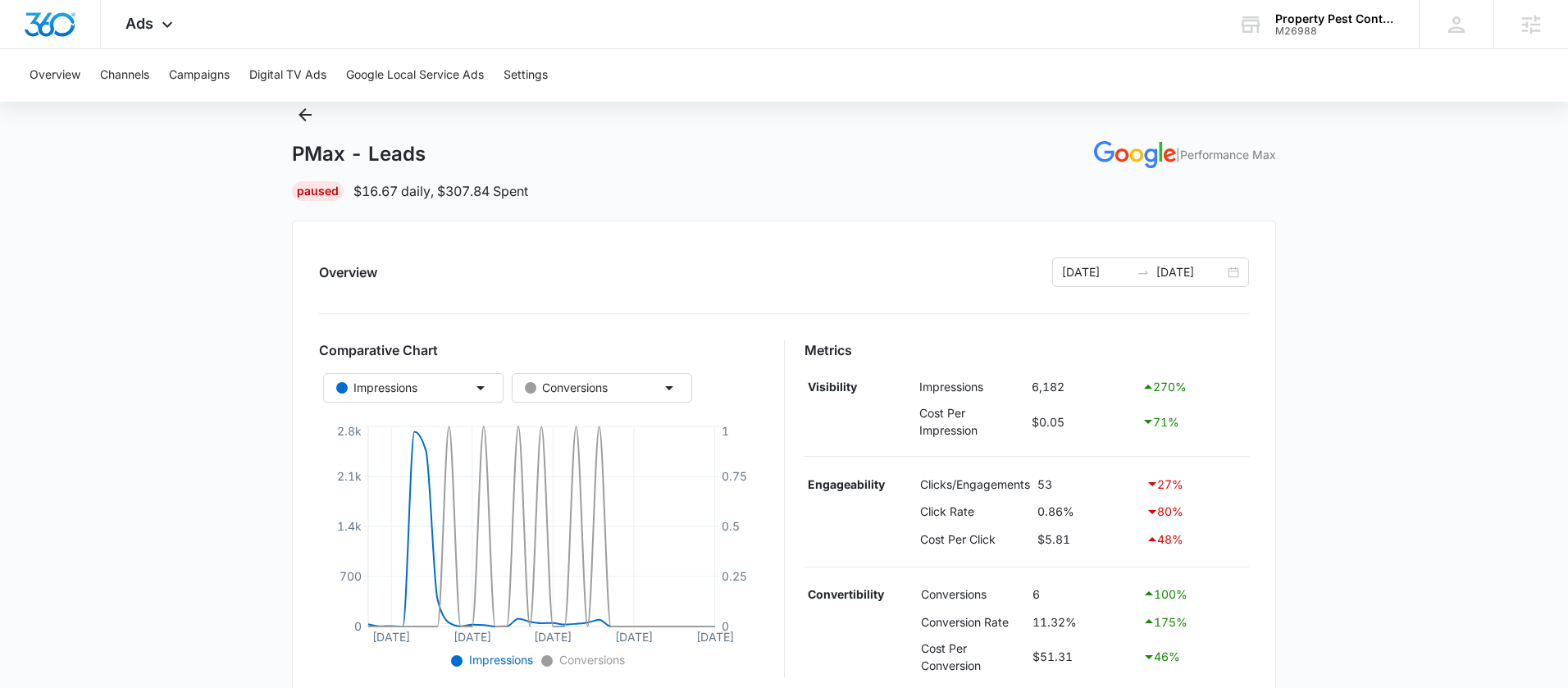
click at [746, 301] on div "Overview [DATE] [DATE] Comparative Chart Impressions Conversions [DATE] Aug [DA…" at bounding box center [784, 463] width 984 height 484
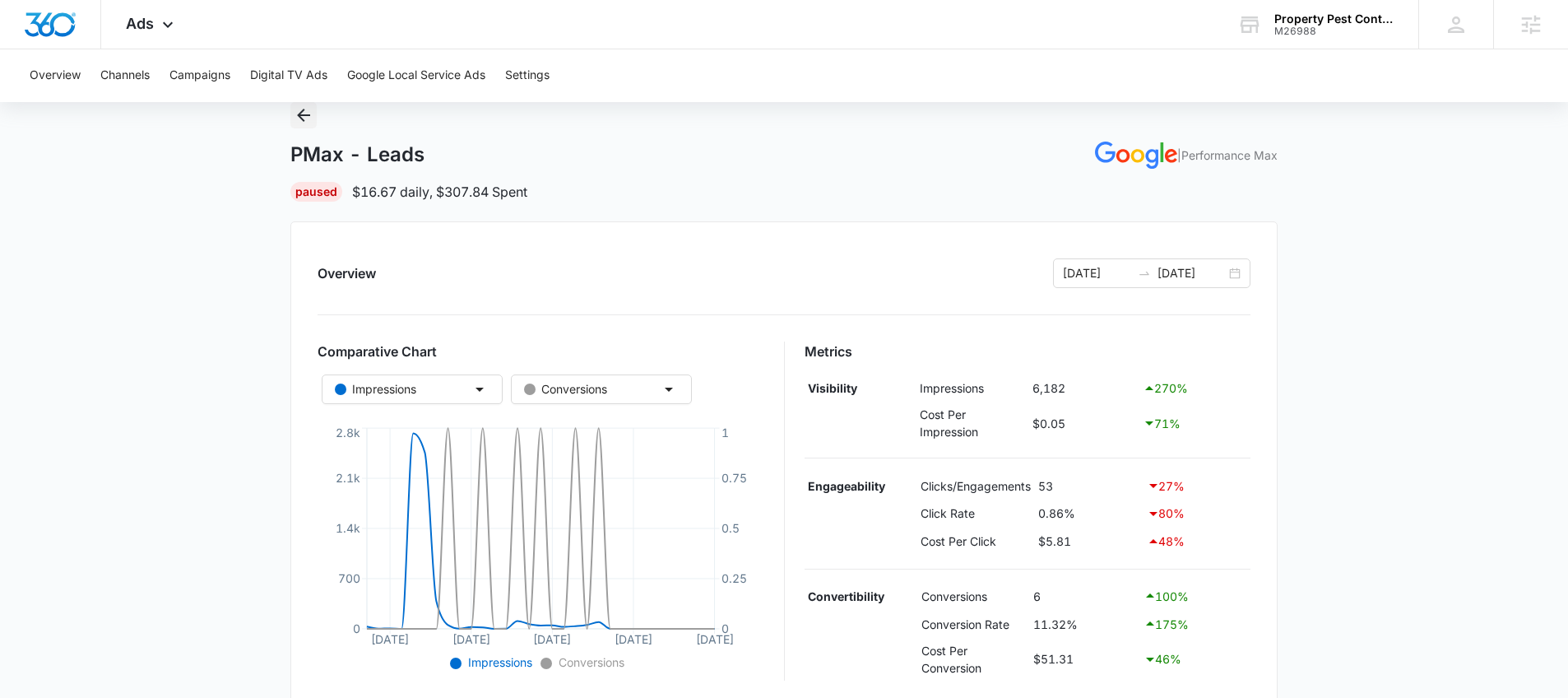
click at [310, 125] on button "Back" at bounding box center [303, 114] width 26 height 26
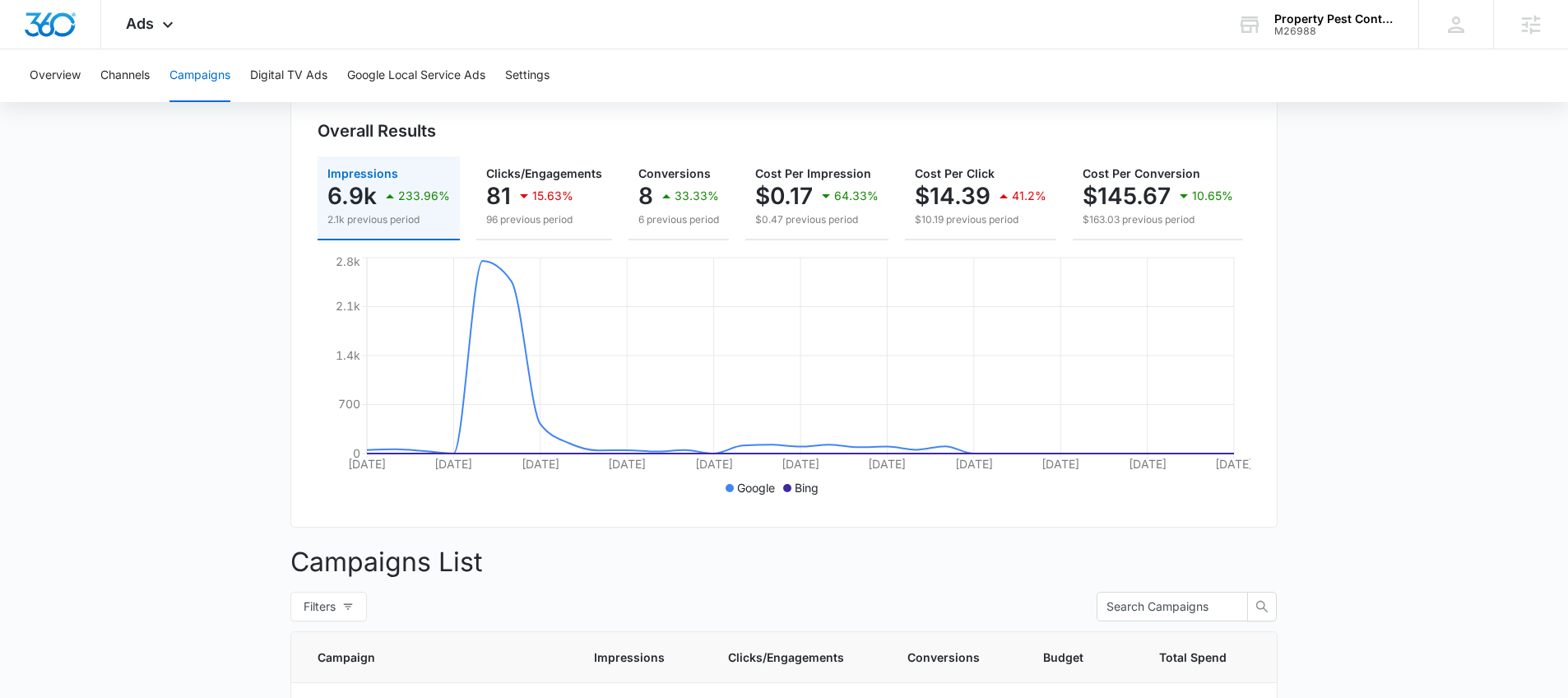
scroll to position [727, 0]
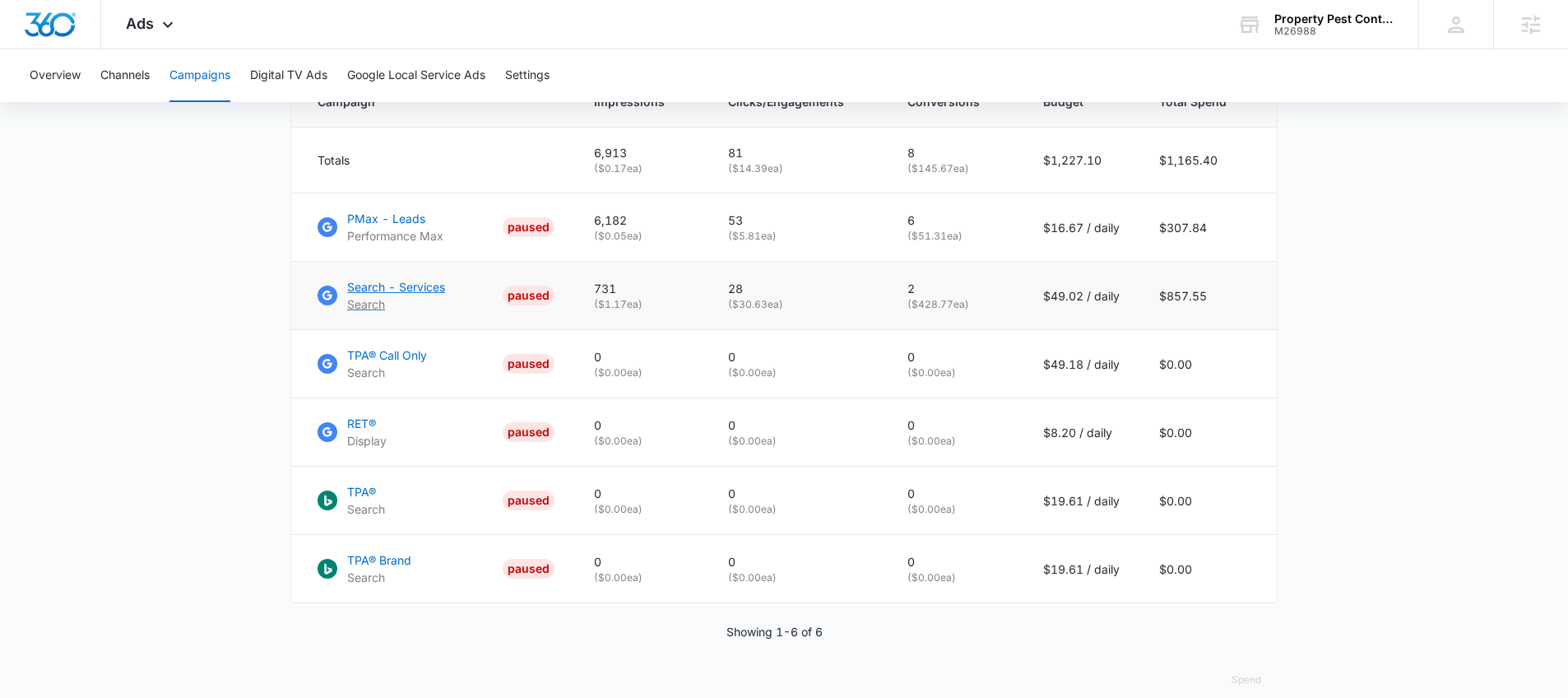
click at [393, 287] on p "Search - Services" at bounding box center [396, 287] width 98 height 18
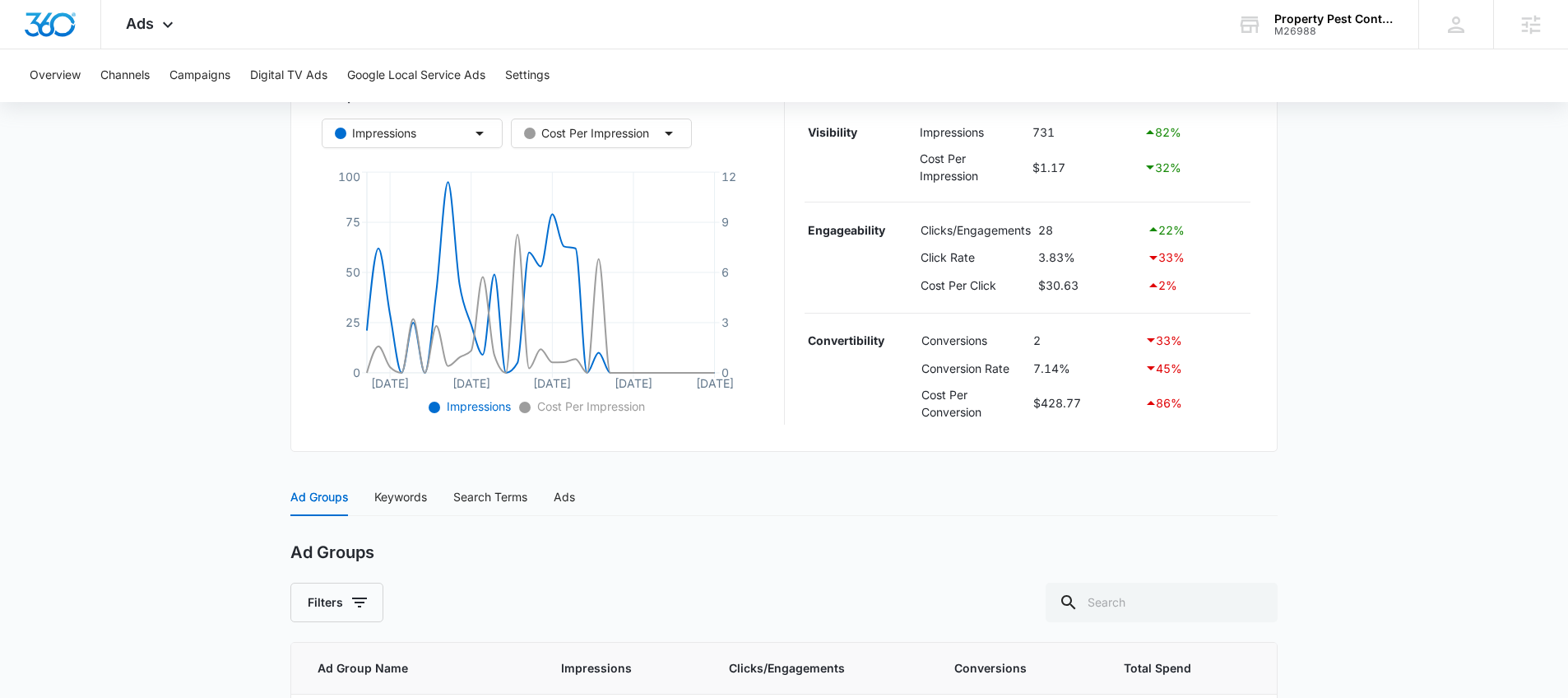
scroll to position [296, 0]
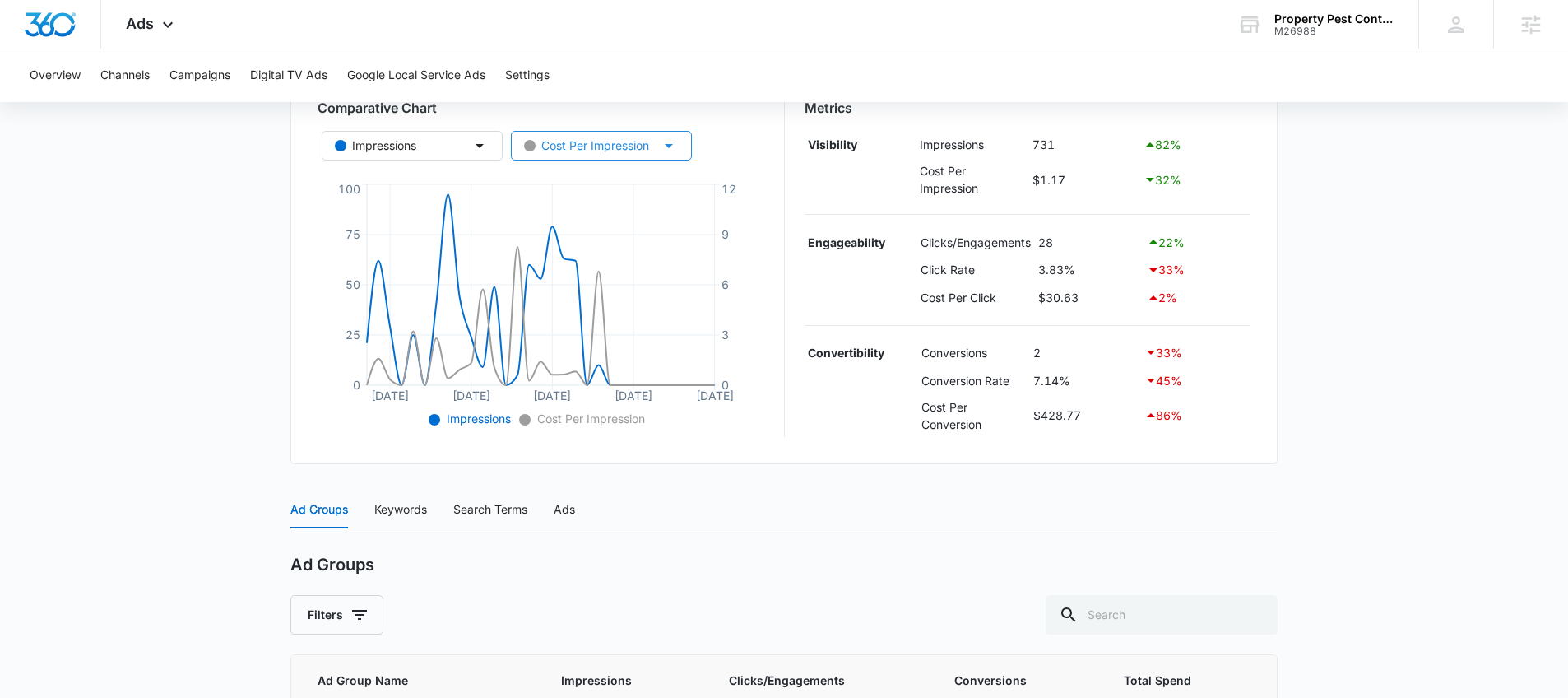
click at [631, 145] on div "Cost Per Impression" at bounding box center [586, 145] width 125 height 19
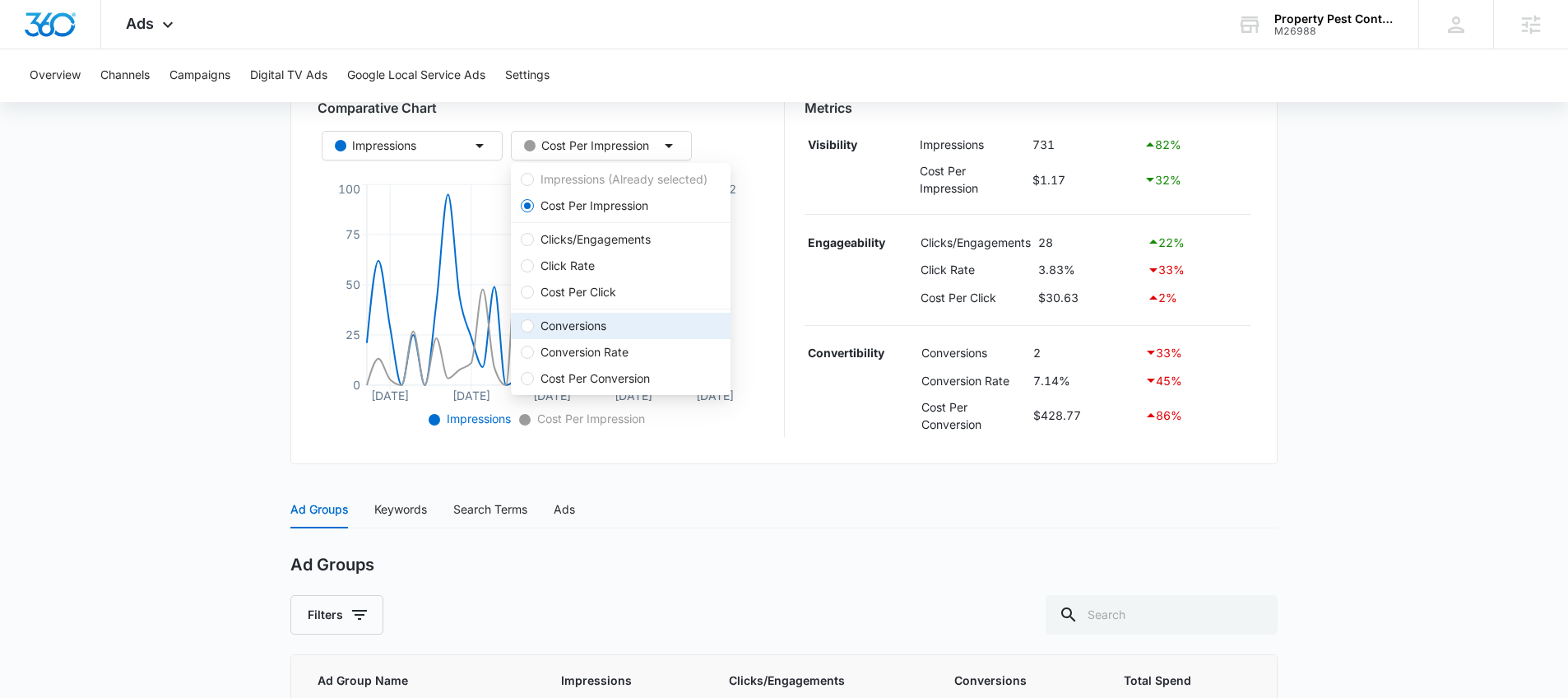
click at [604, 325] on span "Conversions" at bounding box center [573, 326] width 79 height 19
click at [534, 325] on input "Conversions" at bounding box center [527, 326] width 13 height 13
radio input "false"
radio input "true"
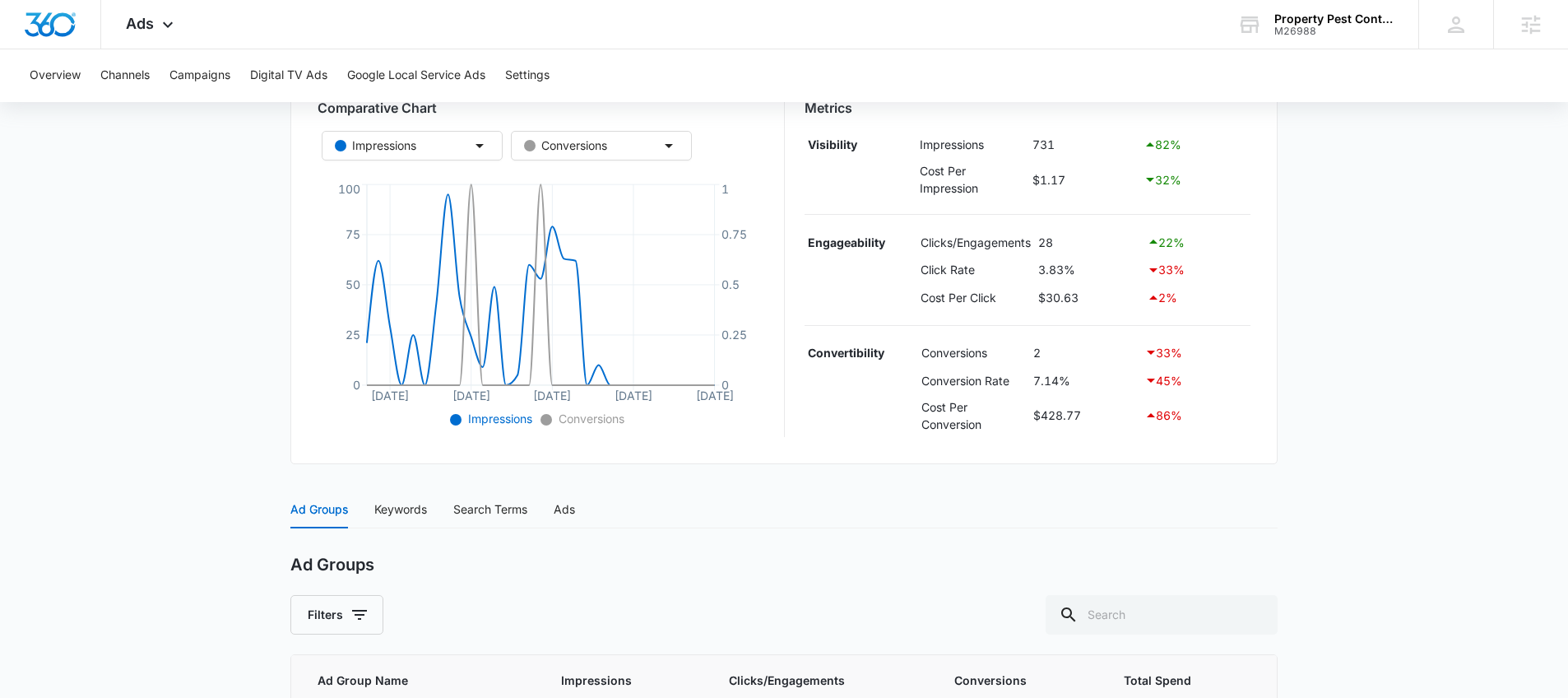
click at [228, 293] on main "Search - Services | Search Paused $49.02 daily , $857.55 Spent Overview [DATE] …" at bounding box center [784, 355] width 1568 height 993
click at [47, 20] on img "Dashboard" at bounding box center [50, 24] width 53 height 24
